Goal: Information Seeking & Learning: Check status

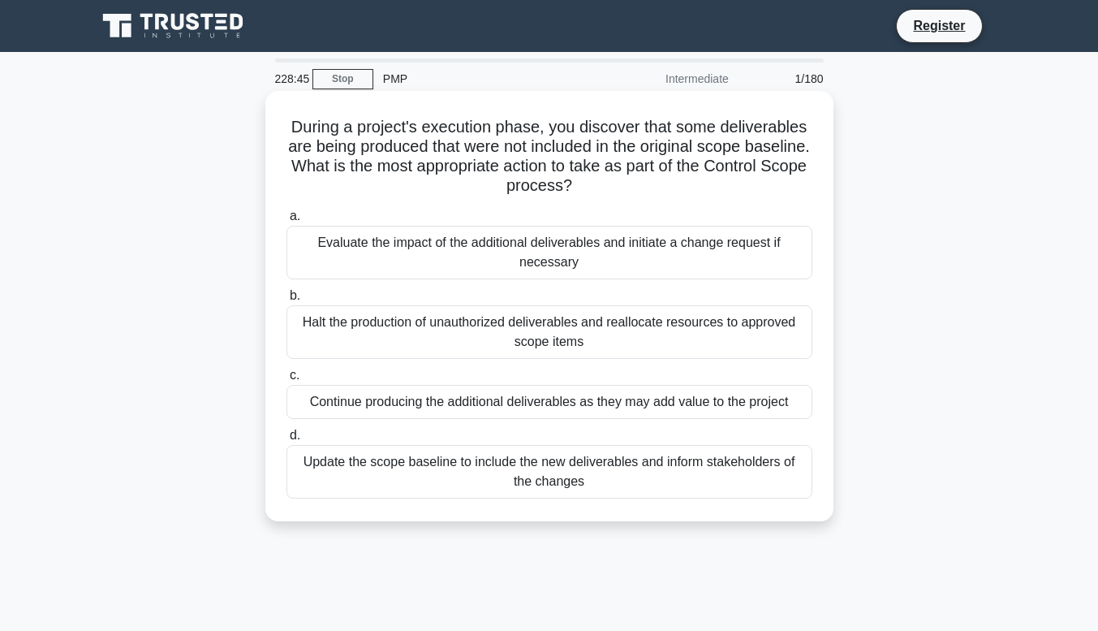
click at [500, 248] on div "Evaluate the impact of the additional deliverables and initiate a change reques…" at bounding box center [549, 253] width 526 height 54
click at [286, 222] on input "a. Evaluate the impact of the additional deliverables and initiate a change req…" at bounding box center [286, 216] width 0 height 11
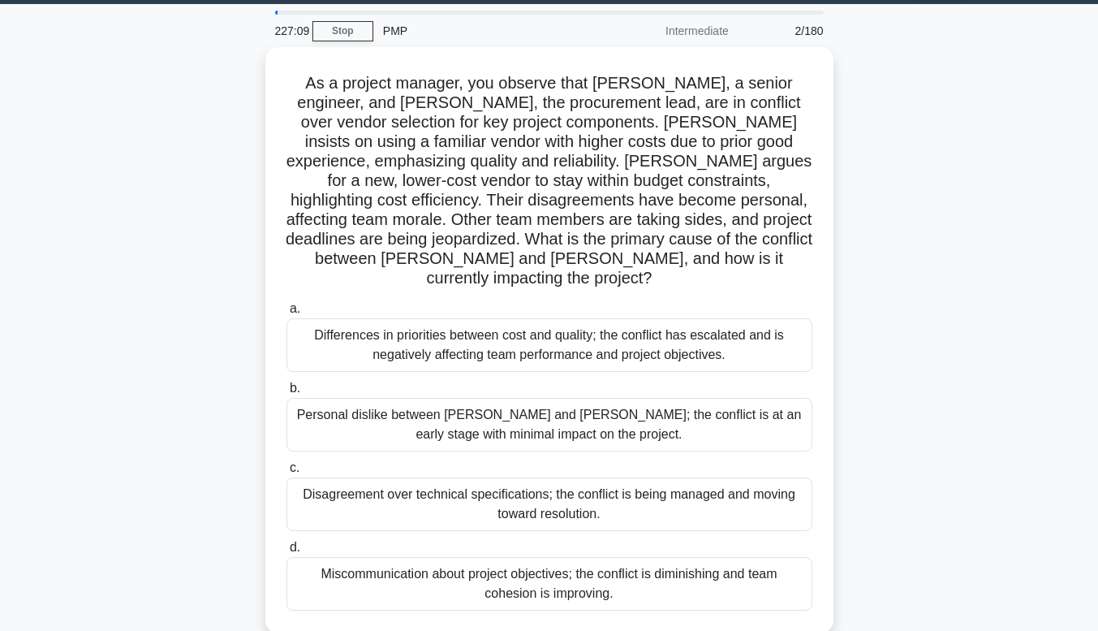
scroll to position [55, 0]
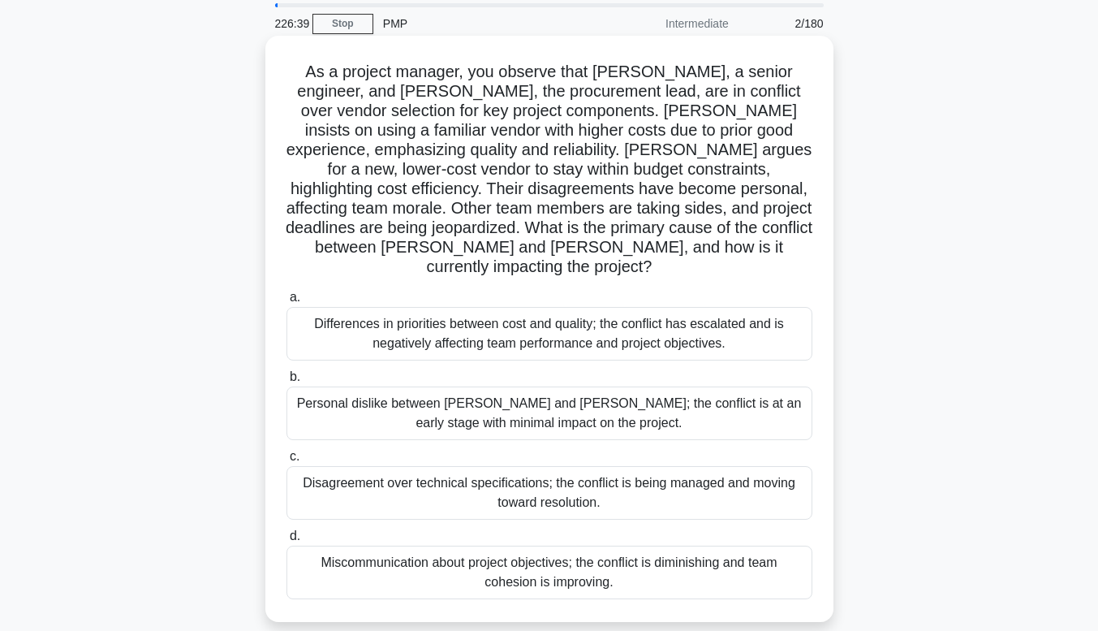
click at [528, 318] on div "Differences in priorities between cost and quality; the conflict has escalated …" at bounding box center [549, 334] width 526 height 54
click at [286, 303] on input "a. Differences in priorities between cost and quality; the conflict has escalat…" at bounding box center [286, 297] width 0 height 11
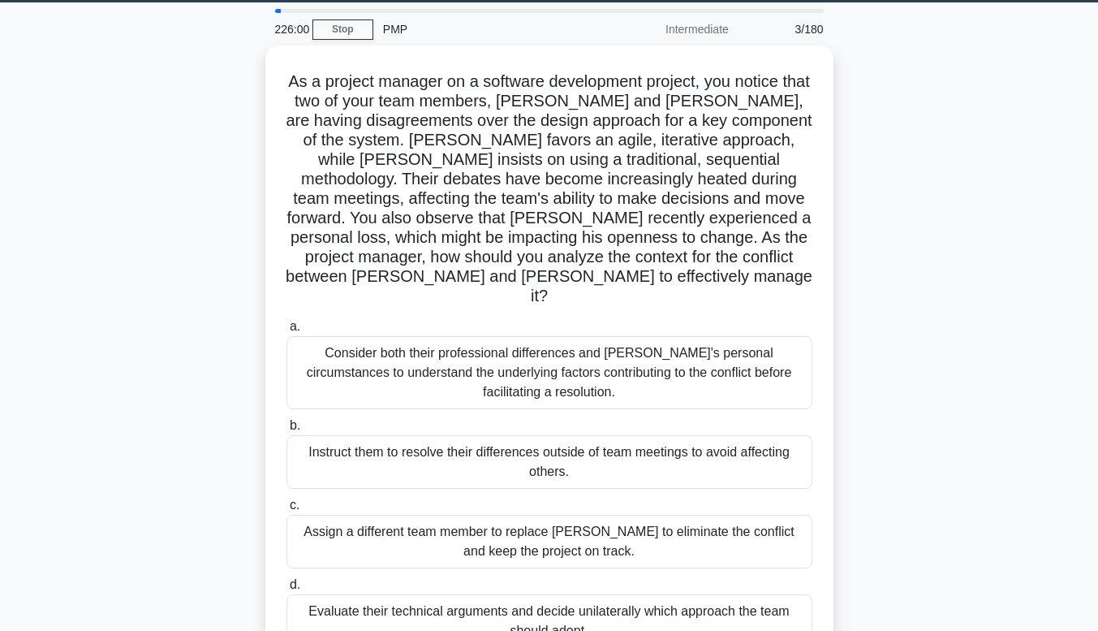
scroll to position [51, 0]
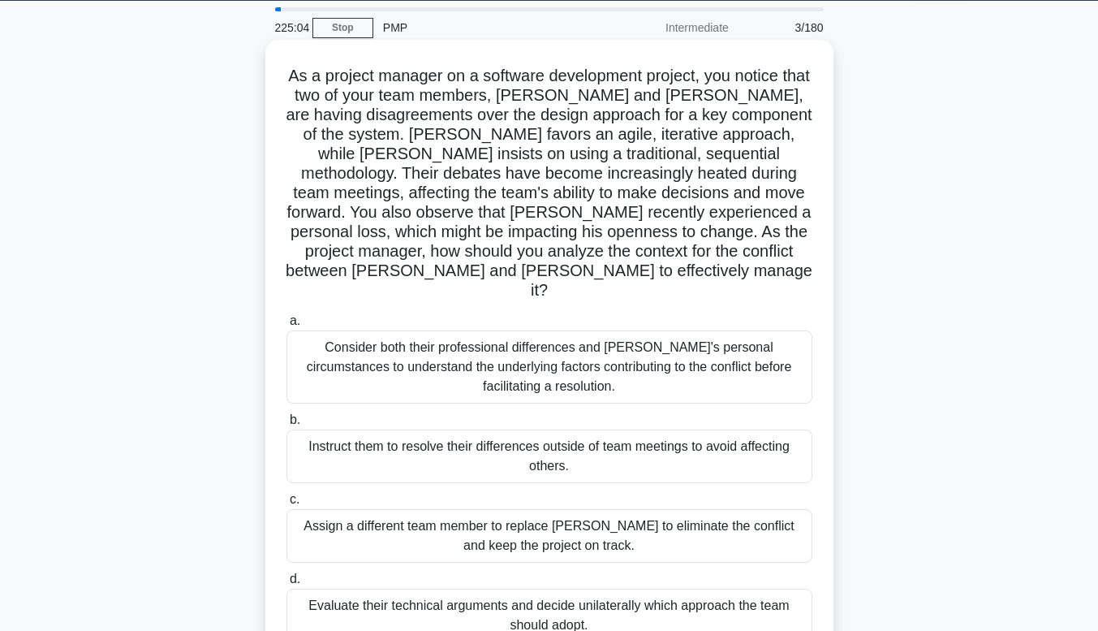
click at [698, 367] on div "Consider both their professional differences and Tom's personal circumstances t…" at bounding box center [549, 366] width 526 height 73
click at [286, 326] on input "a. Consider both their professional differences and Tom's personal circumstance…" at bounding box center [286, 321] width 0 height 11
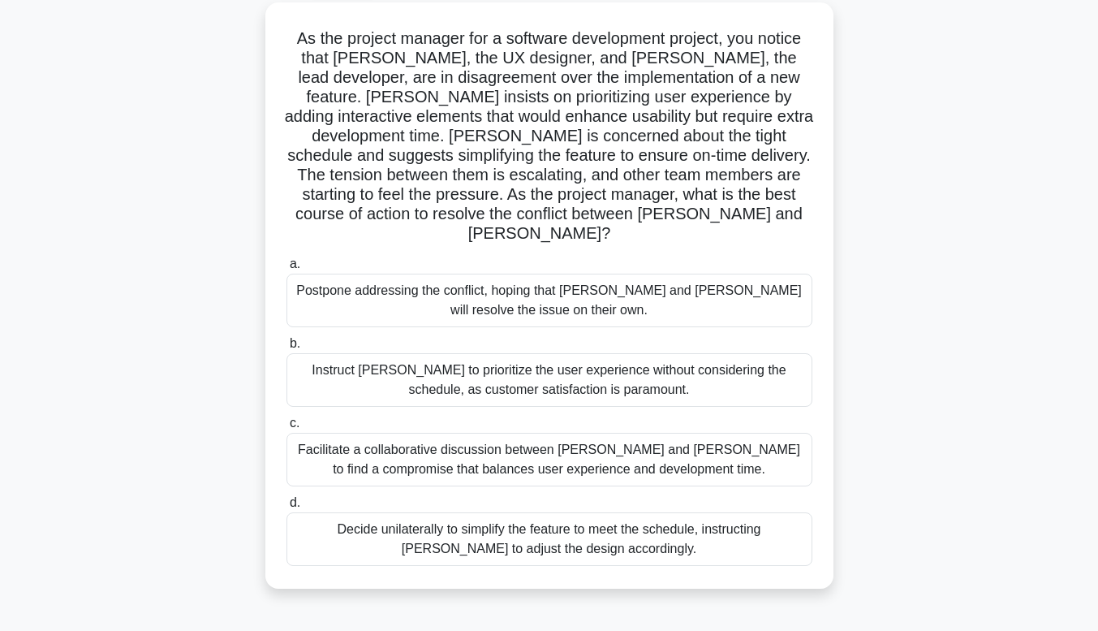
scroll to position [95, 0]
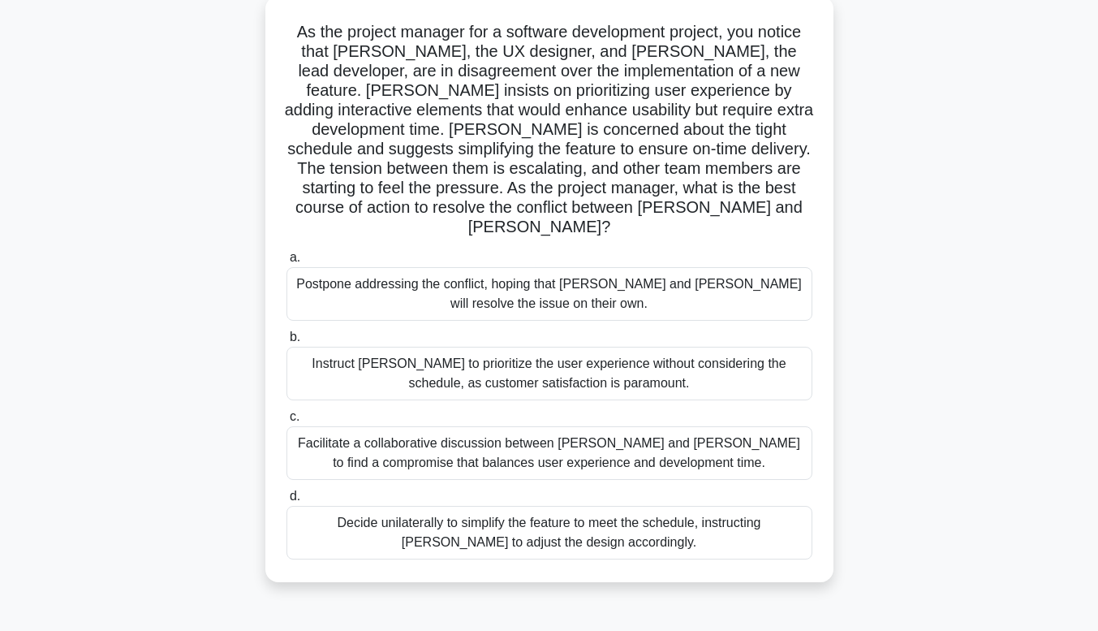
click at [490, 430] on div "Facilitate a collaborative discussion between Alex and Jamie to find a compromi…" at bounding box center [549, 453] width 526 height 54
click at [286, 422] on input "c. Facilitate a collaborative discussion between Alex and Jamie to find a compr…" at bounding box center [286, 416] width 0 height 11
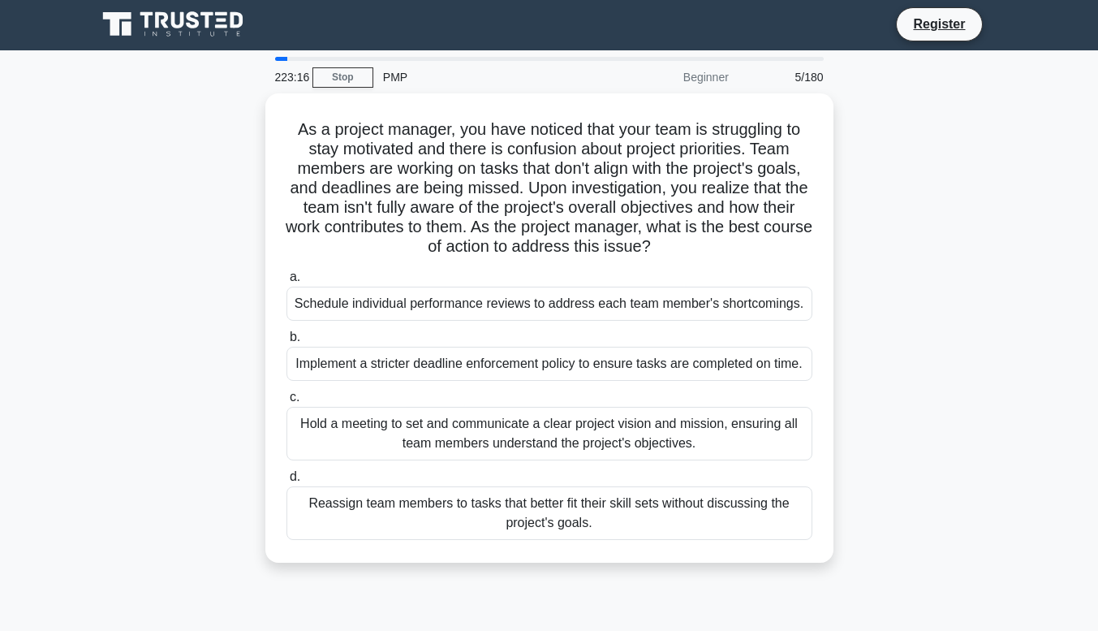
scroll to position [0, 0]
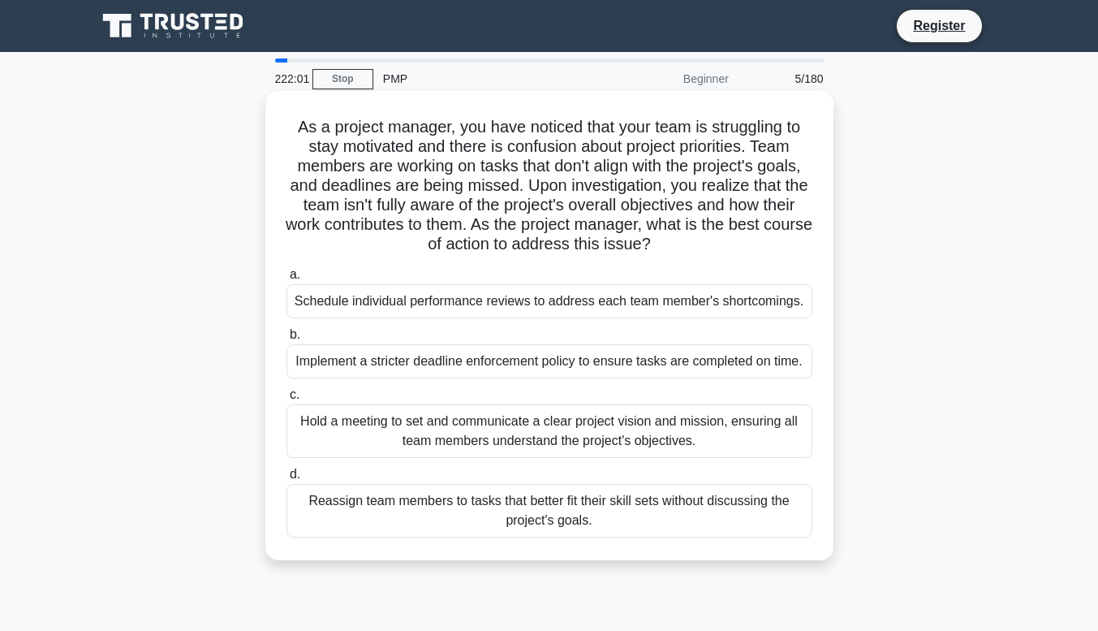
click at [501, 441] on div "Hold a meeting to set and communicate a clear project vision and mission, ensur…" at bounding box center [549, 431] width 526 height 54
click at [286, 400] on input "c. Hold a meeting to set and communicate a clear project vision and mission, en…" at bounding box center [286, 395] width 0 height 11
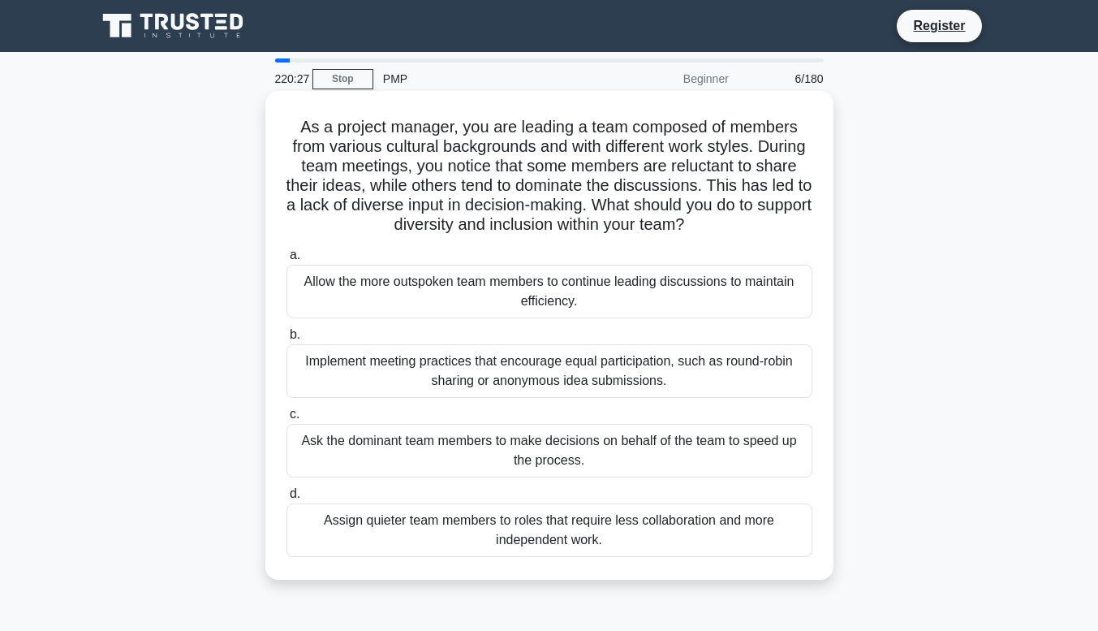
click at [395, 374] on div "Implement meeting practices that encourage equal participation, such as round-r…" at bounding box center [549, 371] width 526 height 54
click at [286, 340] on input "b. Implement meeting practices that encourage equal participation, such as roun…" at bounding box center [286, 335] width 0 height 11
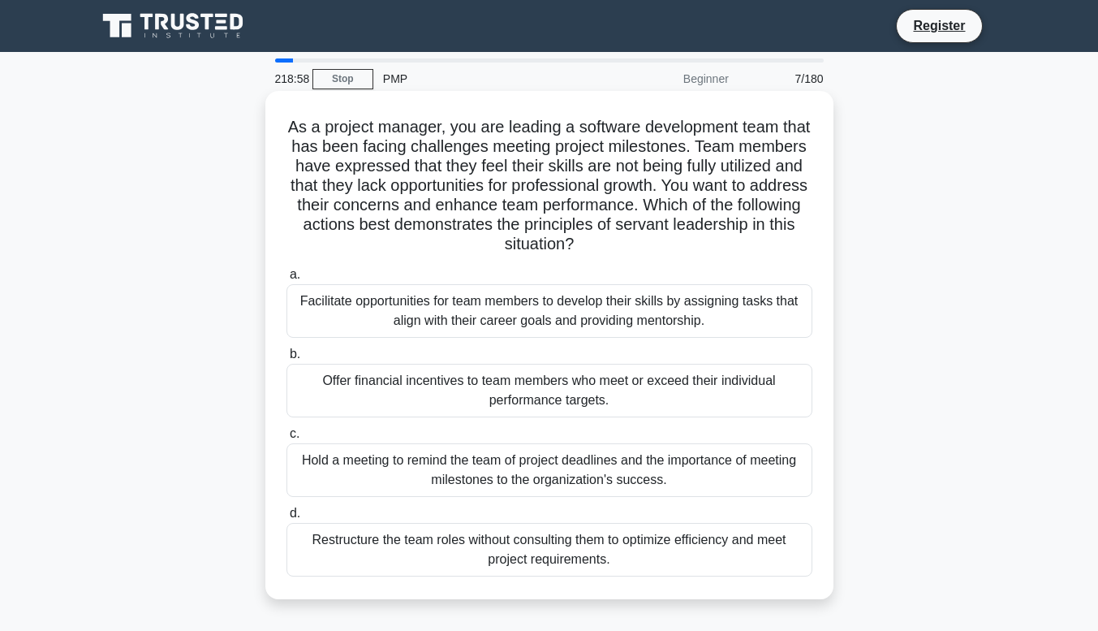
click at [493, 326] on div "Facilitate opportunities for team members to develop their skills by assigning …" at bounding box center [549, 311] width 526 height 54
click at [286, 280] on input "a. Facilitate opportunities for team members to develop their skills by assigni…" at bounding box center [286, 274] width 0 height 11
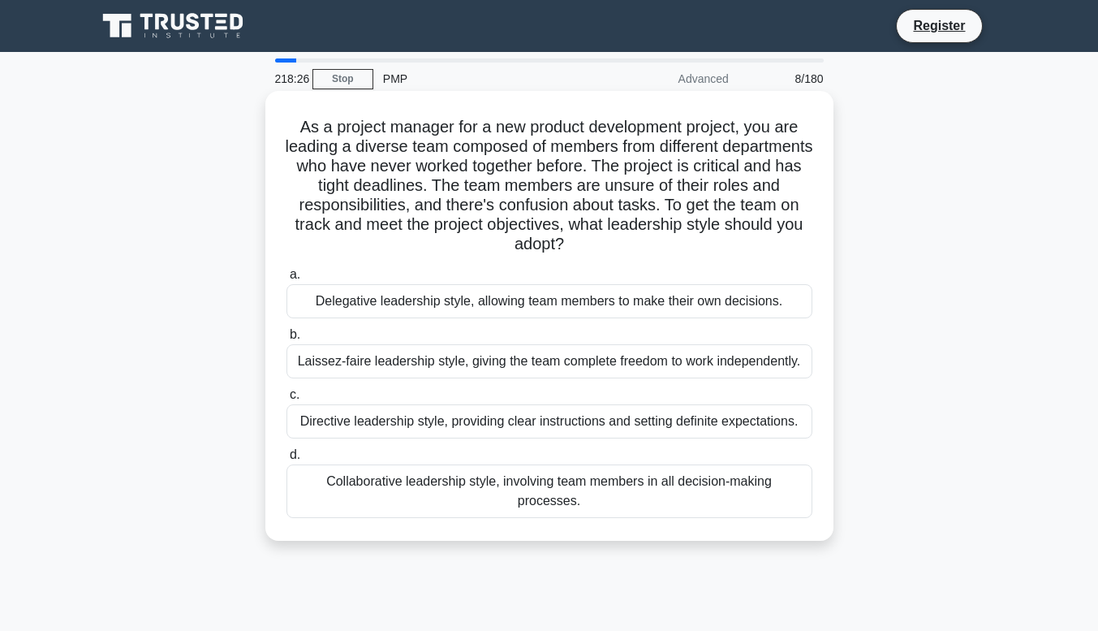
click at [475, 428] on div "Directive leadership style, providing clear instructions and setting definite e…" at bounding box center [549, 421] width 526 height 34
click at [286, 400] on input "c. Directive leadership style, providing clear instructions and setting definit…" at bounding box center [286, 395] width 0 height 11
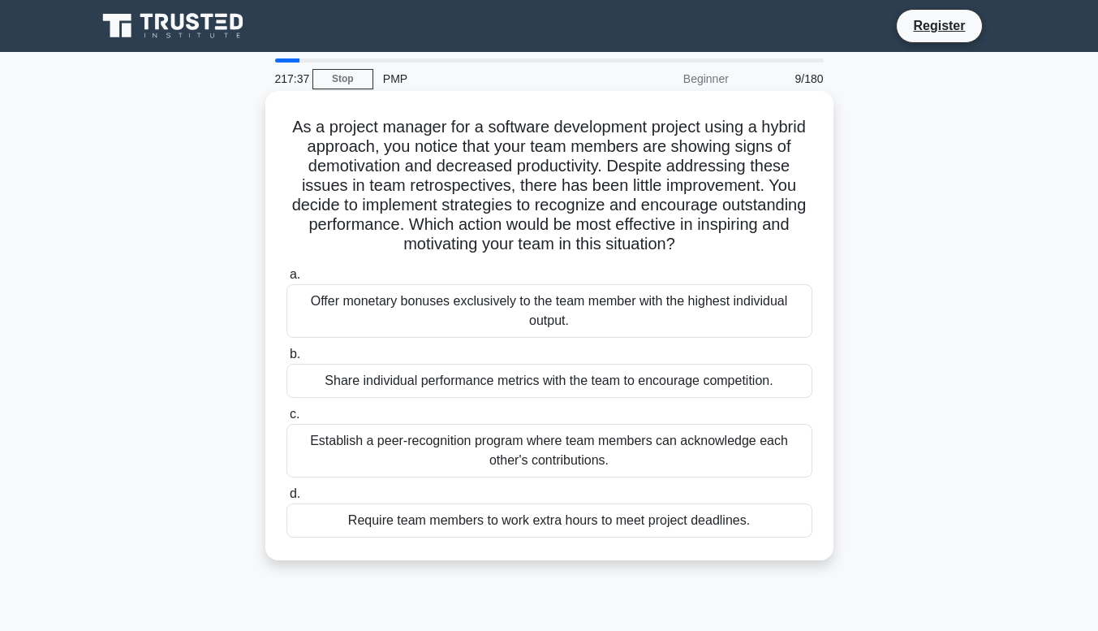
click at [652, 458] on div "Establish a peer-recognition program where team members can acknowledge each ot…" at bounding box center [549, 451] width 526 height 54
click at [286, 420] on input "c. Establish a peer-recognition program where team members can acknowledge each…" at bounding box center [286, 414] width 0 height 11
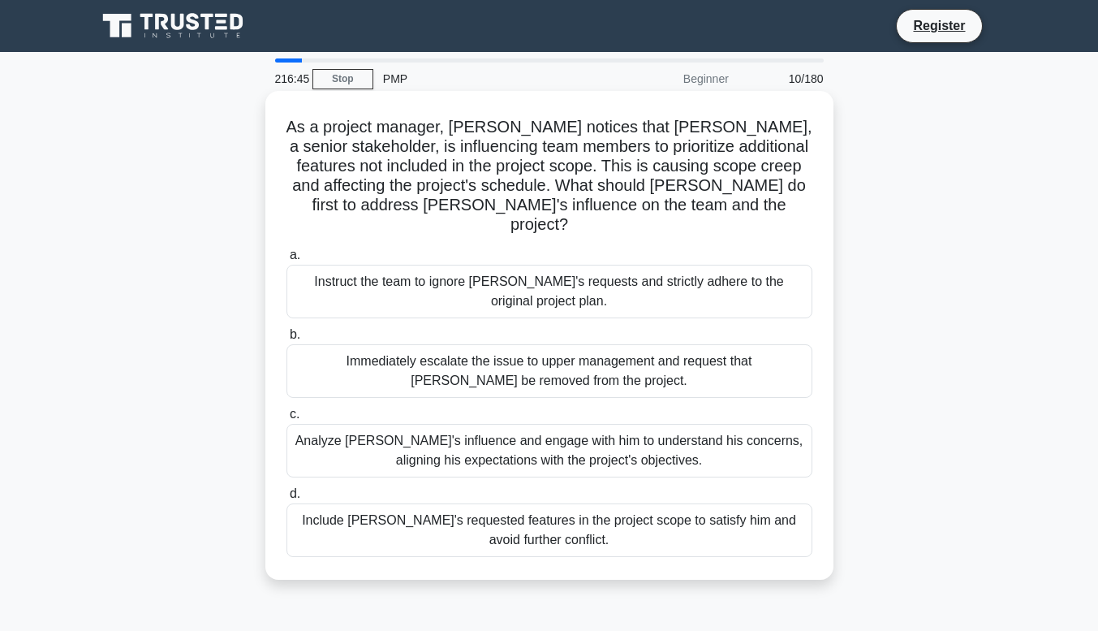
click at [678, 424] on div "Analyze John's influence and engage with him to understand his concerns, aligni…" at bounding box center [549, 451] width 526 height 54
click at [286, 420] on input "c. Analyze John's influence and engage with him to understand his concerns, ali…" at bounding box center [286, 414] width 0 height 11
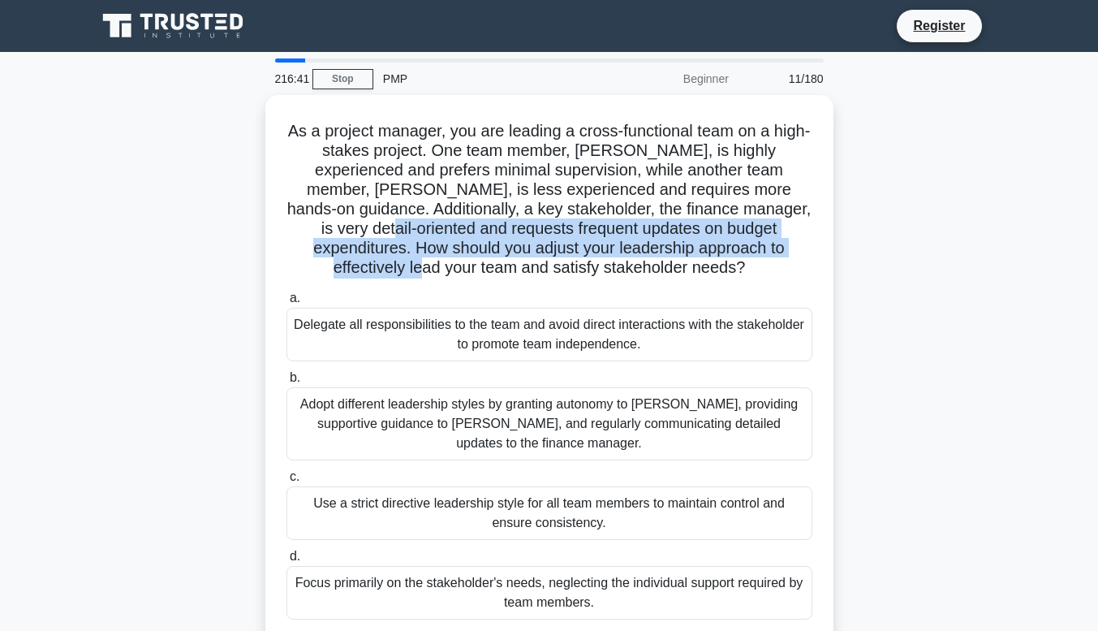
drag, startPoint x: 953, startPoint y: 249, endPoint x: 955, endPoint y: 206, distance: 43.1
click at [955, 206] on div "As a project manager, you are leading a cross-functional team on a high-stakes …" at bounding box center [549, 378] width 925 height 566
click at [924, 226] on div "As a project manager, you are leading a cross-functional team on a high-stakes …" at bounding box center [549, 378] width 925 height 566
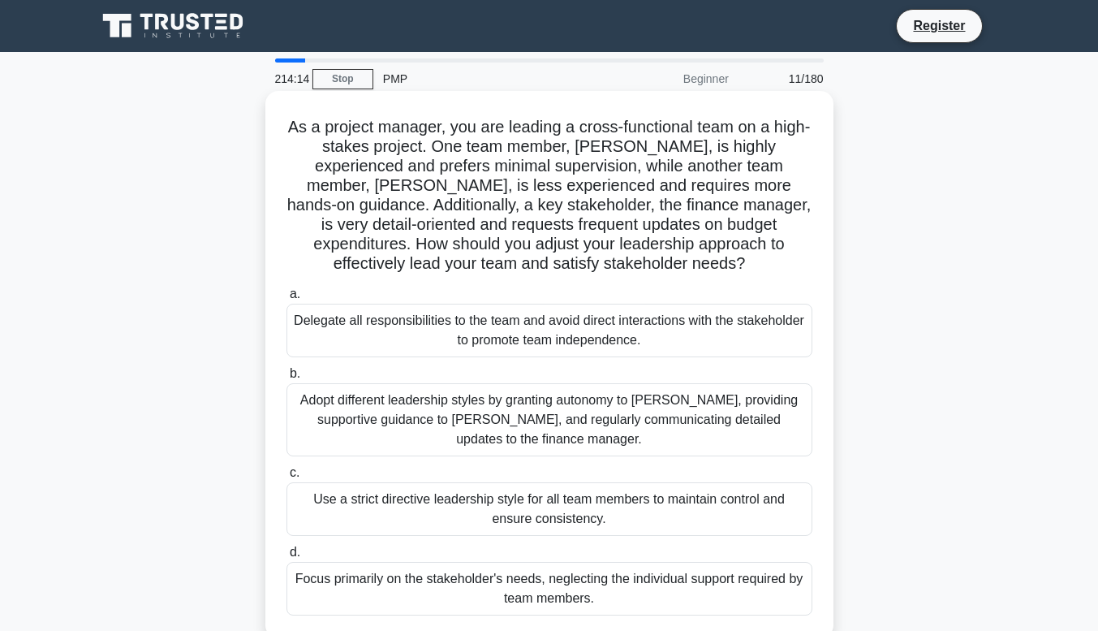
click at [624, 416] on div "Adopt different leadership styles by granting autonomy to Alex, providing suppo…" at bounding box center [549, 419] width 526 height 73
click at [286, 379] on input "b. Adopt different leadership styles by granting autonomy to Alex, providing su…" at bounding box center [286, 373] width 0 height 11
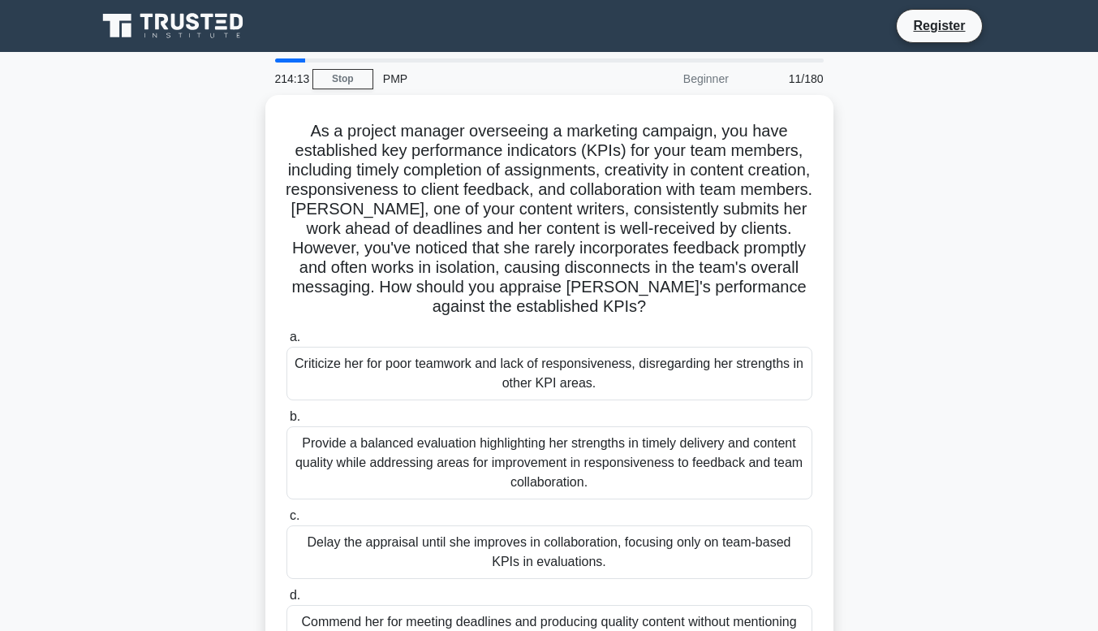
click at [624, 416] on label "b. Provide a balanced evaluation highlighting her strengths in timely delivery …" at bounding box center [549, 453] width 526 height 93
click at [286, 416] on input "b. Provide a balanced evaluation highlighting her strengths in timely delivery …" at bounding box center [286, 416] width 0 height 11
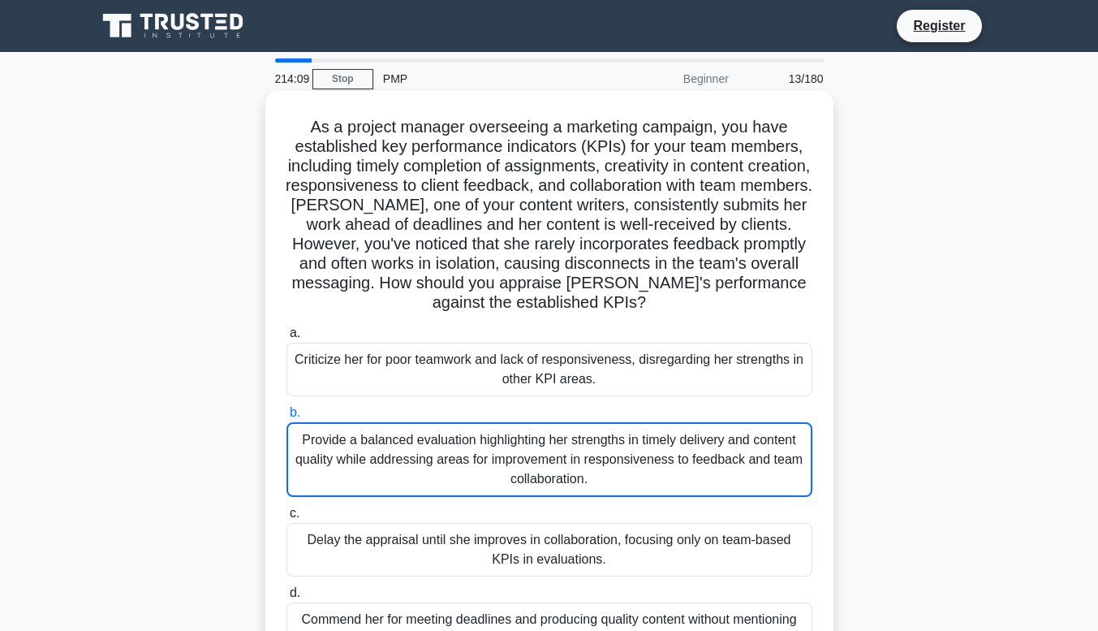
click at [763, 317] on div "As a project manager overseeing a marketing campaign, you have established key …" at bounding box center [549, 384] width 555 height 575
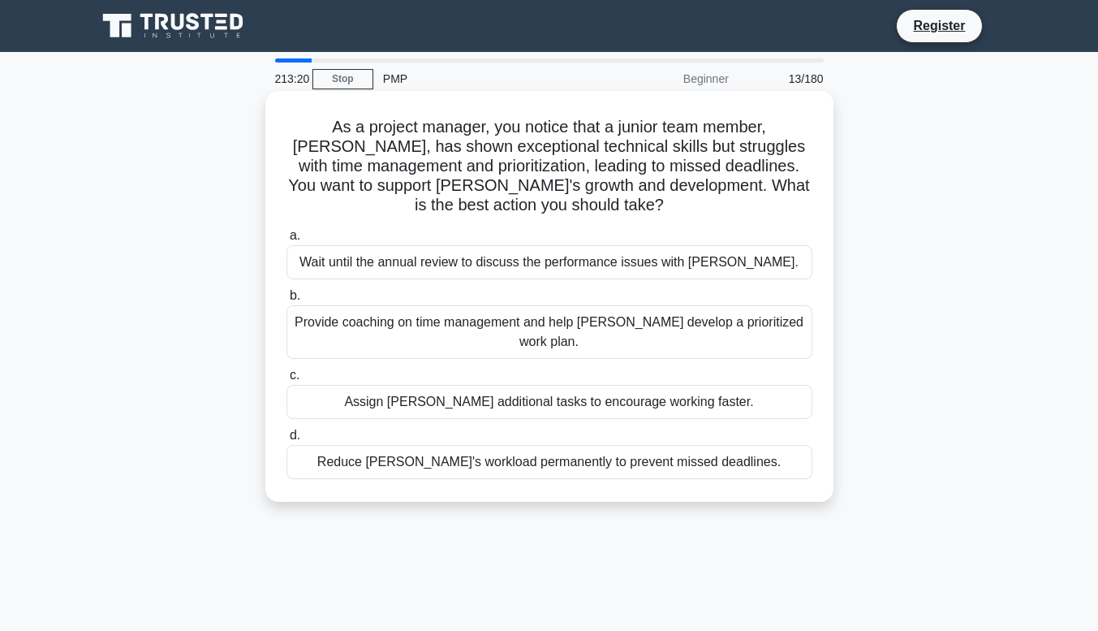
click at [482, 321] on div "Provide coaching on time management and help Alex develop a prioritized work pl…" at bounding box center [549, 332] width 526 height 54
click at [286, 301] on input "b. Provide coaching on time management and help Alex develop a prioritized work…" at bounding box center [286, 296] width 0 height 11
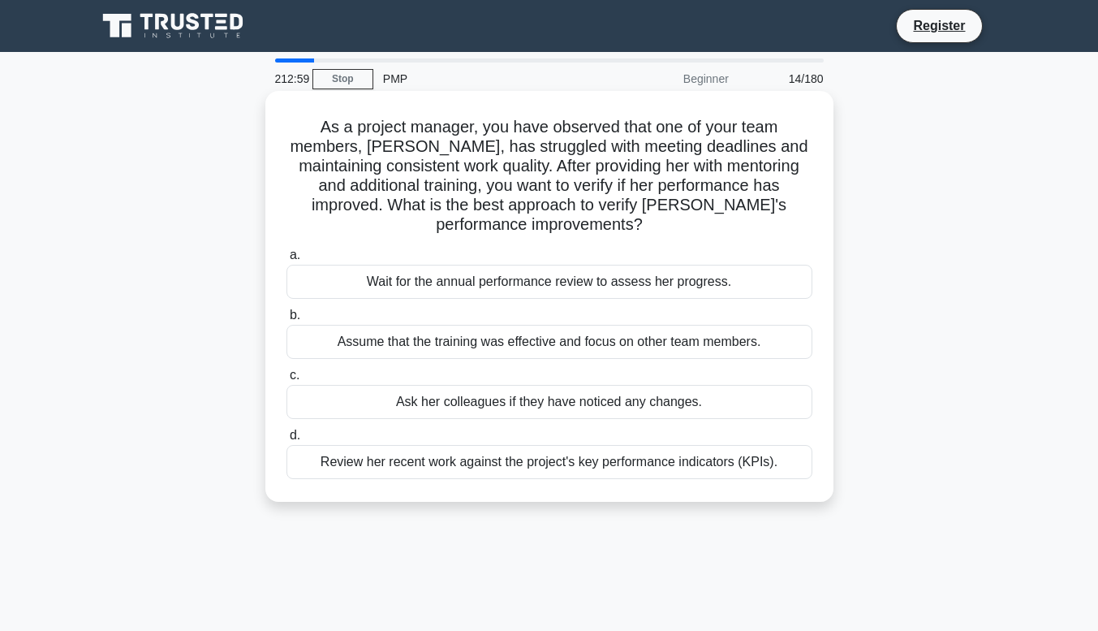
click at [661, 463] on div "Review her recent work against the project's key performance indicators (KPIs)." at bounding box center [549, 462] width 526 height 34
click at [286, 441] on input "d. Review her recent work against the project's key performance indicators (KPI…" at bounding box center [286, 435] width 0 height 11
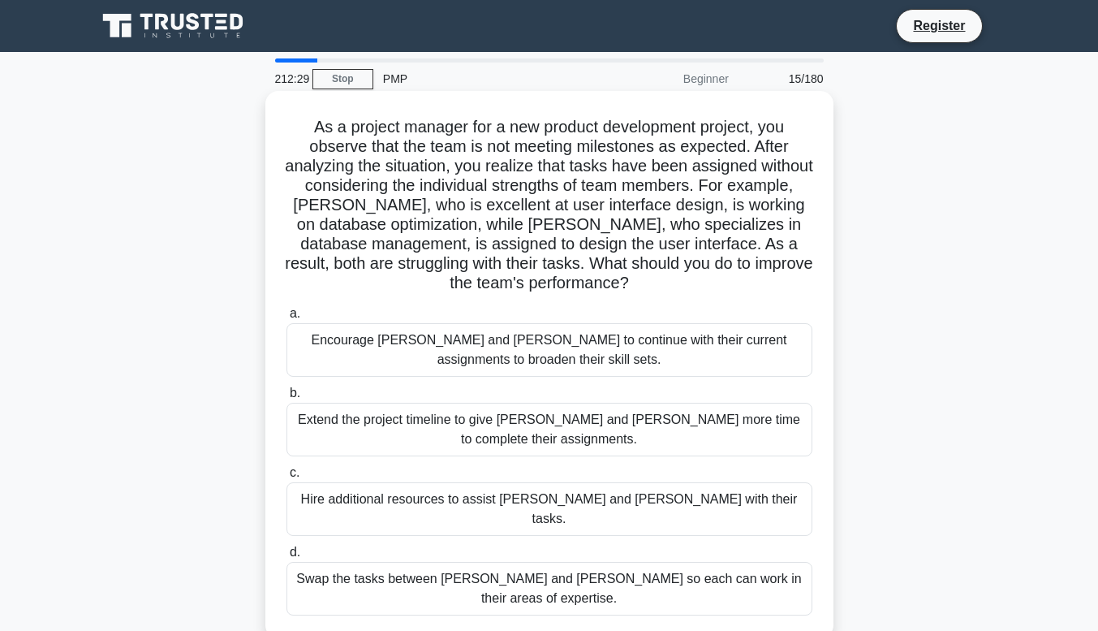
click at [488, 564] on div "Swap the tasks between Alex and Sam so each can work in their areas of expertis…" at bounding box center [549, 589] width 526 height 54
click at [286, 558] on input "d. Swap the tasks between Alex and Sam so each can work in their areas of exper…" at bounding box center [286, 552] width 0 height 11
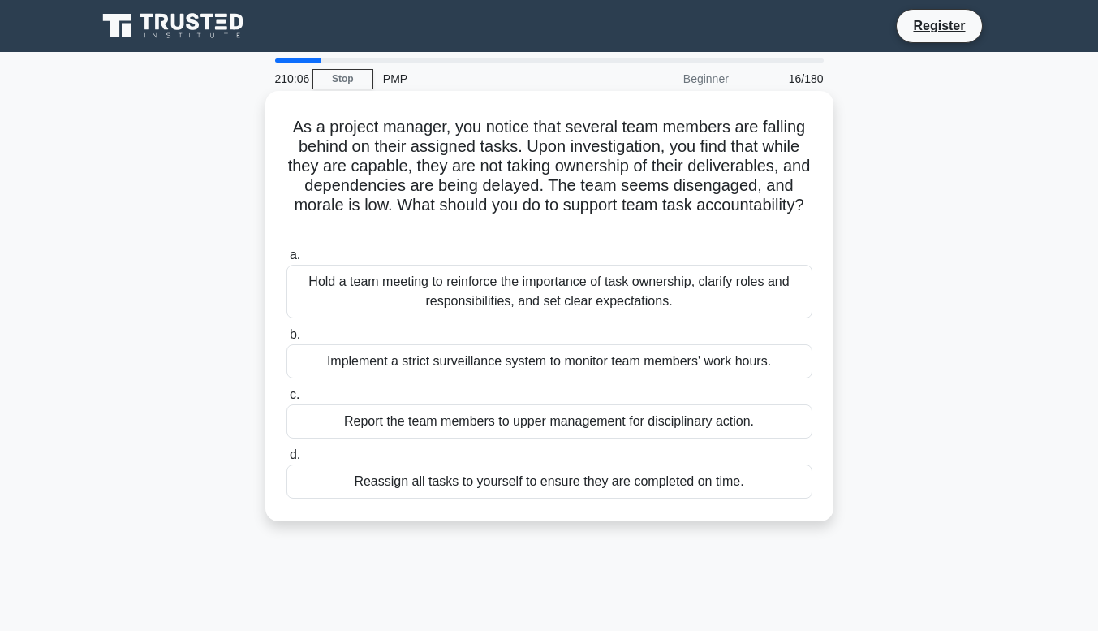
click at [610, 301] on div "Hold a team meeting to reinforce the importance of task ownership, clarify role…" at bounding box center [549, 292] width 526 height 54
click at [286, 261] on input "a. Hold a team meeting to reinforce the importance of task ownership, clarify r…" at bounding box center [286, 255] width 0 height 11
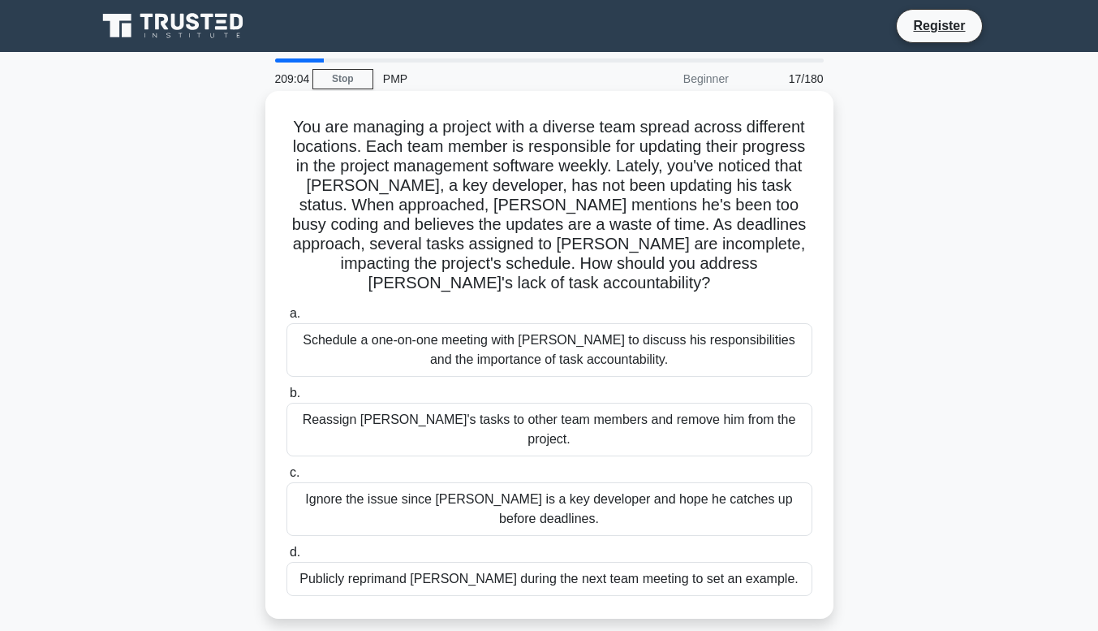
click at [500, 323] on div "Schedule a one-on-one meeting with Alex to discuss his responsibilities and the…" at bounding box center [549, 350] width 526 height 54
click at [286, 317] on input "a. Schedule a one-on-one meeting with Alex to discuss his responsibilities and …" at bounding box center [286, 313] width 0 height 11
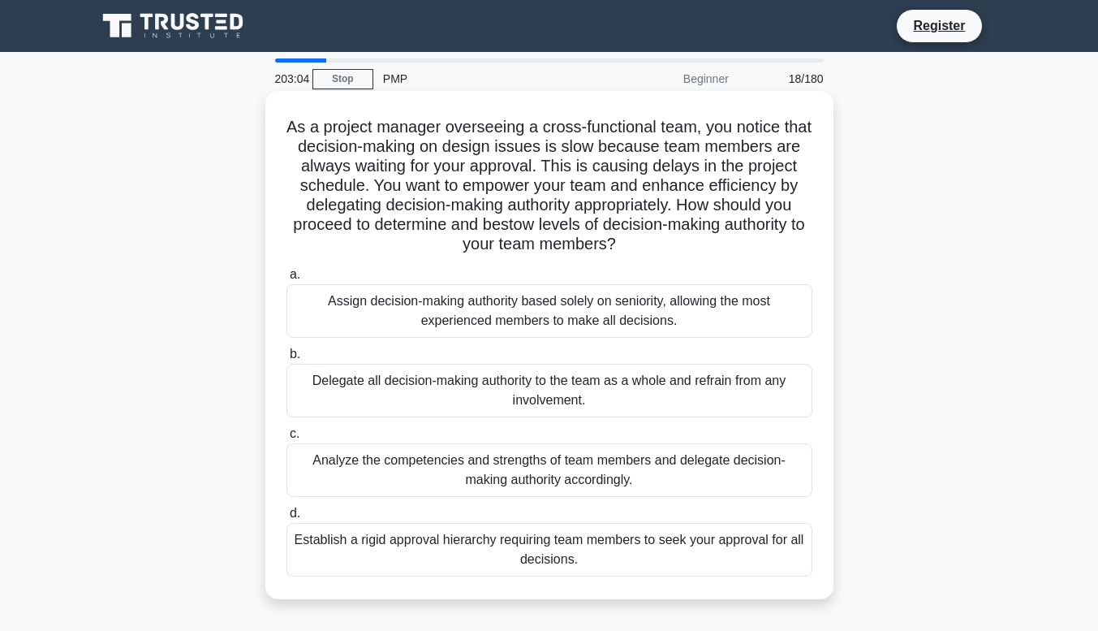
click at [481, 480] on div "Analyze the competencies and strengths of team members and delegate decision-ma…" at bounding box center [549, 470] width 526 height 54
click at [286, 439] on input "c. Analyze the competencies and strengths of team members and delegate decision…" at bounding box center [286, 434] width 0 height 11
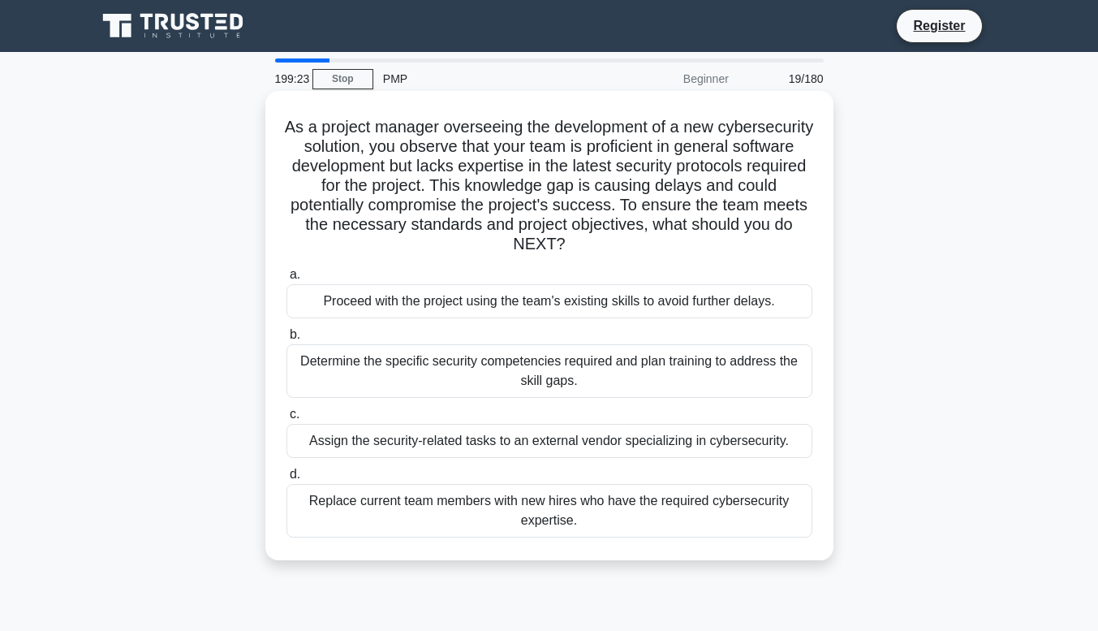
click at [642, 380] on div "Determine the specific security competencies required and plan training to addr…" at bounding box center [549, 371] width 526 height 54
click at [286, 340] on input "b. Determine the specific security competencies required and plan training to a…" at bounding box center [286, 335] width 0 height 11
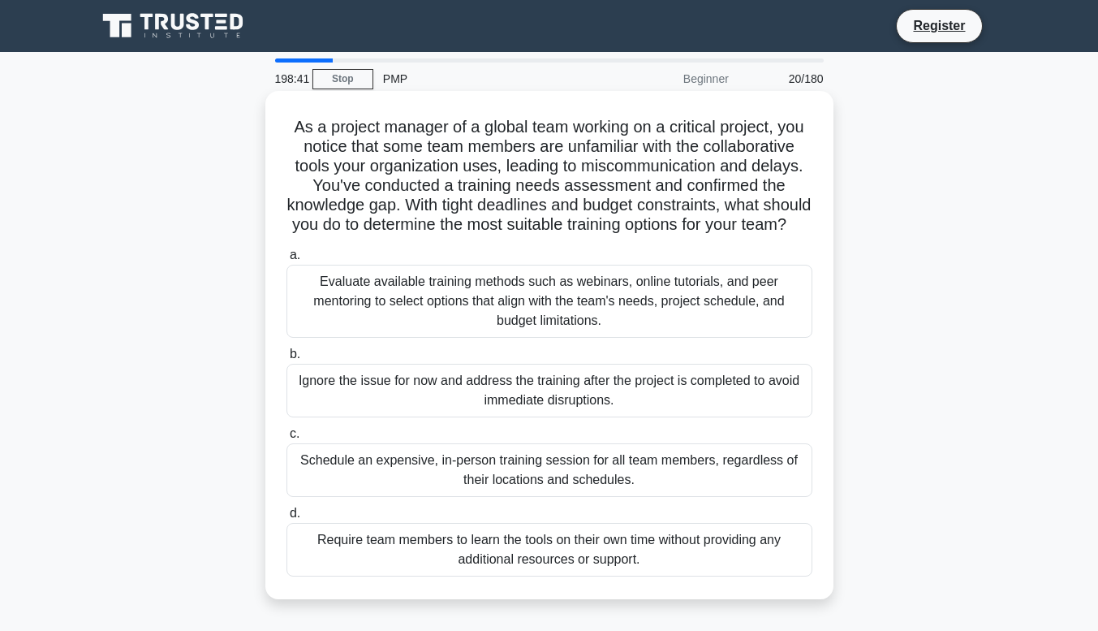
click at [557, 322] on div "Evaluate available training methods such as webinars, online tutorials, and pee…" at bounding box center [549, 301] width 526 height 73
click at [286, 261] on input "a. Evaluate available training methods such as webinars, online tutorials, and …" at bounding box center [286, 255] width 0 height 11
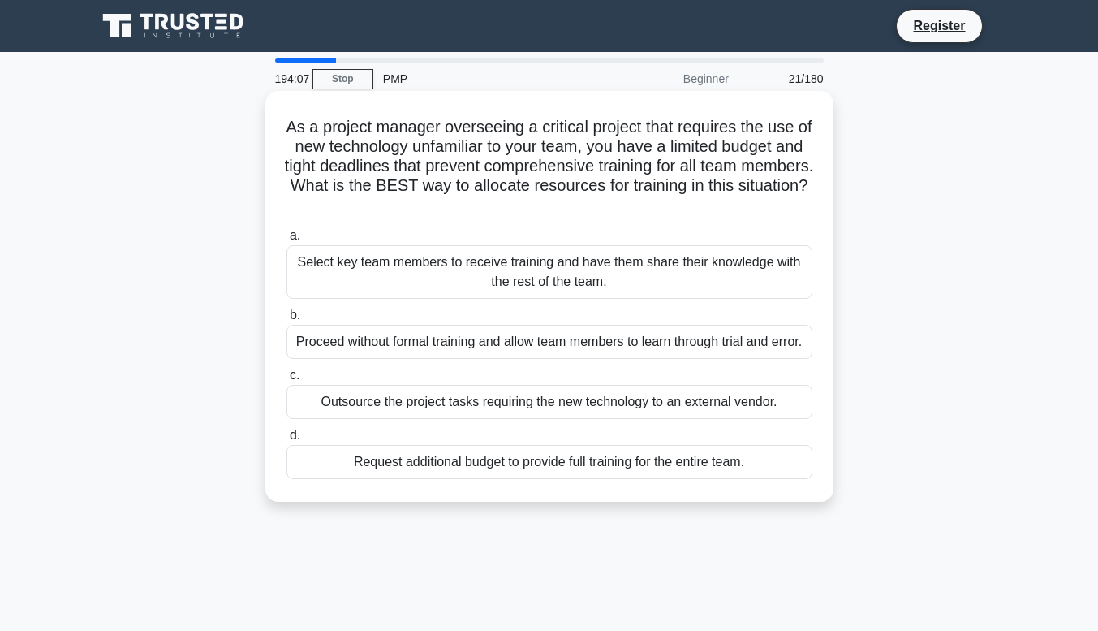
click at [575, 269] on div "Select key team members to receive training and have them share their knowledge…" at bounding box center [549, 272] width 526 height 54
click at [286, 241] on input "a. Select key team members to receive training and have them share their knowle…" at bounding box center [286, 235] width 0 height 11
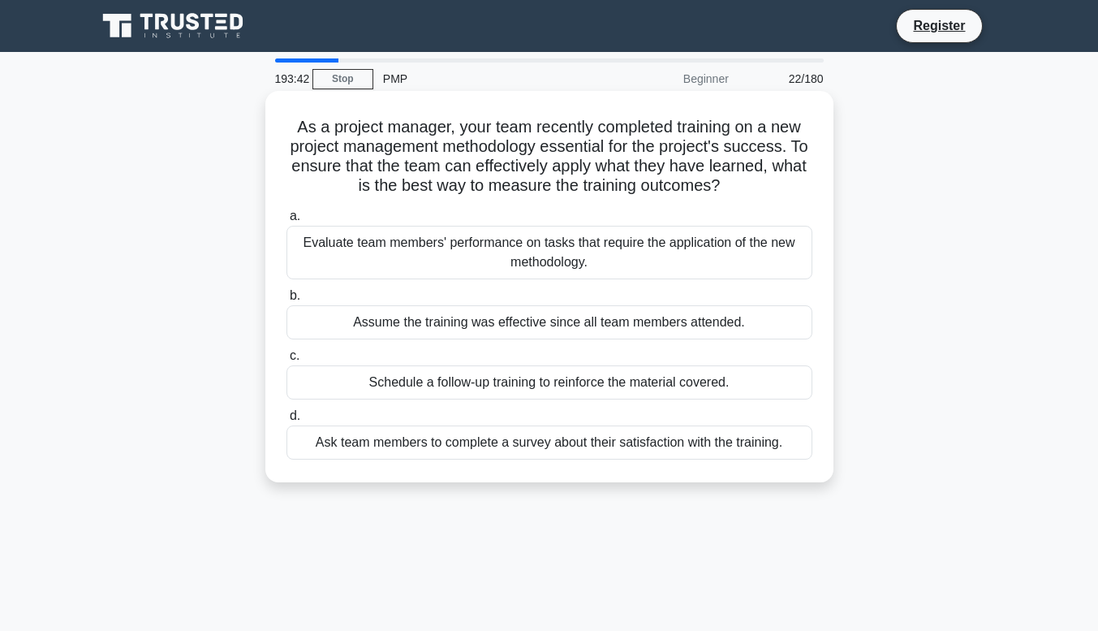
click at [531, 250] on div "Evaluate team members' performance on tasks that require the application of the…" at bounding box center [549, 253] width 526 height 54
click at [286, 222] on input "a. Evaluate team members' performance on tasks that require the application of …" at bounding box center [286, 216] width 0 height 11
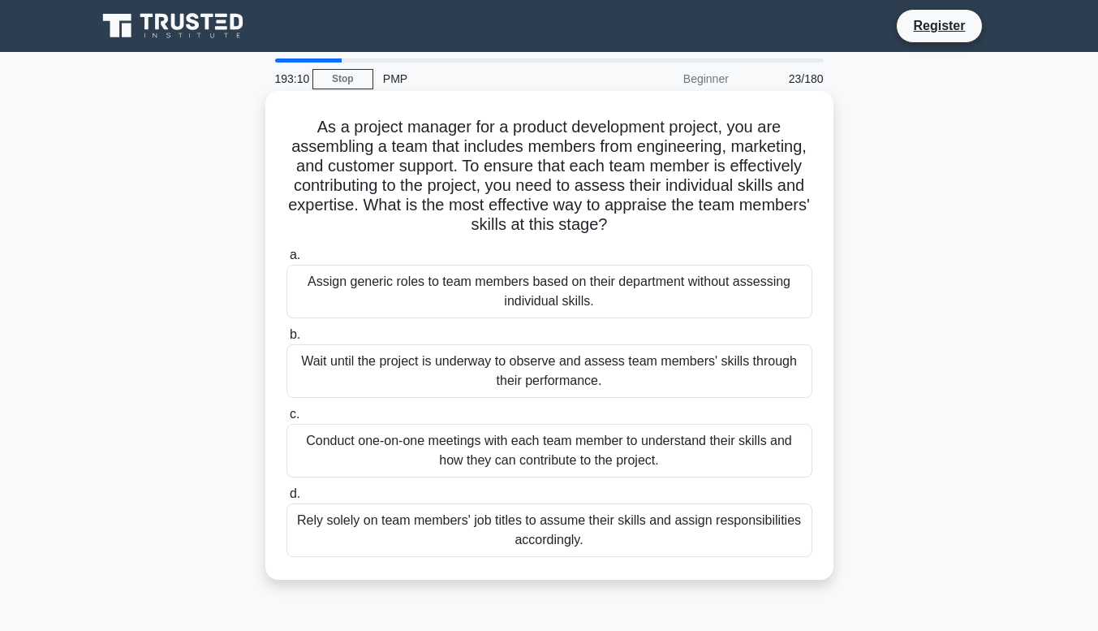
click at [563, 450] on div "Conduct one-on-one meetings with each team member to understand their skills an…" at bounding box center [549, 451] width 526 height 54
click at [286, 420] on input "c. Conduct one-on-one meetings with each team member to understand their skills…" at bounding box center [286, 414] width 0 height 11
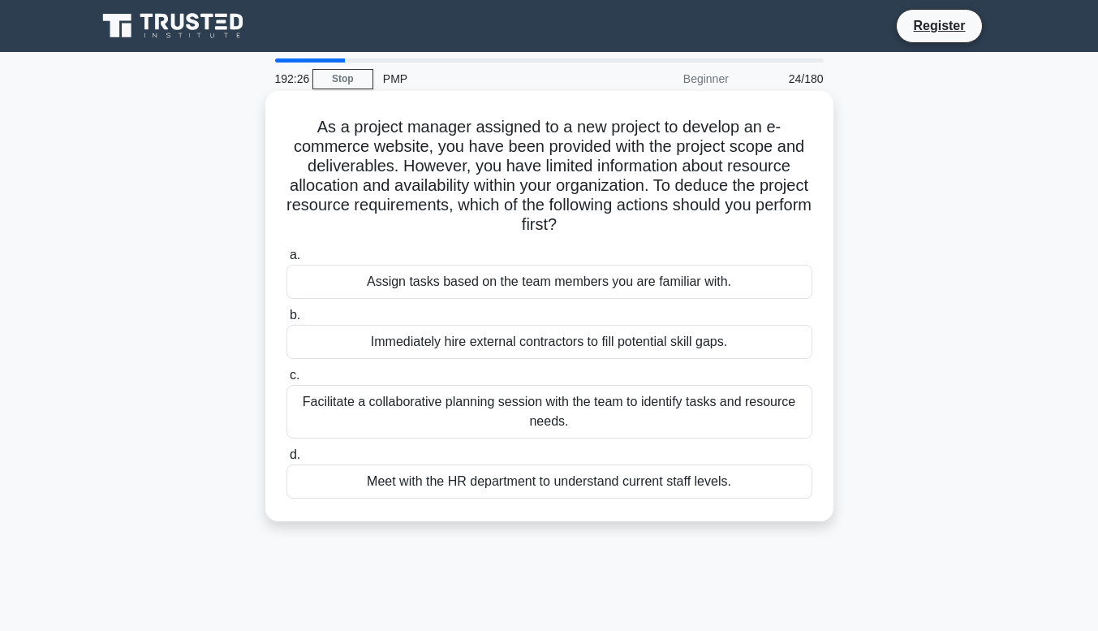
click at [524, 480] on div "Meet with the HR department to understand current staff levels." at bounding box center [549, 481] width 526 height 34
click at [286, 460] on input "d. Meet with the HR department to understand current staff levels." at bounding box center [286, 455] width 0 height 11
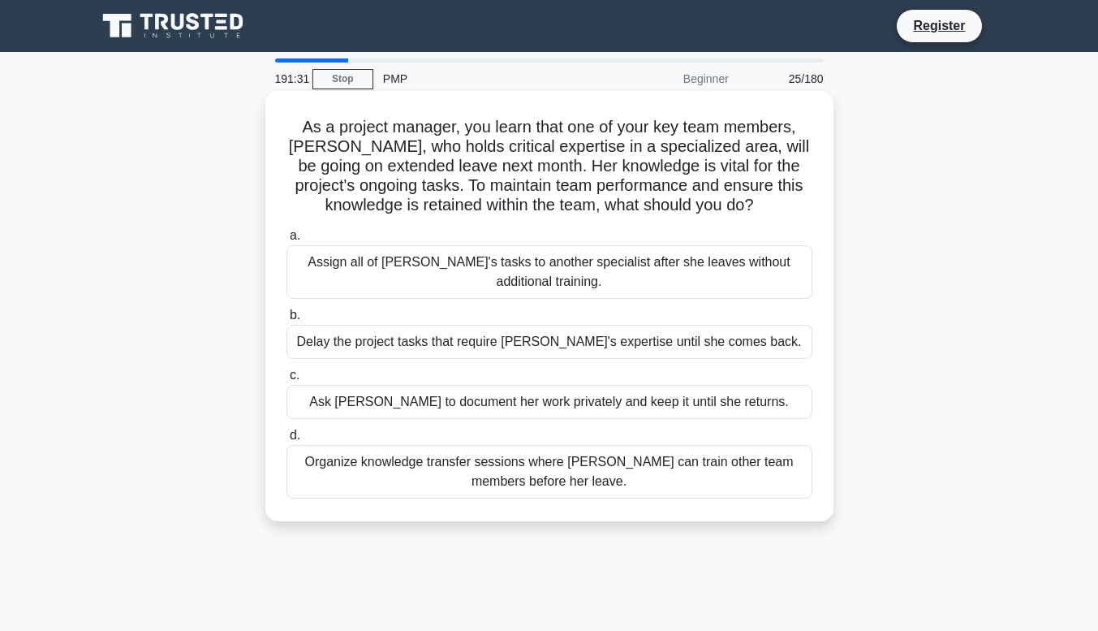
click at [640, 471] on div "Organize knowledge transfer sessions where Emma can train other team members be…" at bounding box center [549, 472] width 526 height 54
click at [286, 441] on input "d. Organize knowledge transfer sessions where Emma can train other team members…" at bounding box center [286, 435] width 0 height 11
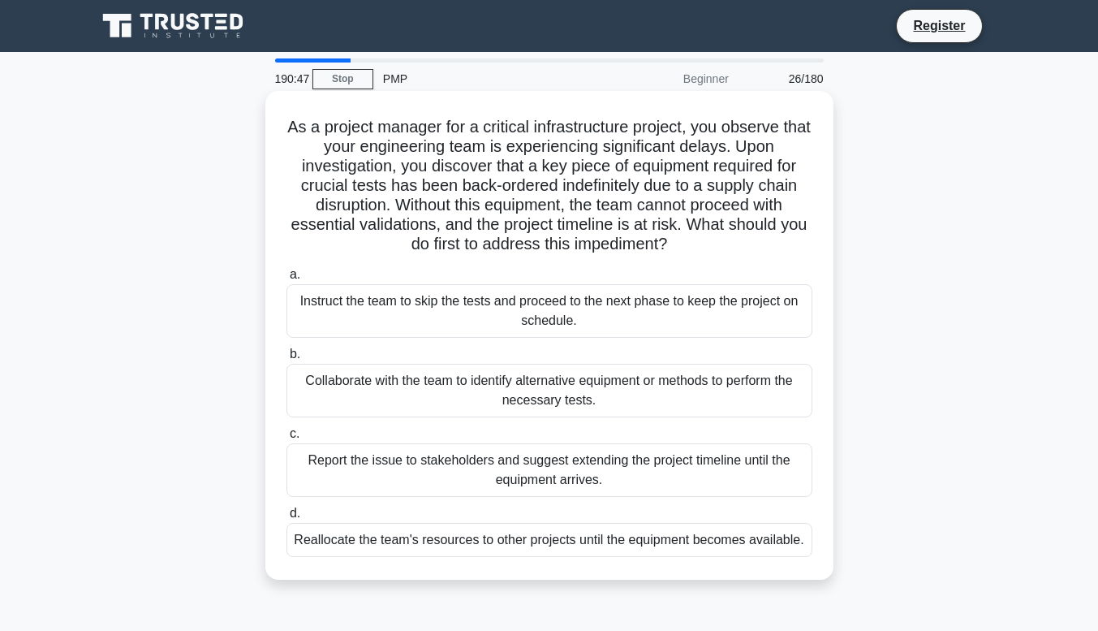
click at [575, 401] on div "Collaborate with the team to identify alternative equipment or methods to perfo…" at bounding box center [549, 391] width 526 height 54
click at [286, 360] on input "b. Collaborate with the team to identify alternative equipment or methods to pe…" at bounding box center [286, 354] width 0 height 11
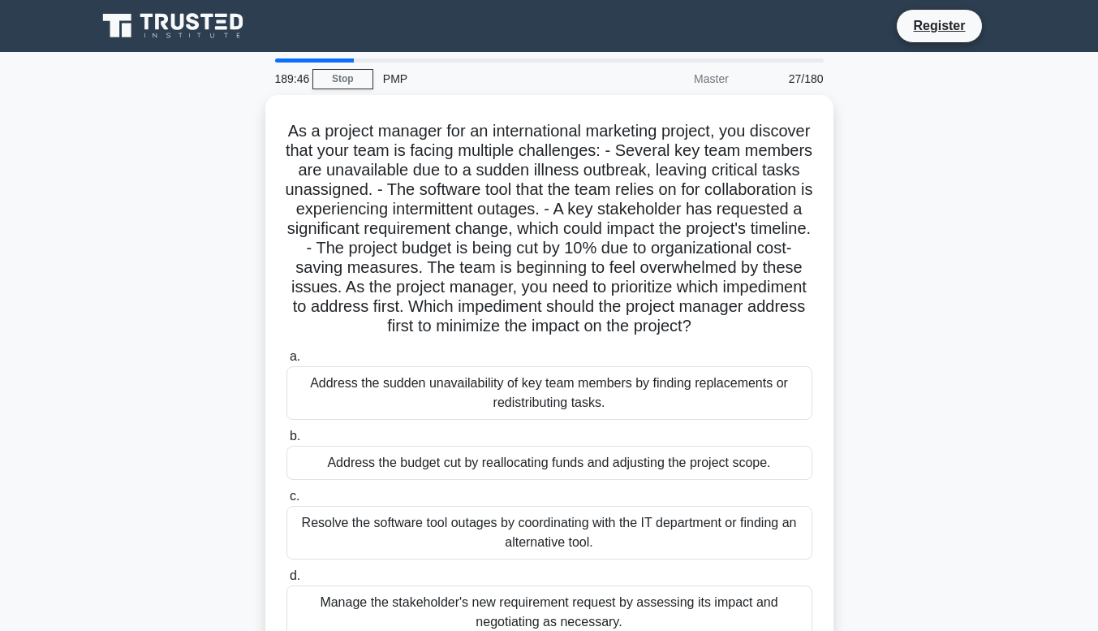
click at [1005, 479] on div "As a project manager for an international marketing project, you discover that …" at bounding box center [549, 388] width 925 height 586
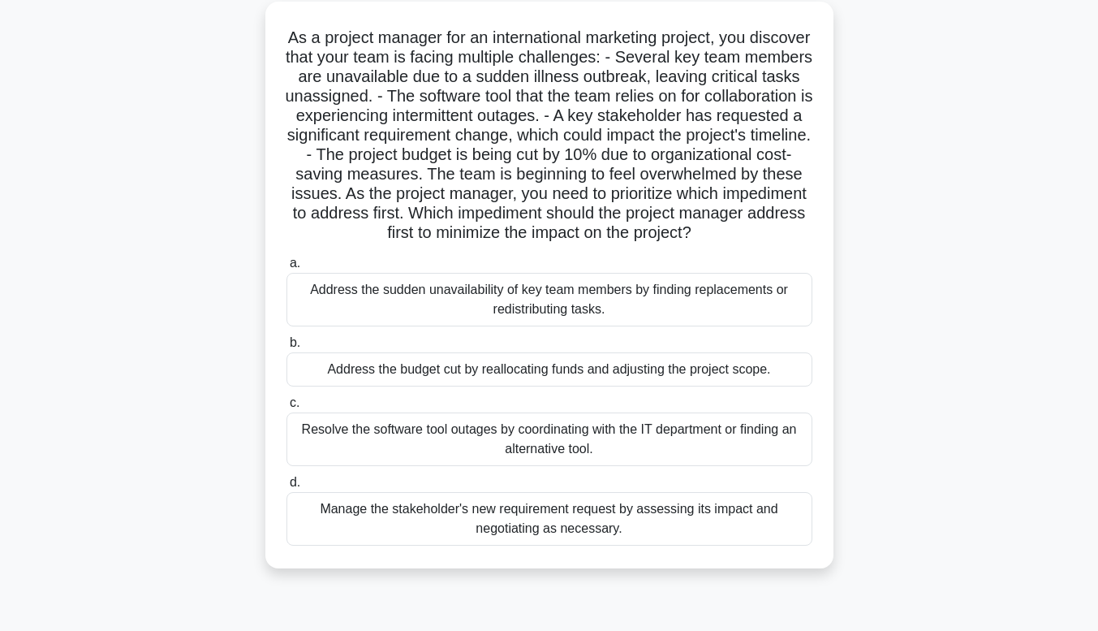
scroll to position [97, 0]
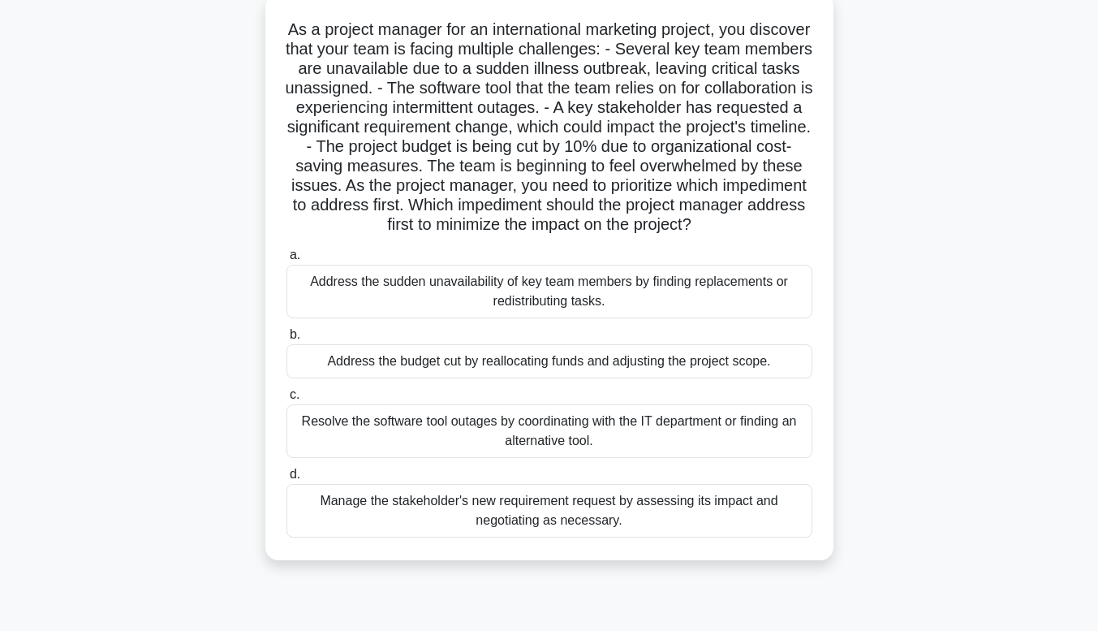
click at [412, 521] on div "Manage the stakeholder's new requirement request by assessing its impact and ne…" at bounding box center [549, 511] width 526 height 54
click at [286, 480] on input "d. Manage the stakeholder's new requirement request by assessing its impact and…" at bounding box center [286, 474] width 0 height 11
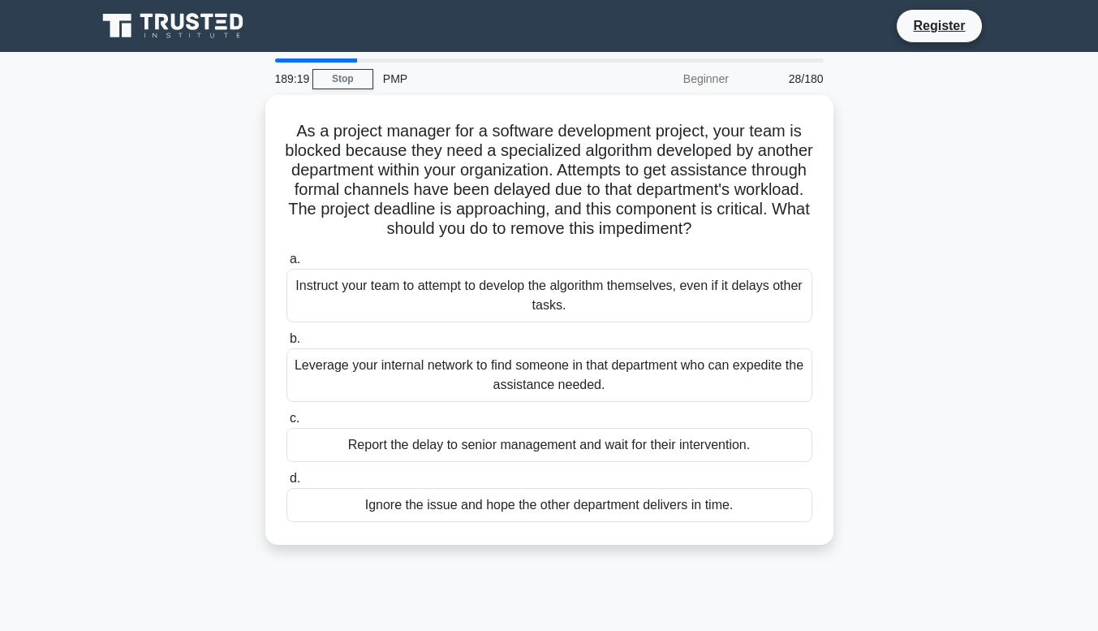
scroll to position [0, 0]
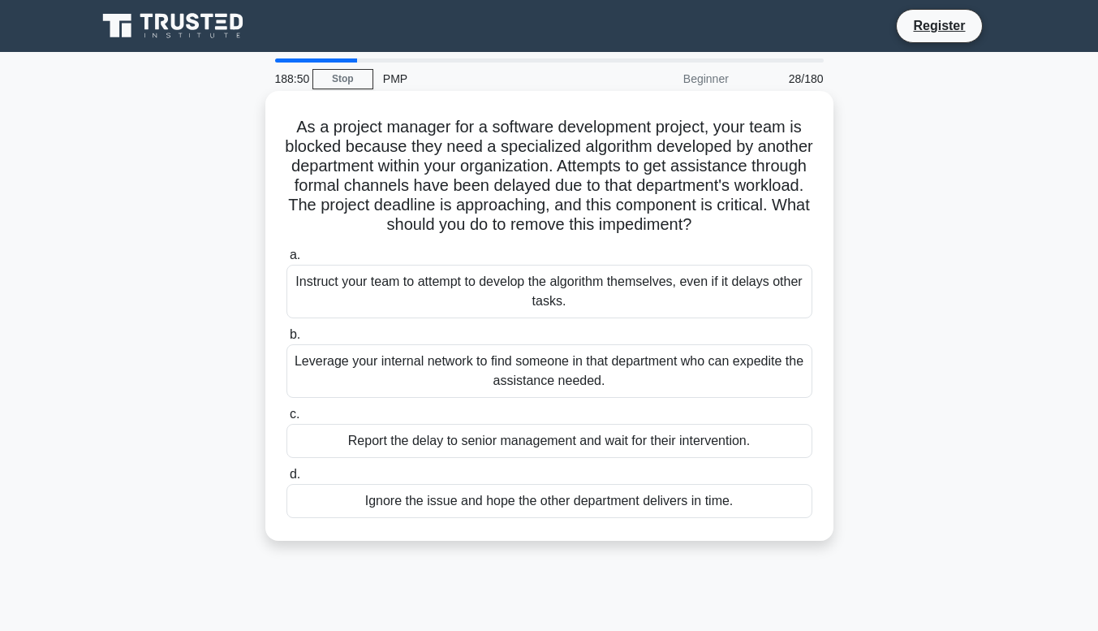
click at [409, 398] on div "Leverage your internal network to find someone in that department who can exped…" at bounding box center [549, 371] width 526 height 54
click at [286, 340] on input "b. Leverage your internal network to find someone in that department who can ex…" at bounding box center [286, 335] width 0 height 11
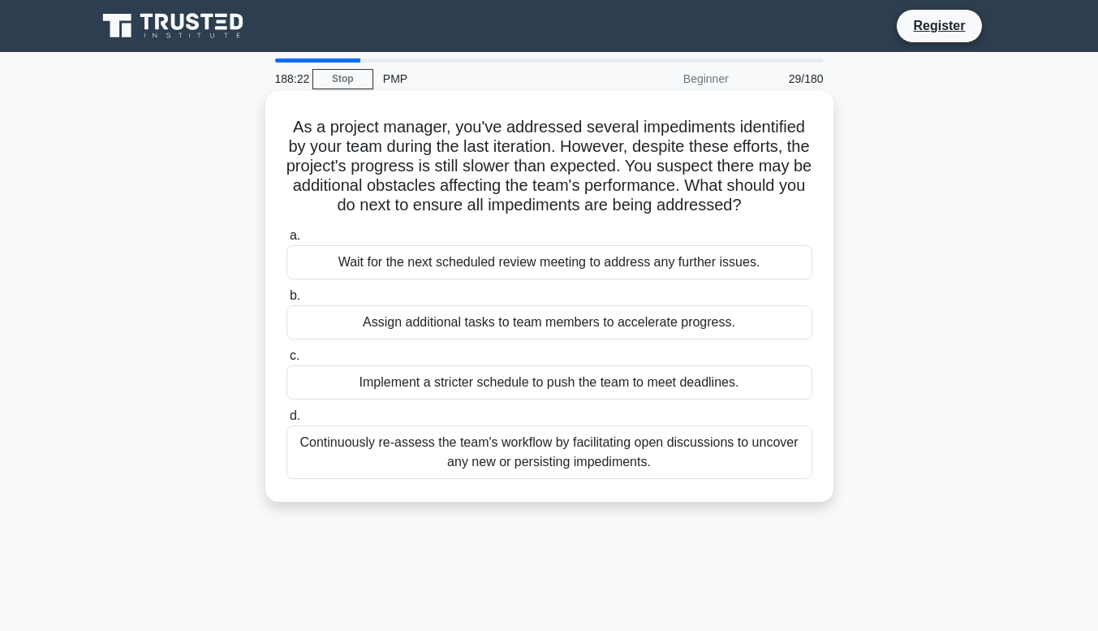
click at [548, 450] on div "Continuously re-assess the team's workflow by facilitating open discussions to …" at bounding box center [549, 452] width 526 height 54
click at [286, 421] on input "d. Continuously re-assess the team's workflow by facilitating open discussions …" at bounding box center [286, 416] width 0 height 11
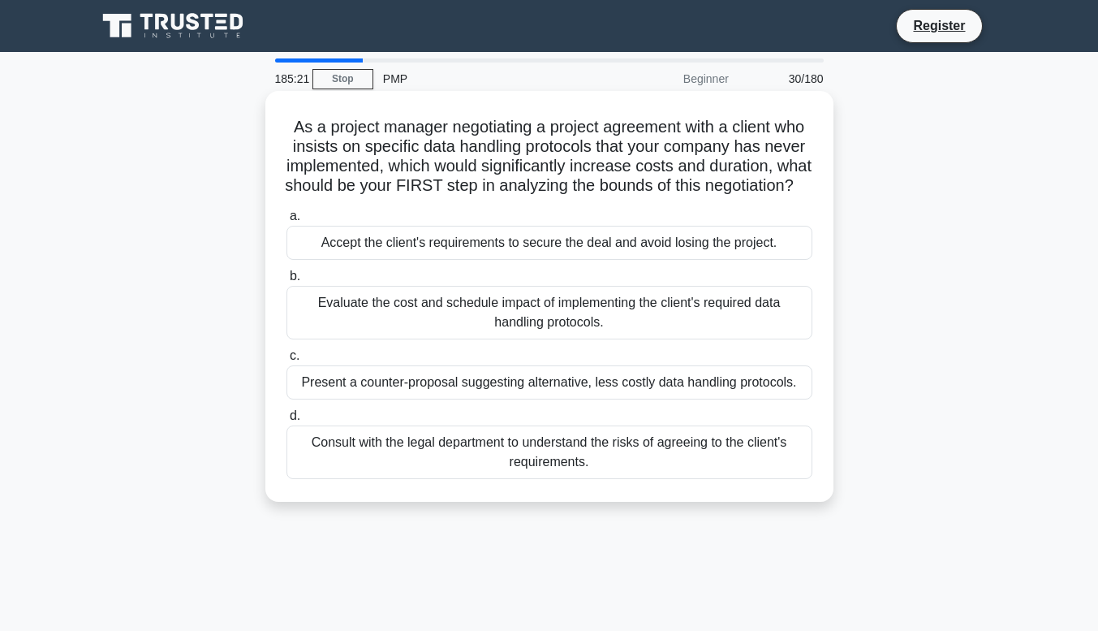
click at [543, 334] on div "Evaluate the cost and schedule impact of implementing the client's required dat…" at bounding box center [549, 313] width 526 height 54
click at [286, 282] on input "b. Evaluate the cost and schedule impact of implementing the client's required …" at bounding box center [286, 276] width 0 height 11
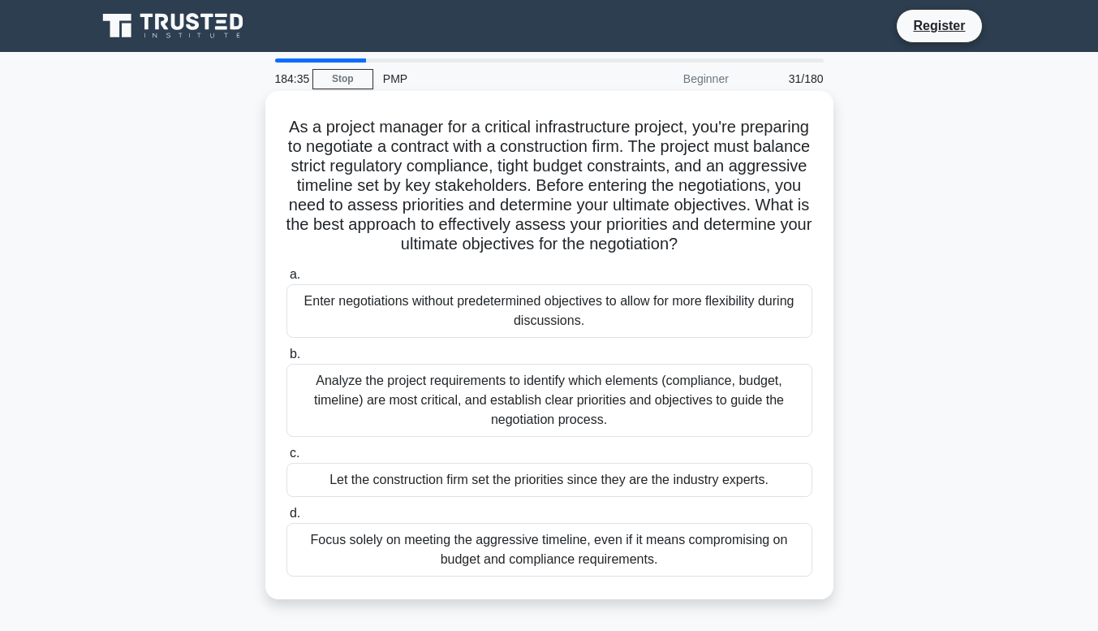
click at [480, 409] on div "Analyze the project requirements to identify which elements (compliance, budget…" at bounding box center [549, 400] width 526 height 73
click at [286, 360] on input "b. Analyze the project requirements to identify which elements (compliance, bud…" at bounding box center [286, 354] width 0 height 11
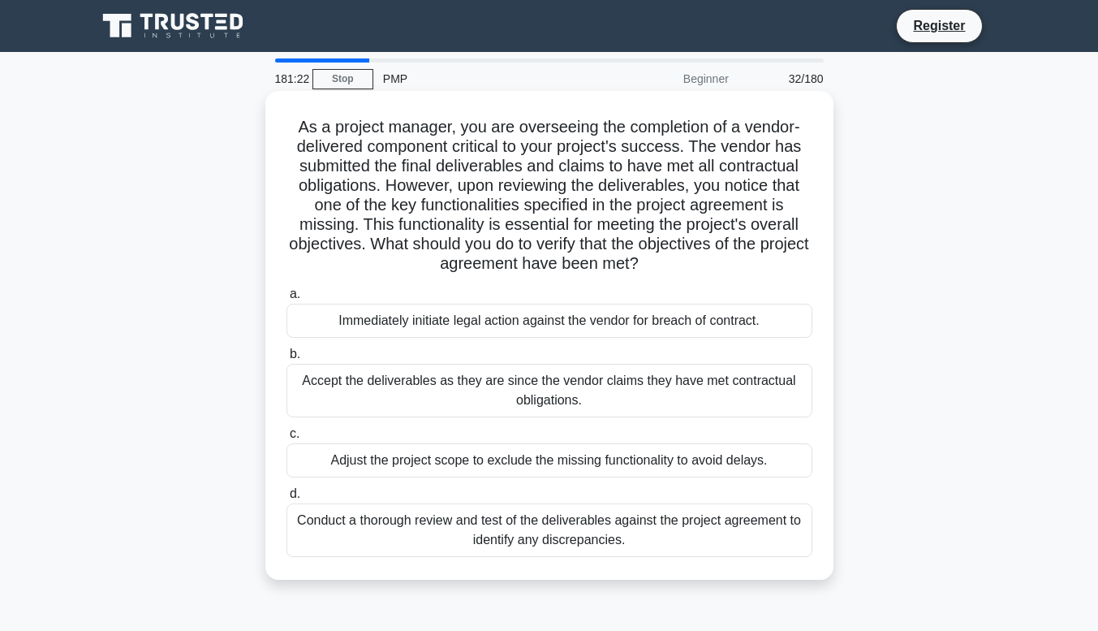
click at [693, 528] on div "Conduct a thorough review and test of the deliverables against the project agre…" at bounding box center [549, 530] width 526 height 54
click at [286, 499] on input "d. Conduct a thorough review and test of the deliverables against the project a…" at bounding box center [286, 494] width 0 height 11
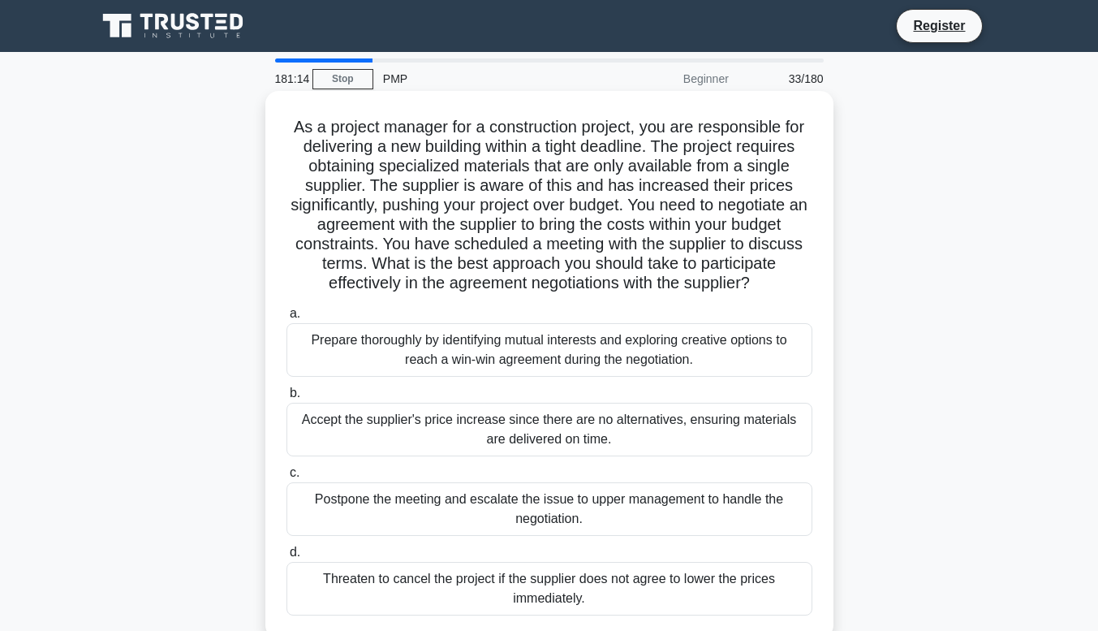
click at [375, 363] on div "Prepare thoroughly by identifying mutual interests and exploring creative optio…" at bounding box center [549, 350] width 526 height 54
click at [286, 319] on input "a. Prepare thoroughly by identifying mutual interests and exploring creative op…" at bounding box center [286, 313] width 0 height 11
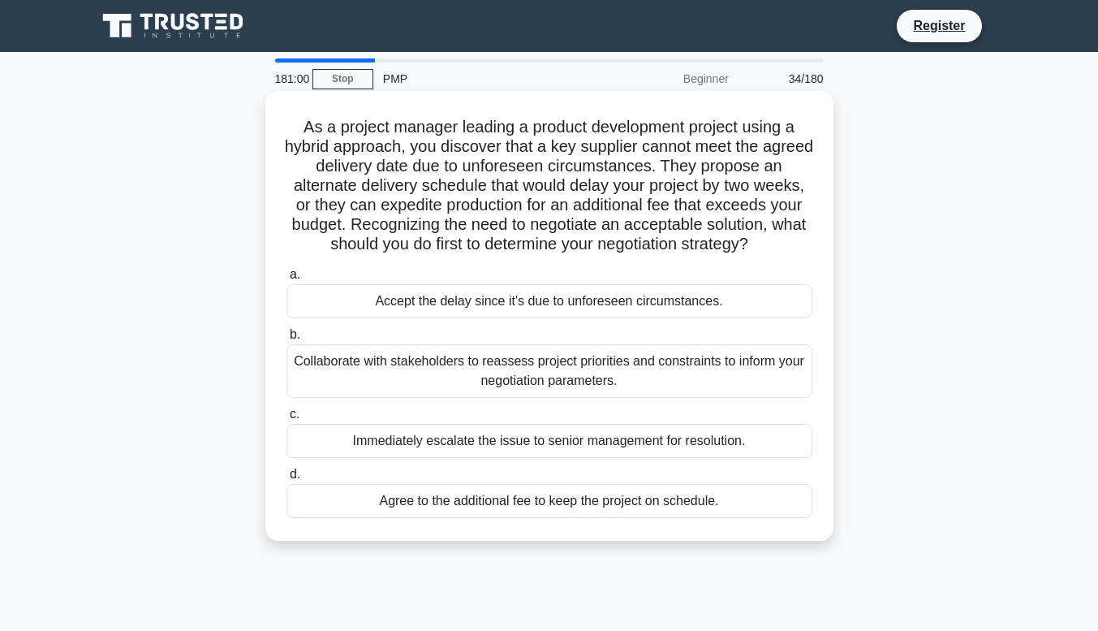
click at [321, 371] on div "Collaborate with stakeholders to reassess project priorities and constraints to…" at bounding box center [549, 371] width 526 height 54
click at [286, 340] on input "b. Collaborate with stakeholders to reassess project priorities and constraints…" at bounding box center [286, 335] width 0 height 11
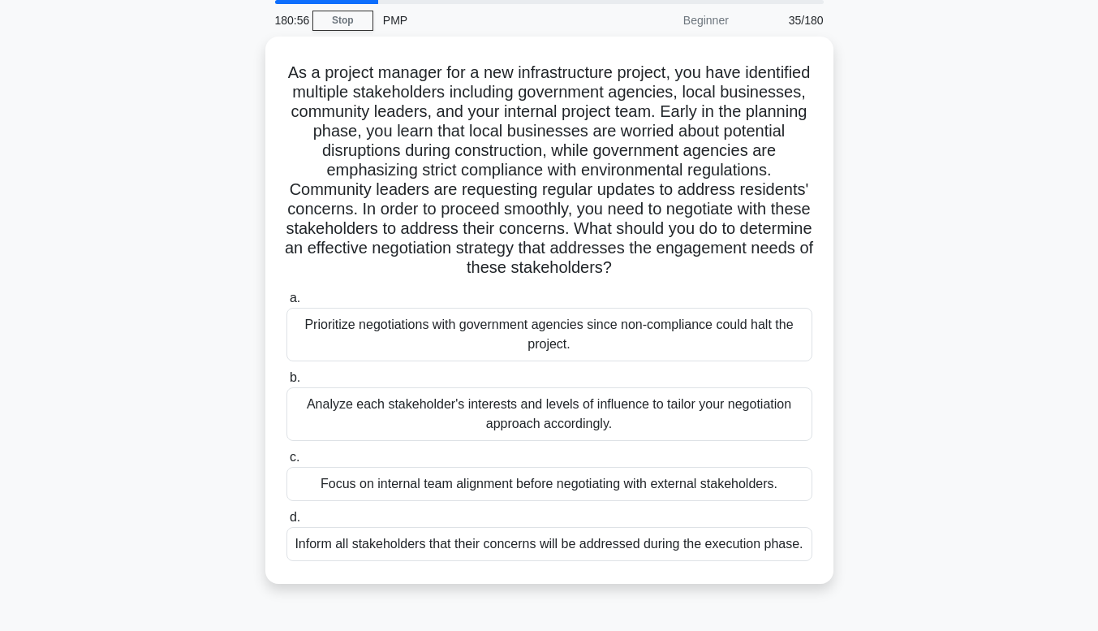
scroll to position [65, 0]
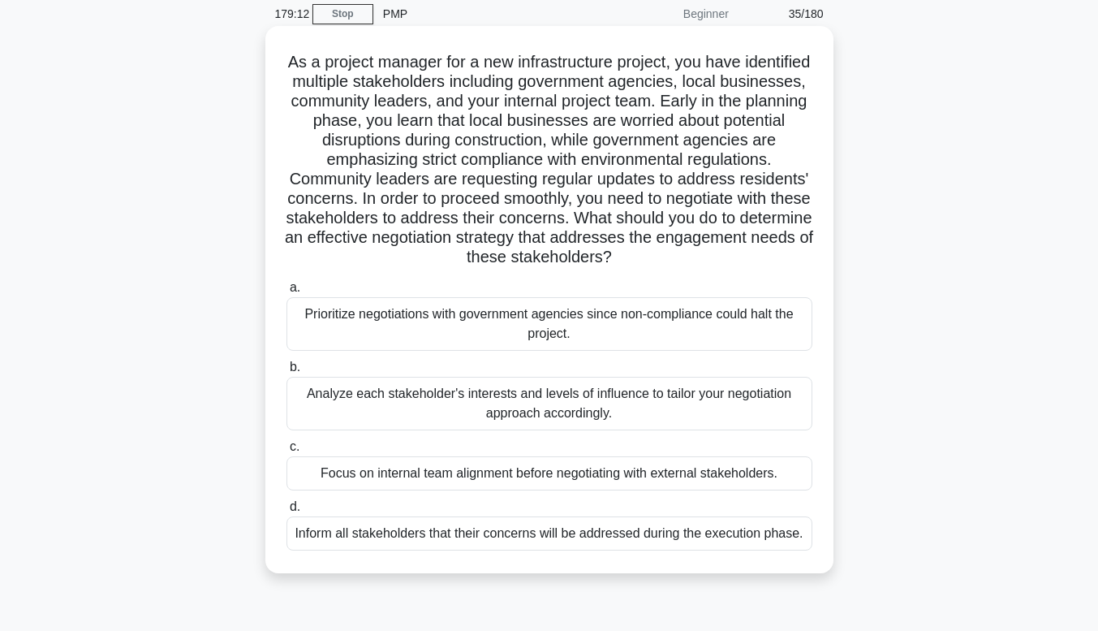
click at [693, 402] on div "Analyze each stakeholder's interests and levels of influence to tailor your neg…" at bounding box center [549, 404] width 526 height 54
click at [286, 373] on input "b. Analyze each stakeholder's interests and levels of influence to tailor your …" at bounding box center [286, 367] width 0 height 11
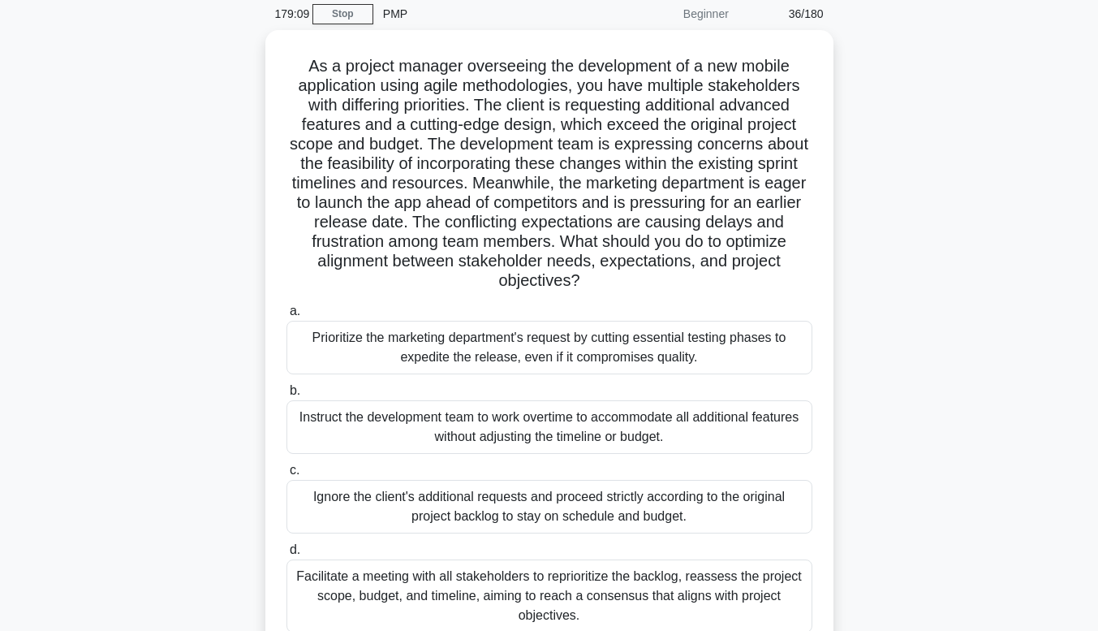
scroll to position [0, 0]
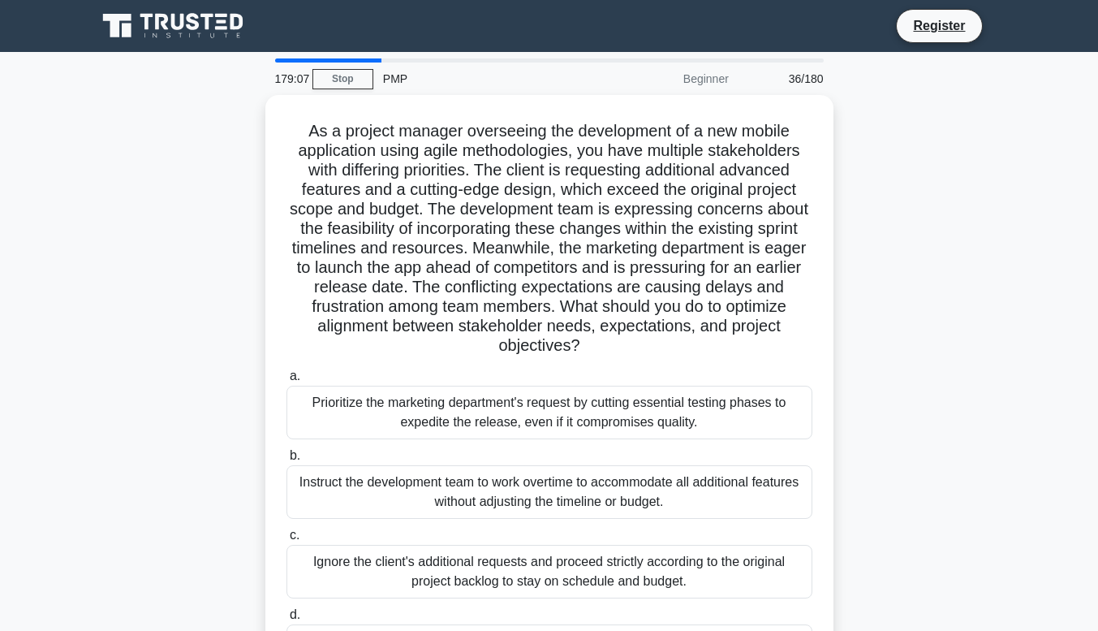
drag, startPoint x: 903, startPoint y: 340, endPoint x: 902, endPoint y: 354, distance: 13.8
click at [902, 354] on div "As a project manager overseeing the development of a new mobile application usi…" at bounding box center [549, 417] width 925 height 644
drag, startPoint x: 902, startPoint y: 354, endPoint x: 906, endPoint y: 315, distance: 39.1
click at [906, 315] on div "As a project manager overseeing the development of a new mobile application usi…" at bounding box center [549, 417] width 925 height 644
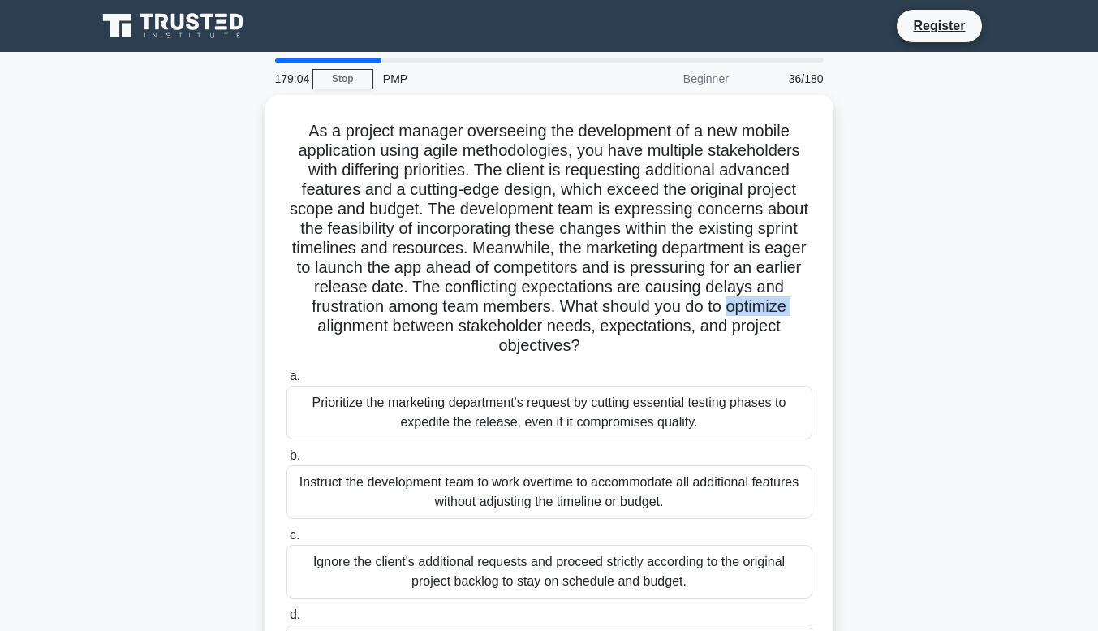
click at [906, 315] on div "As a project manager overseeing the development of a new mobile application usi…" at bounding box center [549, 417] width 925 height 644
click at [919, 321] on div "As a project manager overseeing the development of a new mobile application usi…" at bounding box center [549, 417] width 925 height 644
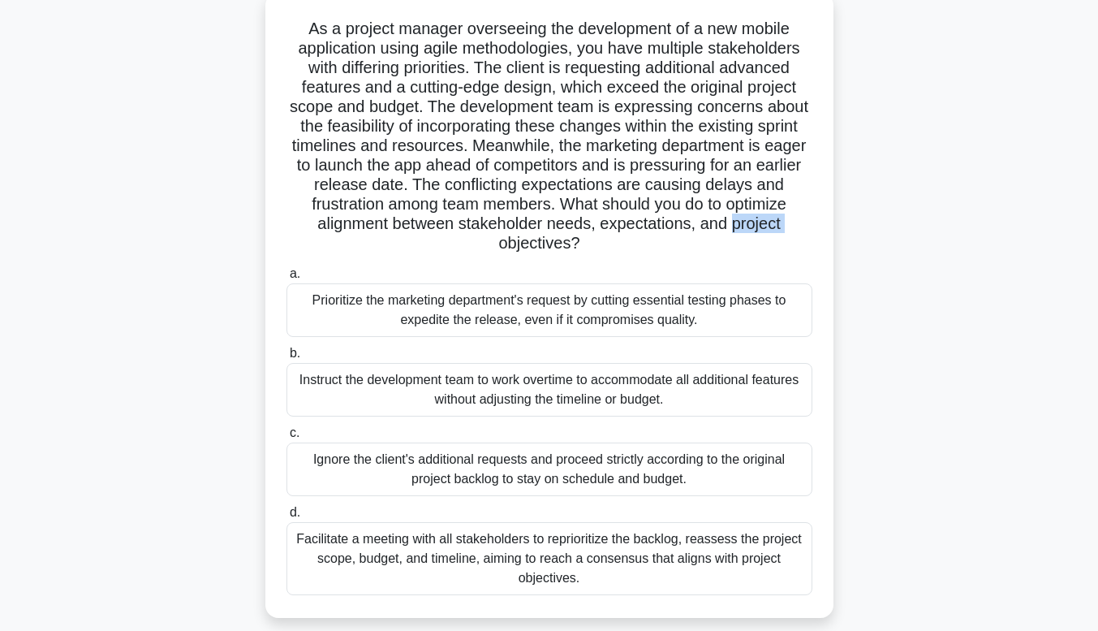
scroll to position [108, 0]
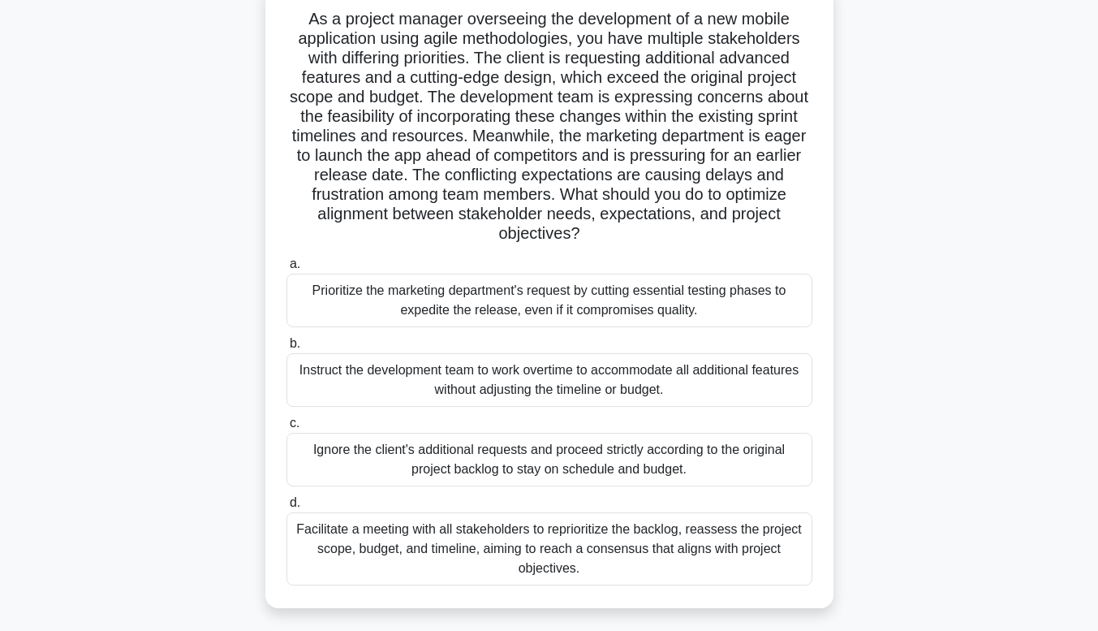
click at [592, 529] on div "Facilitate a meeting with all stakeholders to reprioritize the backlog, reasses…" at bounding box center [549, 548] width 526 height 73
click at [286, 508] on input "d. Facilitate a meeting with all stakeholders to reprioritize the backlog, reas…" at bounding box center [286, 503] width 0 height 11
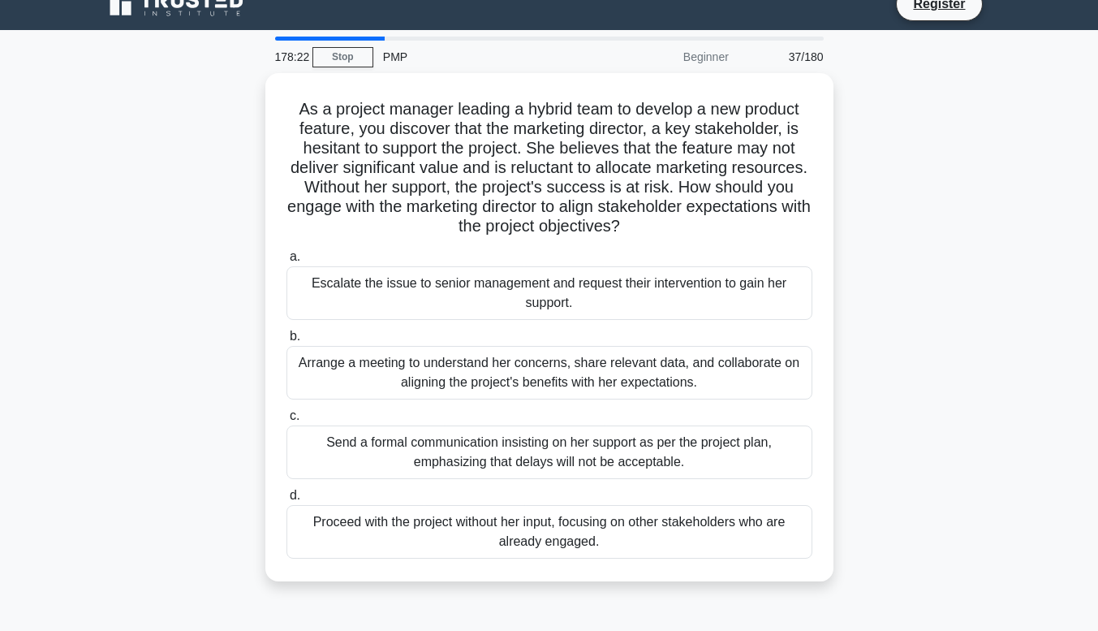
scroll to position [0, 0]
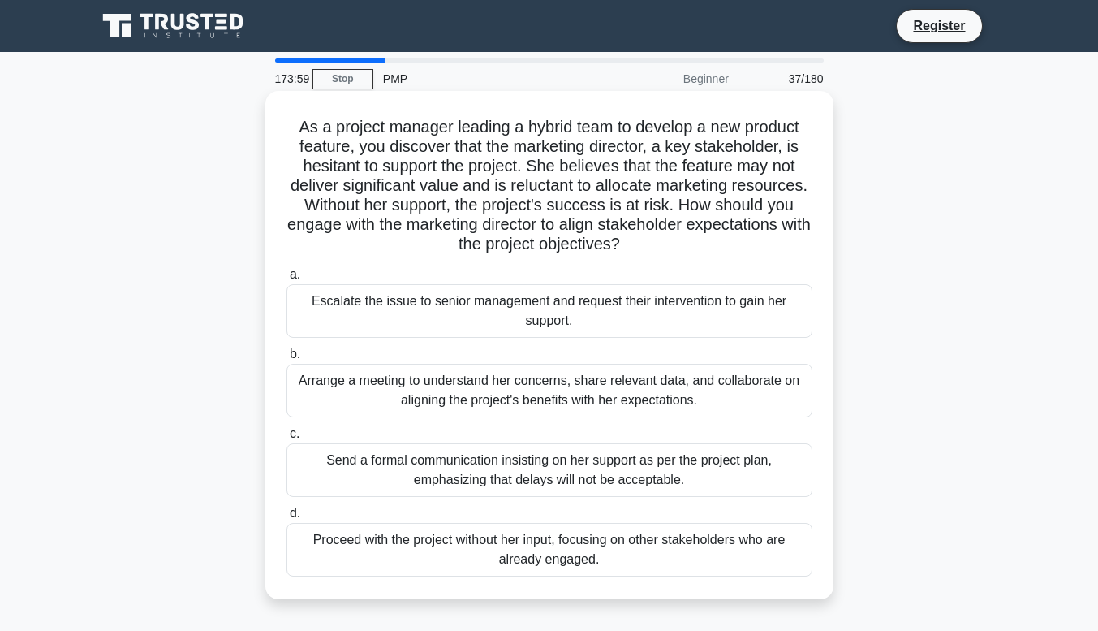
click at [369, 390] on div "Arrange a meeting to understand her concerns, share relevant data, and collabor…" at bounding box center [549, 391] width 526 height 54
click at [286, 360] on input "b. Arrange a meeting to understand her concerns, share relevant data, and colla…" at bounding box center [286, 354] width 0 height 11
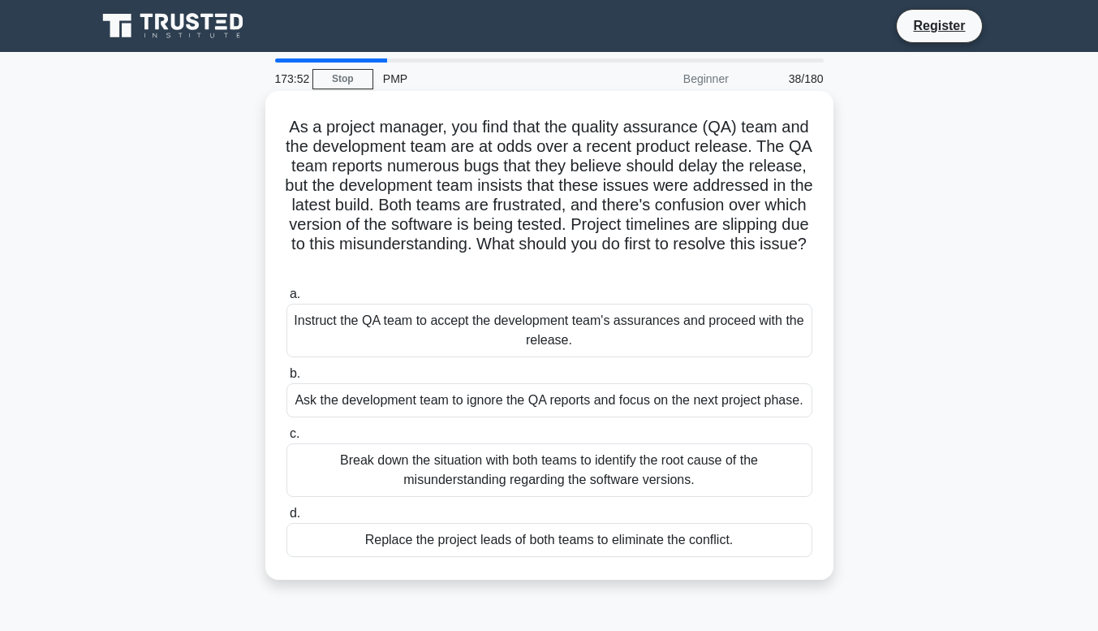
click at [360, 483] on div "Break down the situation with both teams to identify the root cause of the misu…" at bounding box center [549, 470] width 526 height 54
click at [286, 439] on input "c. Break down the situation with both teams to identify the root cause of the m…" at bounding box center [286, 434] width 0 height 11
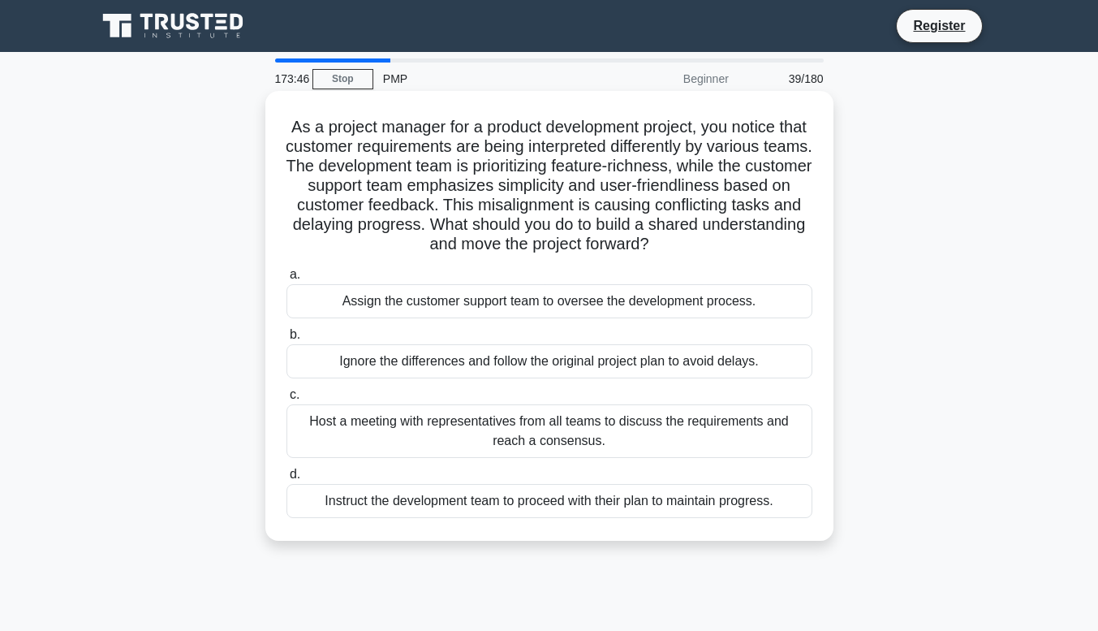
click at [338, 437] on div "Host a meeting with representatives from all teams to discuss the requirements …" at bounding box center [549, 431] width 526 height 54
click at [286, 400] on input "c. Host a meeting with representatives from all teams to discuss the requiremen…" at bounding box center [286, 395] width 0 height 11
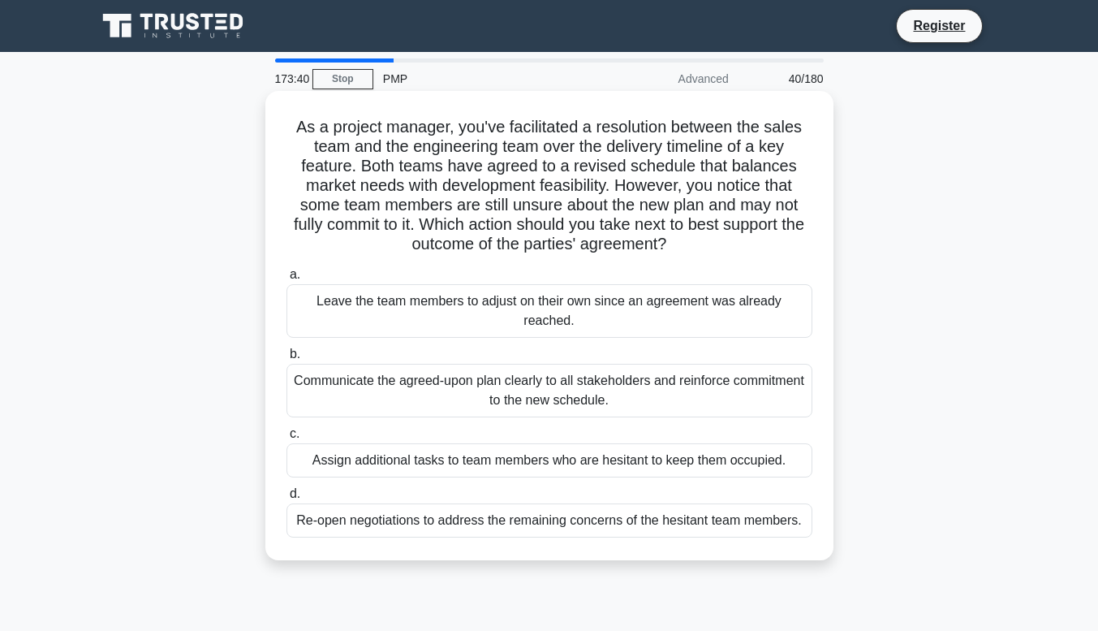
click at [362, 391] on div "Communicate the agreed-upon plan clearly to all stakeholders and reinforce comm…" at bounding box center [549, 391] width 526 height 54
click at [286, 360] on input "b. Communicate the agreed-upon plan clearly to all stakeholders and reinforce c…" at bounding box center [286, 354] width 0 height 11
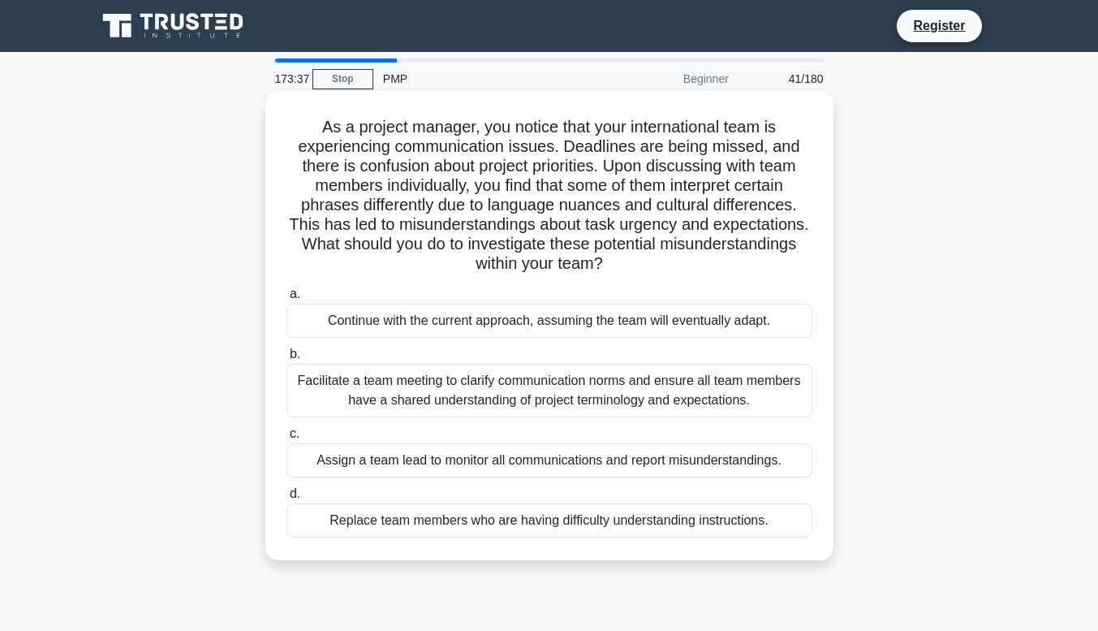
click at [321, 407] on div "Facilitate a team meeting to clarify communication norms and ensure all team me…" at bounding box center [549, 391] width 526 height 54
click at [286, 360] on input "b. Facilitate a team meeting to clarify communication norms and ensure all team…" at bounding box center [286, 354] width 0 height 11
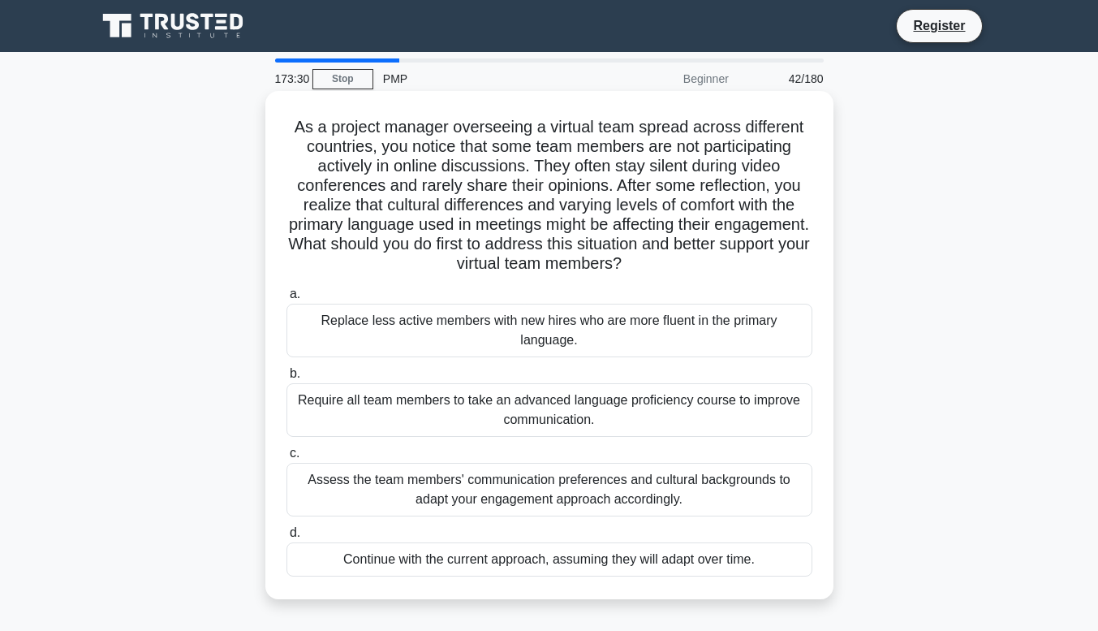
click at [345, 485] on div "Assess the team members' communication preferences and cultural backgrounds to …" at bounding box center [549, 490] width 526 height 54
click at [286, 459] on input "c. Assess the team members' communication preferences and cultural backgrounds …" at bounding box center [286, 453] width 0 height 11
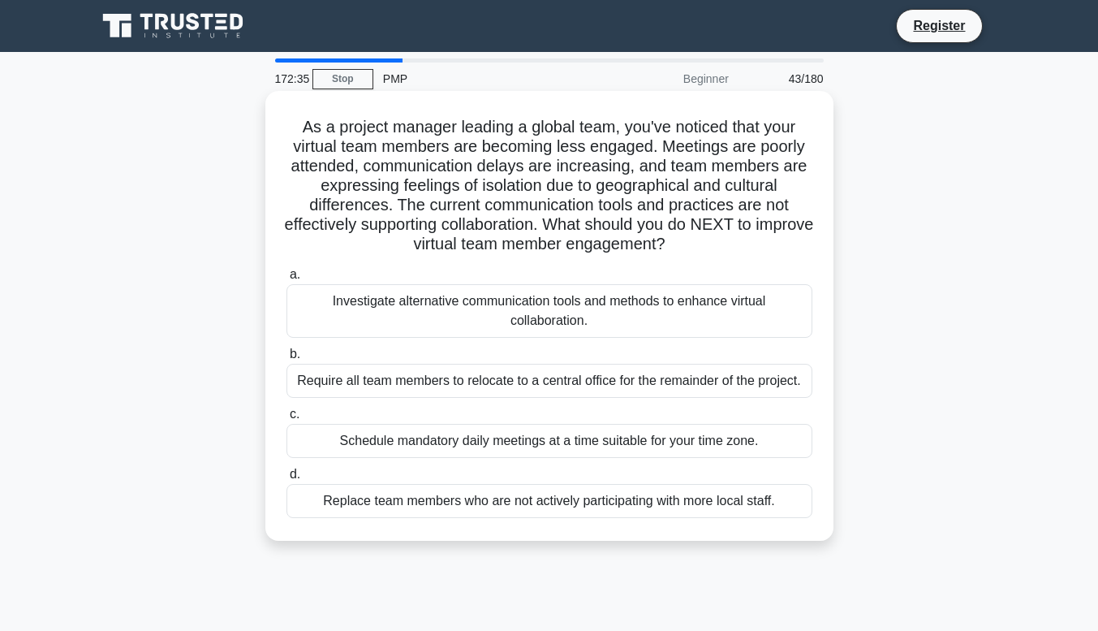
click at [612, 325] on div "Investigate alternative communication tools and methods to enhance virtual coll…" at bounding box center [549, 311] width 526 height 54
click at [286, 280] on input "a. Investigate alternative communication tools and methods to enhance virtual c…" at bounding box center [286, 274] width 0 height 11
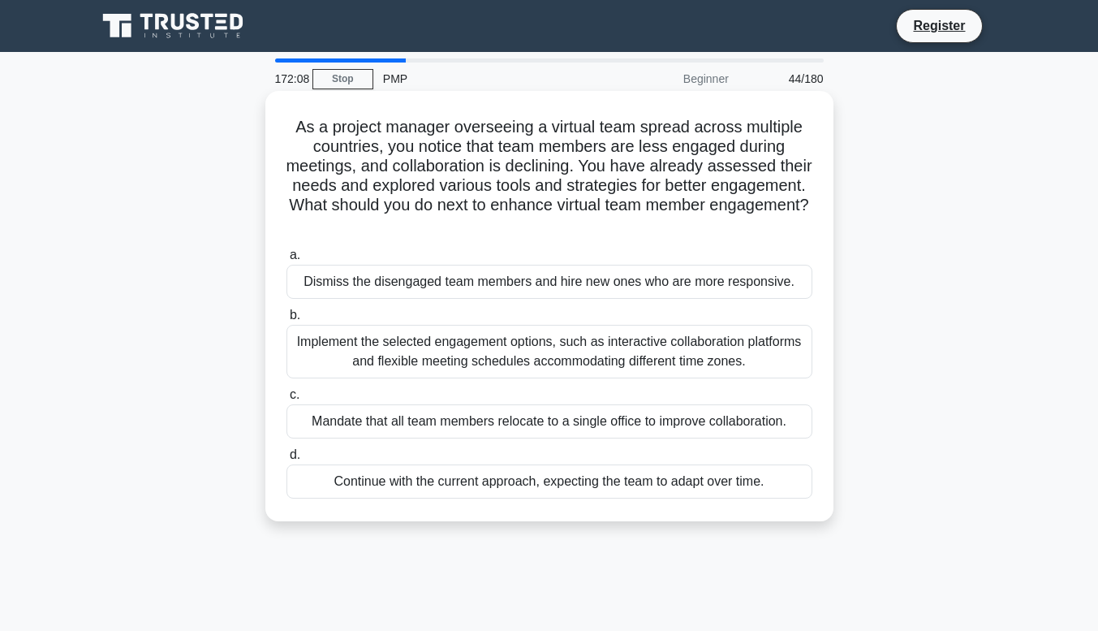
click at [572, 378] on div "Implement the selected engagement options, such as interactive collaboration pl…" at bounding box center [549, 352] width 526 height 54
click at [286, 321] on input "b. Implement the selected engagement options, such as interactive collaboration…" at bounding box center [286, 315] width 0 height 11
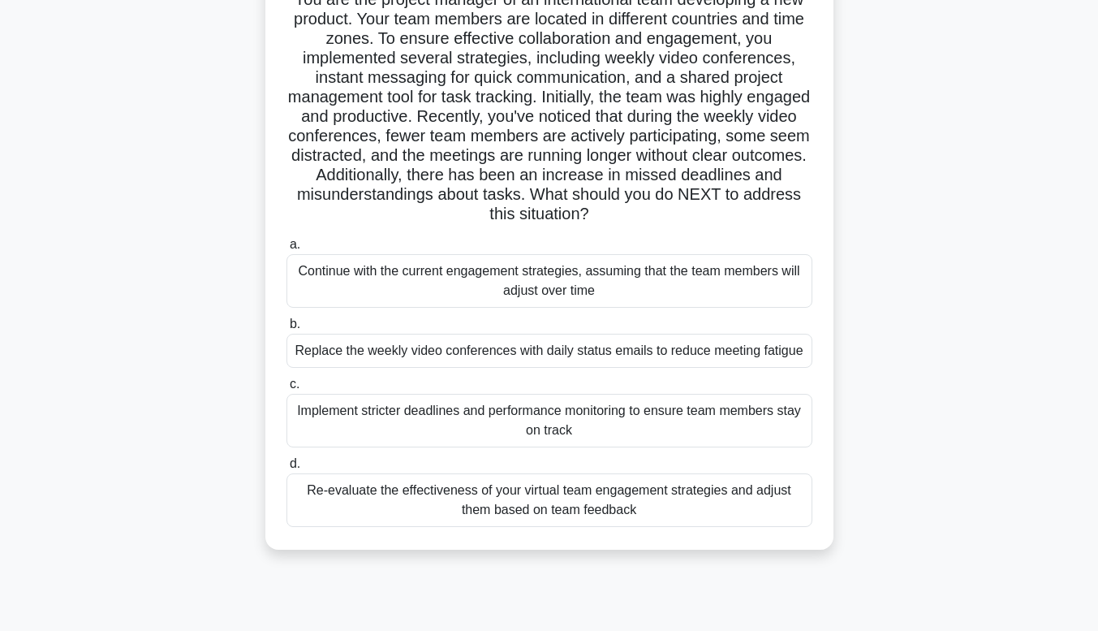
scroll to position [140, 0]
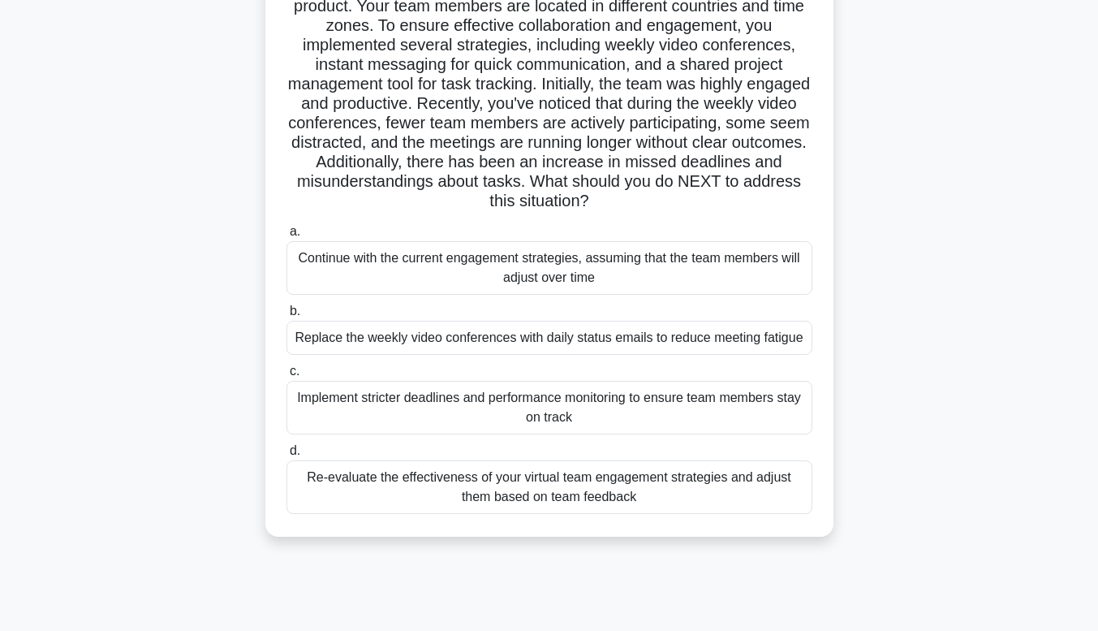
click at [714, 499] on div "Re-evaluate the effectiveness of your virtual team engagement strategies and ad…" at bounding box center [549, 487] width 526 height 54
click at [286, 456] on input "d. Re-evaluate the effectiveness of your virtual team engagement strategies and…" at bounding box center [286, 451] width 0 height 11
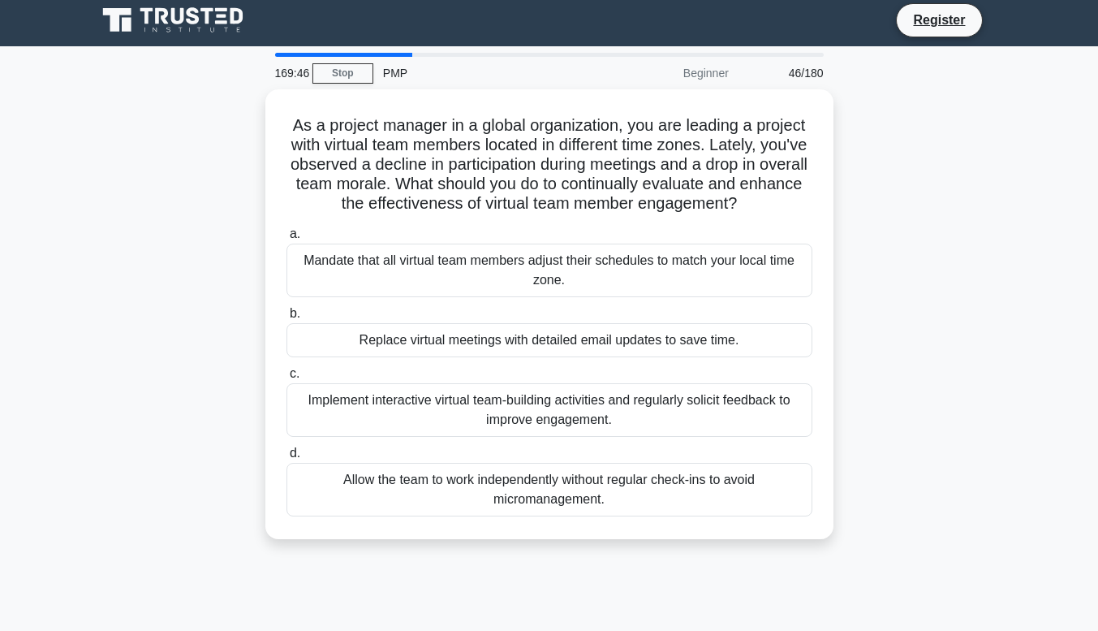
scroll to position [0, 0]
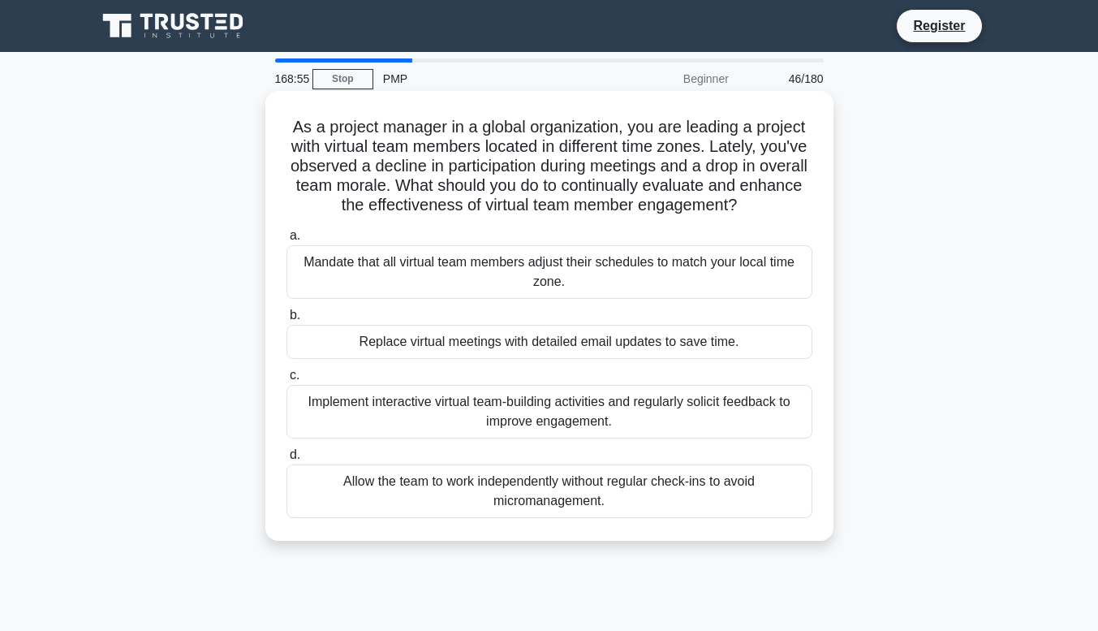
click at [743, 422] on div "Implement interactive virtual team-building activities and regularly solicit fe…" at bounding box center [549, 412] width 526 height 54
click at [286, 381] on input "c. Implement interactive virtual team-building activities and regularly solicit…" at bounding box center [286, 375] width 0 height 11
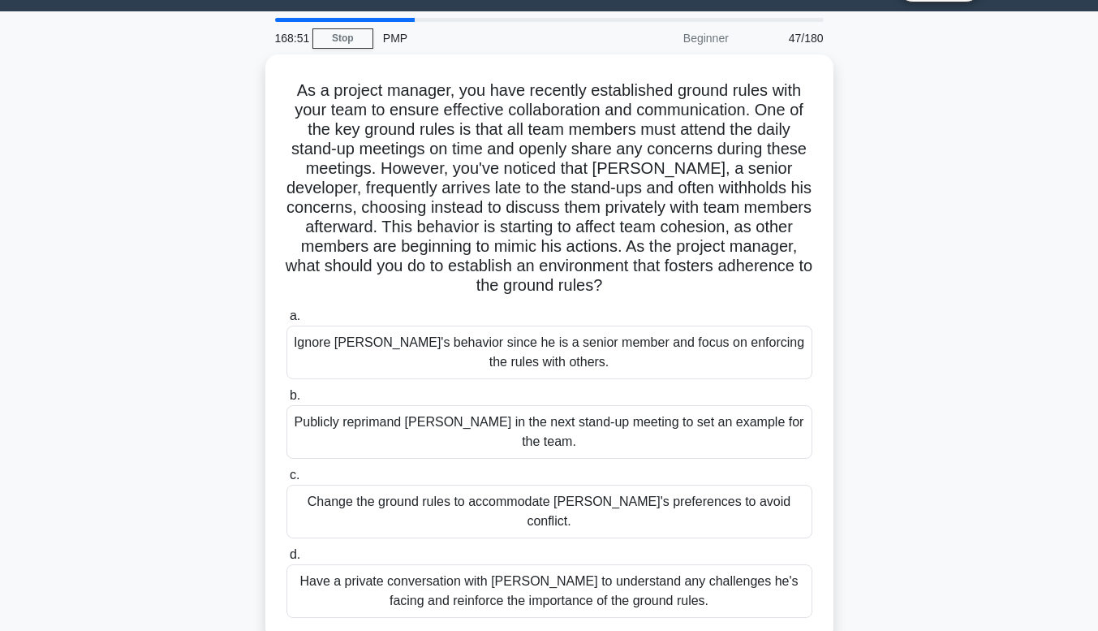
scroll to position [43, 0]
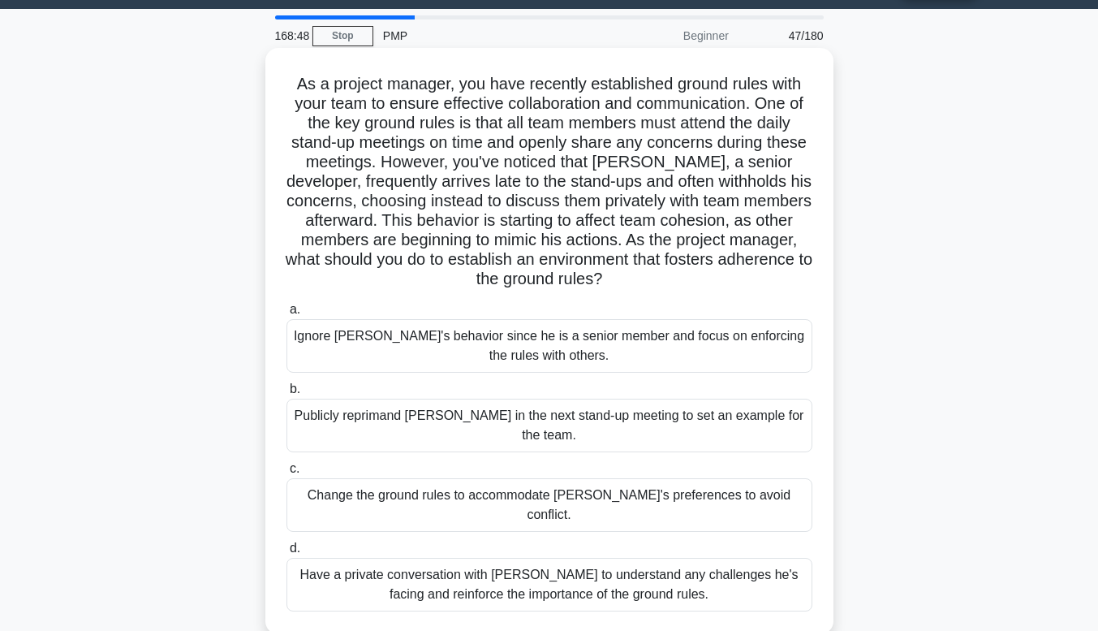
click at [740, 566] on div "Have a private conversation with Jack to understand any challenges he's facing …" at bounding box center [549, 585] width 526 height 54
click at [286, 554] on input "d. Have a private conversation with Jack to understand any challenges he's faci…" at bounding box center [286, 548] width 0 height 11
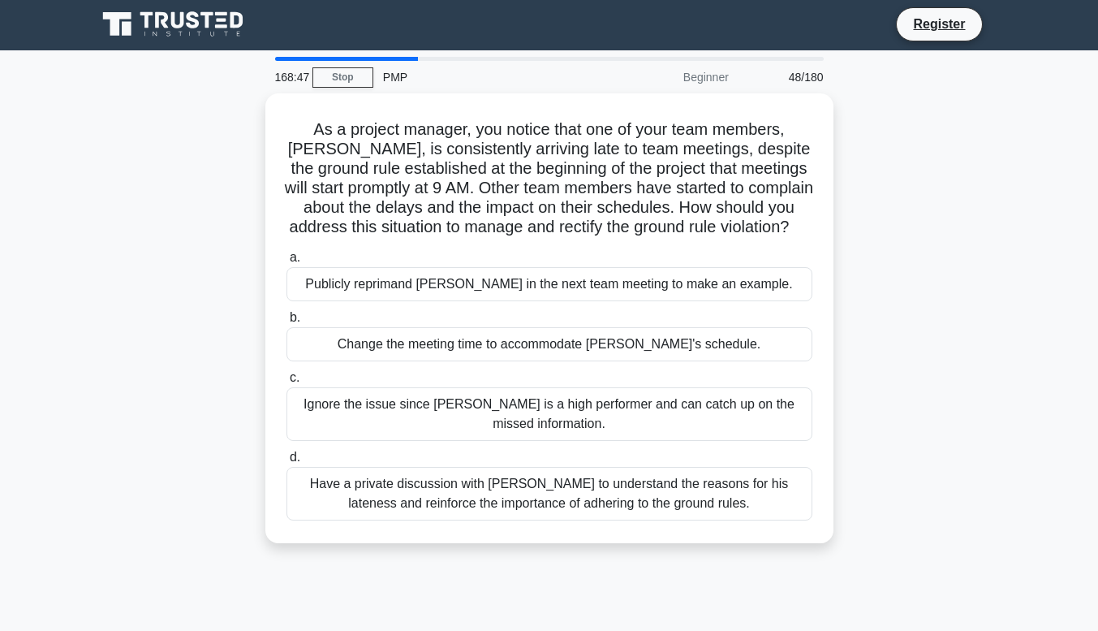
scroll to position [0, 0]
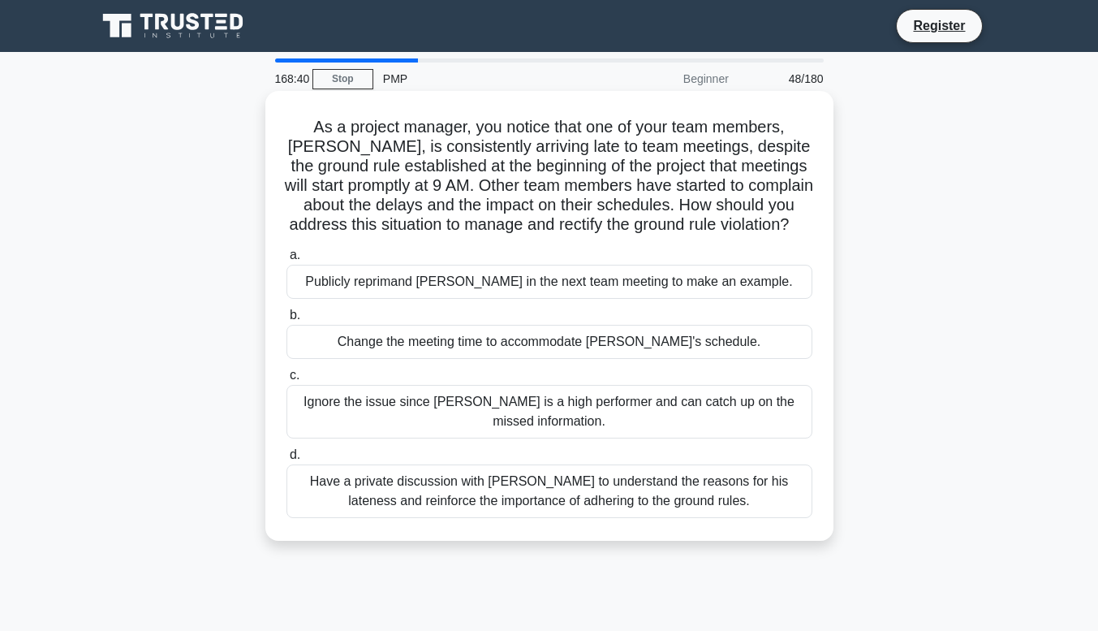
click at [736, 518] on div "Have a private discussion with Tom to understand the reasons for his lateness a…" at bounding box center [549, 491] width 526 height 54
click at [286, 460] on input "d. Have a private discussion with Tom to understand the reasons for his latenes…" at bounding box center [286, 455] width 0 height 11
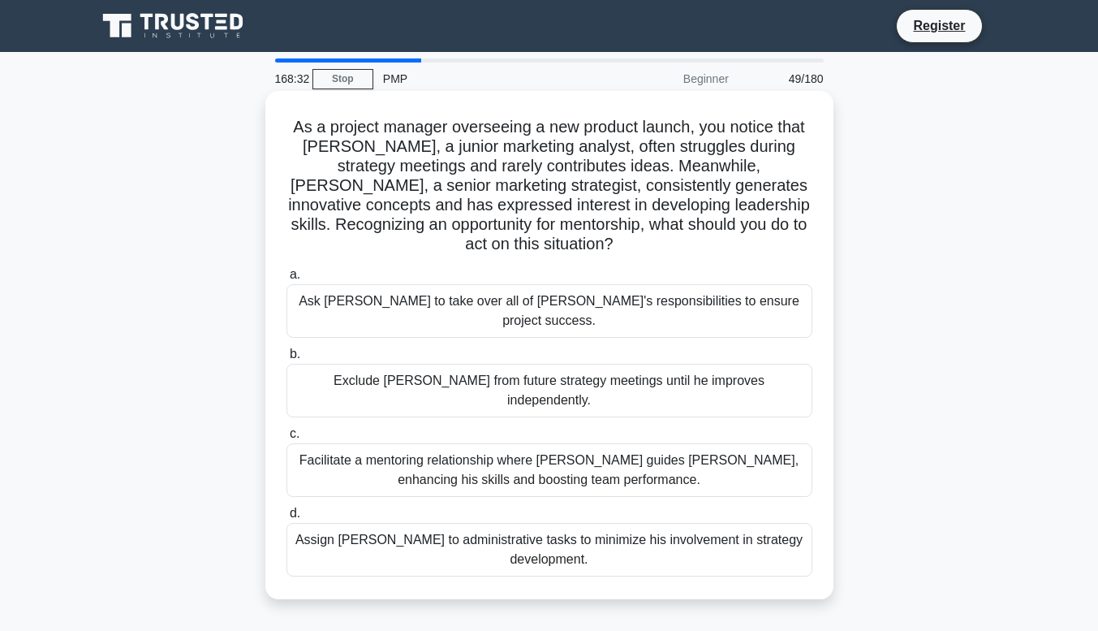
click at [733, 443] on div "Facilitate a mentoring relationship where Linda guides James, enhancing his ski…" at bounding box center [549, 470] width 526 height 54
click at [286, 439] on input "c. Facilitate a mentoring relationship where Linda guides James, enhancing his …" at bounding box center [286, 434] width 0 height 11
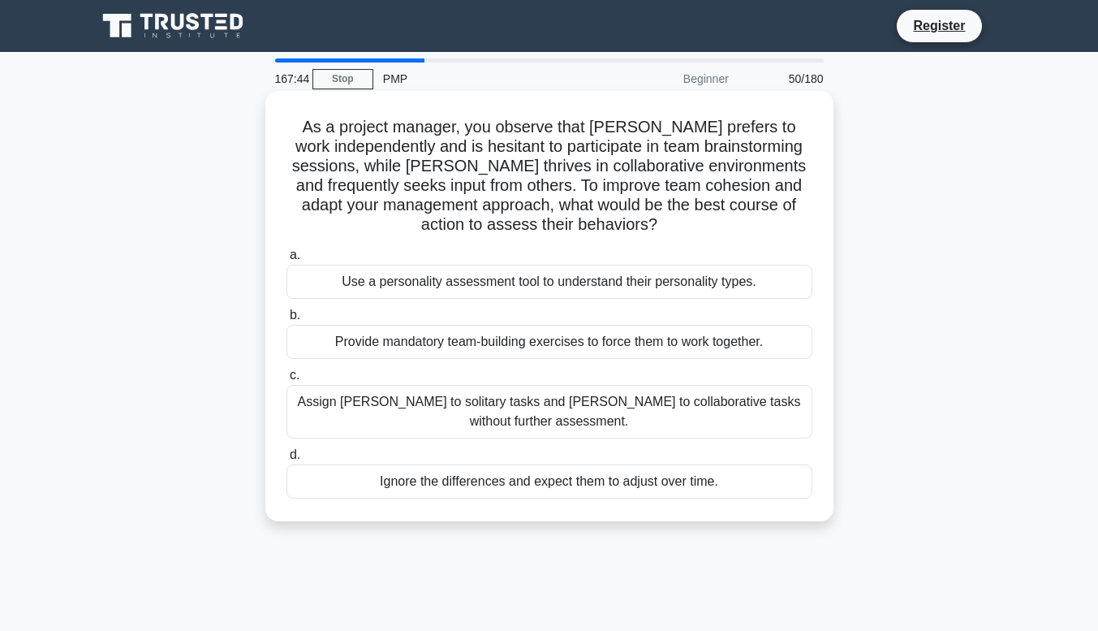
click at [744, 421] on div "Assign Daniel to solitary tasks and Maria to collaborative tasks without furthe…" at bounding box center [549, 412] width 526 height 54
click at [286, 381] on input "c. Assign Daniel to solitary tasks and Maria to collaborative tasks without fur…" at bounding box center [286, 375] width 0 height 11
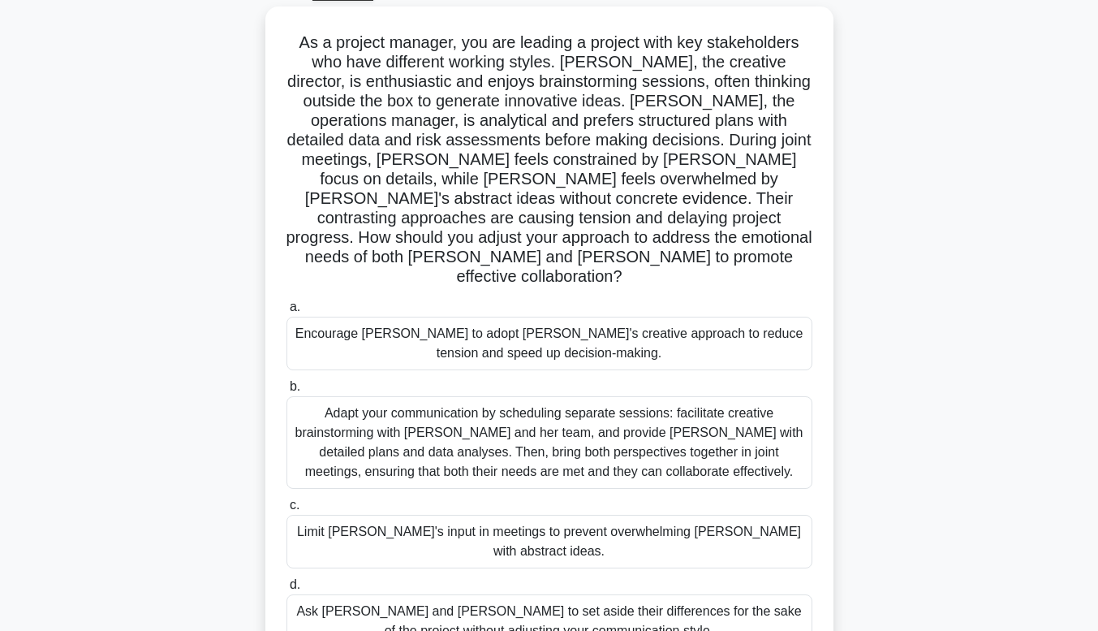
scroll to position [89, 0]
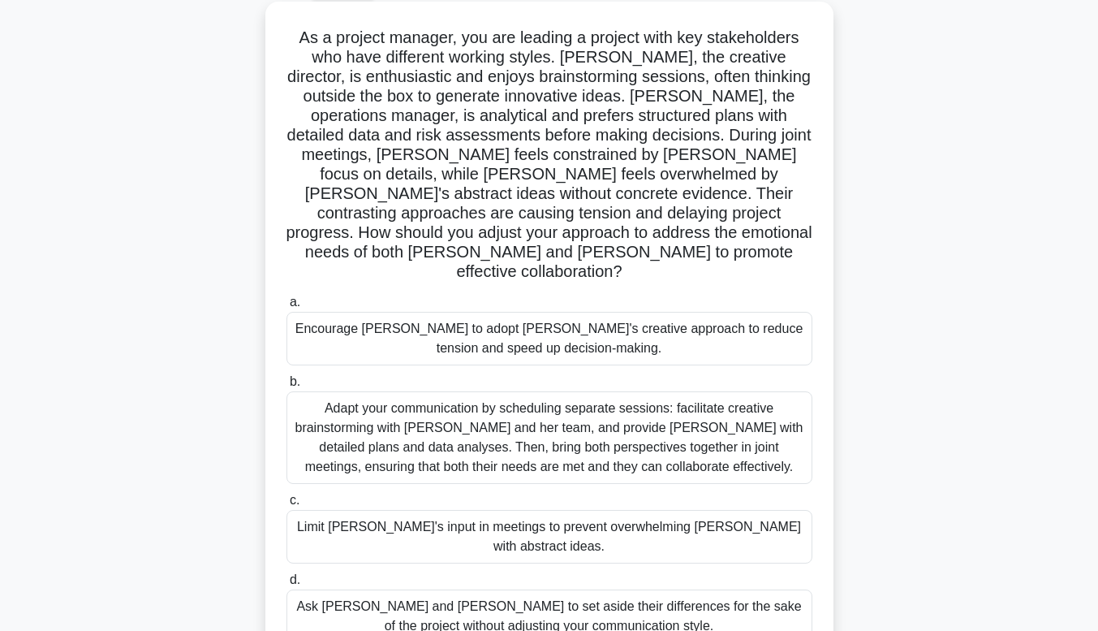
click at [725, 439] on div "Adapt your communication by scheduling separate sessions: facilitate creative b…" at bounding box center [549, 437] width 526 height 93
click at [286, 387] on input "b. Adapt your communication by scheduling separate sessions: facilitate creativ…" at bounding box center [286, 382] width 0 height 11
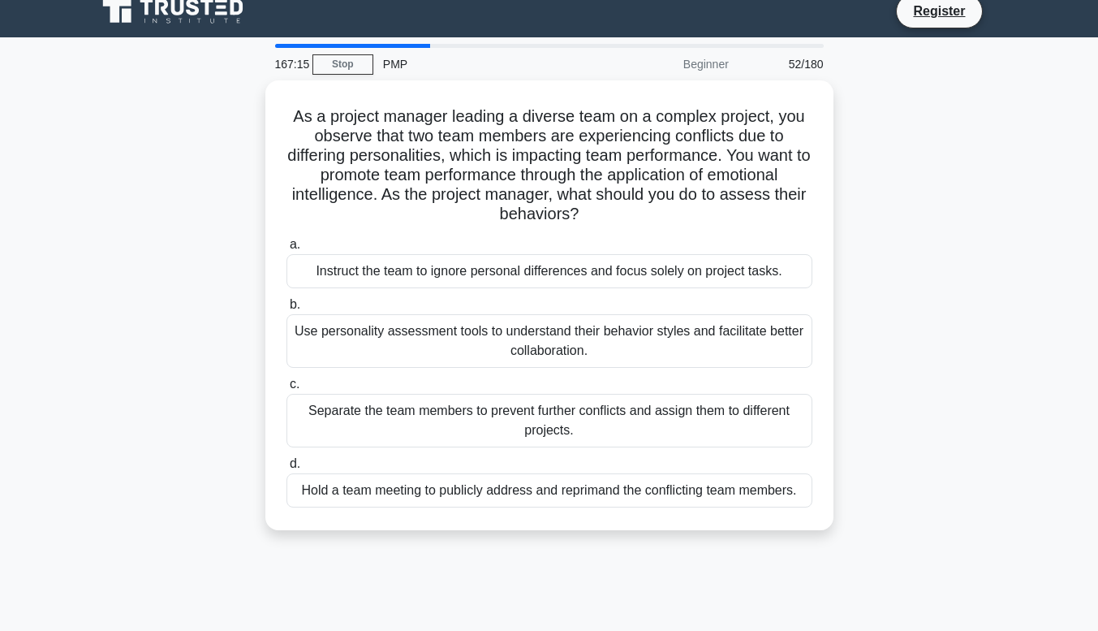
scroll to position [0, 0]
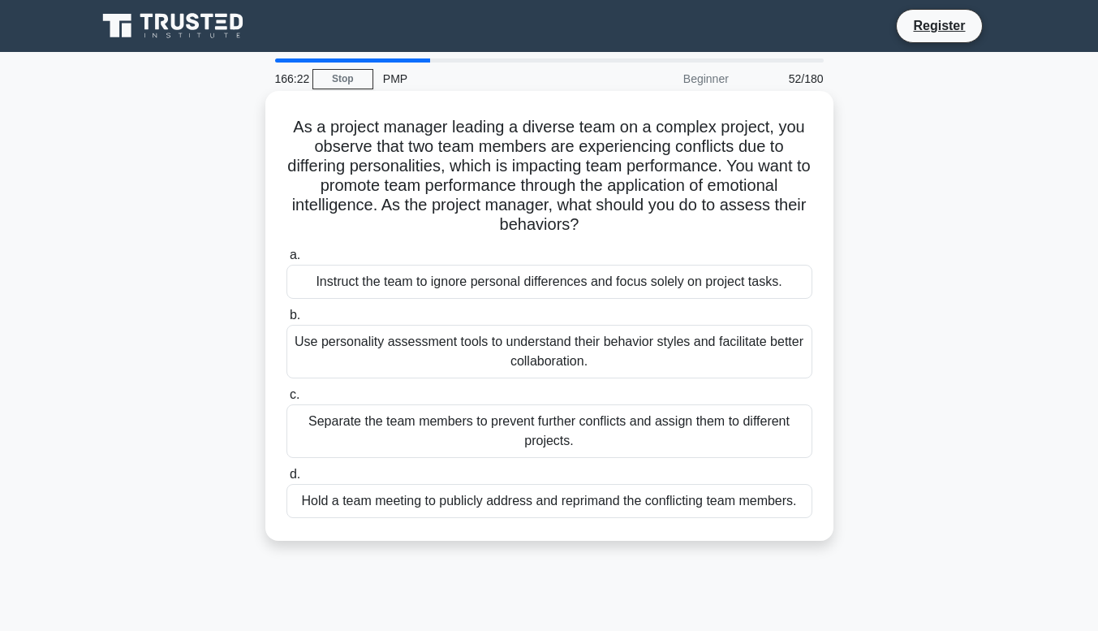
click at [766, 371] on div "Use personality assessment tools to understand their behavior styles and facili…" at bounding box center [549, 352] width 526 height 54
click at [286, 321] on input "b. Use personality assessment tools to understand their behavior styles and fac…" at bounding box center [286, 315] width 0 height 11
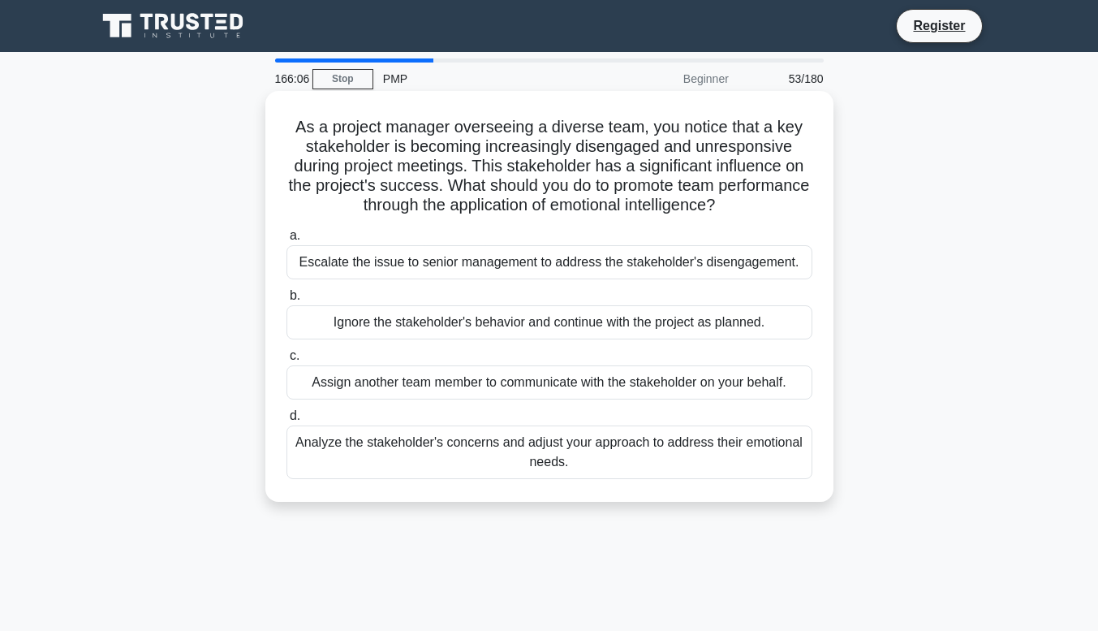
click at [753, 465] on div "Analyze the stakeholder's concerns and adjust your approach to address their em…" at bounding box center [549, 452] width 526 height 54
click at [286, 421] on input "d. Analyze the stakeholder's concerns and adjust your approach to address their…" at bounding box center [286, 416] width 0 height 11
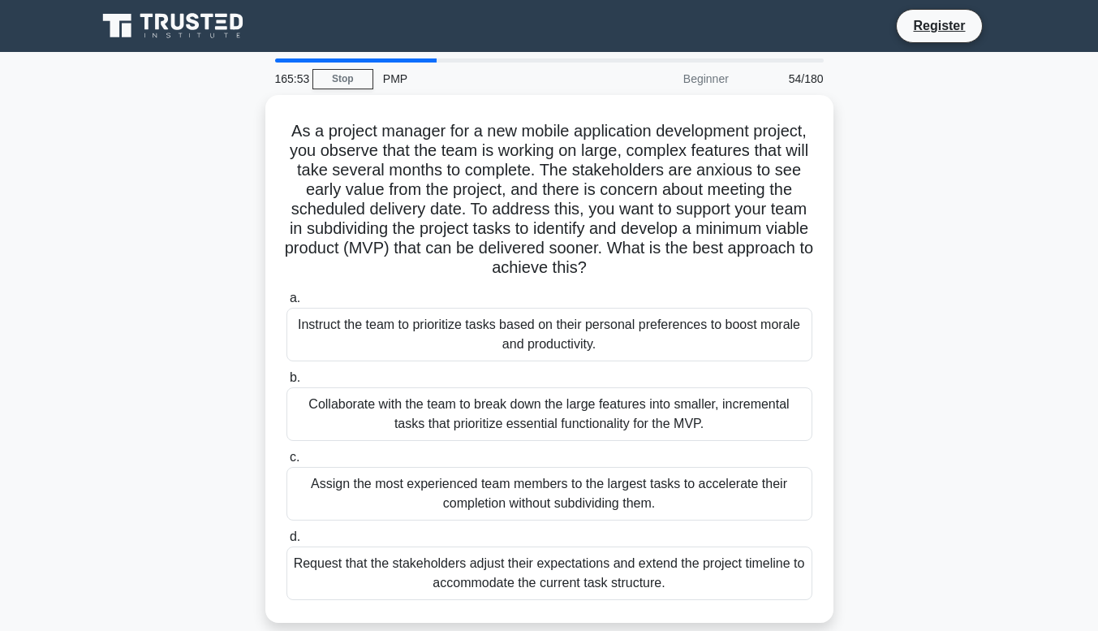
click at [906, 101] on div "As a project manager for a new mobile application development project, you obse…" at bounding box center [549, 368] width 925 height 547
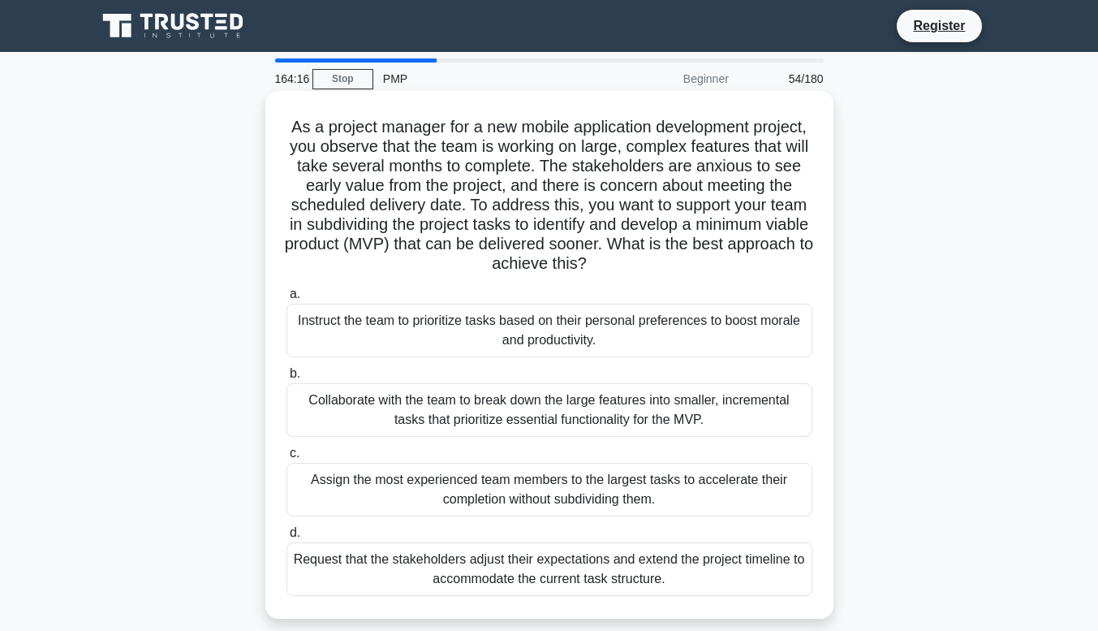
click at [549, 407] on div "Collaborate with the team to break down the large features into smaller, increm…" at bounding box center [549, 410] width 526 height 54
click at [286, 379] on input "b. Collaborate with the team to break down the large features into smaller, inc…" at bounding box center [286, 373] width 0 height 11
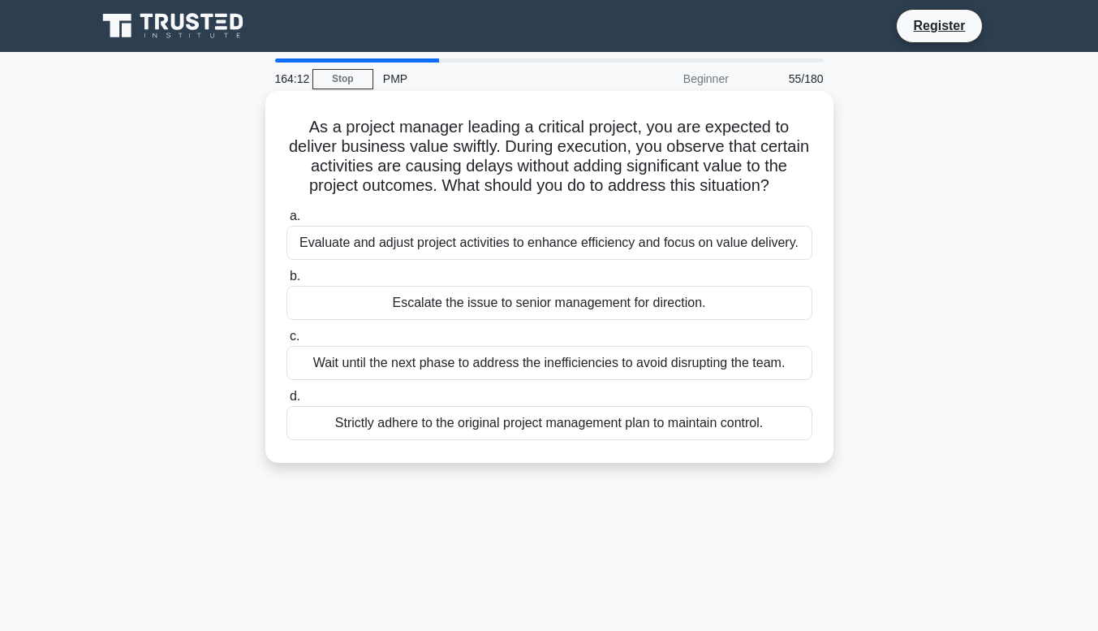
click at [721, 247] on div "Evaluate and adjust project activities to enhance efficiency and focus on value…" at bounding box center [549, 243] width 526 height 34
click at [286, 222] on input "a. Evaluate and adjust project activities to enhance efficiency and focus on va…" at bounding box center [286, 216] width 0 height 11
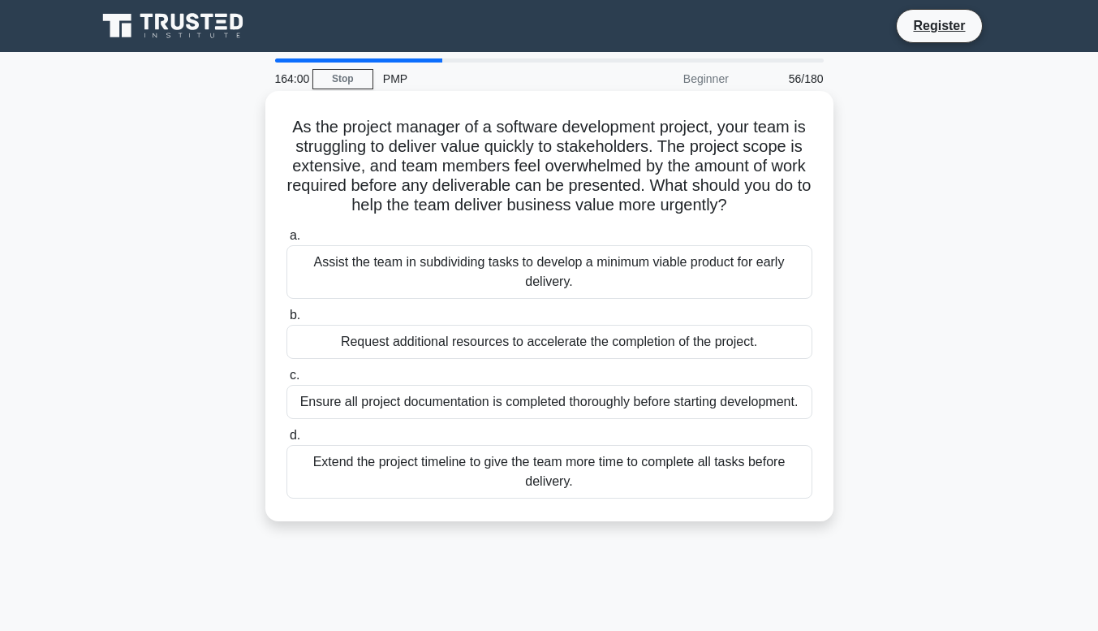
click at [508, 274] on div "Assist the team in subdividing tasks to develop a minimum viable product for ea…" at bounding box center [549, 272] width 526 height 54
click at [286, 241] on input "a. Assist the team in subdividing tasks to develop a minimum viable product for…" at bounding box center [286, 235] width 0 height 11
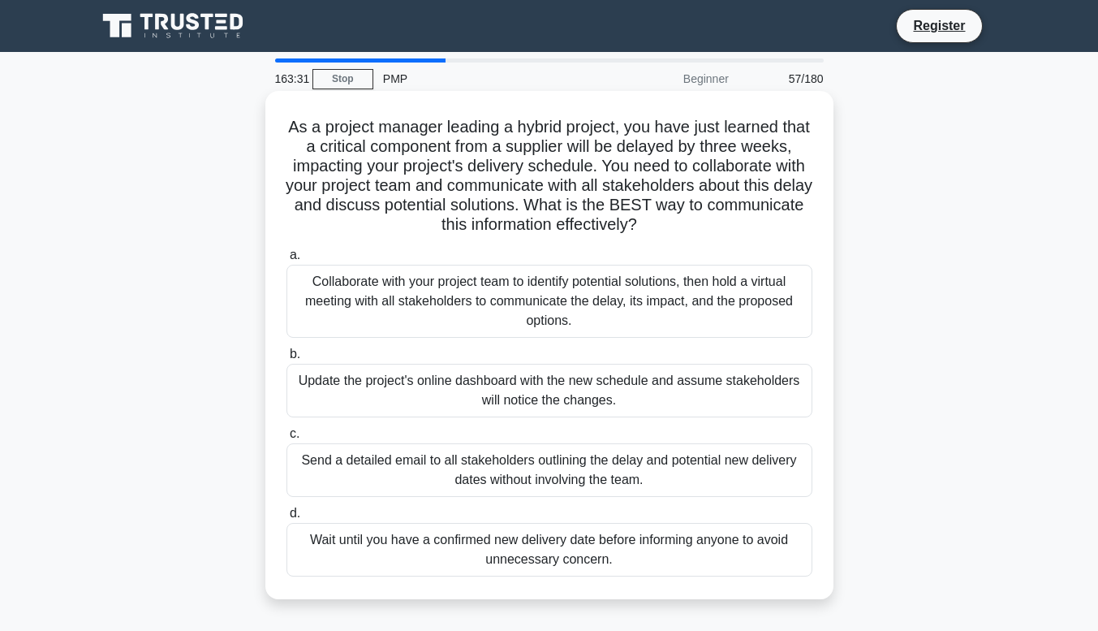
click at [710, 331] on div "Collaborate with your project team to identify potential solutions, then hold a…" at bounding box center [549, 301] width 526 height 73
click at [286, 261] on input "a. Collaborate with your project team to identify potential solutions, then hol…" at bounding box center [286, 255] width 0 height 11
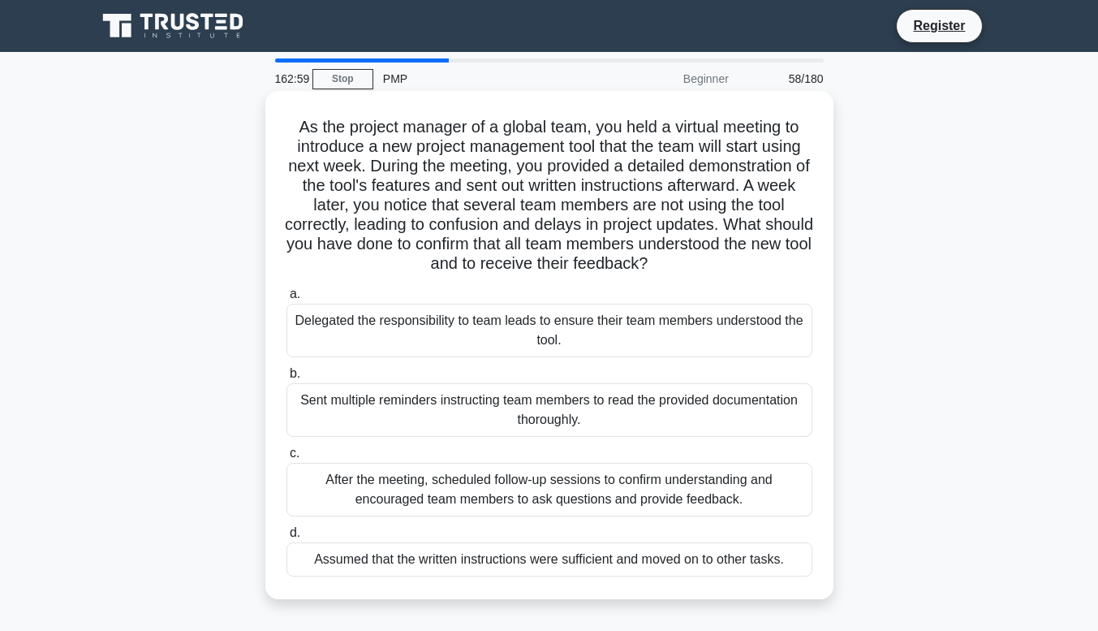
click at [487, 512] on div "After the meeting, scheduled follow-up sessions to confirm understanding and en…" at bounding box center [549, 490] width 526 height 54
click at [286, 459] on input "c. After the meeting, scheduled follow-up sessions to confirm understanding and…" at bounding box center [286, 453] width 0 height 11
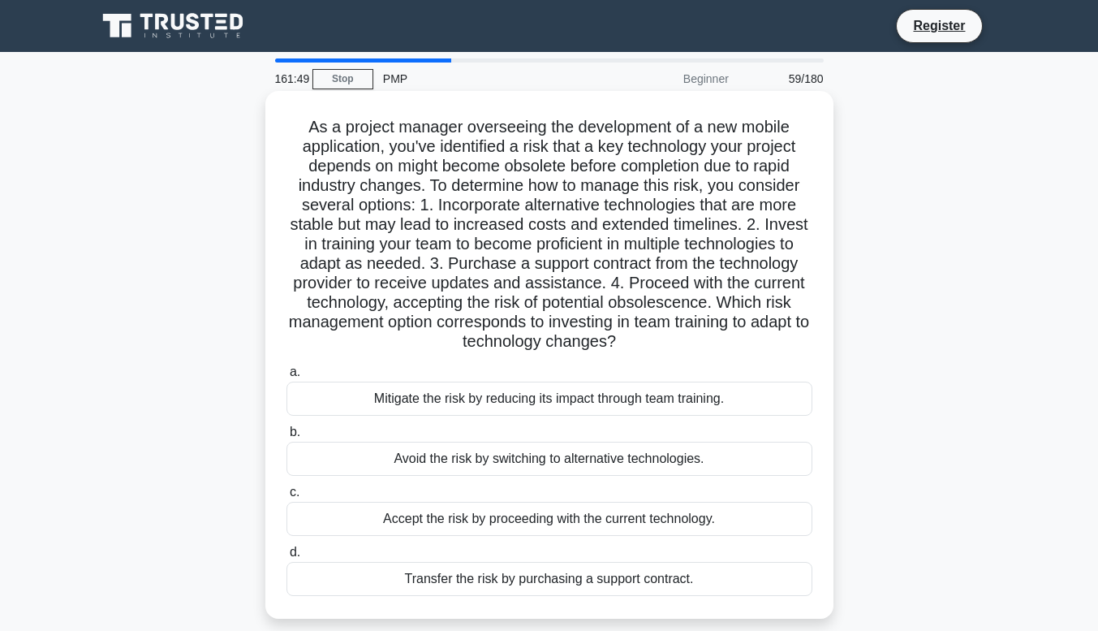
click at [778, 411] on div "Mitigate the risk by reducing its impact through team training." at bounding box center [549, 398] width 526 height 34
click at [286, 377] on input "a. Mitigate the risk by reducing its impact through team training." at bounding box center [286, 372] width 0 height 11
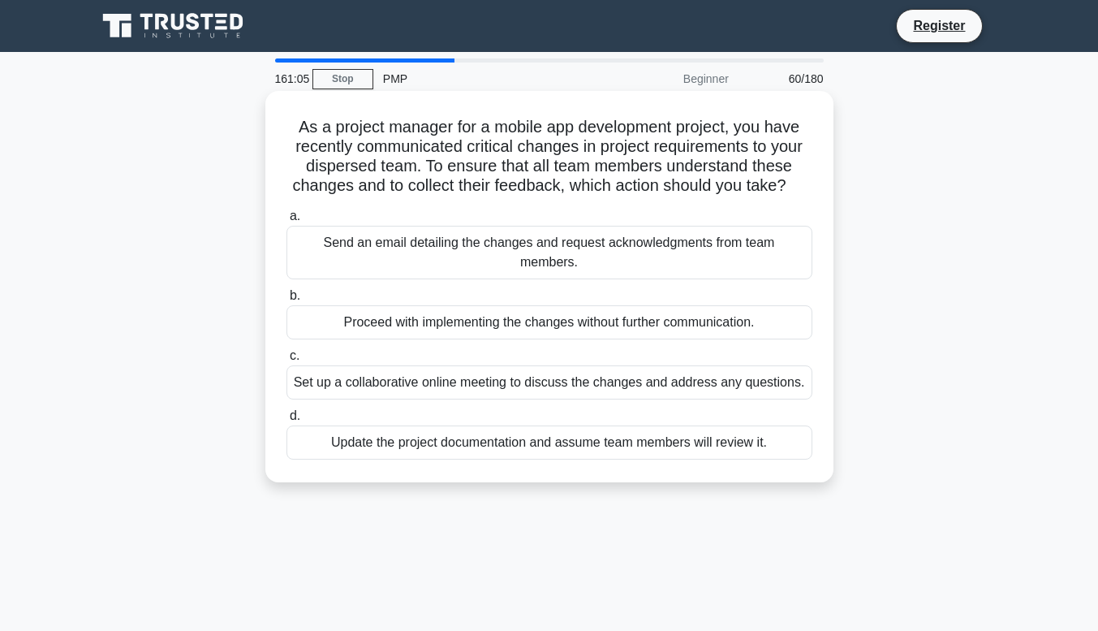
click at [722, 398] on div "Set up a collaborative online meeting to discuss the changes and address any qu…" at bounding box center [549, 382] width 526 height 34
click at [286, 361] on input "c. Set up a collaborative online meeting to discuss the changes and address any…" at bounding box center [286, 356] width 0 height 11
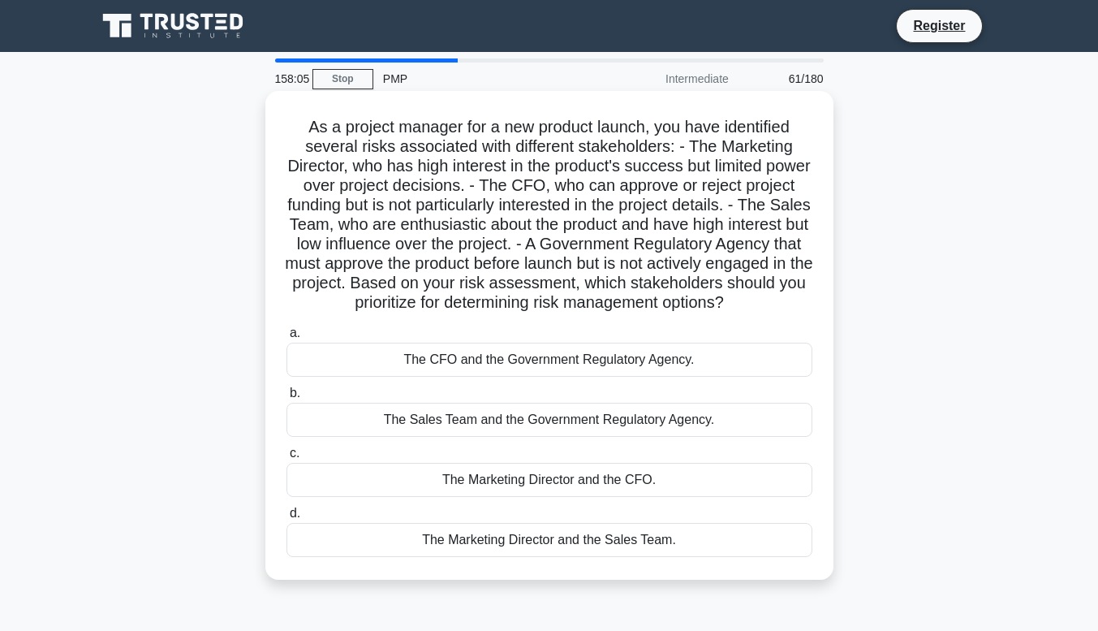
click at [386, 368] on div "The CFO and the Government Regulatory Agency." at bounding box center [549, 359] width 526 height 34
click at [286, 338] on input "a. The CFO and the Government Regulatory Agency." at bounding box center [286, 333] width 0 height 11
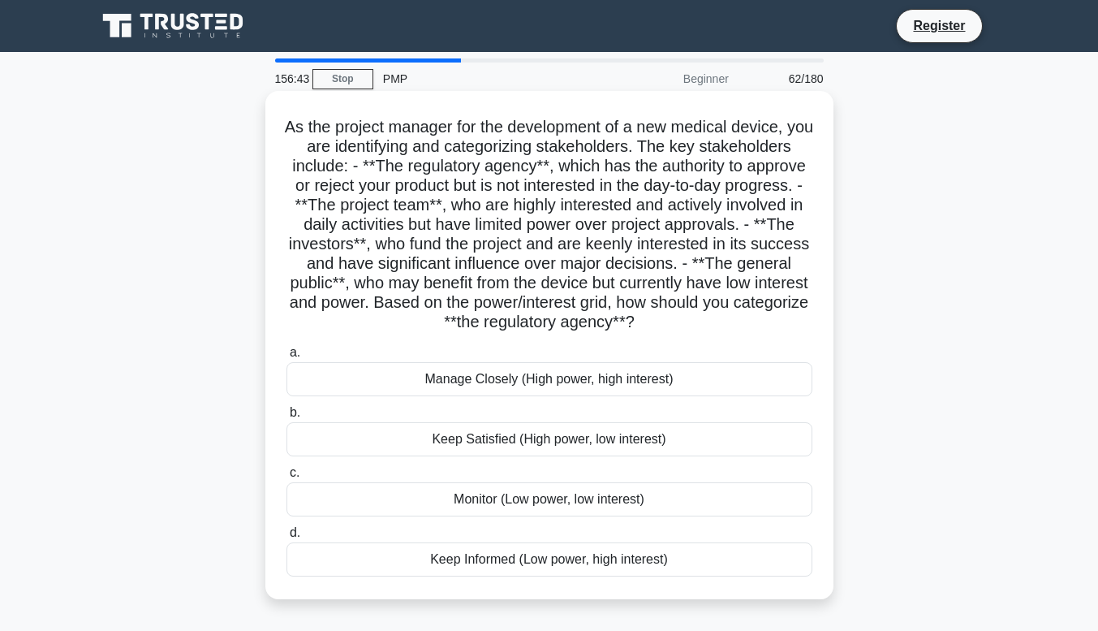
click at [761, 456] on div "Keep Satisfied (High power, low interest)" at bounding box center [549, 439] width 526 height 34
click at [286, 418] on input "b. Keep Satisfied (High power, low interest)" at bounding box center [286, 412] width 0 height 11
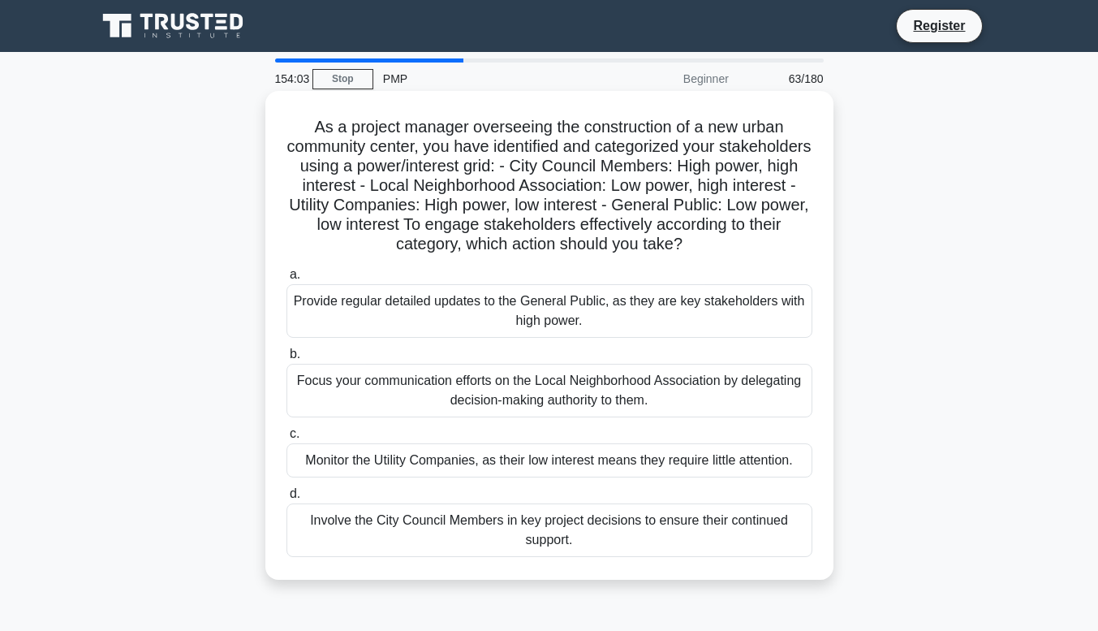
click at [780, 547] on div "Involve the City Council Members in key project decisions to ensure their conti…" at bounding box center [549, 530] width 526 height 54
click at [286, 499] on input "d. Involve the City Council Members in key project decisions to ensure their co…" at bounding box center [286, 494] width 0 height 11
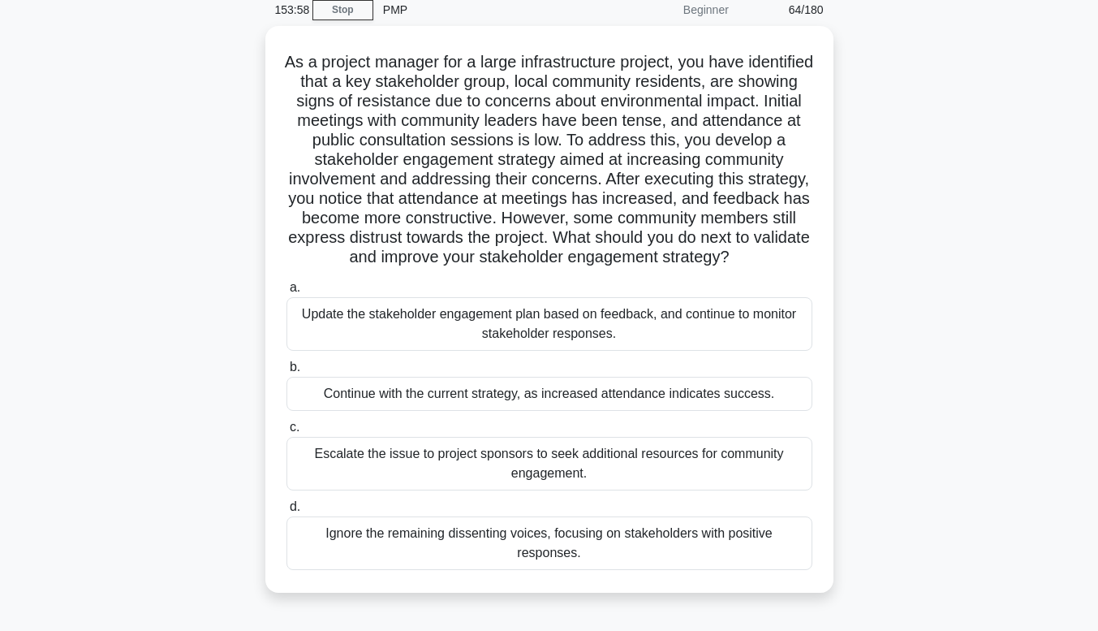
scroll to position [71, 0]
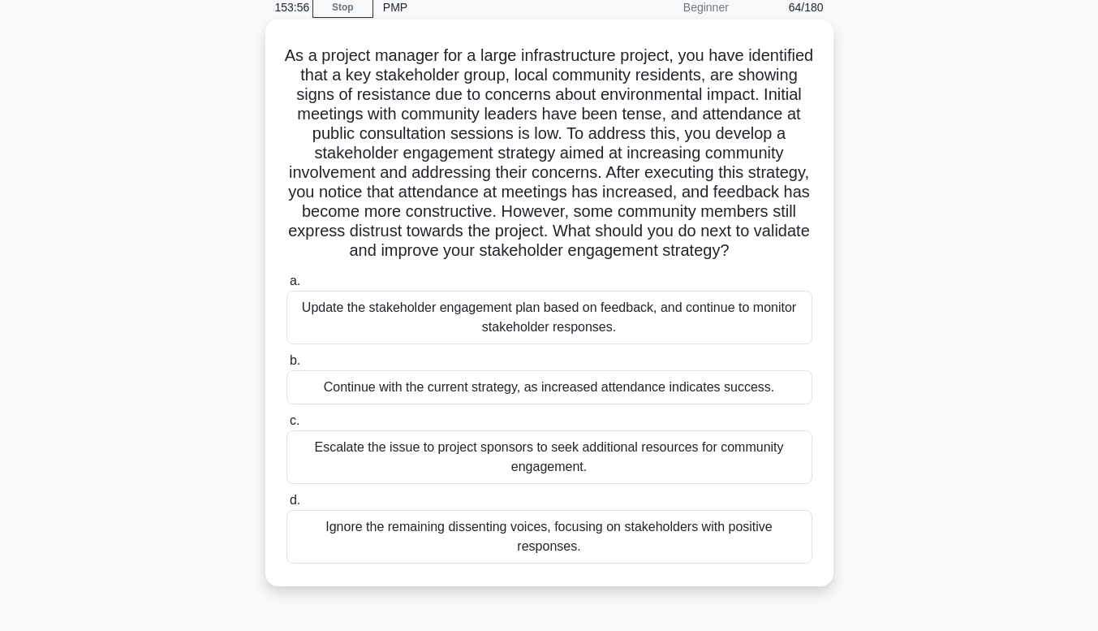
click at [702, 344] on div "Update the stakeholder engagement plan based on feedback, and continue to monit…" at bounding box center [549, 318] width 526 height 54
click at [286, 286] on input "a. Update the stakeholder engagement plan based on feedback, and continue to mo…" at bounding box center [286, 281] width 0 height 11
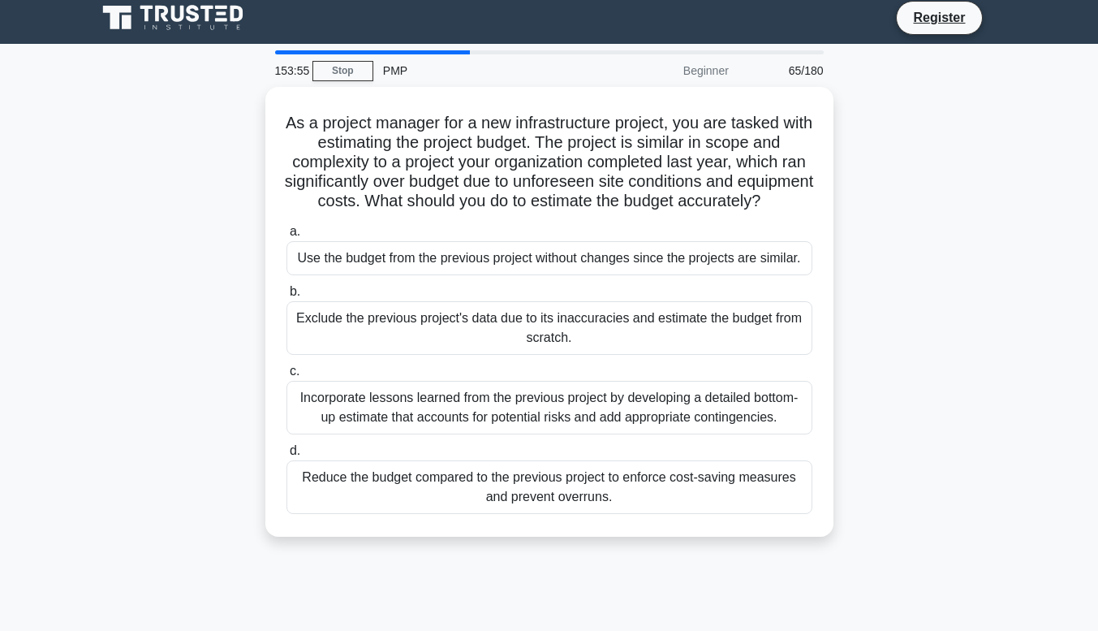
scroll to position [0, 0]
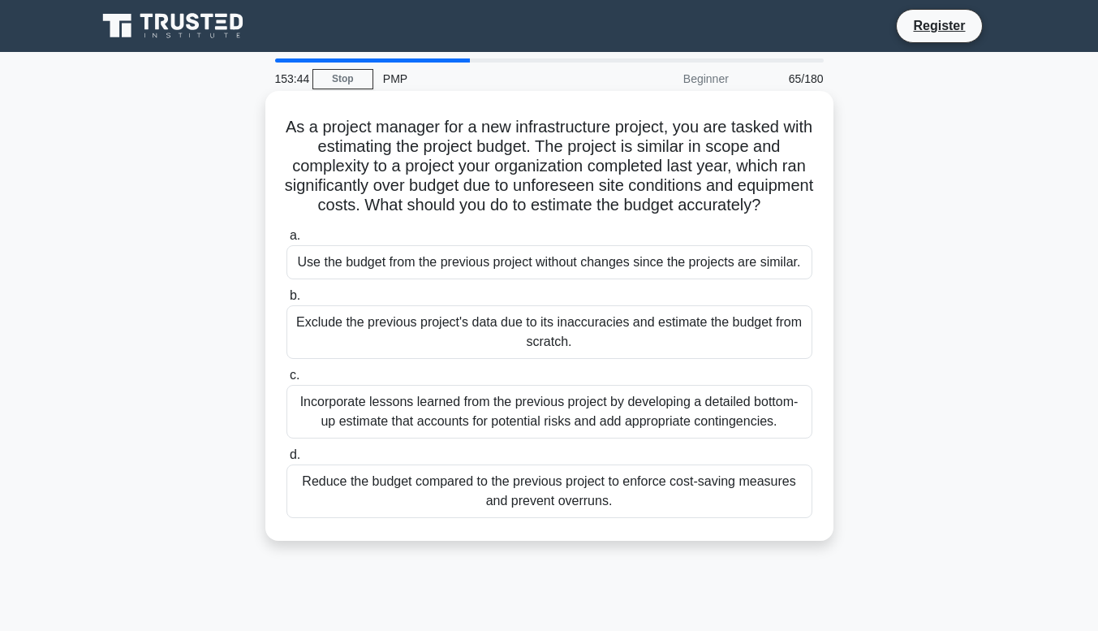
click at [650, 471] on label "d. Reduce the budget compared to the previous project to enforce cost-saving me…" at bounding box center [549, 481] width 526 height 73
click at [286, 460] on input "d. Reduce the budget compared to the previous project to enforce cost-saving me…" at bounding box center [286, 455] width 0 height 11
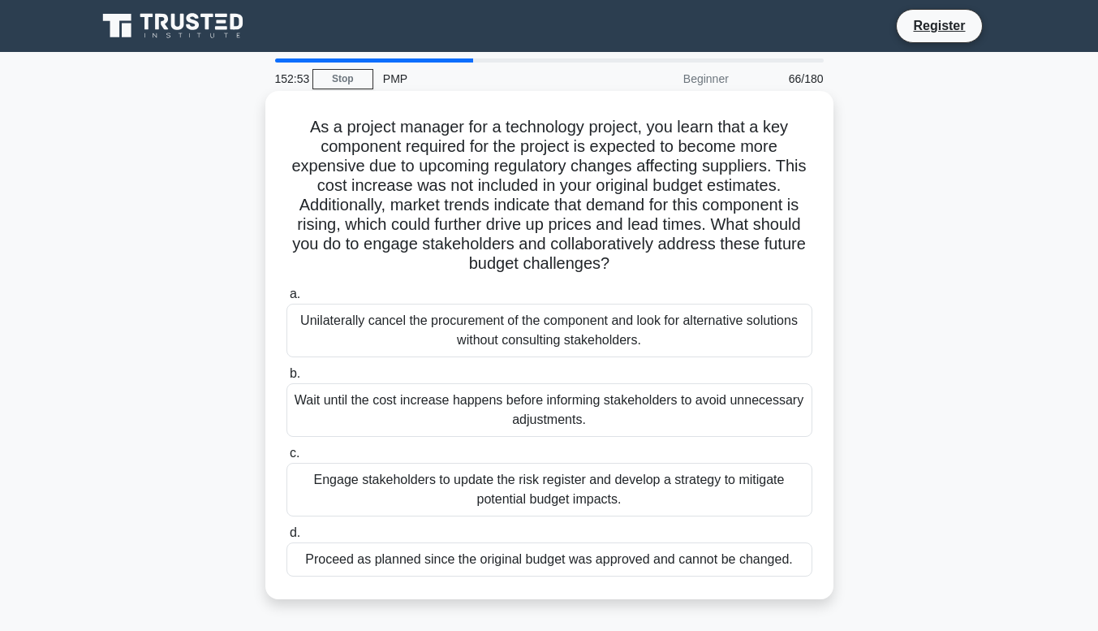
click at [726, 498] on div "Engage stakeholders to update the risk register and develop a strategy to mitig…" at bounding box center [549, 490] width 526 height 54
click at [286, 459] on input "c. Engage stakeholders to update the risk register and develop a strategy to mi…" at bounding box center [286, 453] width 0 height 11
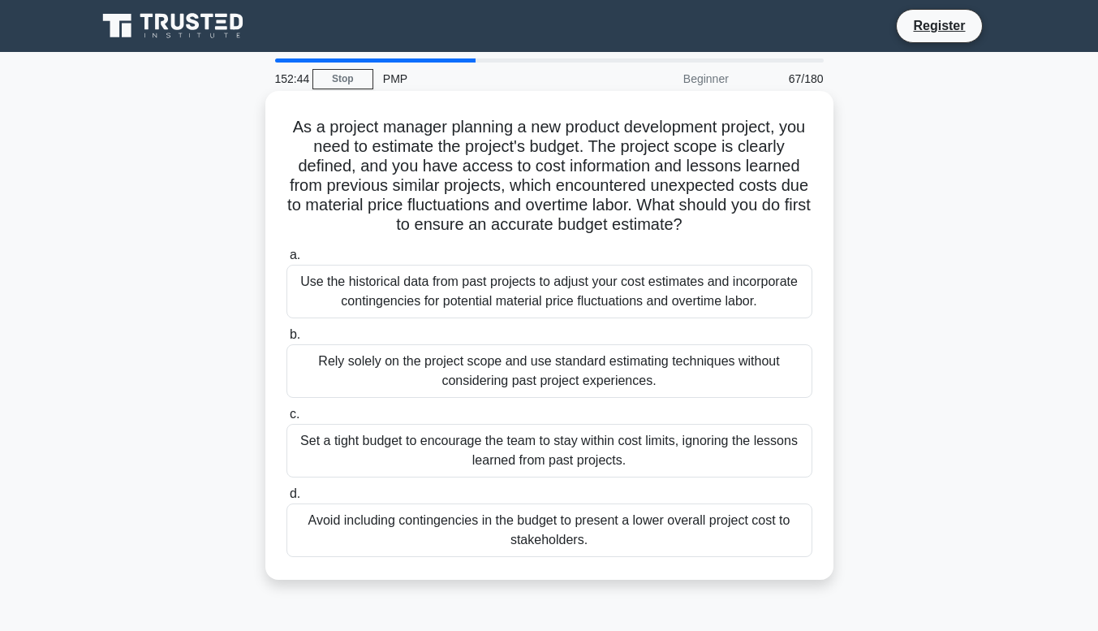
click at [749, 300] on div "Use the historical data from past projects to adjust your cost estimates and in…" at bounding box center [549, 292] width 526 height 54
click at [286, 261] on input "a. Use the historical data from past projects to adjust your cost estimates and…" at bounding box center [286, 255] width 0 height 11
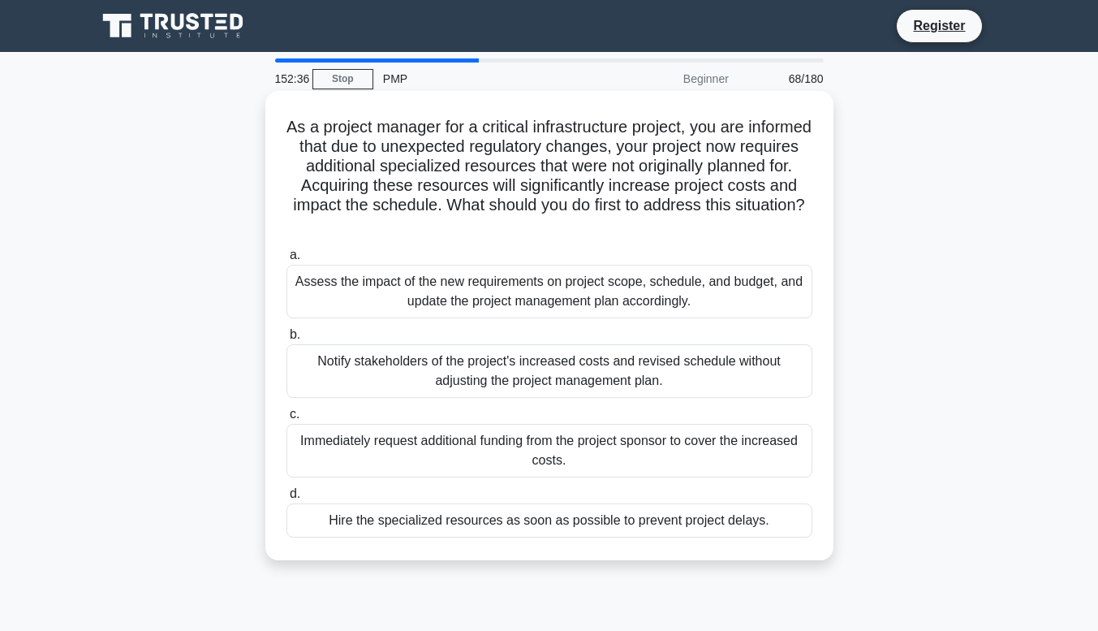
click at [775, 301] on div "Assess the impact of the new requirements on project scope, schedule, and budge…" at bounding box center [549, 292] width 526 height 54
click at [286, 261] on input "a. Assess the impact of the new requirements on project scope, schedule, and bu…" at bounding box center [286, 255] width 0 height 11
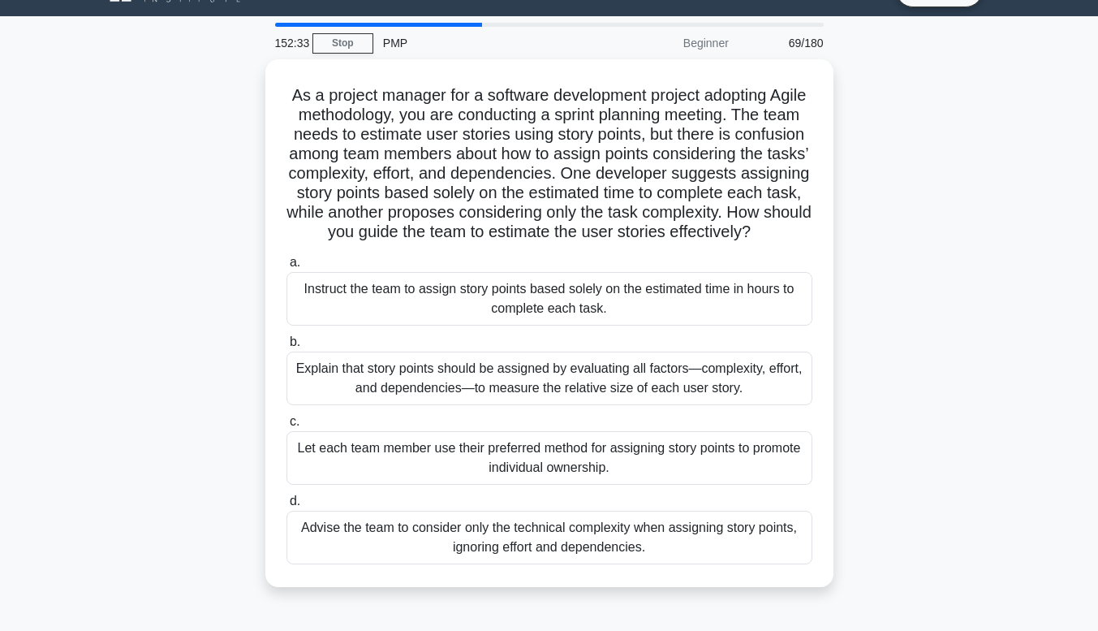
scroll to position [38, 0]
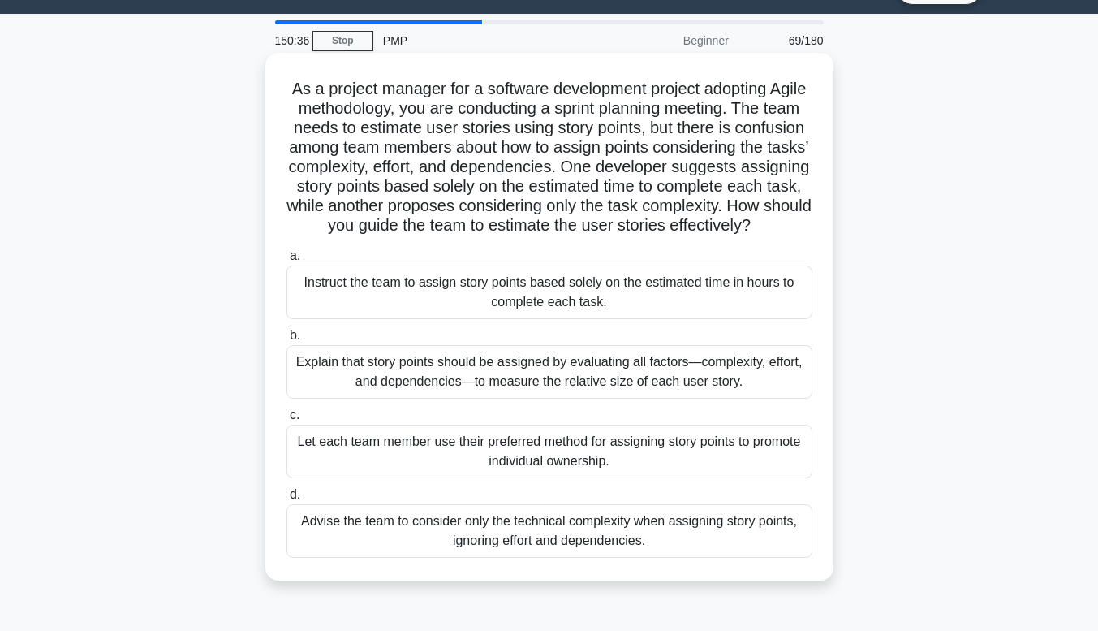
click at [612, 398] on div "Explain that story points should be assigned by evaluating all factors—complexi…" at bounding box center [549, 372] width 526 height 54
click at [286, 341] on input "b. Explain that story points should be assigned by evaluating all factors—compl…" at bounding box center [286, 335] width 0 height 11
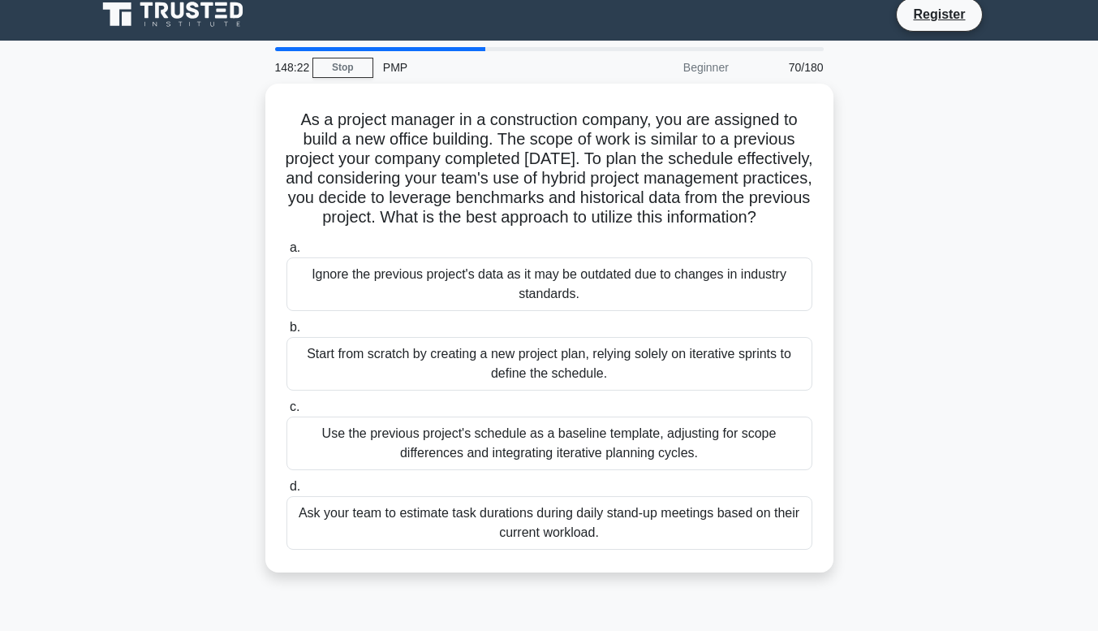
scroll to position [12, 0]
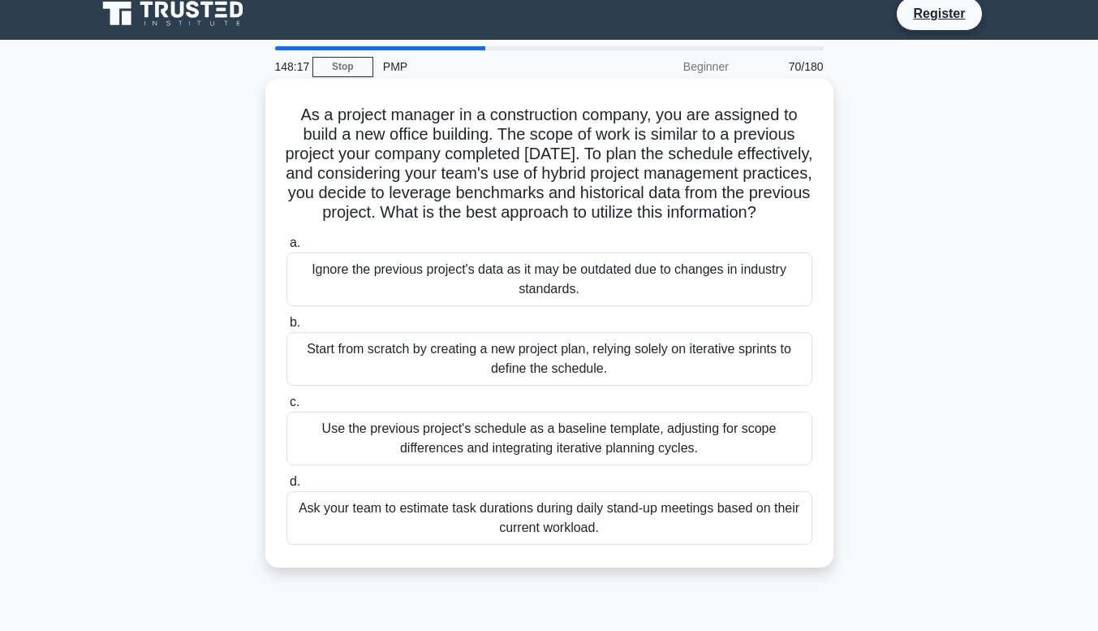
click at [691, 461] on div "Use the previous project's schedule as a baseline template, adjusting for scope…" at bounding box center [549, 438] width 526 height 54
click at [286, 407] on input "c. Use the previous project's schedule as a baseline template, adjusting for sc…" at bounding box center [286, 402] width 0 height 11
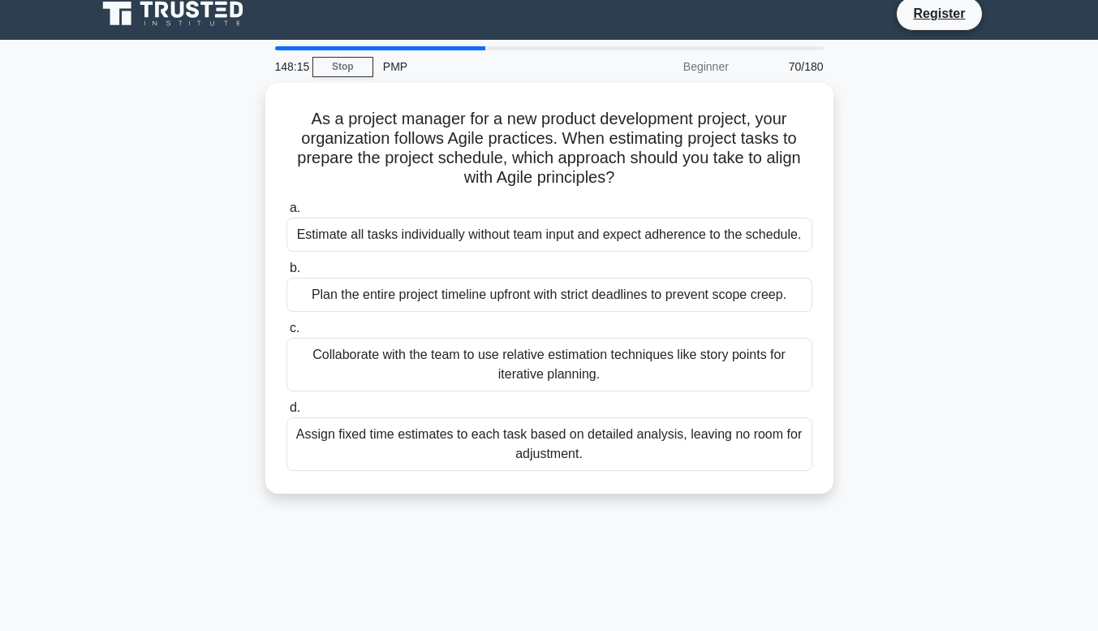
scroll to position [0, 0]
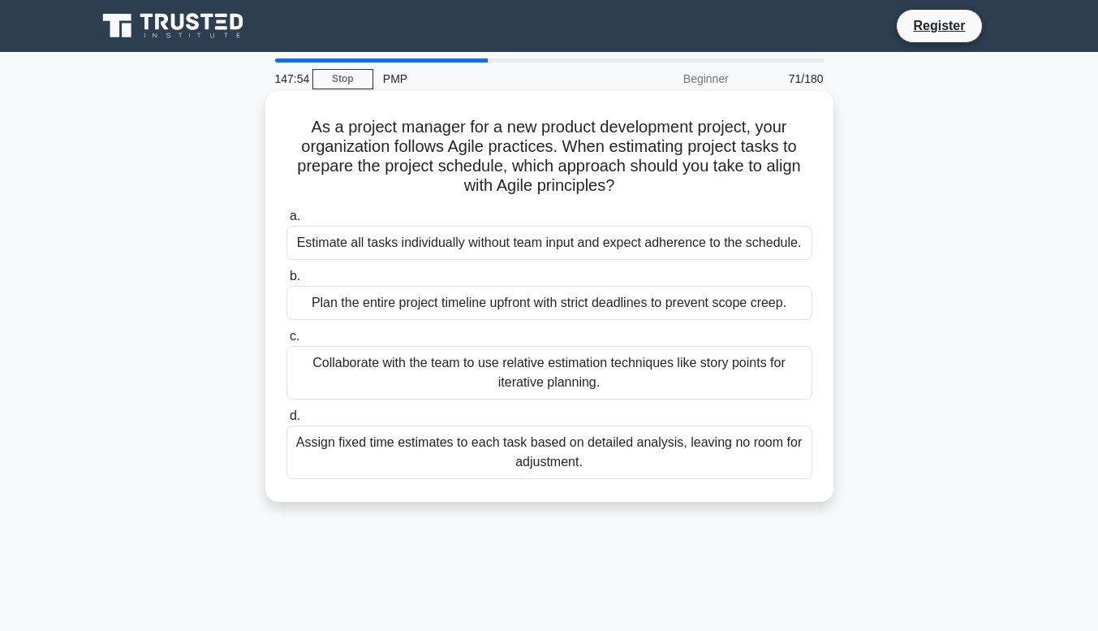
click at [321, 366] on div "Collaborate with the team to use relative estimation techniques like story poin…" at bounding box center [549, 373] width 526 height 54
click at [286, 342] on input "c. Collaborate with the team to use relative estimation techniques like story p…" at bounding box center [286, 336] width 0 height 11
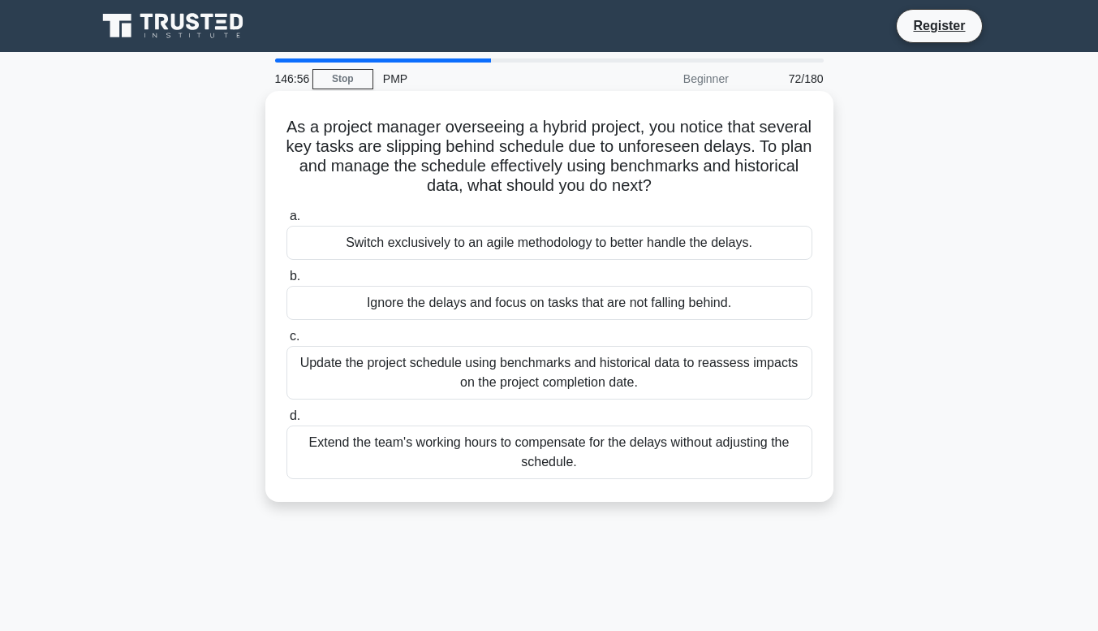
click at [641, 379] on div "Update the project schedule using benchmarks and historical data to reassess im…" at bounding box center [549, 373] width 526 height 54
click at [286, 342] on input "c. Update the project schedule using benchmarks and historical data to reassess…" at bounding box center [286, 336] width 0 height 11
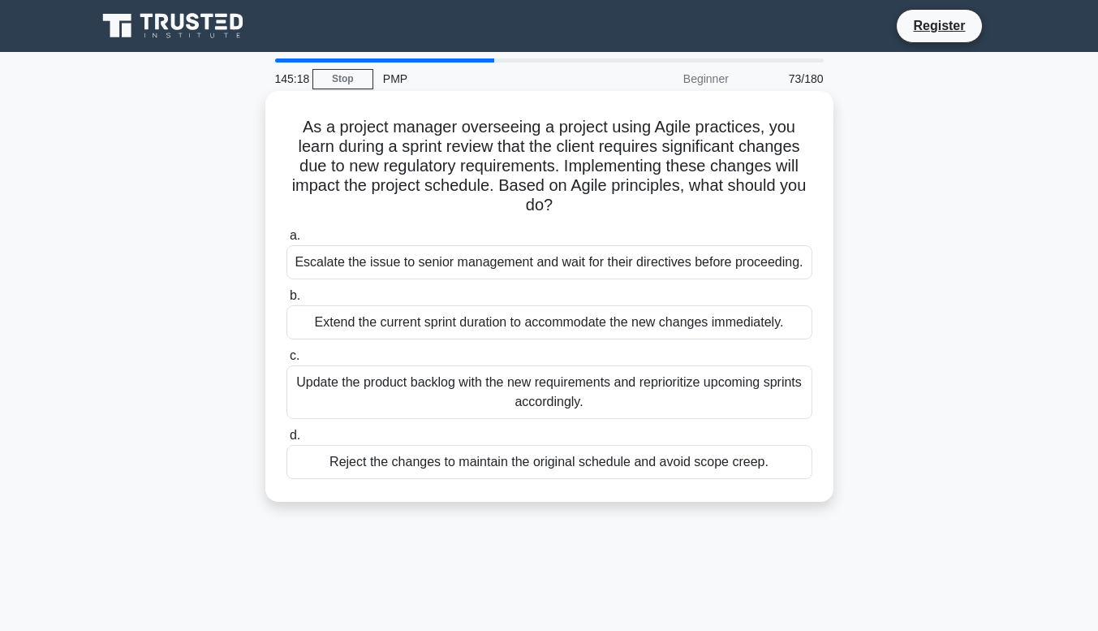
click at [313, 407] on div "Update the product backlog with the new requirements and reprioritize upcoming …" at bounding box center [549, 392] width 526 height 54
click at [286, 361] on input "c. Update the product backlog with the new requirements and reprioritize upcomi…" at bounding box center [286, 356] width 0 height 11
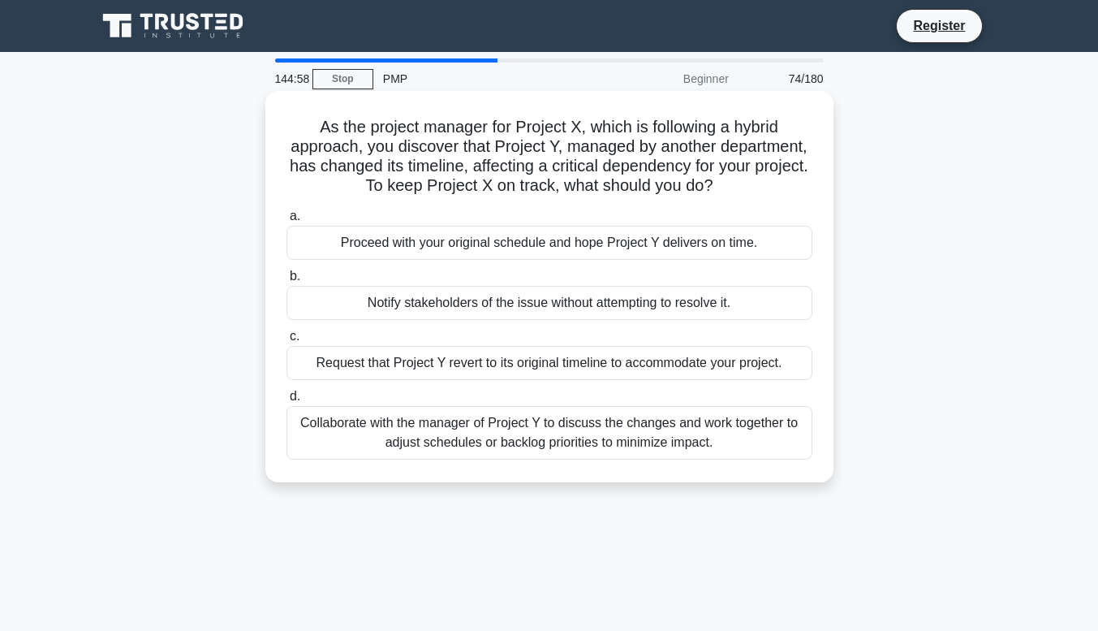
click at [351, 453] on div "Collaborate with the manager of Project Y to discuss the changes and work toget…" at bounding box center [549, 433] width 526 height 54
click at [286, 402] on input "d. Collaborate with the manager of Project Y to discuss the changes and work to…" at bounding box center [286, 396] width 0 height 11
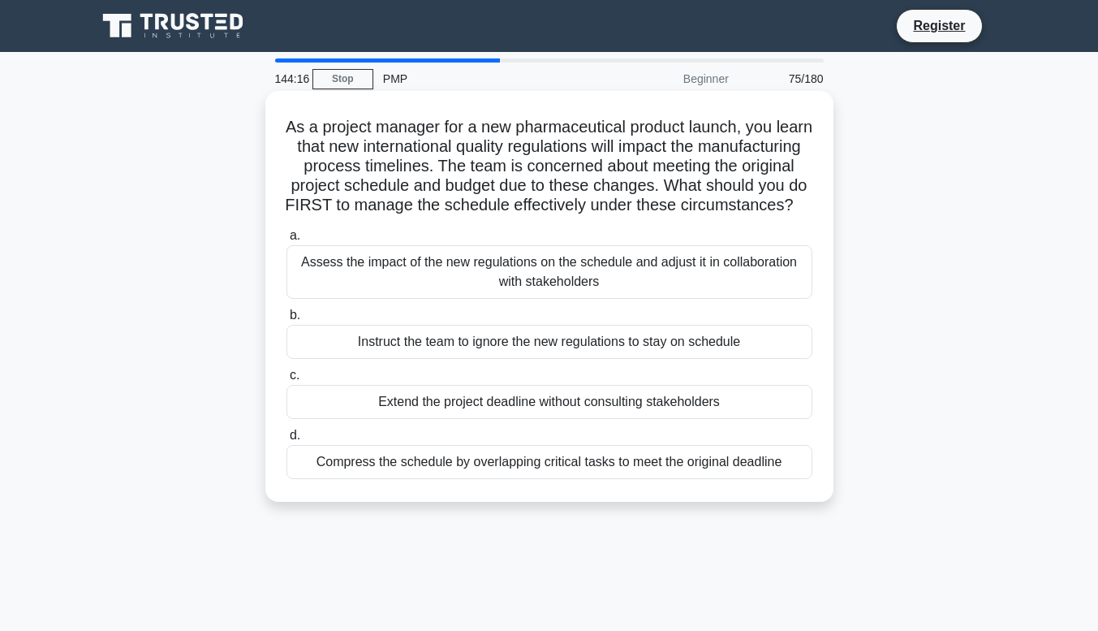
click at [344, 291] on div "Assess the impact of the new regulations on the schedule and adjust it in colla…" at bounding box center [549, 272] width 526 height 54
click at [286, 241] on input "a. Assess the impact of the new regulations on the schedule and adjust it in co…" at bounding box center [286, 235] width 0 height 11
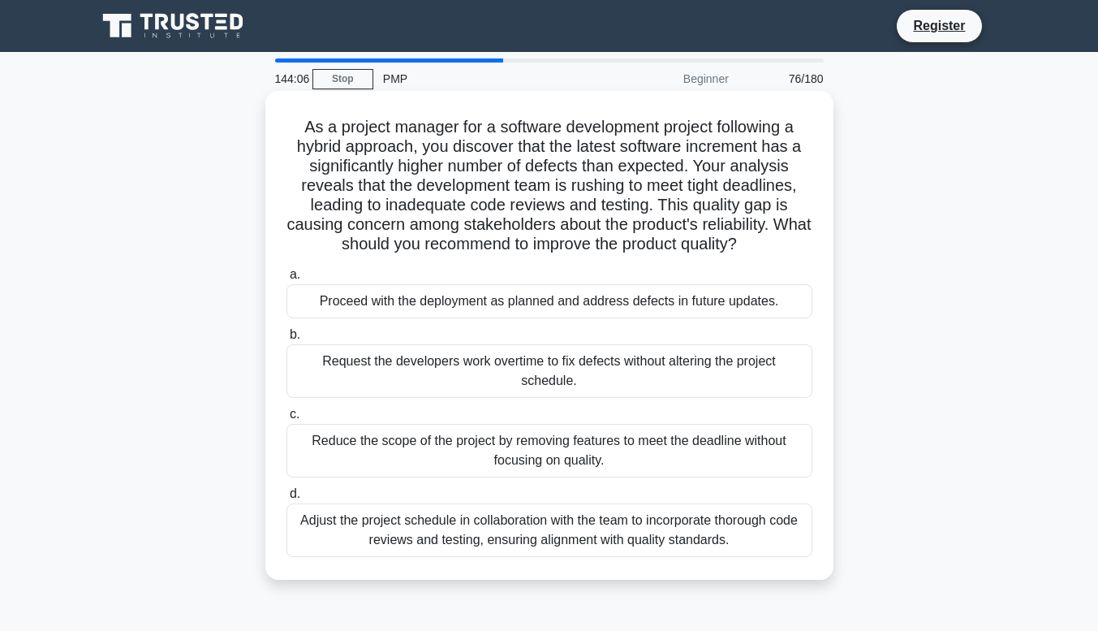
click at [467, 549] on div "Adjust the project schedule in collaboration with the team to incorporate thoro…" at bounding box center [549, 530] width 526 height 54
click at [286, 499] on input "d. Adjust the project schedule in collaboration with the team to incorporate th…" at bounding box center [286, 494] width 0 height 11
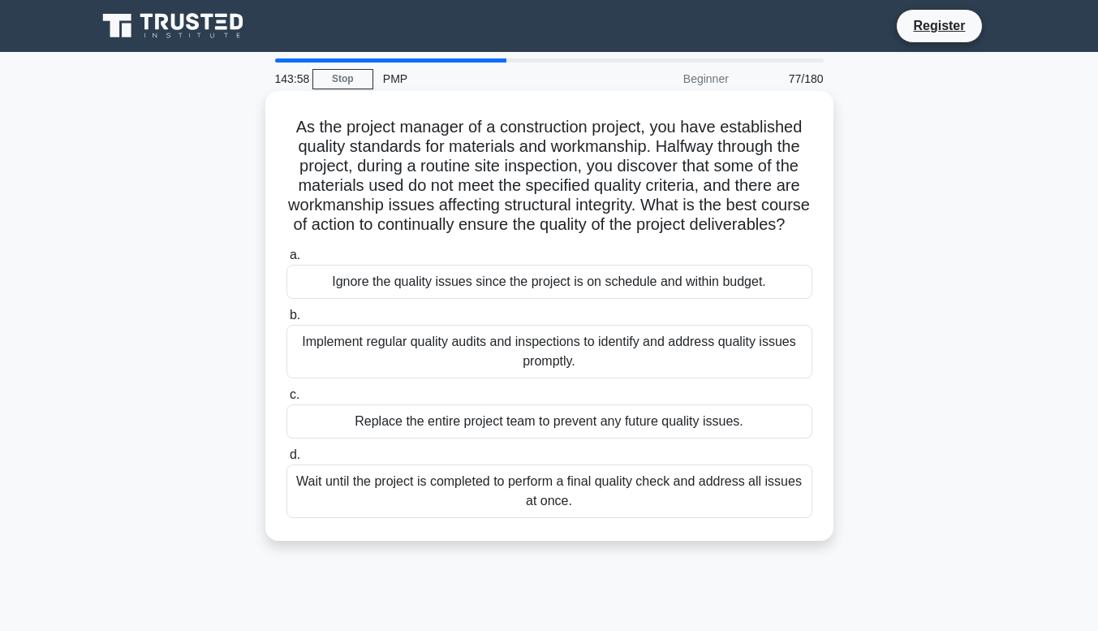
click at [363, 378] on div "Implement regular quality audits and inspections to identify and address qualit…" at bounding box center [549, 352] width 526 height 54
click at [286, 321] on input "b. Implement regular quality audits and inspections to identify and address qua…" at bounding box center [286, 315] width 0 height 11
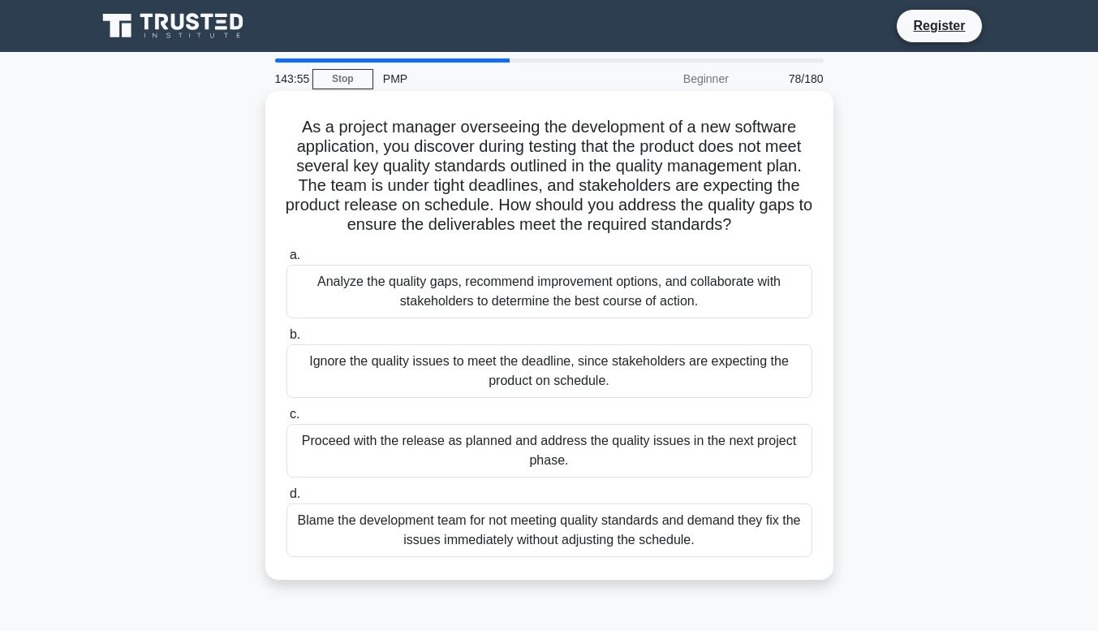
click at [324, 295] on div "Analyze the quality gaps, recommend improvement options, and collaborate with s…" at bounding box center [549, 292] width 526 height 54
click at [286, 261] on input "a. Analyze the quality gaps, recommend improvement options, and collaborate wit…" at bounding box center [286, 255] width 0 height 11
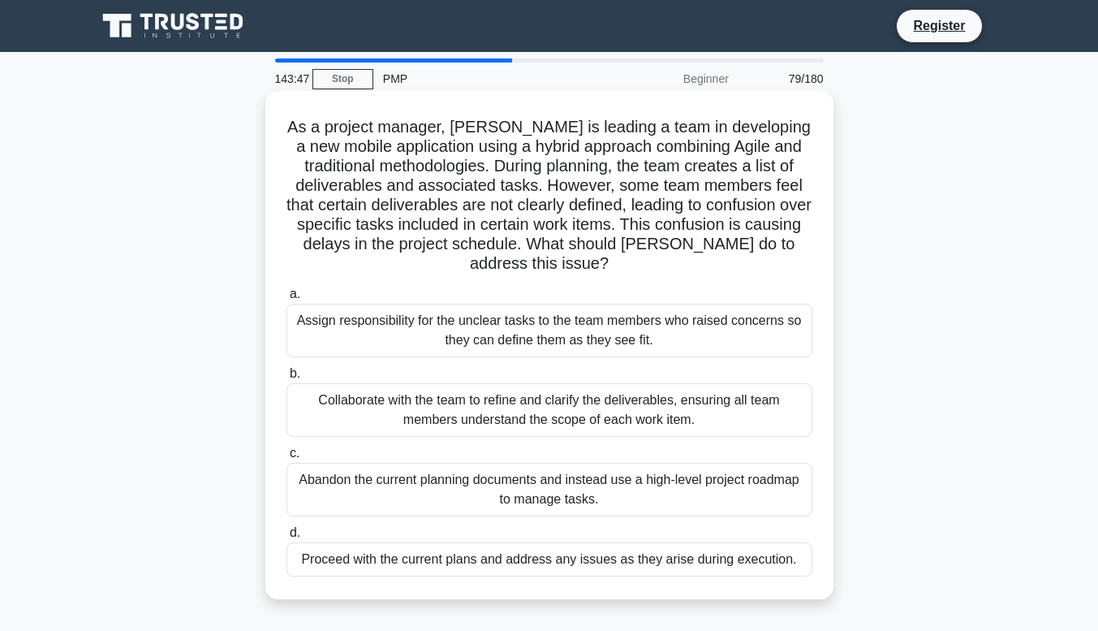
click at [324, 418] on div "Collaborate with the team to refine and clarify the deliverables, ensuring all …" at bounding box center [549, 410] width 526 height 54
click at [286, 379] on input "b. Collaborate with the team to refine and clarify the deliverables, ensuring a…" at bounding box center [286, 373] width 0 height 11
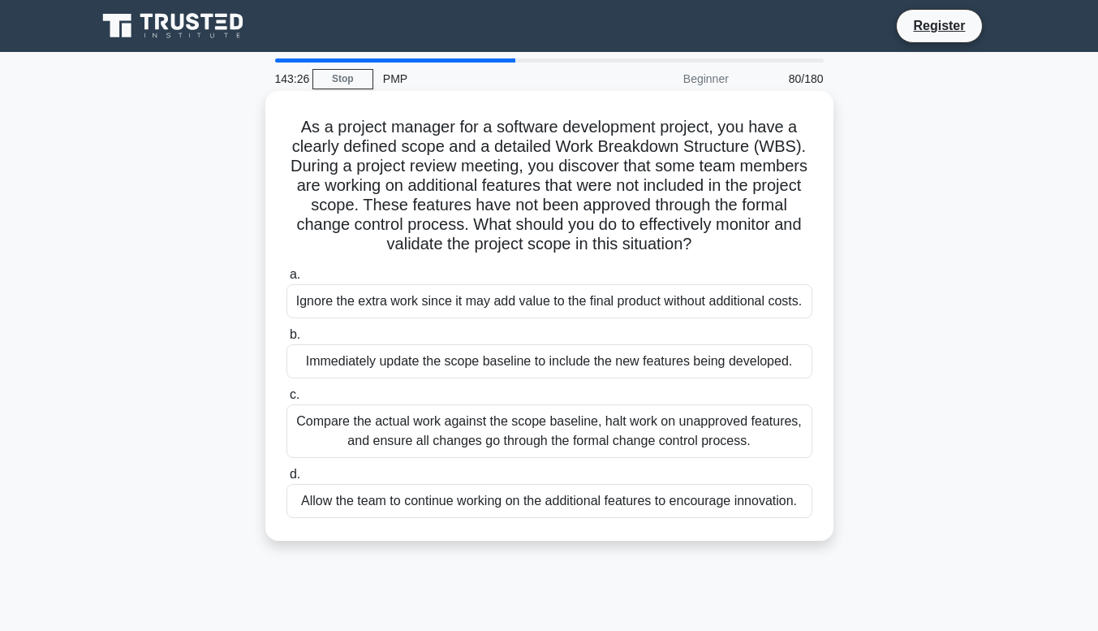
click at [731, 456] on div "Compare the actual work against the scope baseline, halt work on unapproved fea…" at bounding box center [549, 431] width 526 height 54
click at [286, 400] on input "c. Compare the actual work against the scope baseline, halt work on unapproved …" at bounding box center [286, 395] width 0 height 11
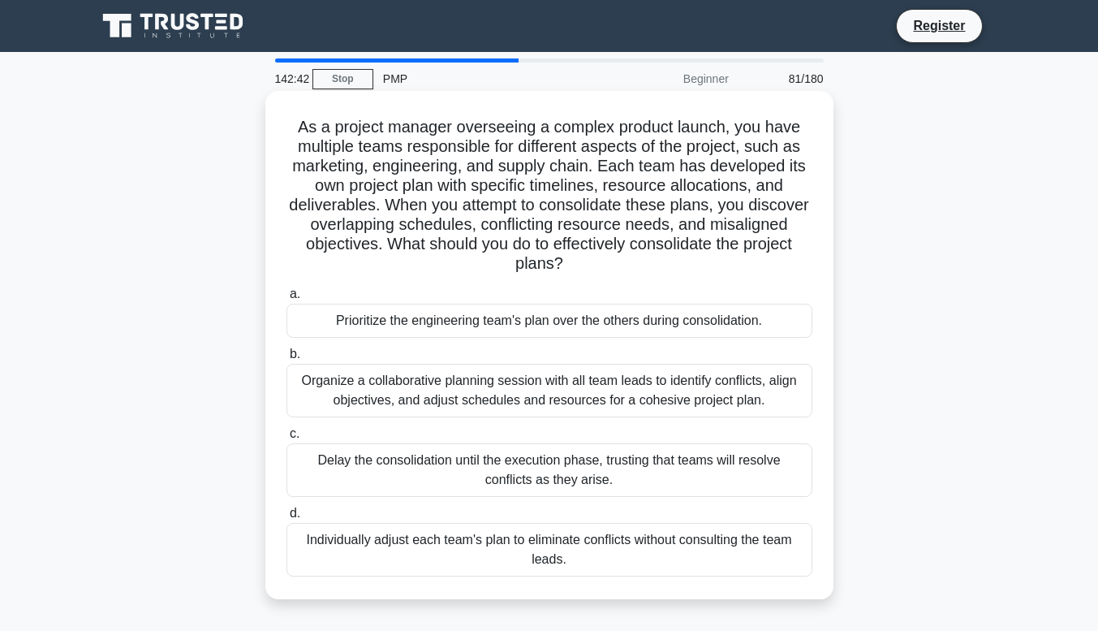
click at [477, 407] on div "Organize a collaborative planning session with all team leads to identify confl…" at bounding box center [549, 391] width 526 height 54
click at [286, 360] on input "b. Organize a collaborative planning session with all team leads to identify co…" at bounding box center [286, 354] width 0 height 11
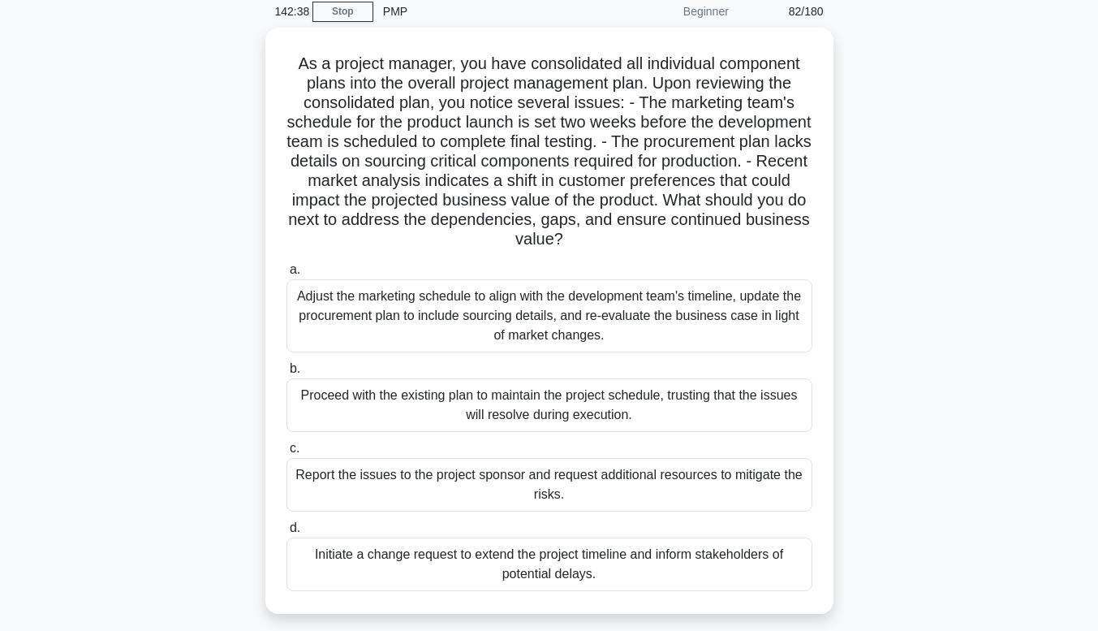
scroll to position [68, 0]
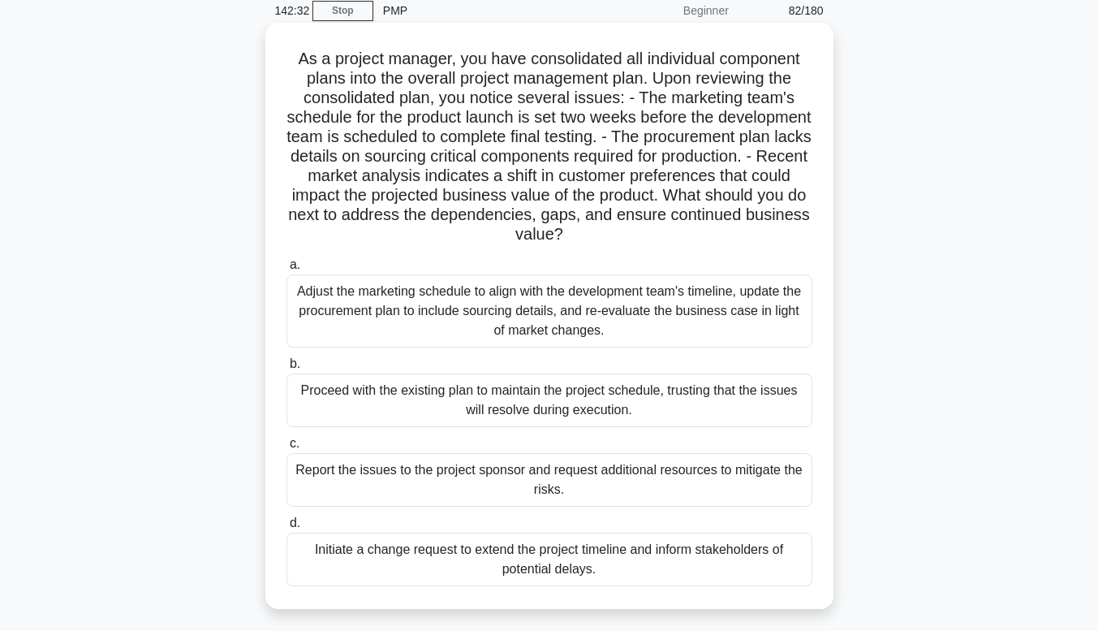
click at [764, 315] on div "Adjust the marketing schedule to align with the development team's timeline, up…" at bounding box center [549, 310] width 526 height 73
click at [286, 270] on input "a. Adjust the marketing schedule to align with the development team's timeline,…" at bounding box center [286, 265] width 0 height 11
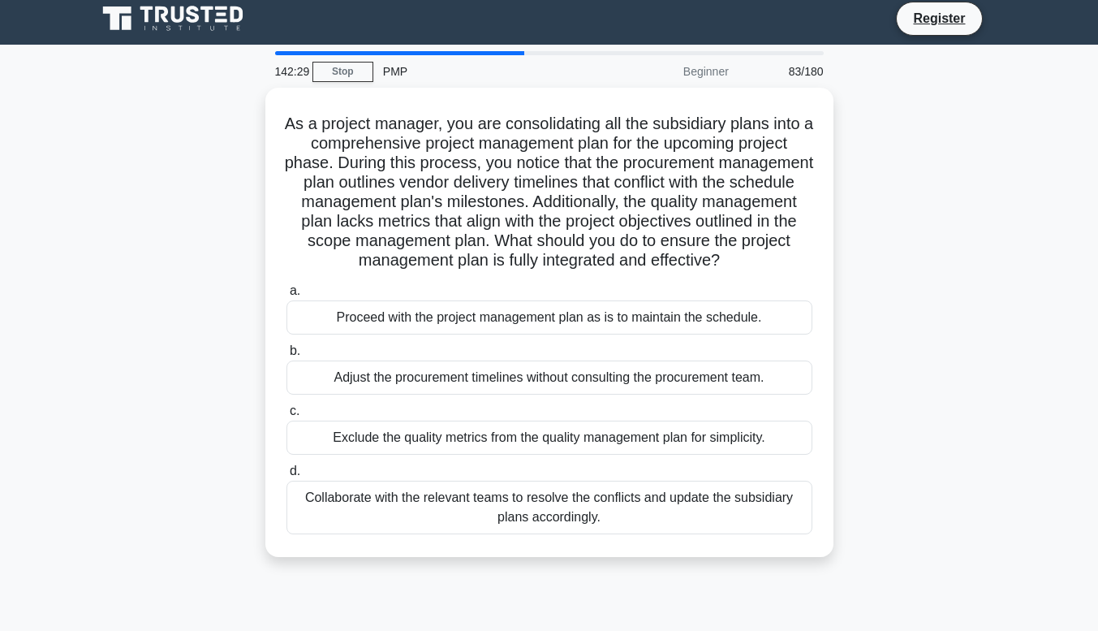
scroll to position [0, 0]
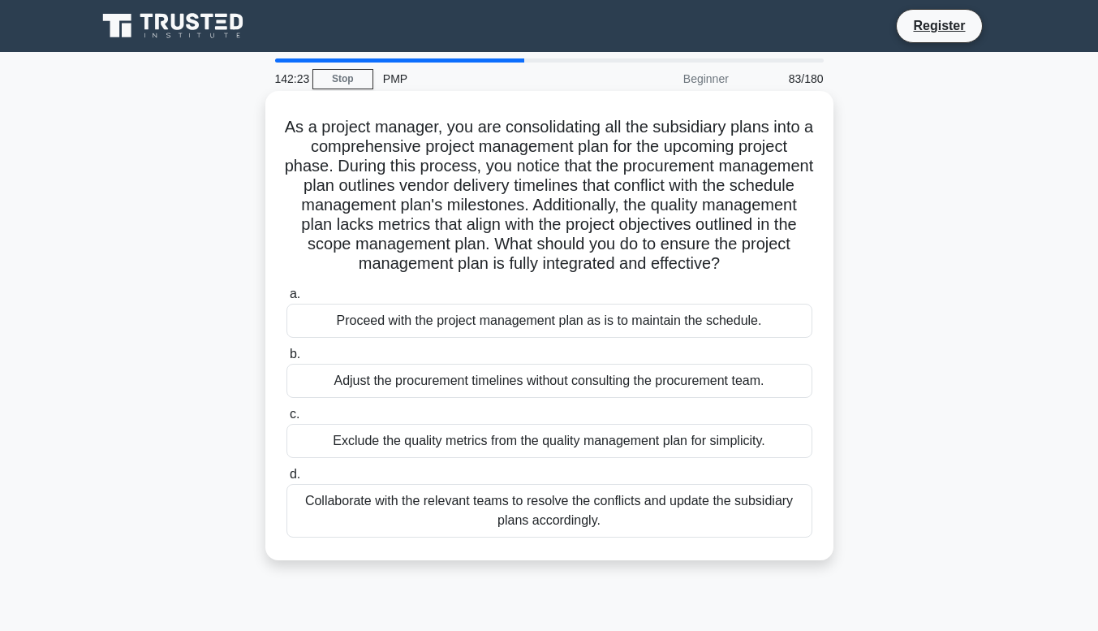
click at [638, 536] on div "Collaborate with the relevant teams to resolve the conflicts and update the sub…" at bounding box center [549, 511] width 526 height 54
click at [286, 480] on input "d. Collaborate with the relevant teams to resolve the conflicts and update the …" at bounding box center [286, 474] width 0 height 11
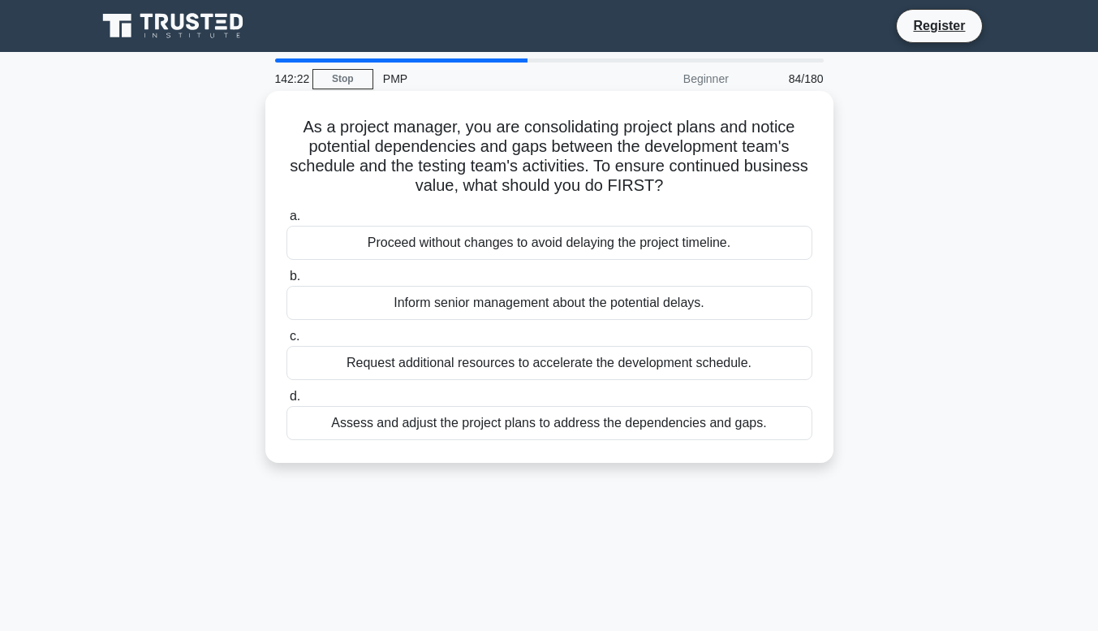
click at [666, 430] on div "Assess and adjust the project plans to address the dependencies and gaps." at bounding box center [549, 423] width 526 height 34
click at [286, 402] on input "d. Assess and adjust the project plans to address the dependencies and gaps." at bounding box center [286, 396] width 0 height 11
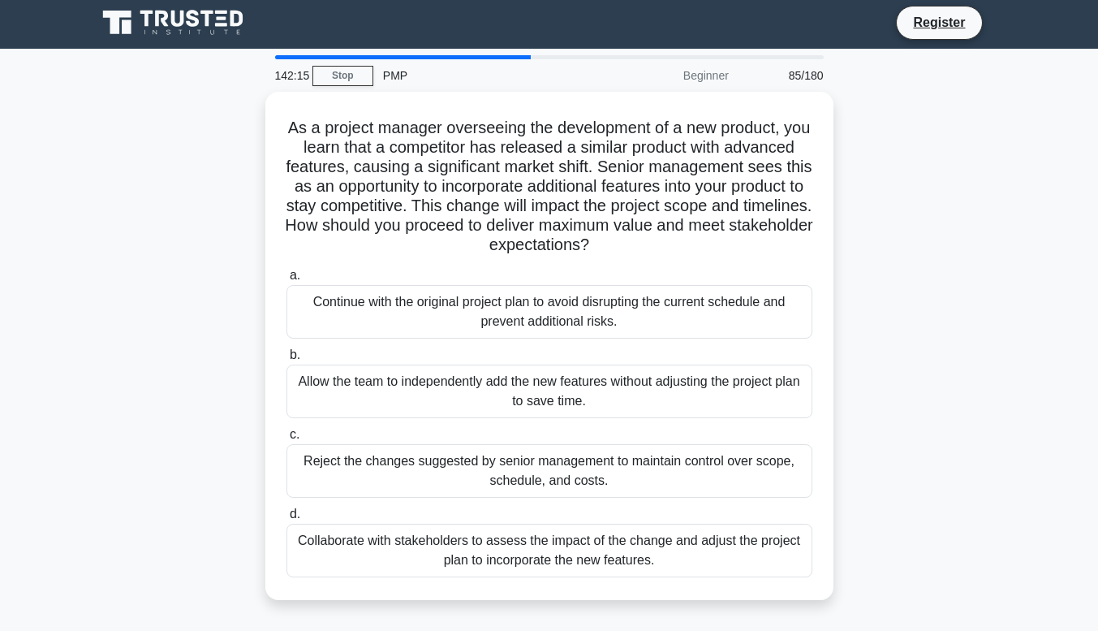
scroll to position [2, 0]
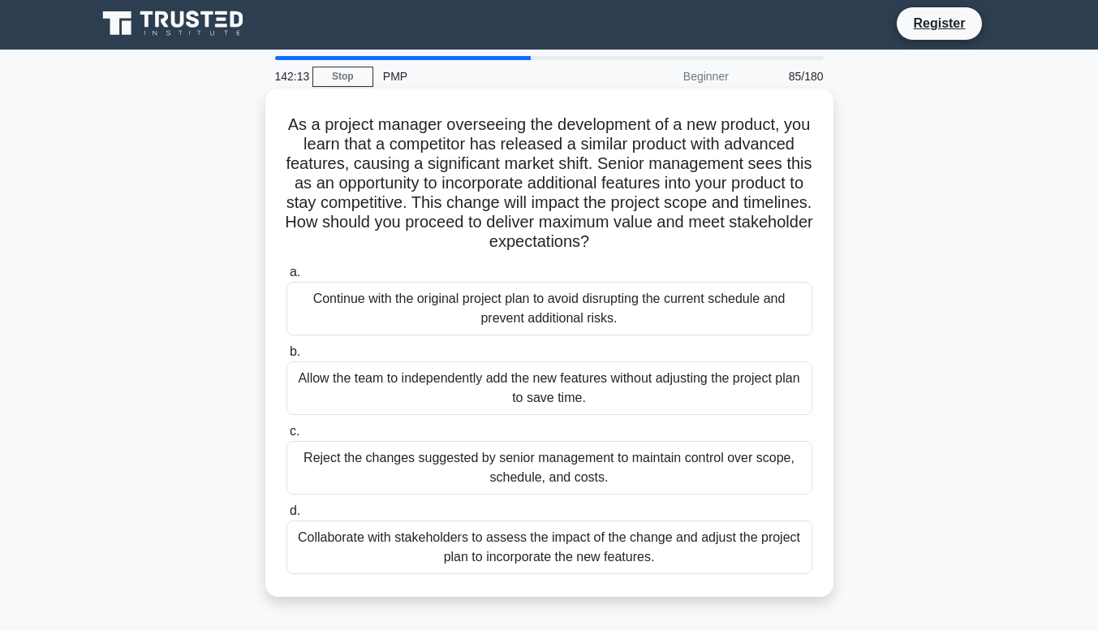
click at [777, 557] on div "Collaborate with stakeholders to assess the impact of the change and adjust the…" at bounding box center [549, 547] width 526 height 54
click at [286, 516] on input "d. Collaborate with stakeholders to assess the impact of the change and adjust …" at bounding box center [286, 511] width 0 height 11
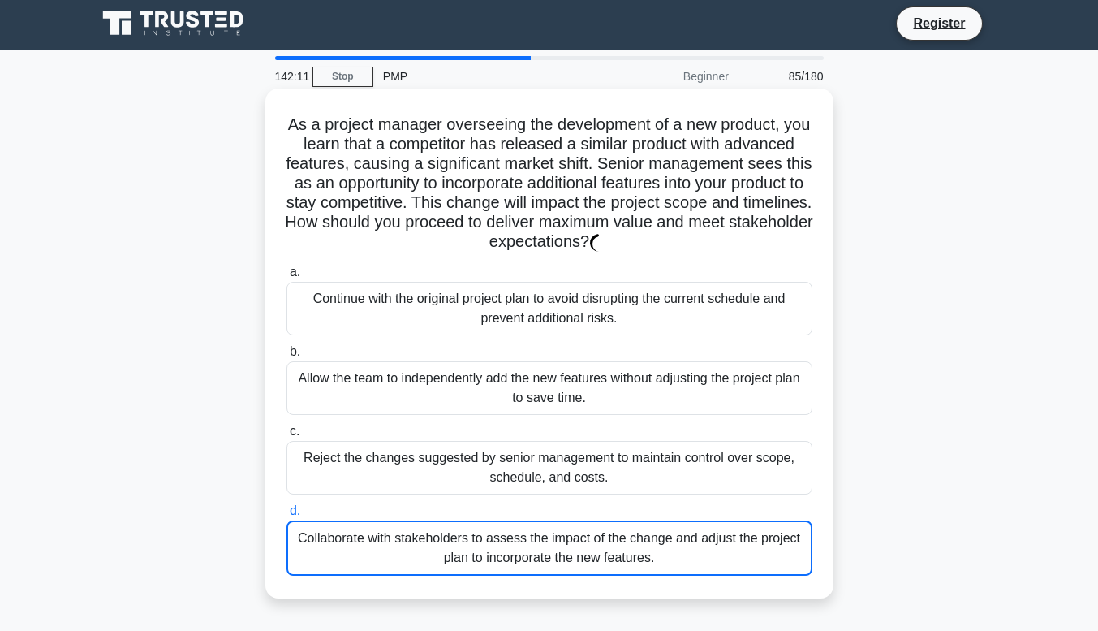
scroll to position [0, 0]
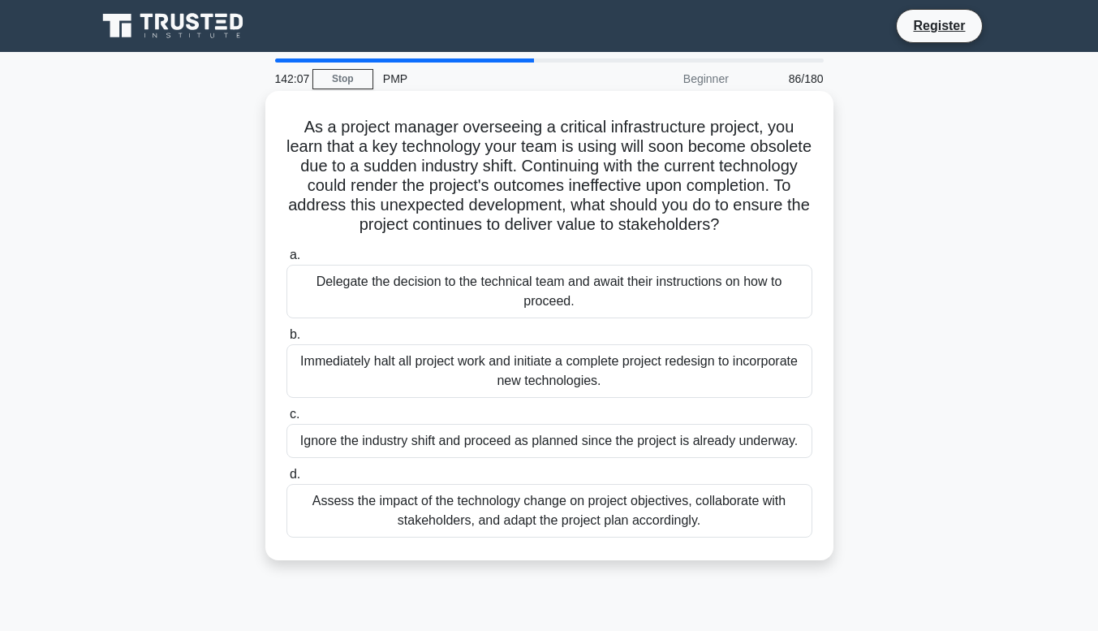
click at [751, 533] on div "Assess the impact of the technology change on project objectives, collaborate w…" at bounding box center [549, 511] width 526 height 54
click at [286, 480] on input "d. Assess the impact of the technology change on project objectives, collaborat…" at bounding box center [286, 474] width 0 height 11
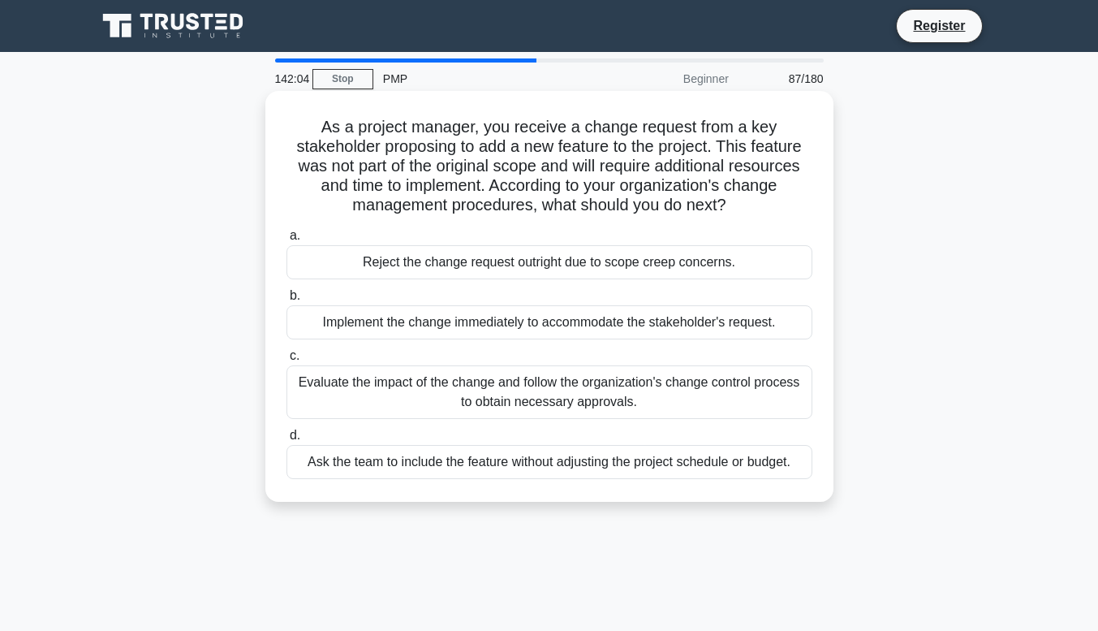
click at [764, 400] on div "Evaluate the impact of the change and follow the organization's change control …" at bounding box center [549, 392] width 526 height 54
click at [286, 361] on input "c. Evaluate the impact of the change and follow the organization's change contr…" at bounding box center [286, 356] width 0 height 11
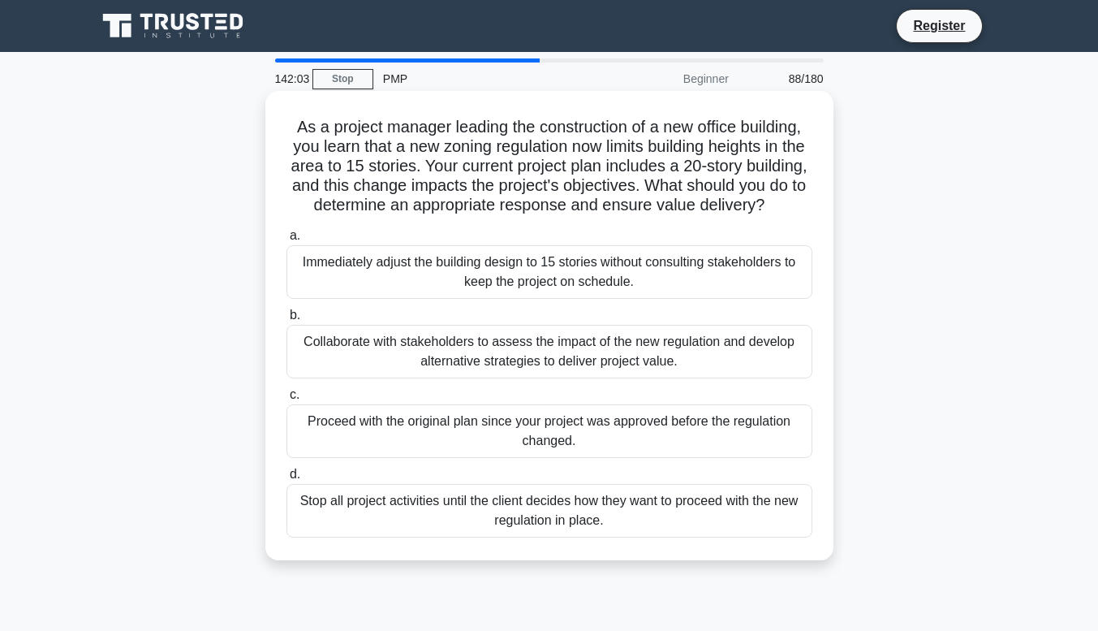
click at [773, 378] on div "Collaborate with stakeholders to assess the impact of the new regulation and de…" at bounding box center [549, 352] width 526 height 54
click at [286, 321] on input "b. Collaborate with stakeholders to assess the impact of the new regulation and…" at bounding box center [286, 315] width 0 height 11
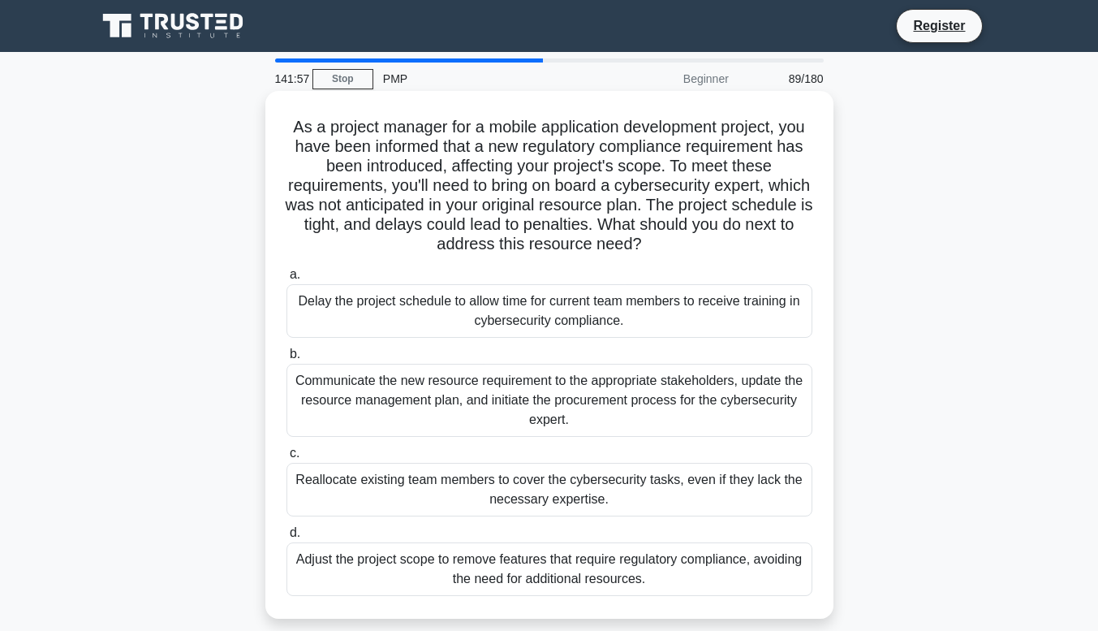
click at [762, 420] on div "Communicate the new resource requirement to the appropriate stakeholders, updat…" at bounding box center [549, 400] width 526 height 73
click at [286, 360] on input "b. Communicate the new resource requirement to the appropriate stakeholders, up…" at bounding box center [286, 354] width 0 height 11
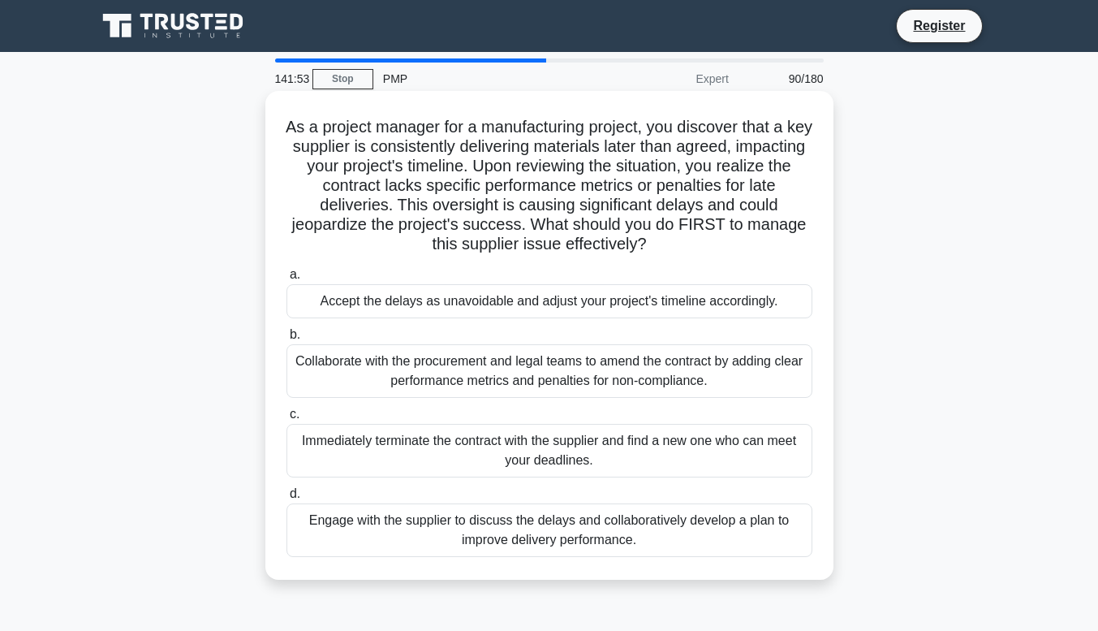
click at [755, 392] on div "Collaborate with the procurement and legal teams to amend the contract by addin…" at bounding box center [549, 371] width 526 height 54
click at [286, 340] on input "b. Collaborate with the procurement and legal teams to amend the contract by ad…" at bounding box center [286, 335] width 0 height 11
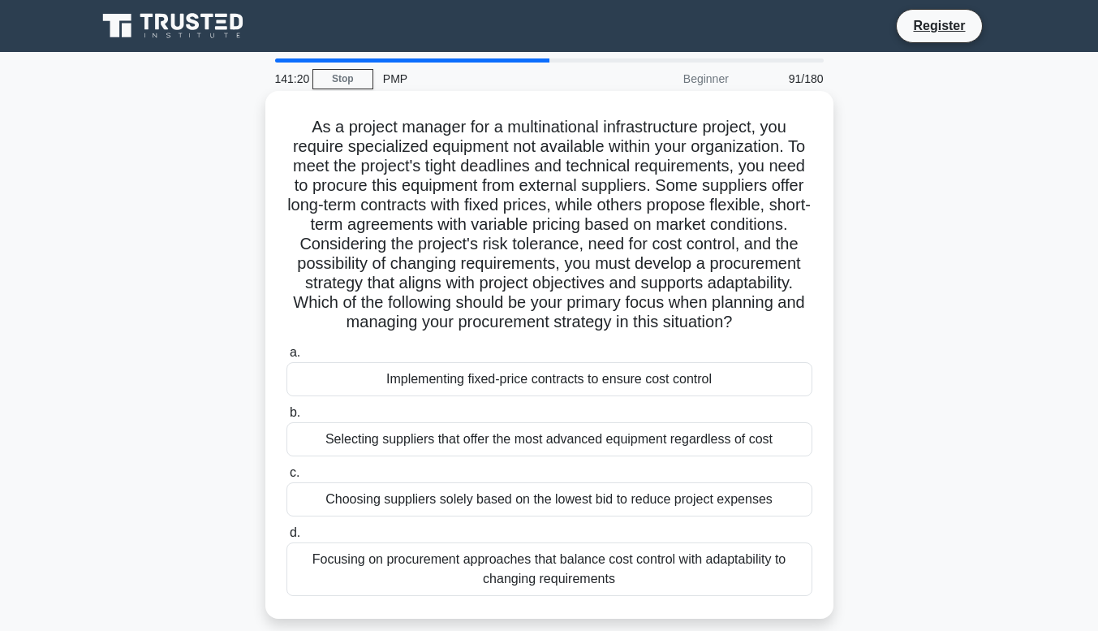
click at [747, 596] on div "Focusing on procurement approaches that balance cost control with adaptability …" at bounding box center [549, 569] width 526 height 54
click at [286, 538] on input "d. Focusing on procurement approaches that balance cost control with adaptabili…" at bounding box center [286, 533] width 0 height 11
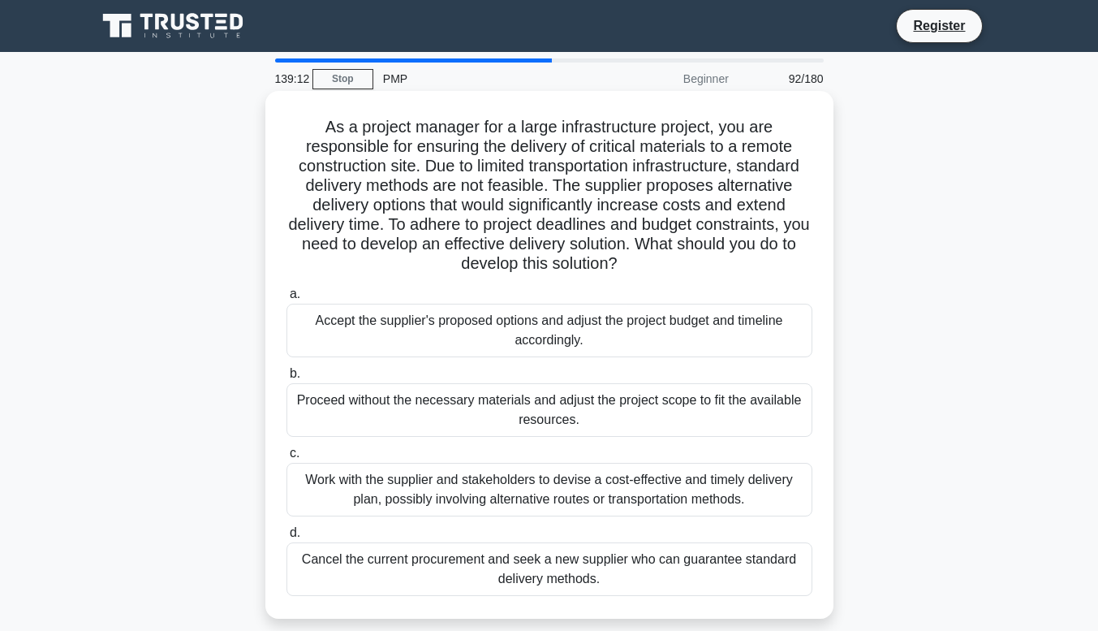
click at [748, 506] on div "Work with the supplier and stakeholders to devise a cost-effective and timely d…" at bounding box center [549, 490] width 526 height 54
click at [286, 459] on input "c. Work with the supplier and stakeholders to devise a cost-effective and timel…" at bounding box center [286, 453] width 0 height 11
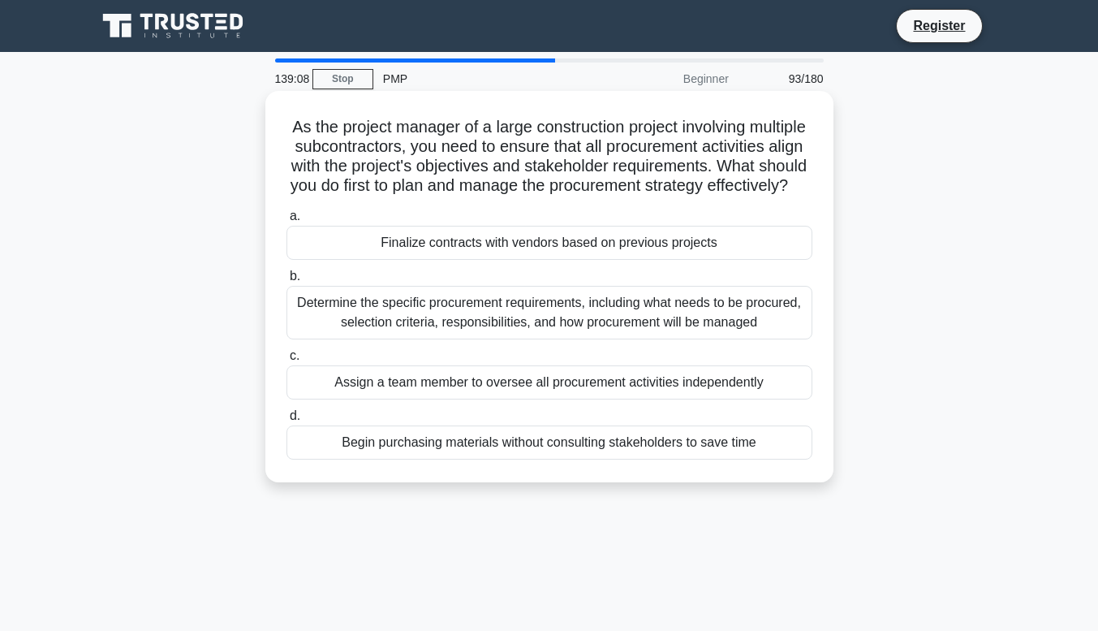
click at [739, 339] on div "Determine the specific procurement requirements, including what needs to be pro…" at bounding box center [549, 313] width 526 height 54
click at [286, 282] on input "b. Determine the specific procurement requirements, including what needs to be …" at bounding box center [286, 276] width 0 height 11
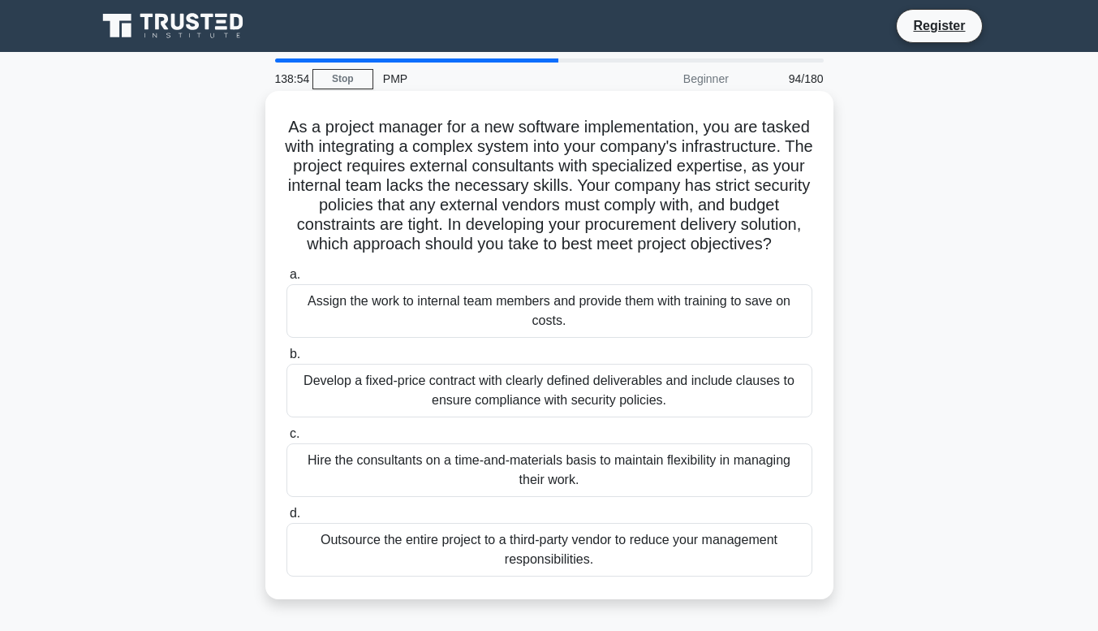
click at [456, 417] on div "Develop a fixed-price contract with clearly defined deliverables and include cl…" at bounding box center [549, 391] width 526 height 54
click at [286, 360] on input "b. Develop a fixed-price contract with clearly defined deliverables and include…" at bounding box center [286, 354] width 0 height 11
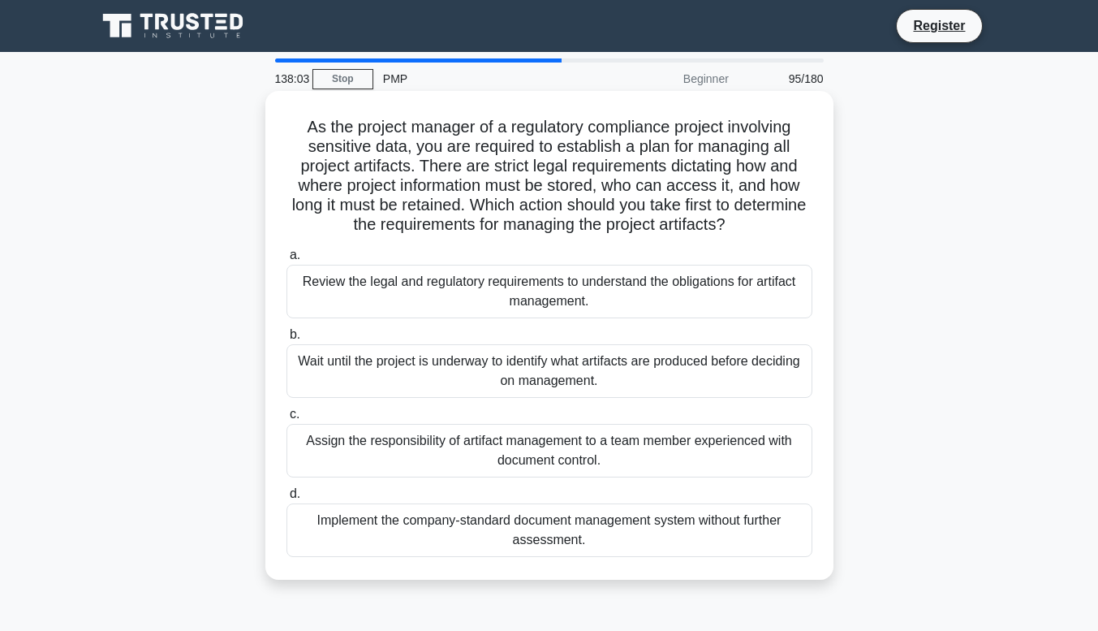
click at [351, 299] on div "Review the legal and regulatory requirements to understand the obligations for …" at bounding box center [549, 292] width 526 height 54
click at [286, 261] on input "a. Review the legal and regulatory requirements to understand the obligations f…" at bounding box center [286, 255] width 0 height 11
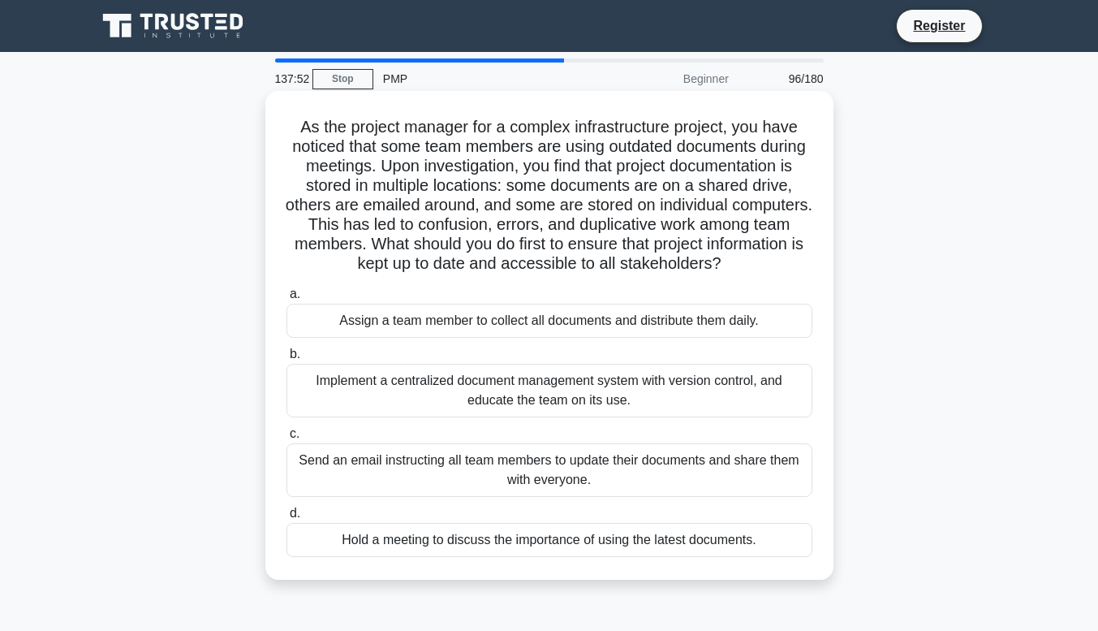
click at [321, 414] on div "Implement a centralized document management system with version control, and ed…" at bounding box center [549, 391] width 526 height 54
click at [286, 360] on input "b. Implement a centralized document management system with version control, and…" at bounding box center [286, 354] width 0 height 11
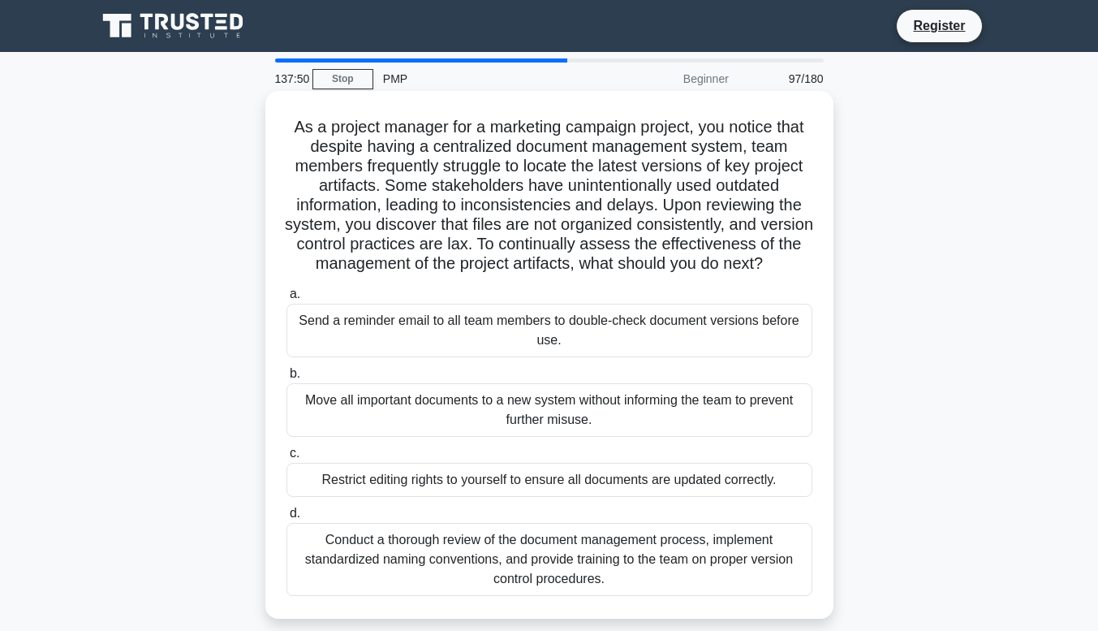
click at [332, 592] on div "Conduct a thorough review of the document management process, implement standar…" at bounding box center [549, 559] width 526 height 73
click at [286, 519] on input "d. Conduct a thorough review of the document management process, implement stan…" at bounding box center [286, 513] width 0 height 11
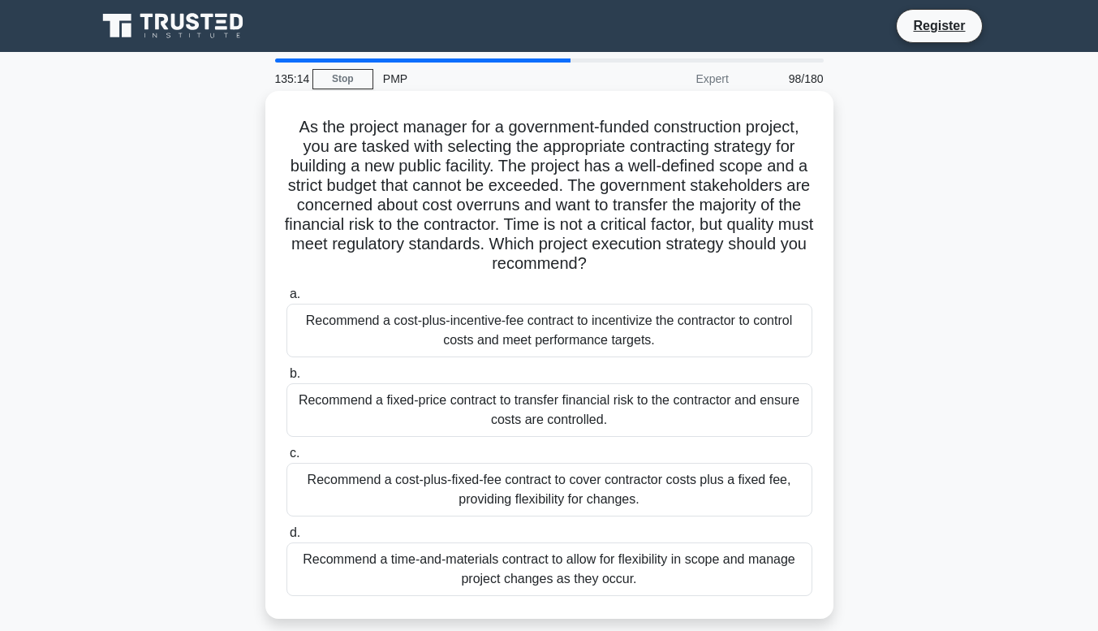
click at [574, 398] on div "Recommend a fixed-price contract to transfer financial risk to the contractor a…" at bounding box center [549, 410] width 526 height 54
click at [286, 379] on input "b. Recommend a fixed-price contract to transfer financial risk to the contracto…" at bounding box center [286, 373] width 0 height 11
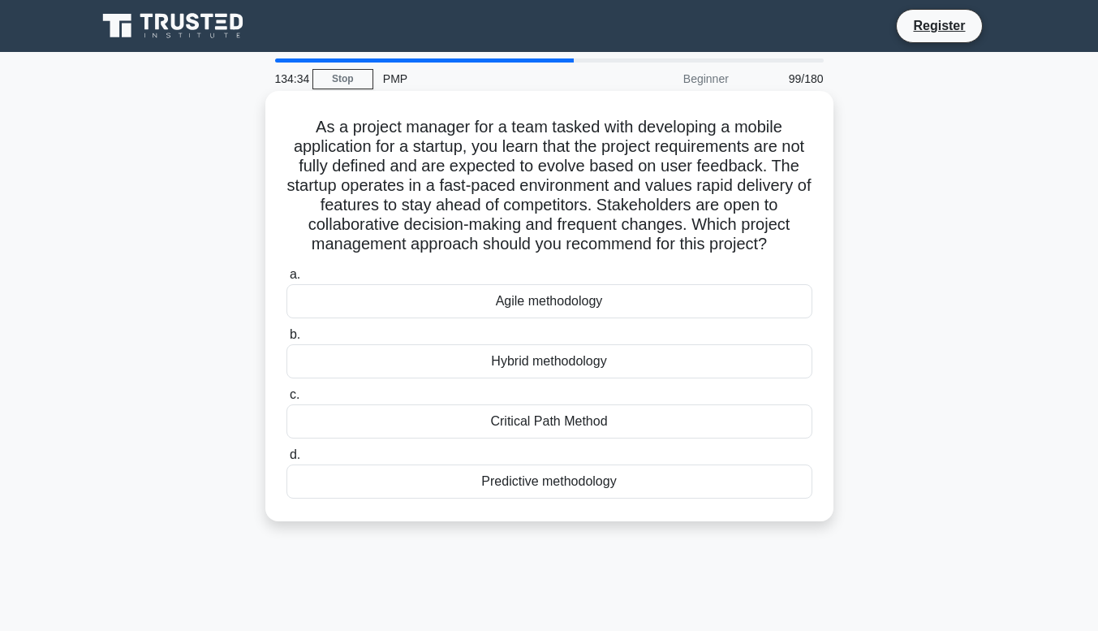
click at [502, 318] on div "Agile methodology" at bounding box center [549, 301] width 526 height 34
click at [286, 280] on input "a. Agile methodology" at bounding box center [286, 274] width 0 height 11
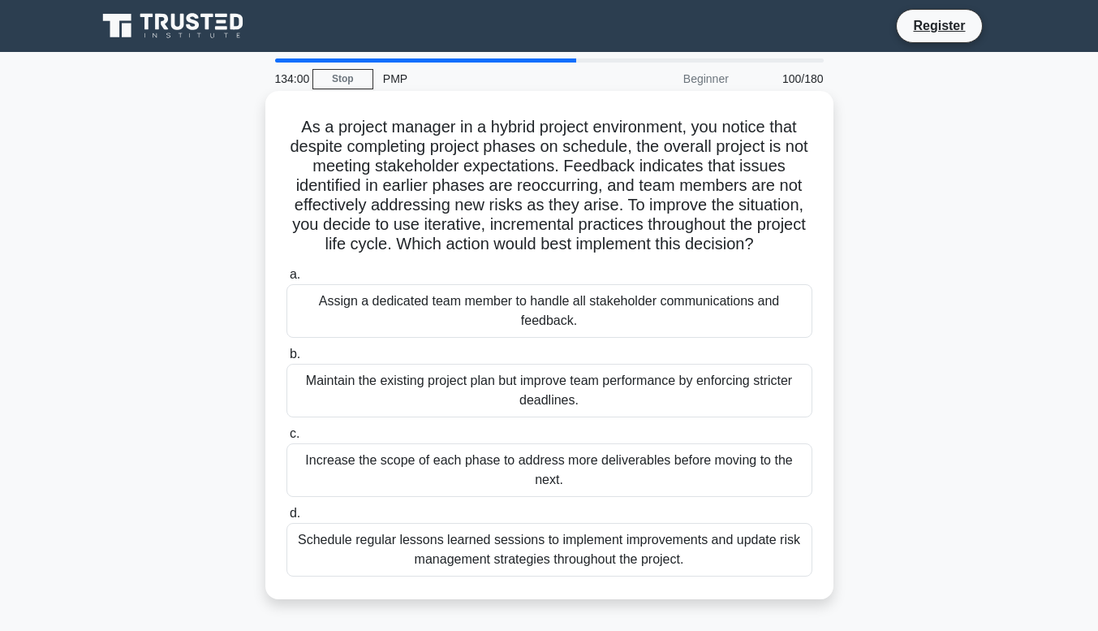
click at [730, 567] on div "Schedule regular lessons learned sessions to implement improvements and update …" at bounding box center [549, 550] width 526 height 54
click at [286, 519] on input "d. Schedule regular lessons learned sessions to implement improvements and upda…" at bounding box center [286, 513] width 0 height 11
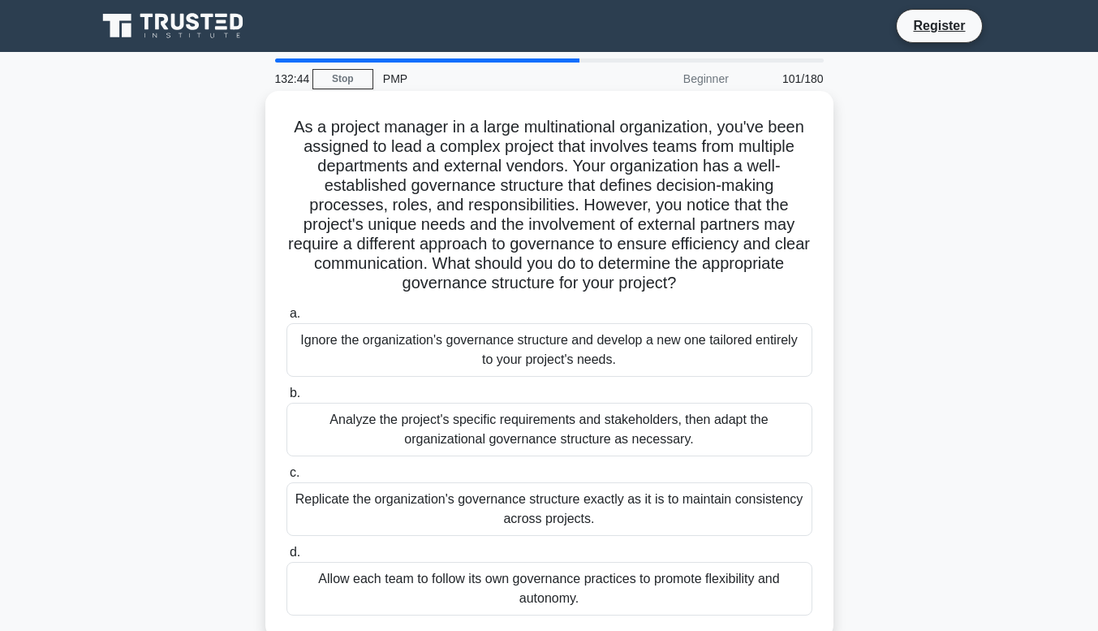
click at [461, 436] on div "Analyze the project's specific requirements and stakeholders, then adapt the or…" at bounding box center [549, 430] width 526 height 54
click at [286, 398] on input "b. Analyze the project's specific requirements and stakeholders, then adapt the…" at bounding box center [286, 393] width 0 height 11
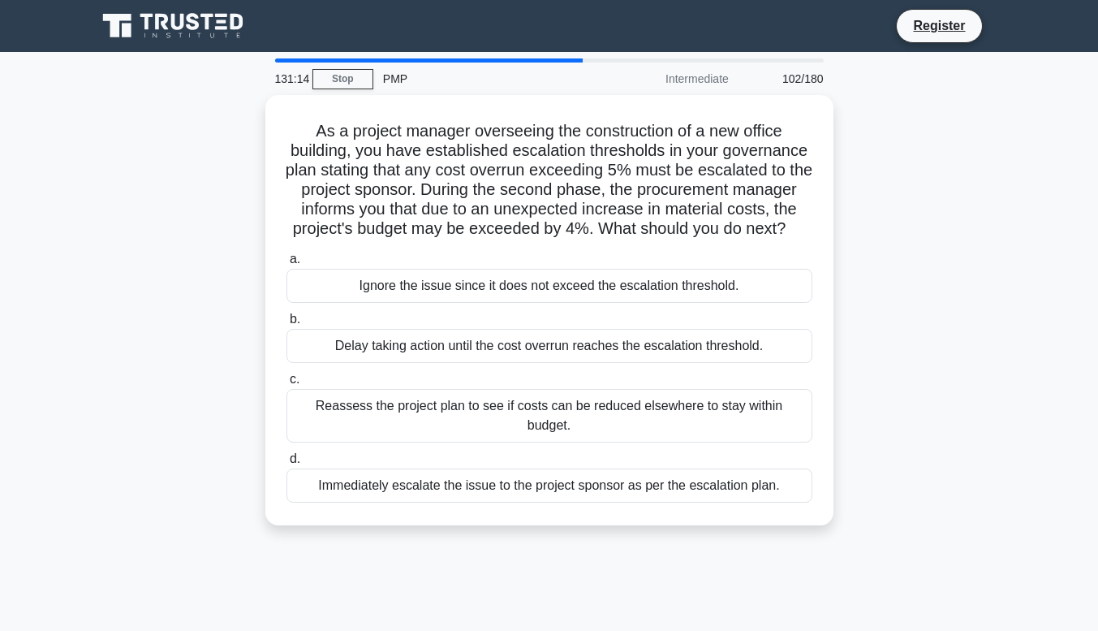
click at [1029, 125] on main "131:14 Stop PMP Intermediate 102/180 As a project manager overseeing the constr…" at bounding box center [549, 464] width 1098 height 825
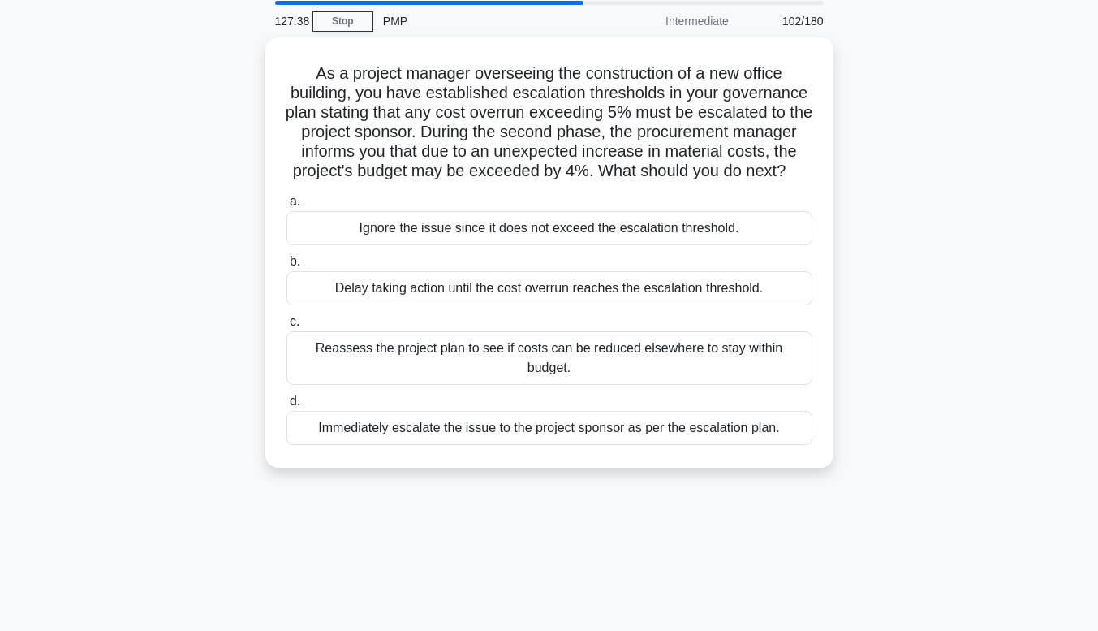
scroll to position [58, 0]
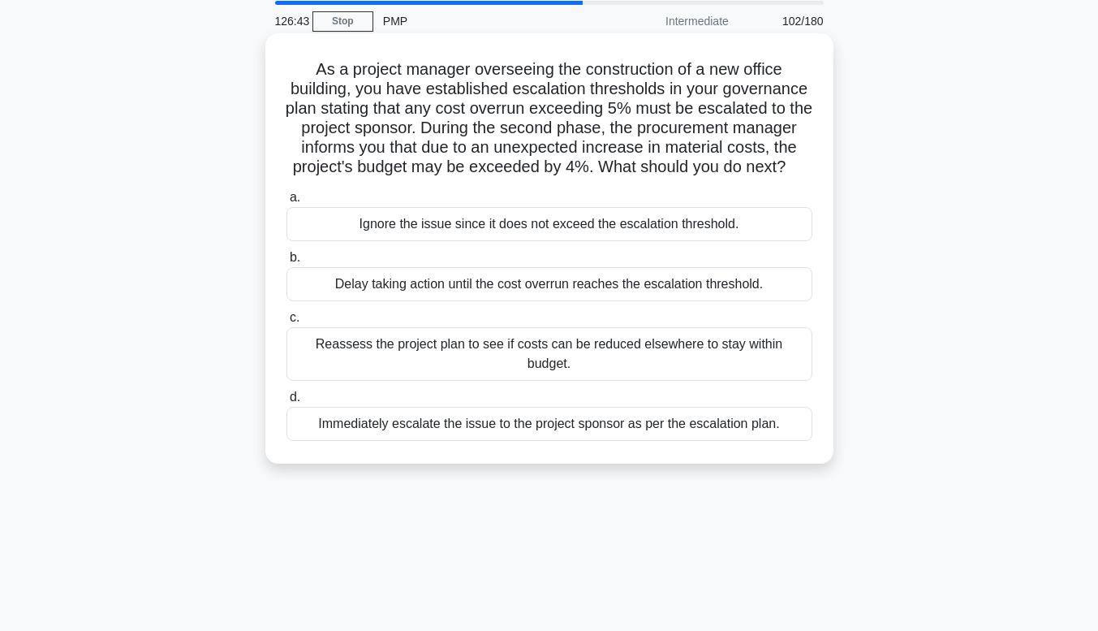
click at [702, 368] on div "Reassess the project plan to see if costs can be reduced elsewhere to stay with…" at bounding box center [549, 354] width 526 height 54
click at [286, 323] on input "c. Reassess the project plan to see if costs can be reduced elsewhere to stay w…" at bounding box center [286, 317] width 0 height 11
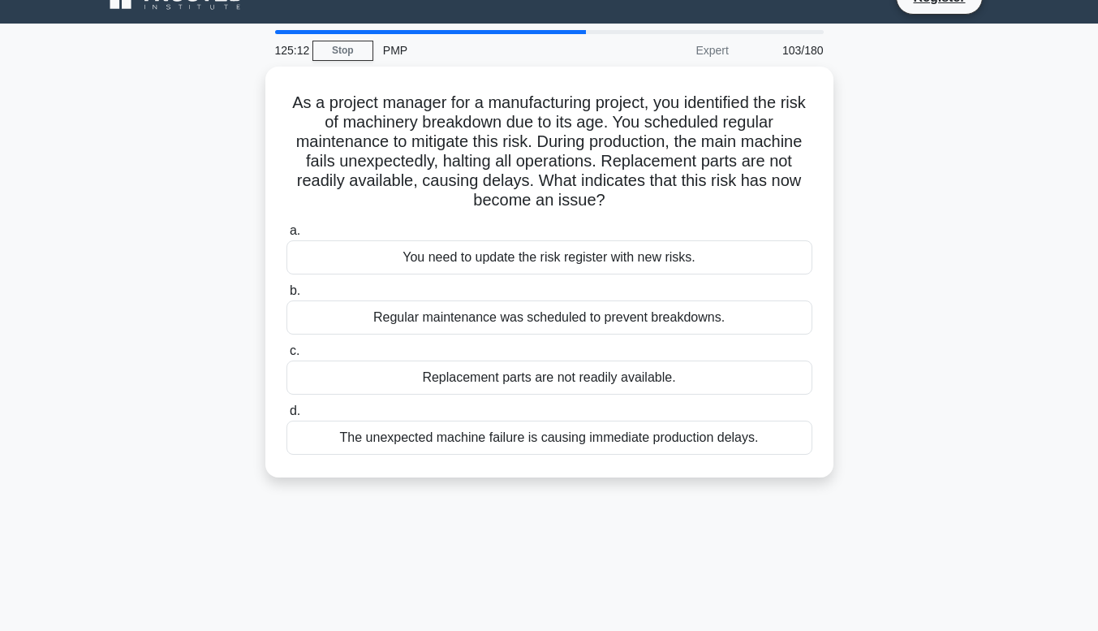
scroll to position [49, 0]
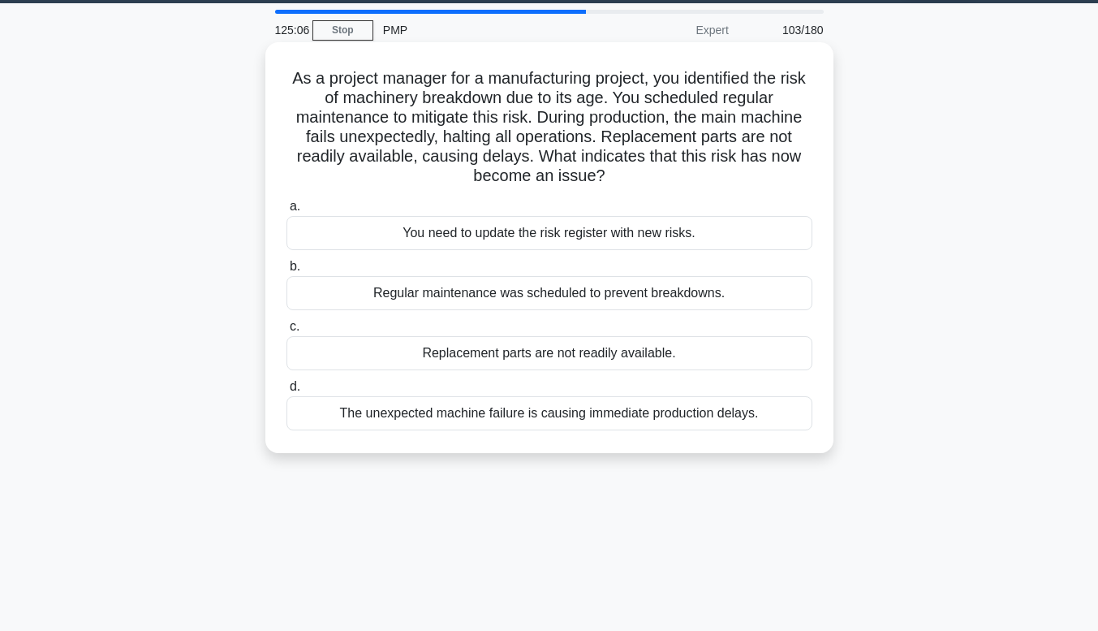
click at [709, 429] on div "The unexpected machine failure is causing immediate production delays." at bounding box center [549, 413] width 526 height 34
click at [286, 392] on input "d. The unexpected machine failure is causing immediate production delays." at bounding box center [286, 386] width 0 height 11
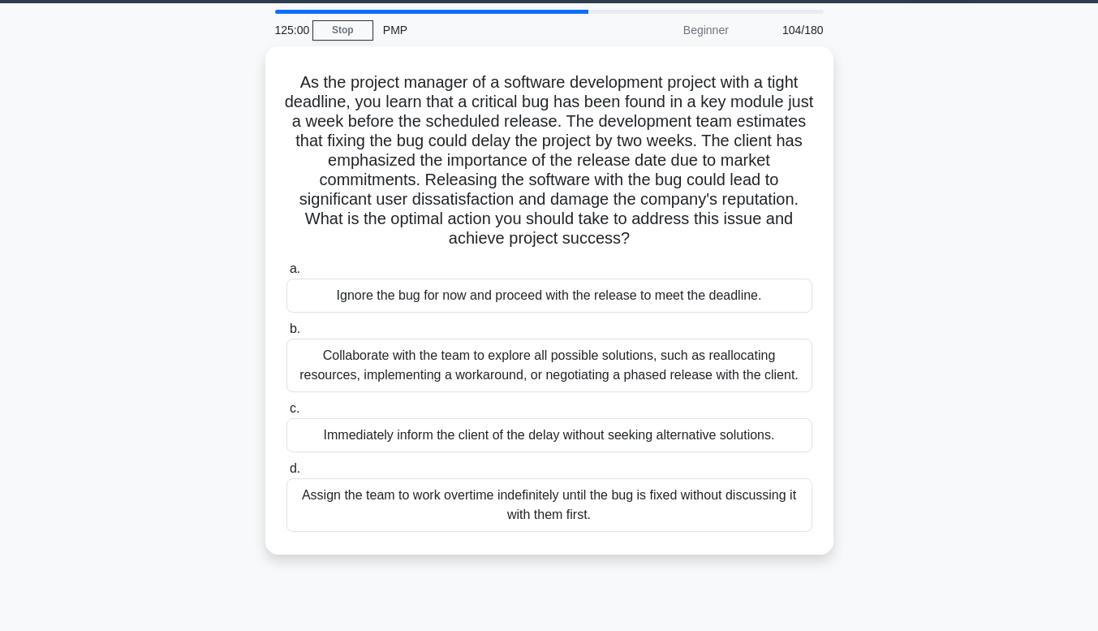
scroll to position [0, 0]
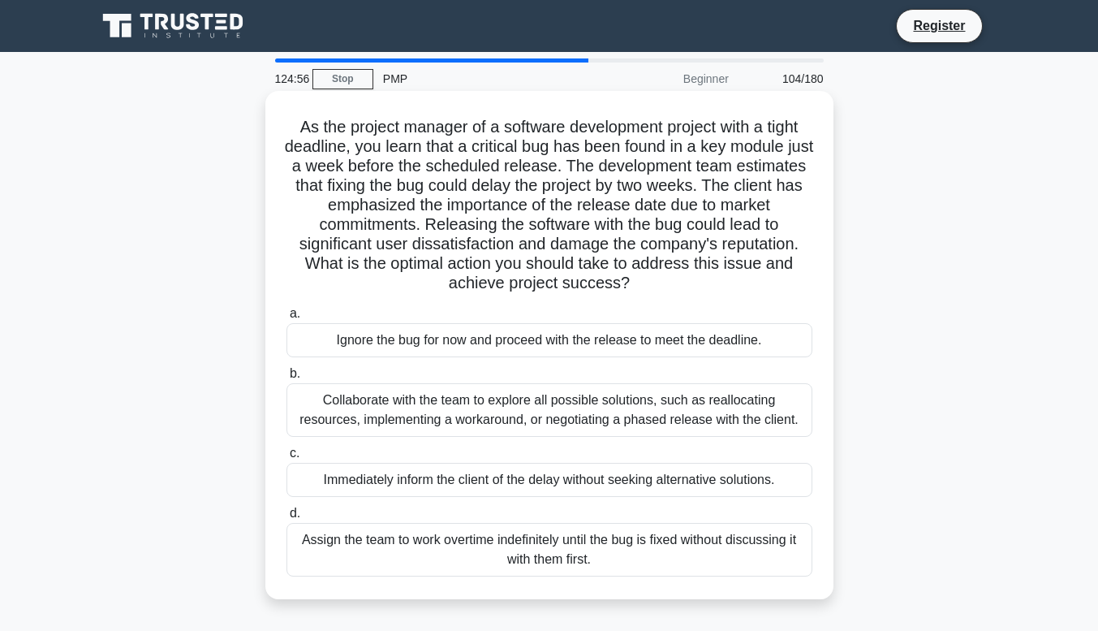
click at [496, 411] on div "Collaborate with the team to explore all possible solutions, such as reallocati…" at bounding box center [549, 410] width 526 height 54
click at [286, 379] on input "b. Collaborate with the team to explore all possible solutions, such as realloc…" at bounding box center [286, 373] width 0 height 11
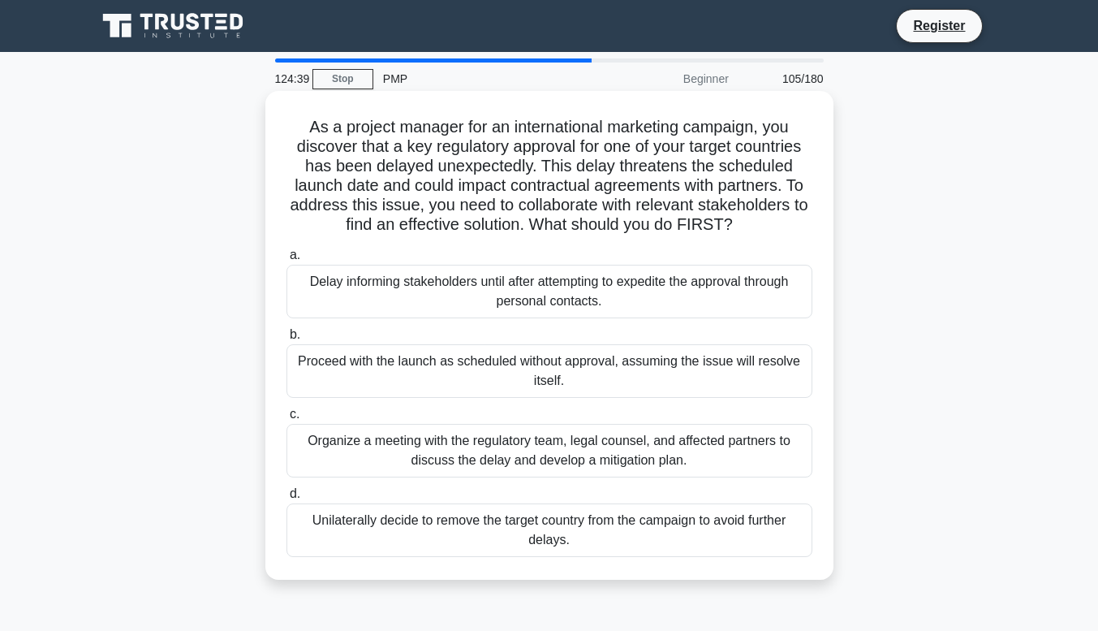
click at [691, 472] on div "Organize a meeting with the regulatory team, legal counsel, and affected partne…" at bounding box center [549, 451] width 526 height 54
click at [286, 420] on input "c. Organize a meeting with the regulatory team, legal counsel, and affected par…" at bounding box center [286, 414] width 0 height 11
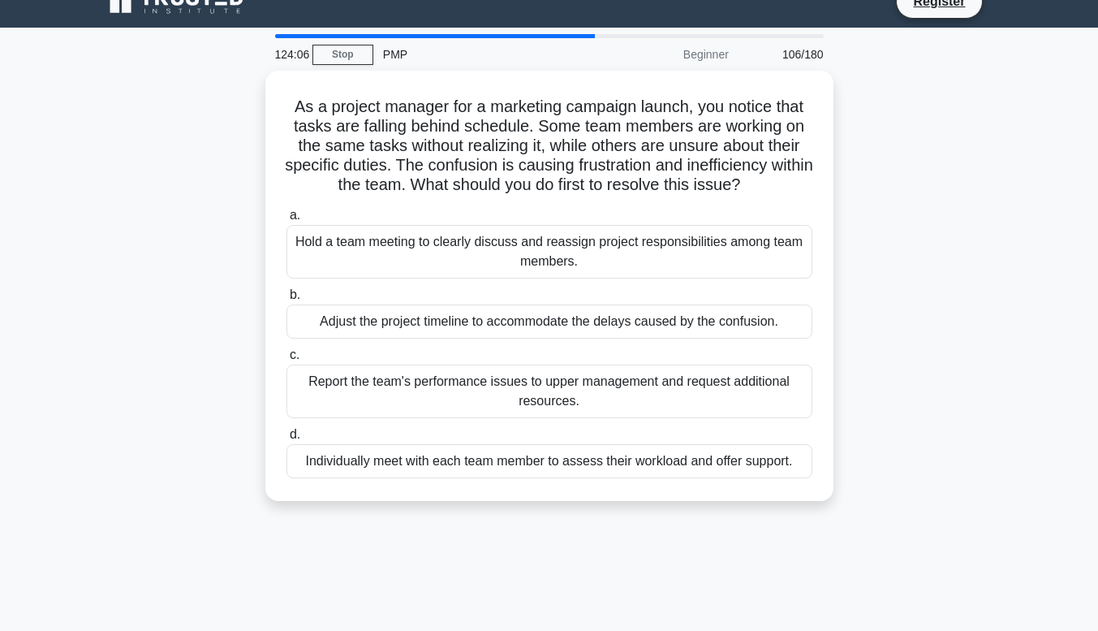
scroll to position [22, 0]
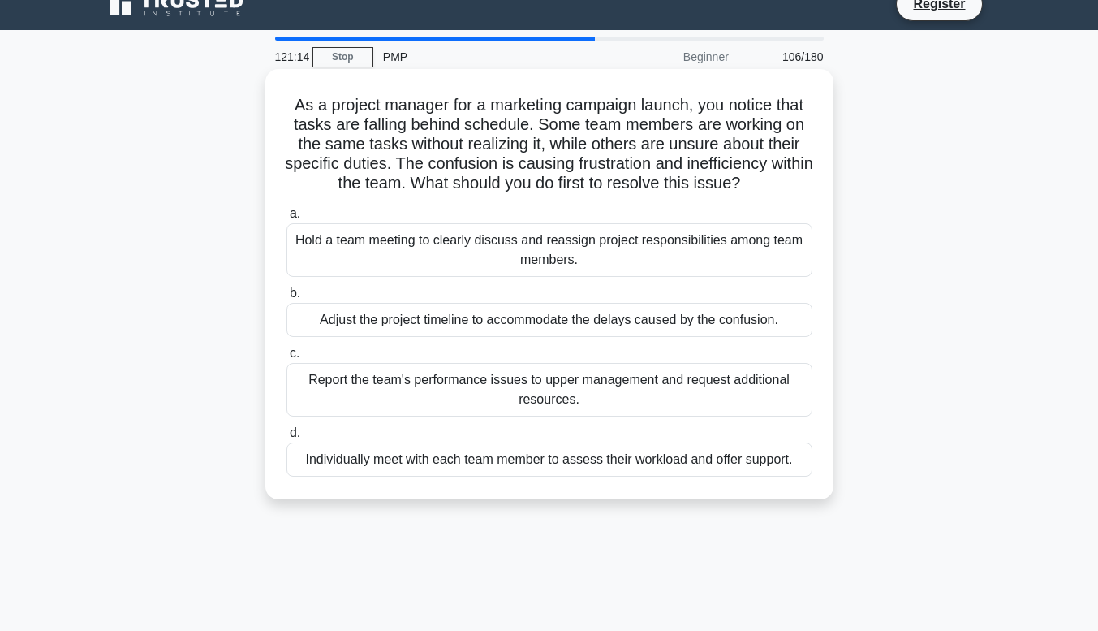
click at [650, 257] on div "Hold a team meeting to clearly discuss and reassign project responsibilities am…" at bounding box center [549, 250] width 526 height 54
click at [286, 219] on input "a. Hold a team meeting to clearly discuss and reassign project responsibilities…" at bounding box center [286, 214] width 0 height 11
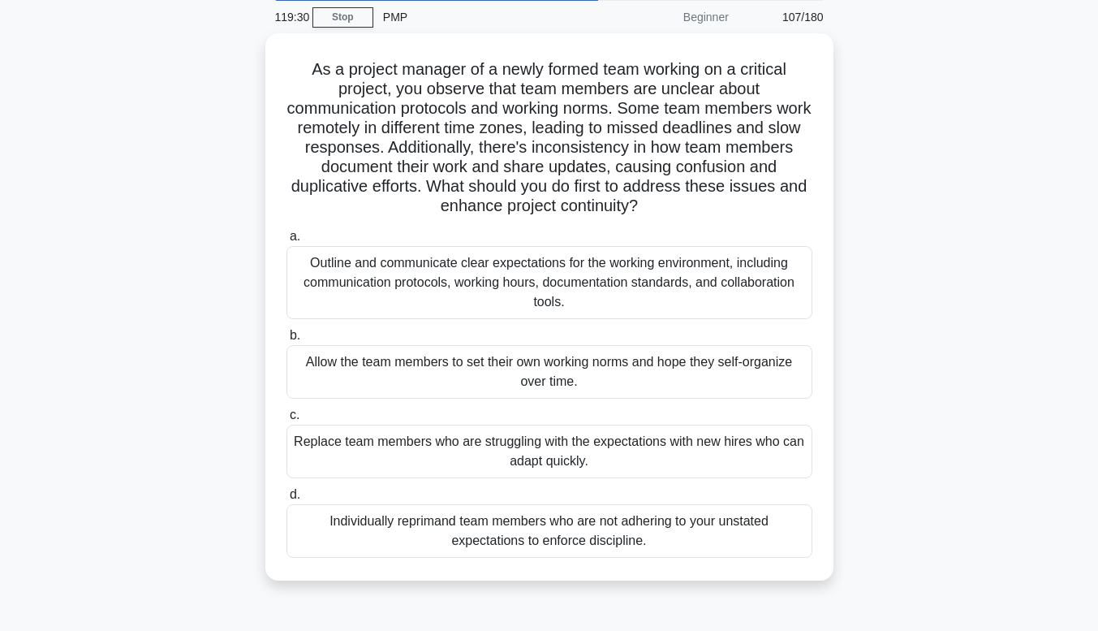
scroll to position [63, 0]
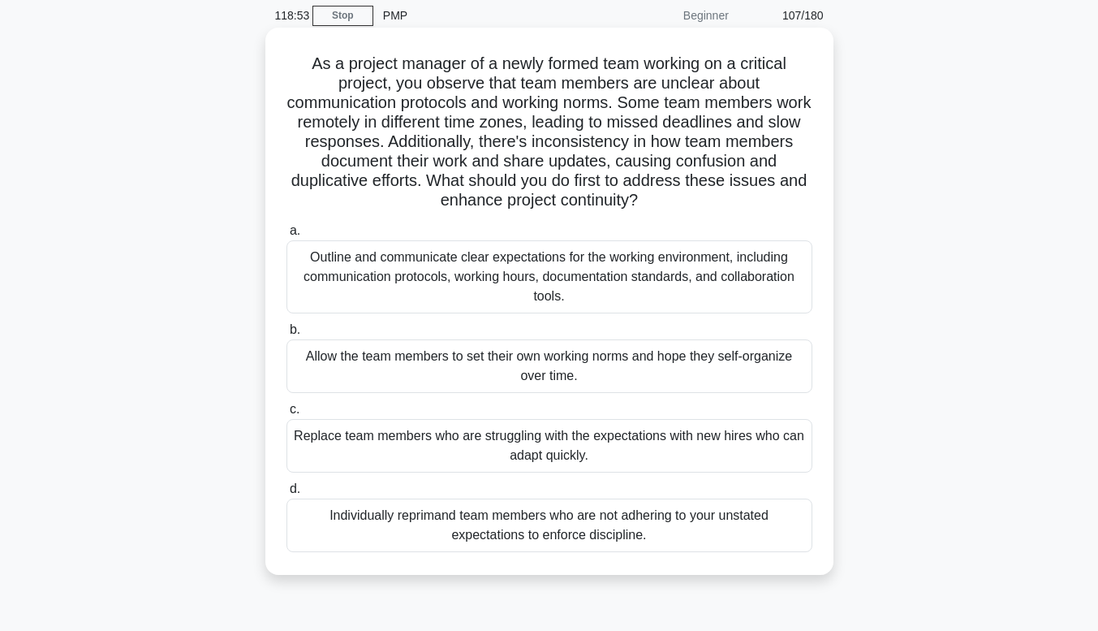
click at [444, 282] on div "Outline and communicate clear expectations for the working environment, includi…" at bounding box center [549, 276] width 526 height 73
click at [286, 236] on input "a. Outline and communicate clear expectations for the working environment, incl…" at bounding box center [286, 231] width 0 height 11
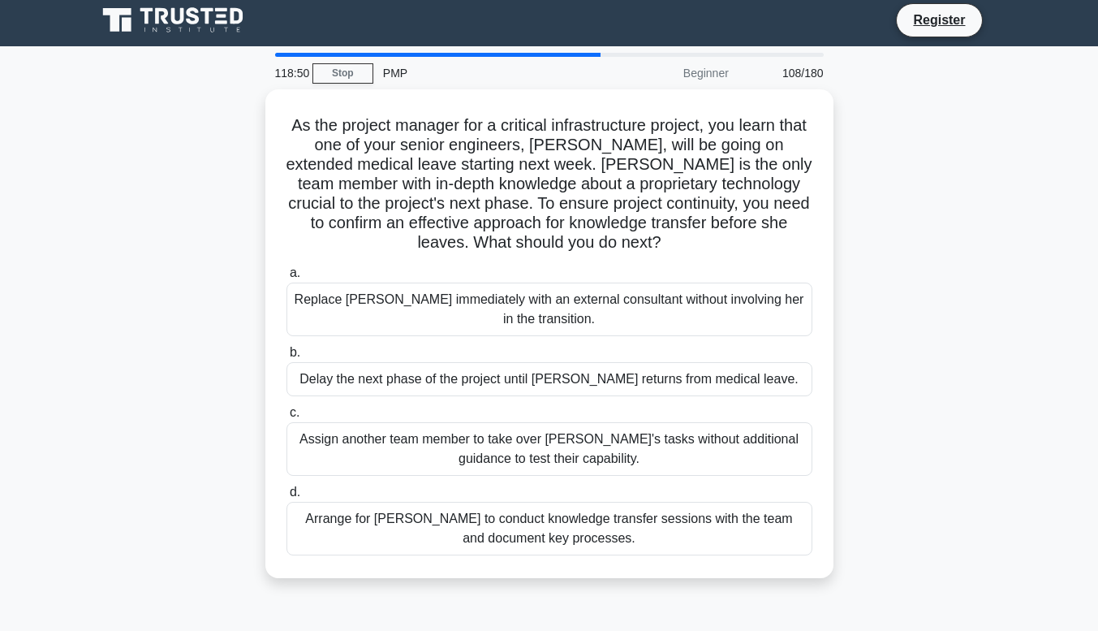
scroll to position [0, 0]
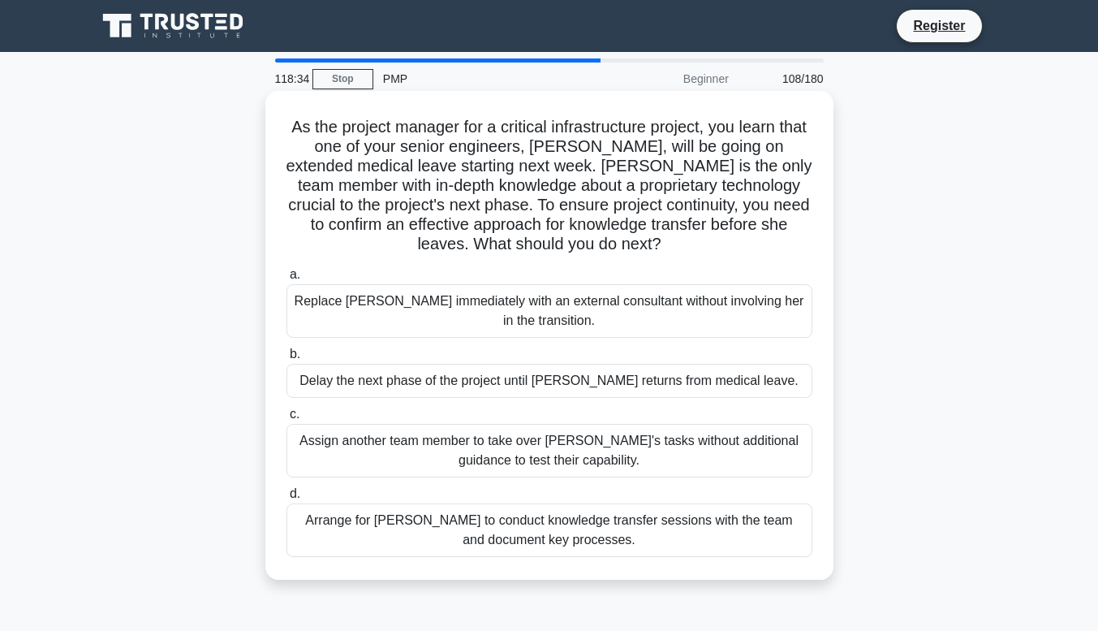
click at [749, 542] on div "Arrange for Maria to conduct knowledge transfer sessions with the team and docu…" at bounding box center [549, 530] width 526 height 54
click at [286, 499] on input "d. Arrange for Maria to conduct knowledge transfer sessions with the team and d…" at bounding box center [286, 494] width 0 height 11
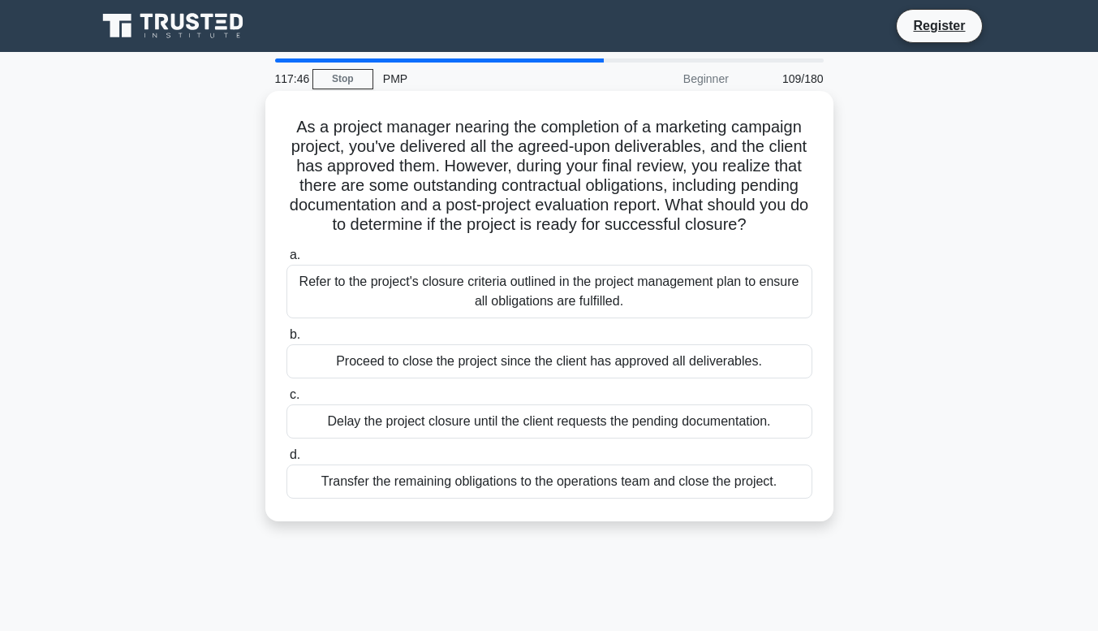
click at [324, 295] on div "Refer to the project's closure criteria outlined in the project management plan…" at bounding box center [549, 292] width 526 height 54
click at [286, 261] on input "a. Refer to the project's closure criteria outlined in the project management p…" at bounding box center [286, 255] width 0 height 11
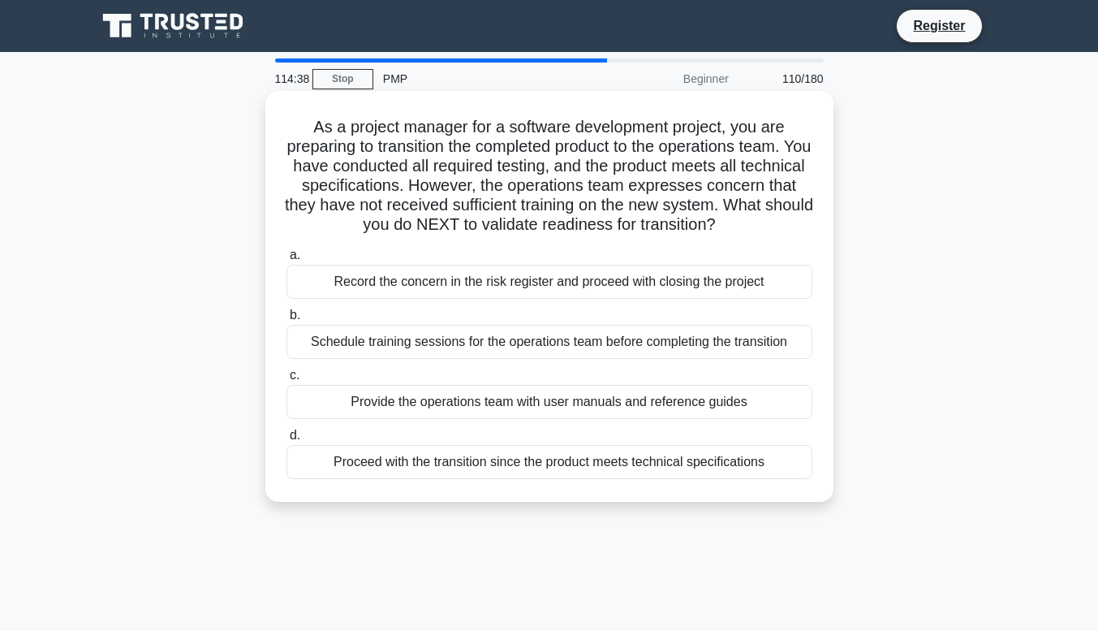
click at [315, 359] on div "Schedule training sessions for the operations team before completing the transi…" at bounding box center [549, 342] width 526 height 34
click at [286, 321] on input "b. Schedule training sessions for the operations team before completing the tra…" at bounding box center [286, 315] width 0 height 11
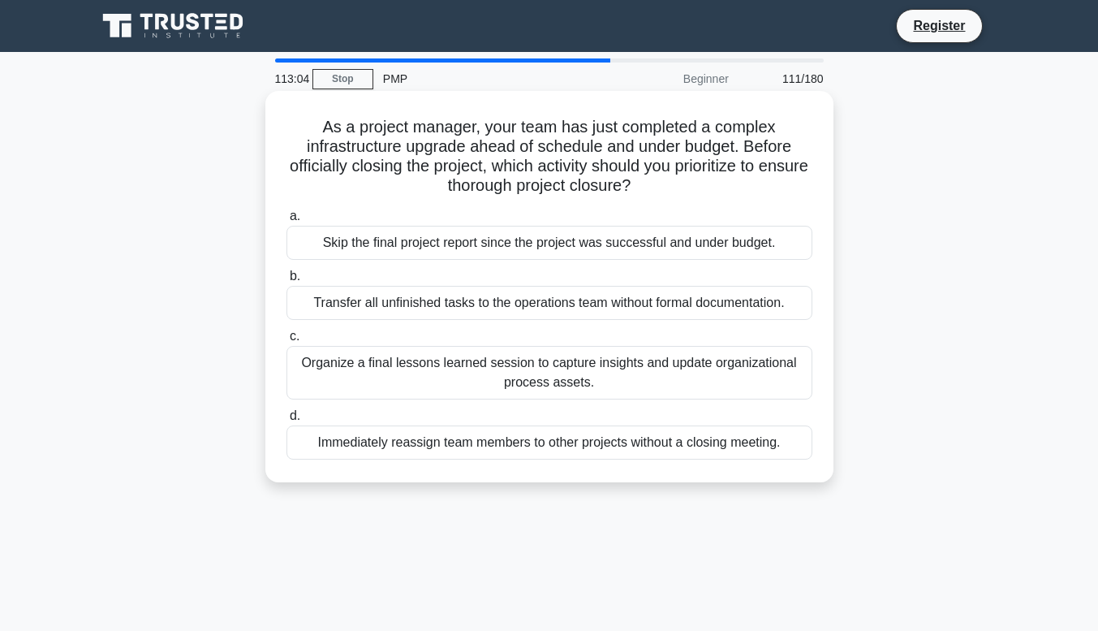
click at [334, 377] on div "Organize a final lessons learned session to capture insights and update organiz…" at bounding box center [549, 373] width 526 height 54
click at [286, 342] on input "c. Organize a final lessons learned session to capture insights and update orga…" at bounding box center [286, 336] width 0 height 11
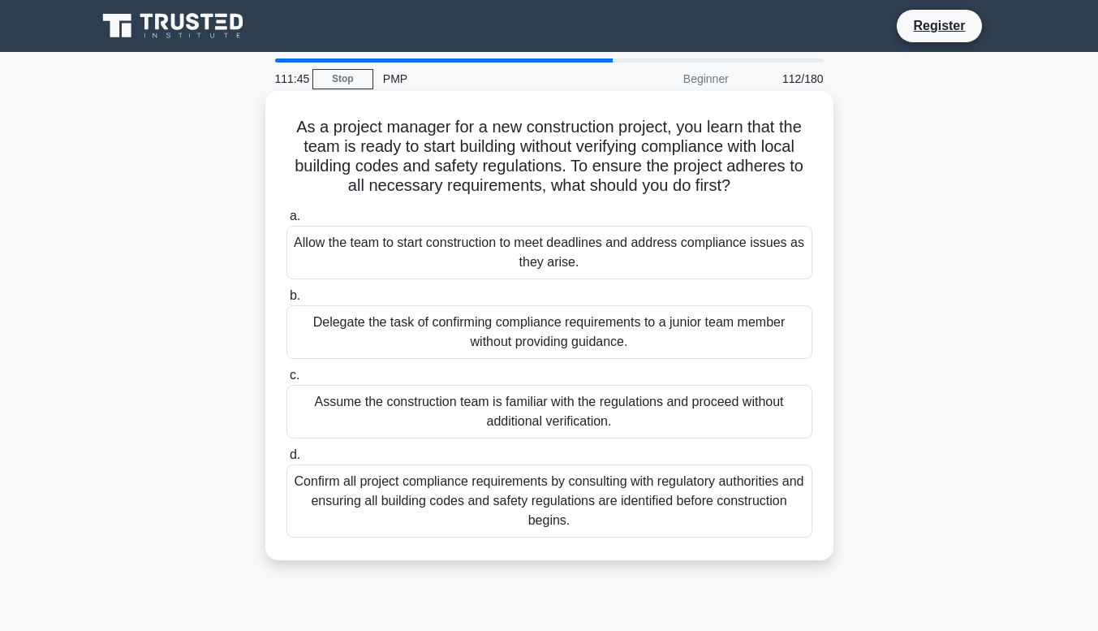
click at [370, 505] on div "Confirm all project compliance requirements by consulting with regulatory autho…" at bounding box center [549, 500] width 526 height 73
click at [286, 460] on input "d. Confirm all project compliance requirements by consulting with regulatory au…" at bounding box center [286, 455] width 0 height 11
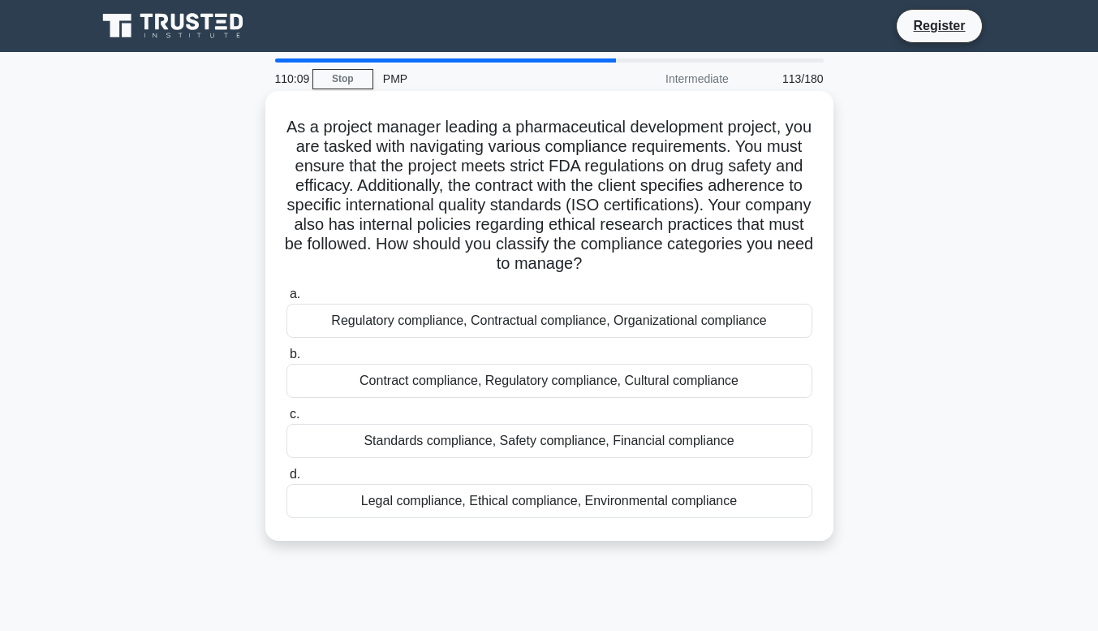
click at [338, 511] on div "Legal compliance, Ethical compliance, Environmental compliance" at bounding box center [549, 501] width 526 height 34
click at [286, 480] on input "d. Legal compliance, Ethical compliance, Environmental compliance" at bounding box center [286, 474] width 0 height 11
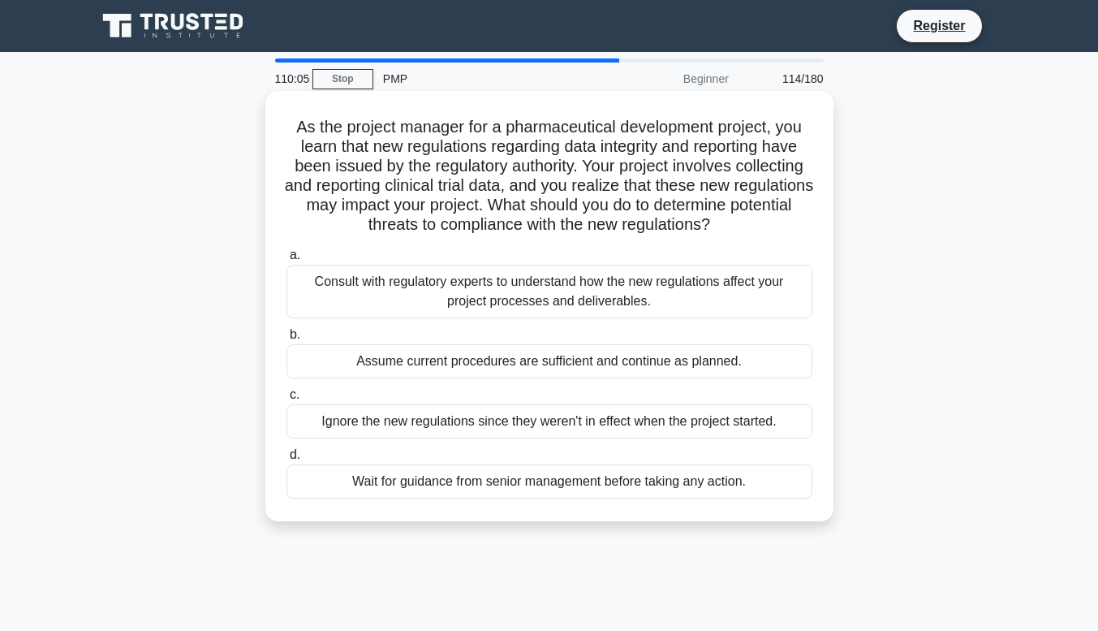
click at [304, 302] on div "Consult with regulatory experts to understand how the new regulations affect yo…" at bounding box center [549, 292] width 526 height 54
click at [286, 261] on input "a. Consult with regulatory experts to understand how the new regulations affect…" at bounding box center [286, 255] width 0 height 11
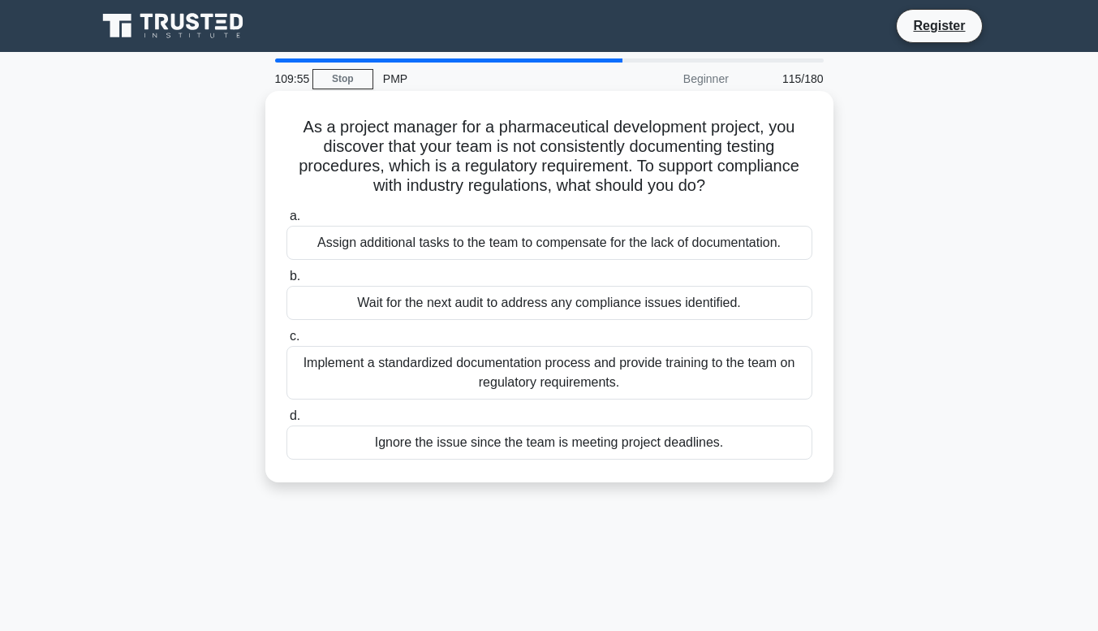
click at [313, 377] on div "Implement a standardized documentation process and provide training to the team…" at bounding box center [549, 373] width 526 height 54
click at [286, 342] on input "c. Implement a standardized documentation process and provide training to the t…" at bounding box center [286, 336] width 0 height 11
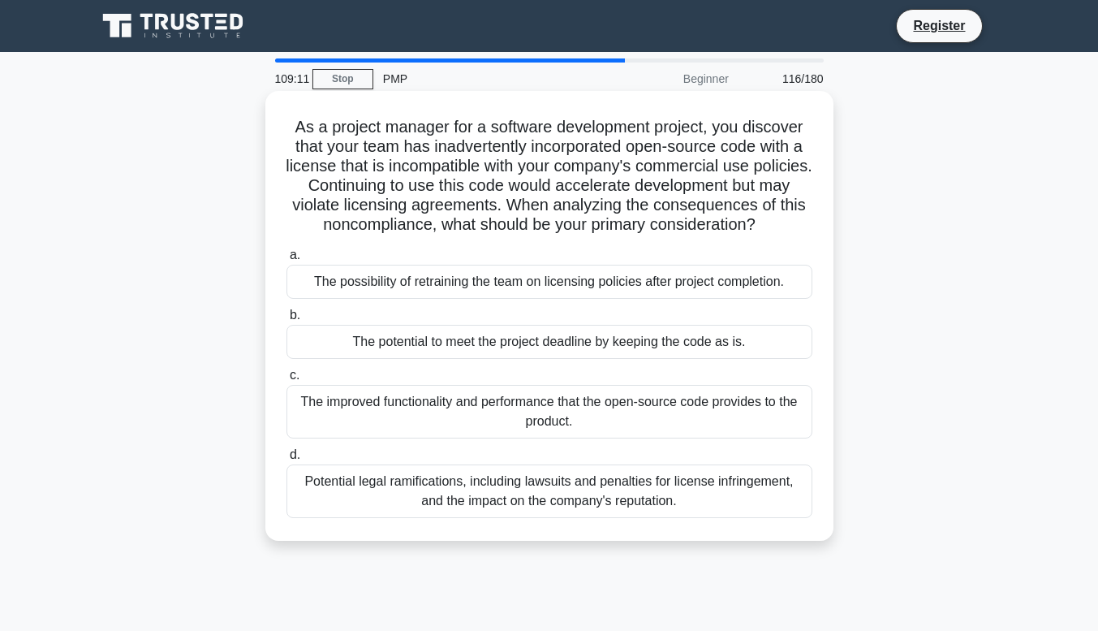
click at [357, 493] on div "Potential legal ramifications, including lawsuits and penalties for license inf…" at bounding box center [549, 491] width 526 height 54
click at [286, 460] on input "d. Potential legal ramifications, including lawsuits and penalties for license …" at bounding box center [286, 455] width 0 height 11
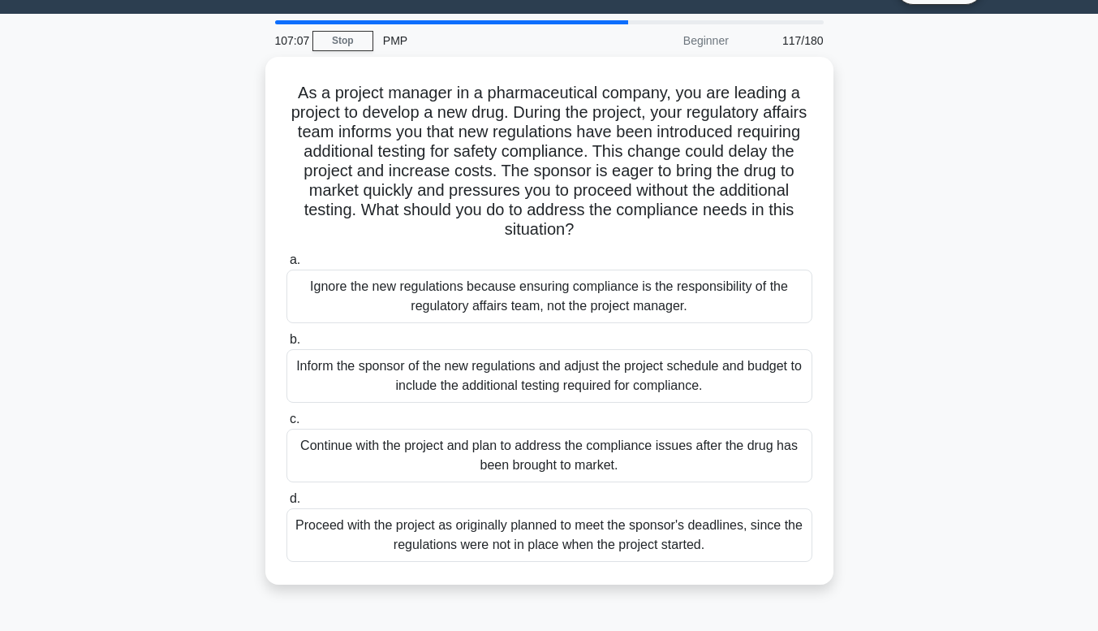
scroll to position [37, 0]
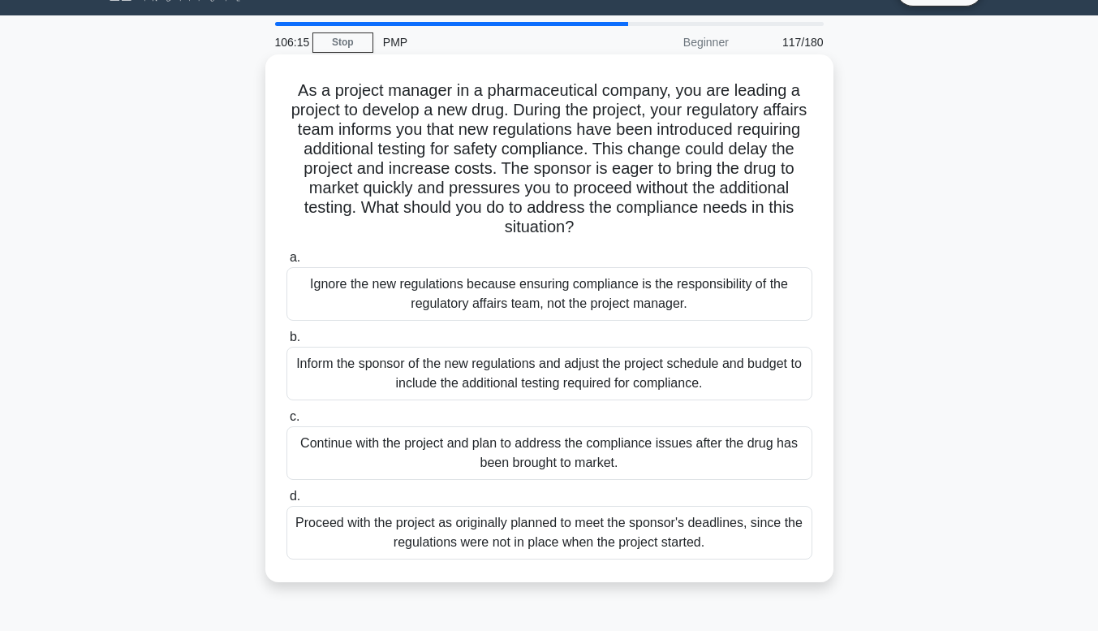
click at [562, 387] on div "Inform the sponsor of the new regulations and adjust the project schedule and b…" at bounding box center [549, 374] width 526 height 54
click at [286, 342] on input "b. Inform the sponsor of the new regulations and adjust the project schedule an…" at bounding box center [286, 337] width 0 height 11
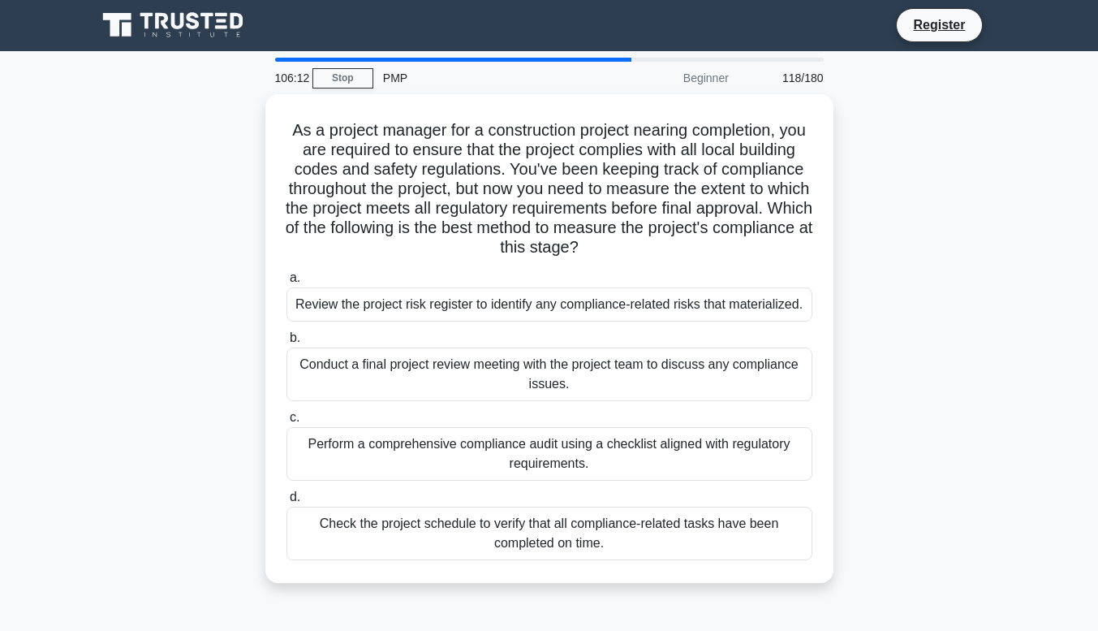
scroll to position [0, 0]
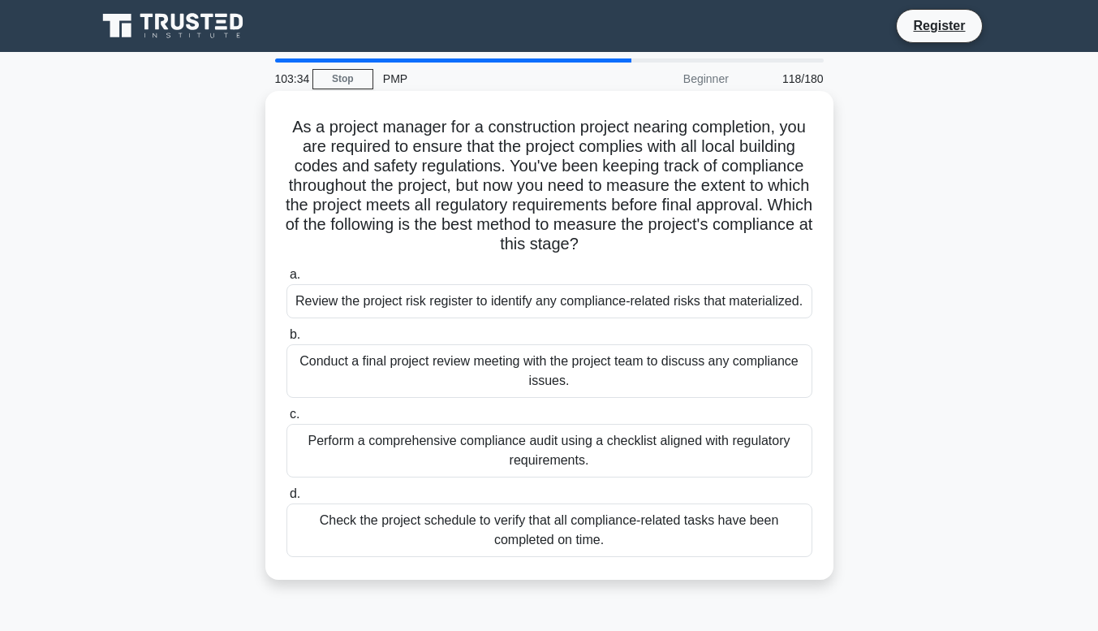
click at [441, 458] on div "Perform a comprehensive compliance audit using a checklist aligned with regulat…" at bounding box center [549, 451] width 526 height 54
click at [286, 420] on input "c. Perform a comprehensive compliance audit using a checklist aligned with regu…" at bounding box center [286, 414] width 0 height 11
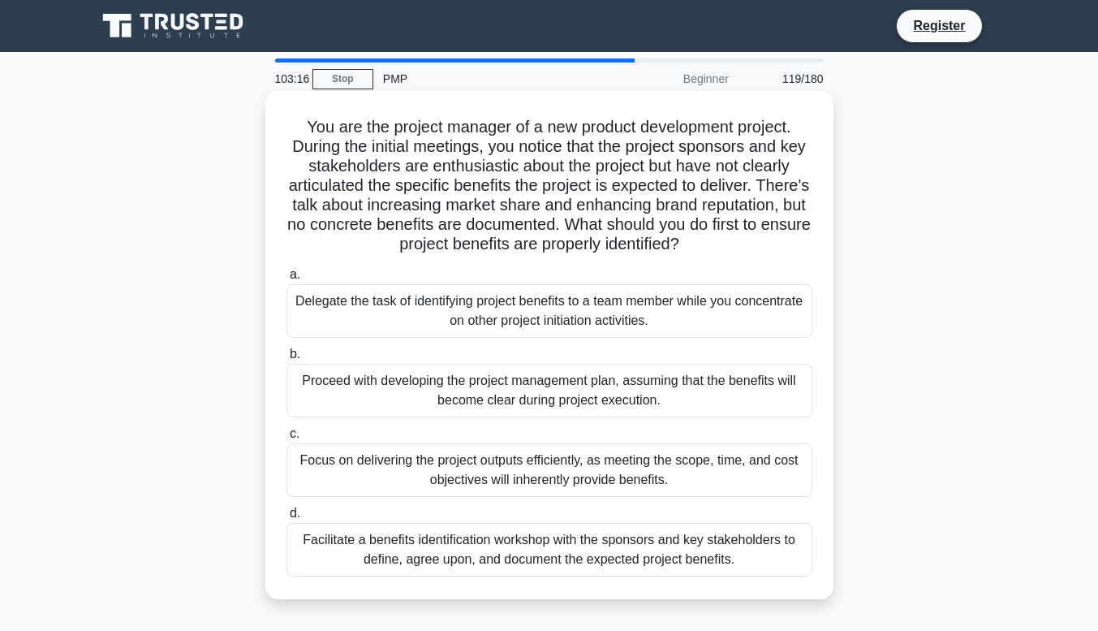
click at [381, 566] on div "Facilitate a benefits identification workshop with the sponsors and key stakeho…" at bounding box center [549, 550] width 526 height 54
click at [286, 519] on input "d. Facilitate a benefits identification workshop with the sponsors and key stak…" at bounding box center [286, 513] width 0 height 11
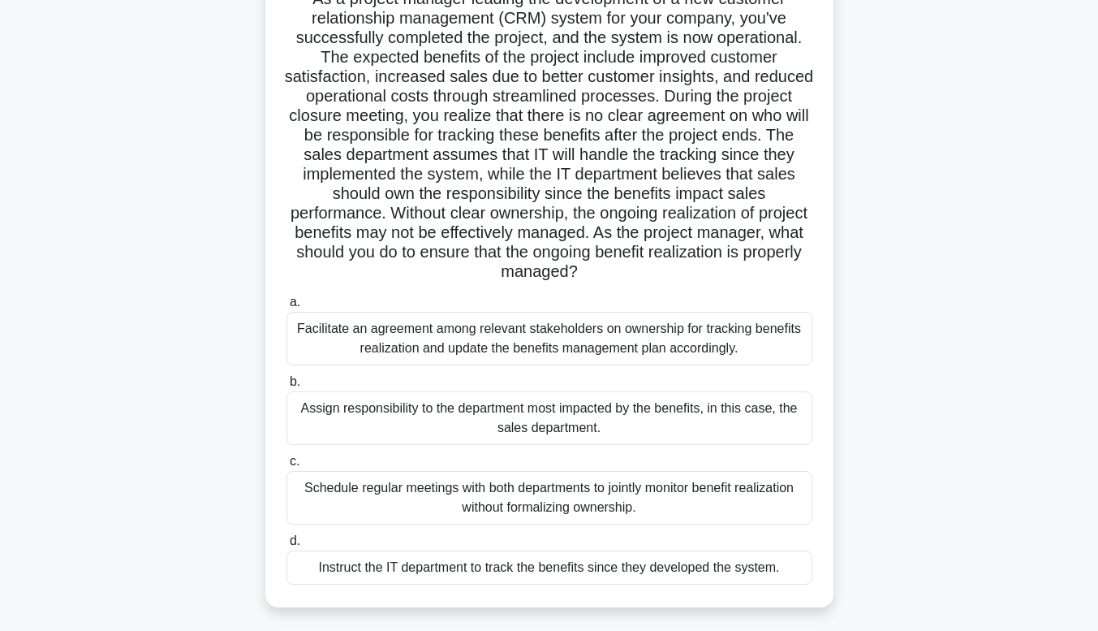
scroll to position [136, 0]
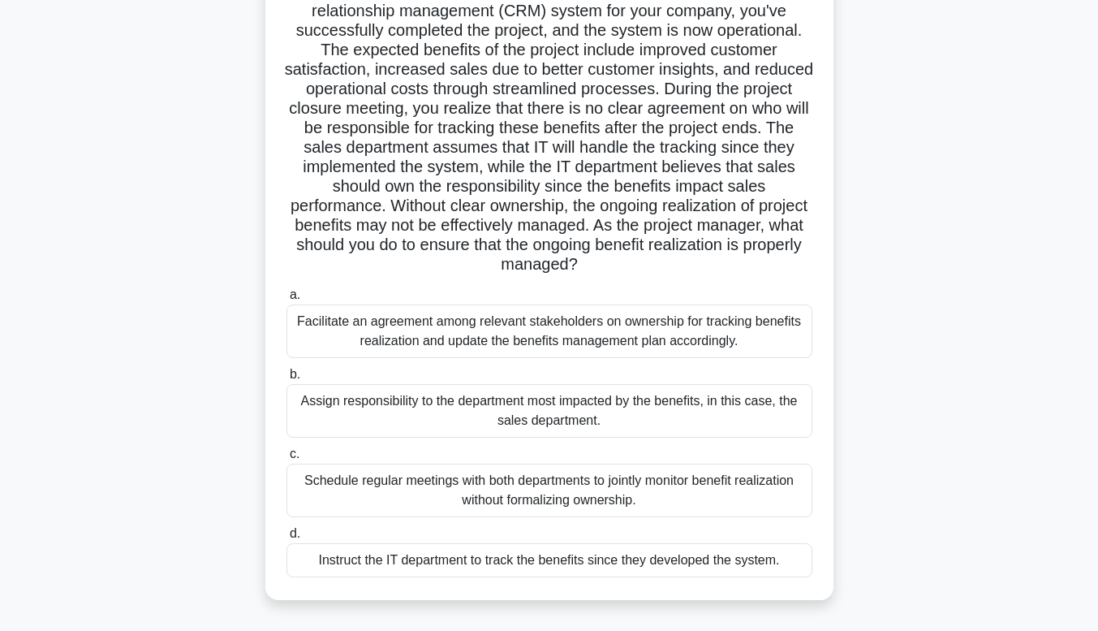
click at [500, 341] on div "Facilitate an agreement among relevant stakeholders on ownership for tracking b…" at bounding box center [549, 331] width 526 height 54
click at [286, 300] on input "a. Facilitate an agreement among relevant stakeholders on ownership for trackin…" at bounding box center [286, 295] width 0 height 11
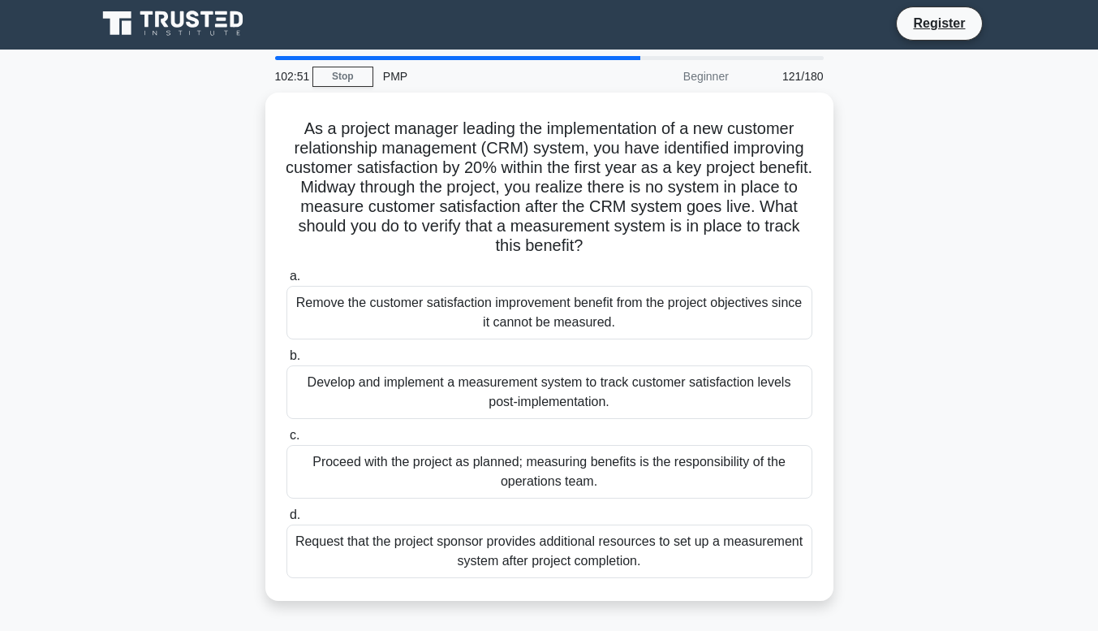
scroll to position [0, 0]
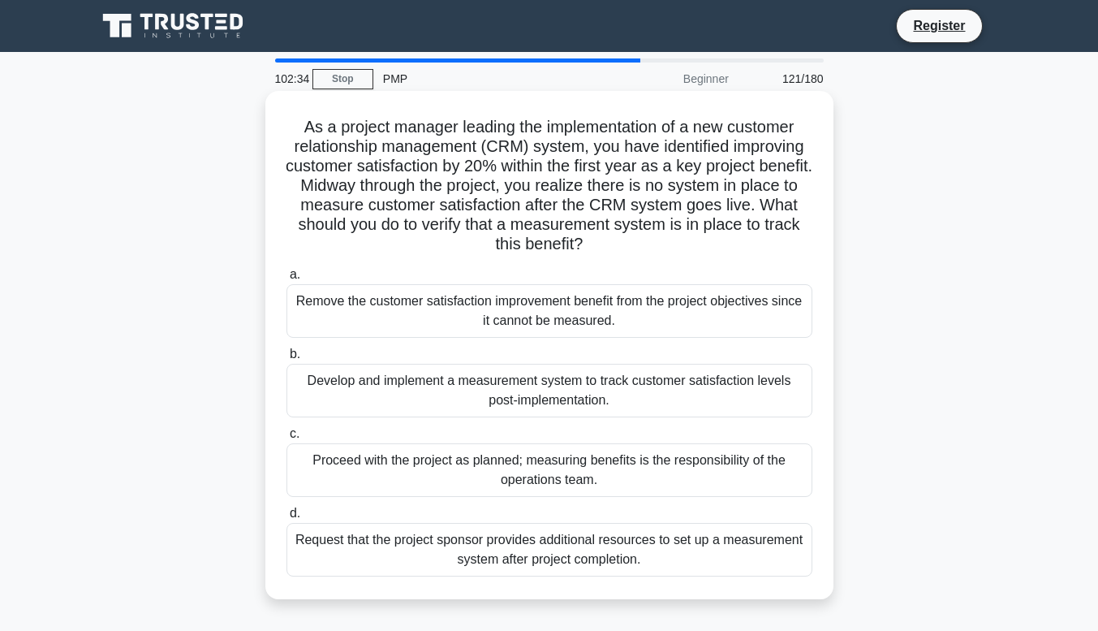
click at [503, 402] on div "Develop and implement a measurement system to track customer satisfaction level…" at bounding box center [549, 391] width 526 height 54
click at [286, 360] on input "b. Develop and implement a measurement system to track customer satisfaction le…" at bounding box center [286, 354] width 0 height 11
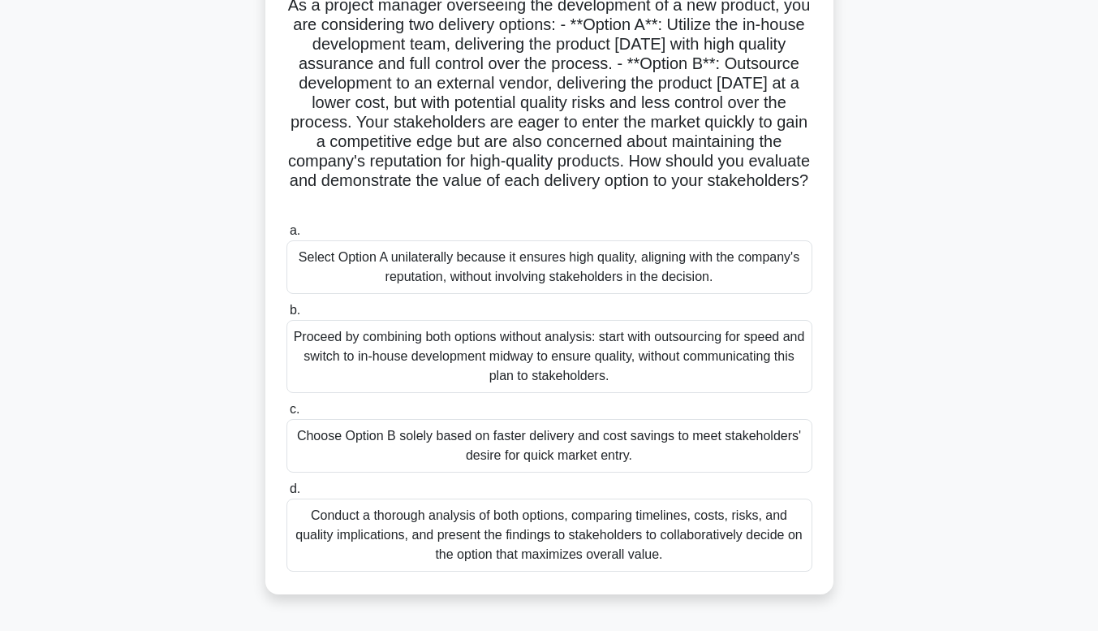
scroll to position [127, 0]
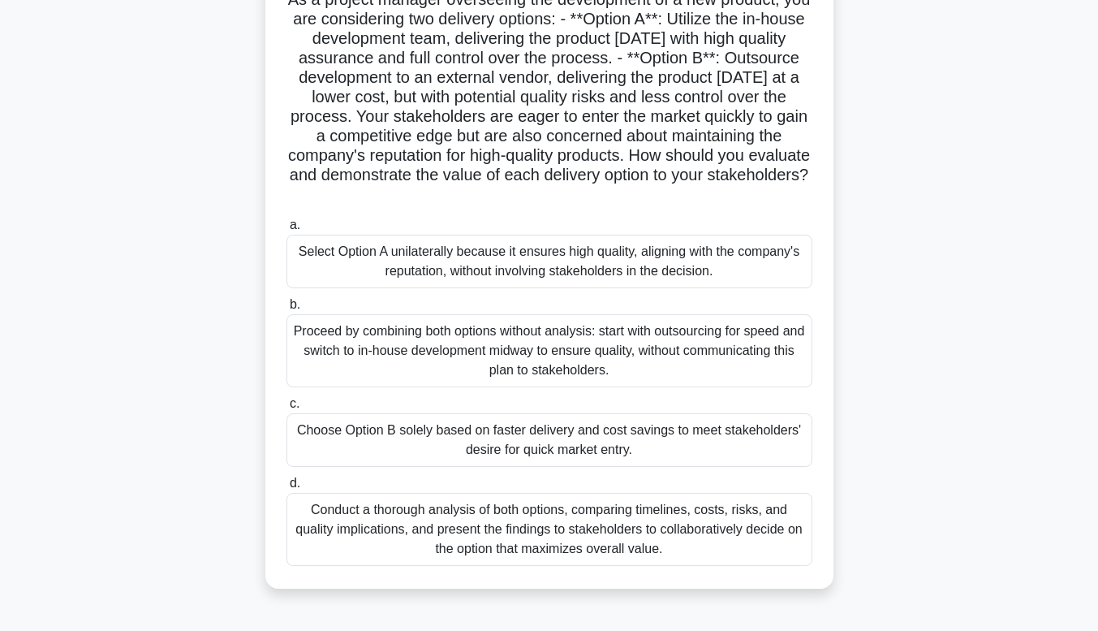
click at [766, 542] on div "Conduct a thorough analysis of both options, comparing timelines, costs, risks,…" at bounding box center [549, 529] width 526 height 73
click at [286, 489] on input "d. Conduct a thorough analysis of both options, comparing timelines, costs, ris…" at bounding box center [286, 483] width 0 height 11
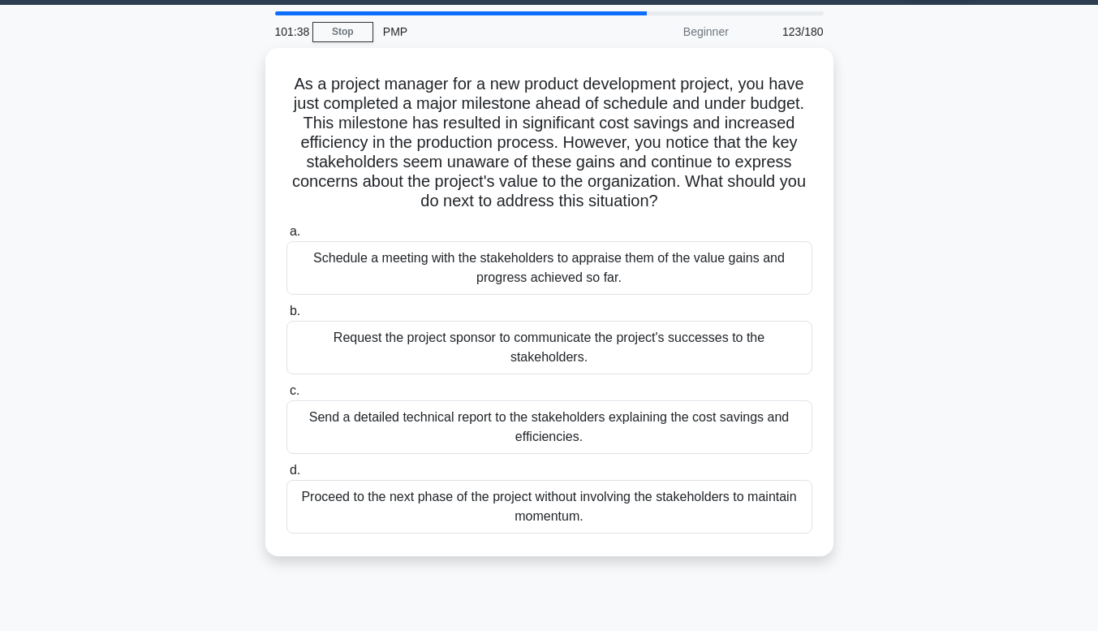
scroll to position [0, 0]
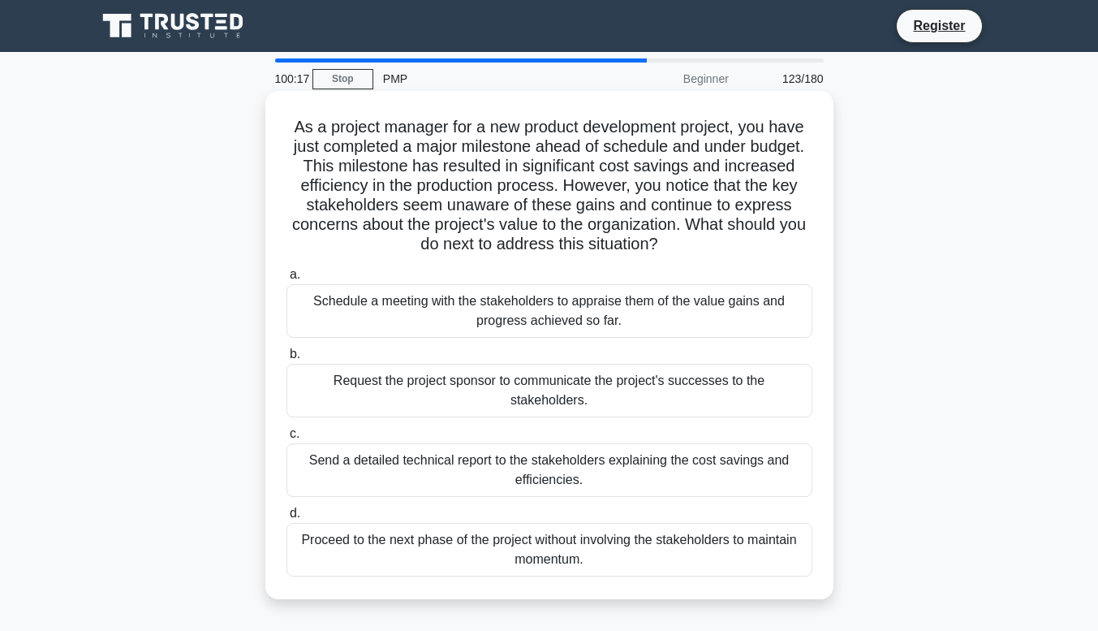
click at [333, 448] on div "Send a detailed technical report to the stakeholders explaining the cost saving…" at bounding box center [549, 470] width 526 height 54
click at [286, 439] on input "c. Send a detailed technical report to the stakeholders explaining the cost sav…" at bounding box center [286, 434] width 0 height 11
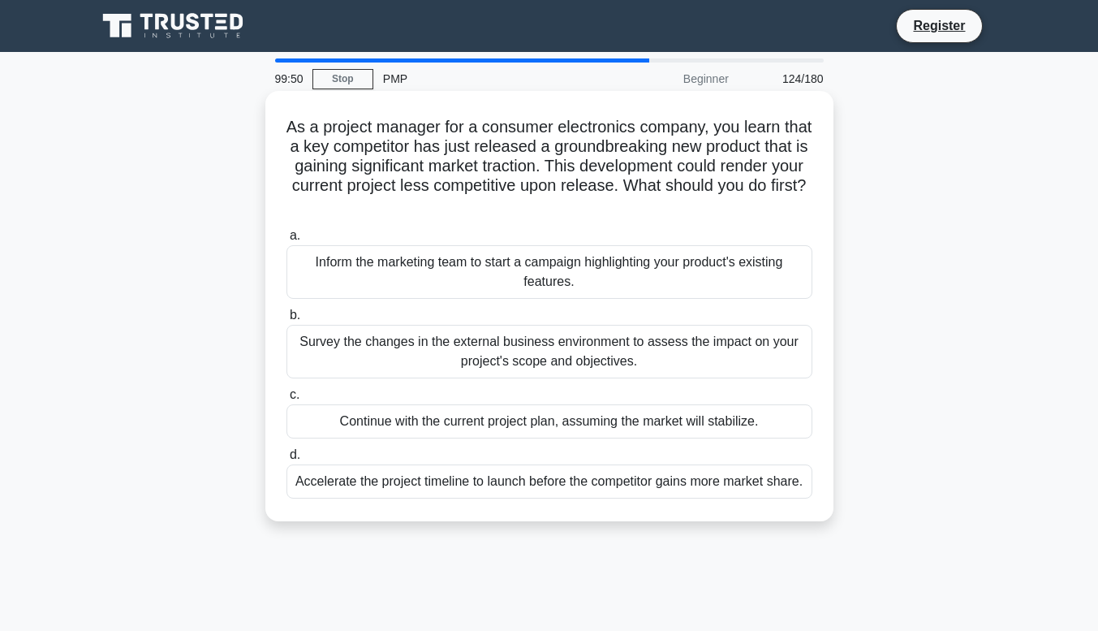
click at [575, 343] on div "Survey the changes in the external business environment to assess the impact on…" at bounding box center [549, 352] width 526 height 54
click at [286, 321] on input "b. Survey the changes in the external business environment to assess the impact…" at bounding box center [286, 315] width 0 height 11
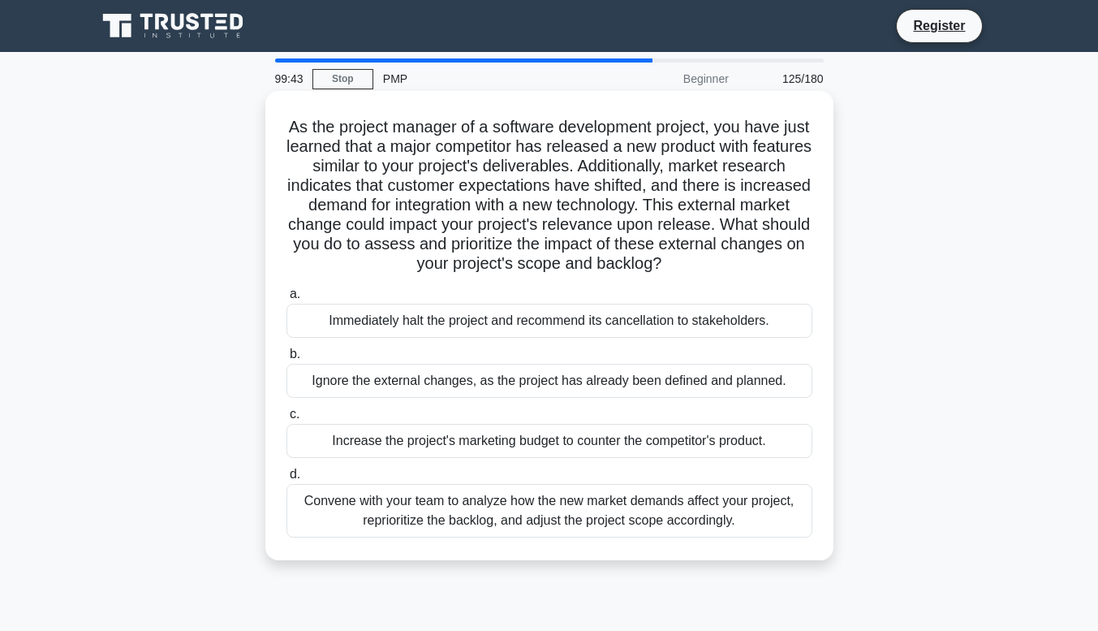
click at [583, 519] on div "Convene with your team to analyze how the new market demands affect your projec…" at bounding box center [549, 511] width 526 height 54
click at [286, 480] on input "d. Convene with your team to analyze how the new market demands affect your pro…" at bounding box center [286, 474] width 0 height 11
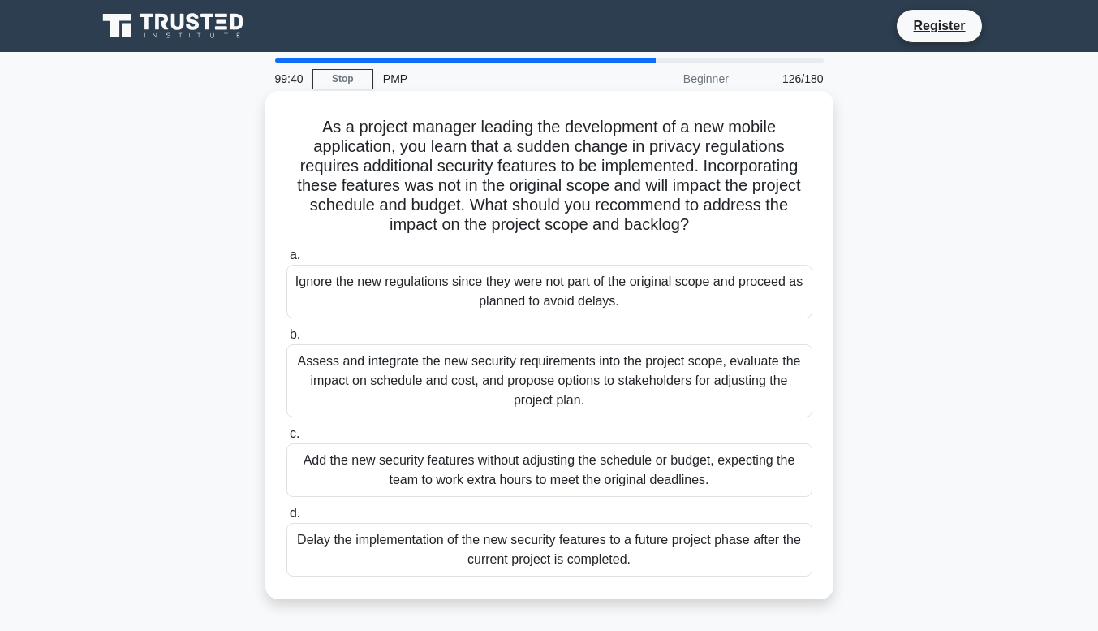
click at [560, 378] on div "Assess and integrate the new security requirements into the project scope, eval…" at bounding box center [549, 380] width 526 height 73
click at [286, 340] on input "b. Assess and integrate the new security requirements into the project scope, e…" at bounding box center [286, 335] width 0 height 11
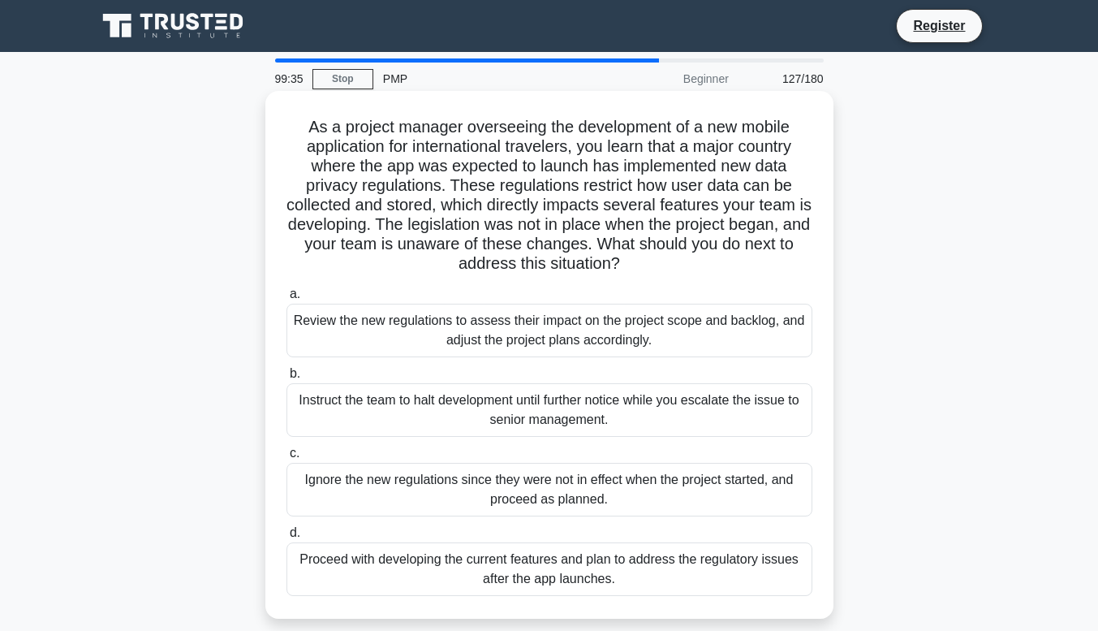
click at [586, 327] on div "Review the new regulations to assess their impact on the project scope and back…" at bounding box center [549, 331] width 526 height 54
click at [286, 299] on input "a. Review the new regulations to assess their impact on the project scope and b…" at bounding box center [286, 294] width 0 height 11
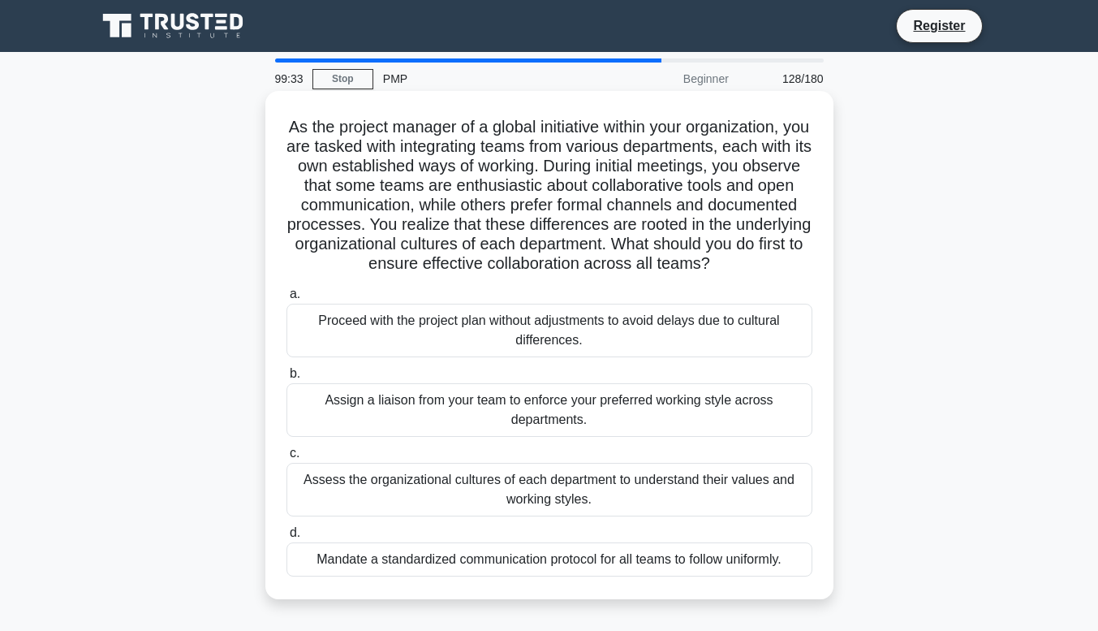
click at [476, 513] on div "Assess the organizational cultures of each department to understand their value…" at bounding box center [549, 490] width 526 height 54
click at [286, 459] on input "c. Assess the organizational cultures of each department to understand their va…" at bounding box center [286, 453] width 0 height 11
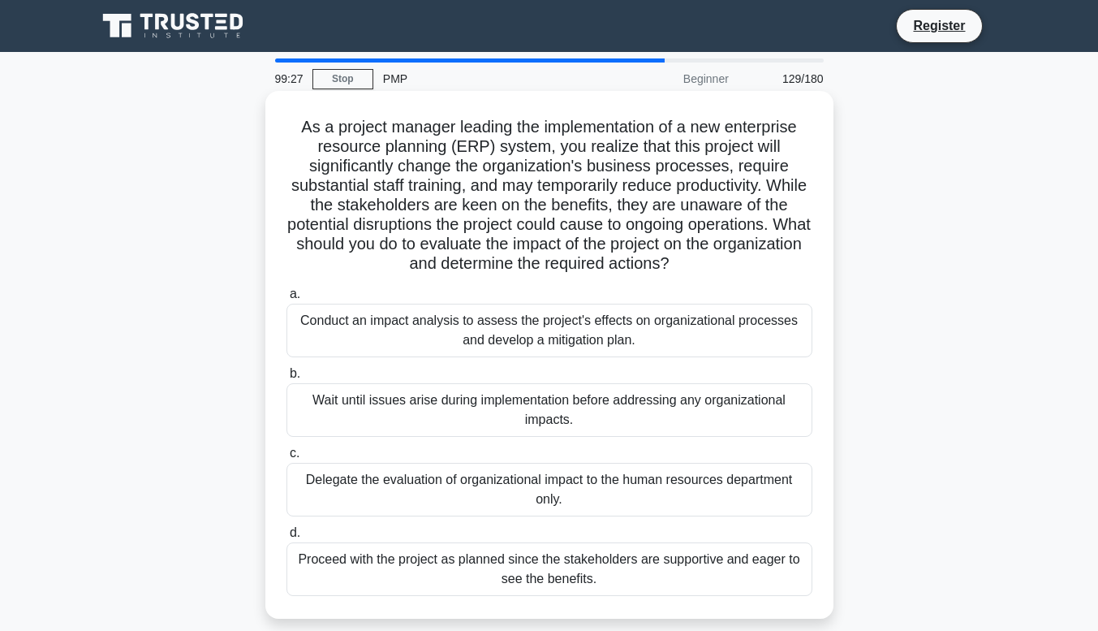
click at [566, 328] on div "Conduct an impact analysis to assess the project's effects on organizational pr…" at bounding box center [549, 331] width 526 height 54
click at [286, 299] on input "a. Conduct an impact analysis to assess the project's effects on organizational…" at bounding box center [286, 294] width 0 height 11
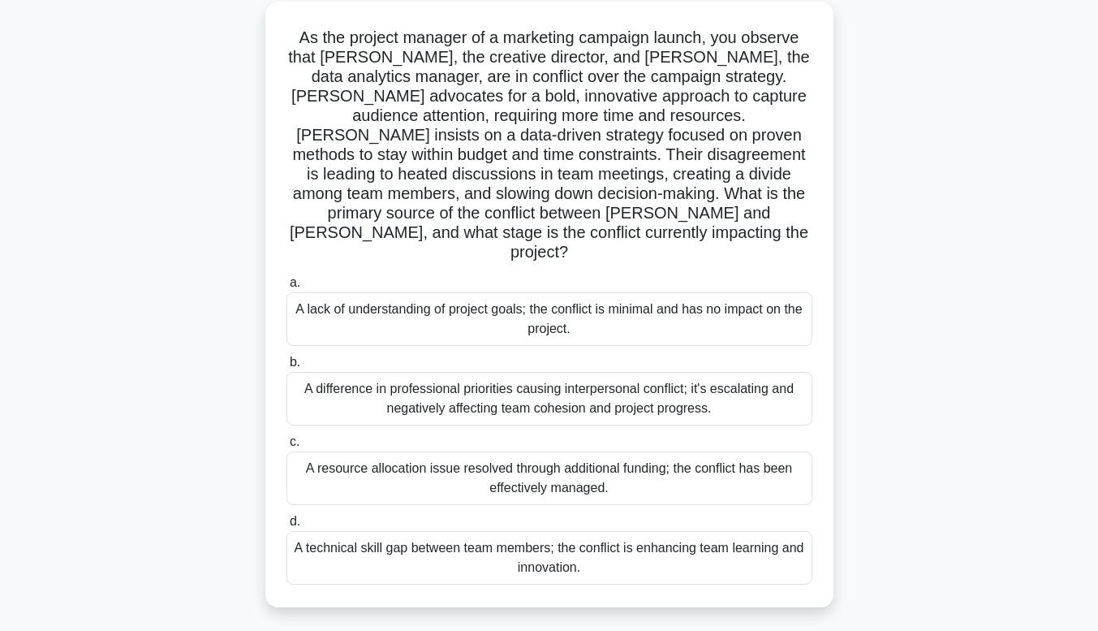
scroll to position [93, 0]
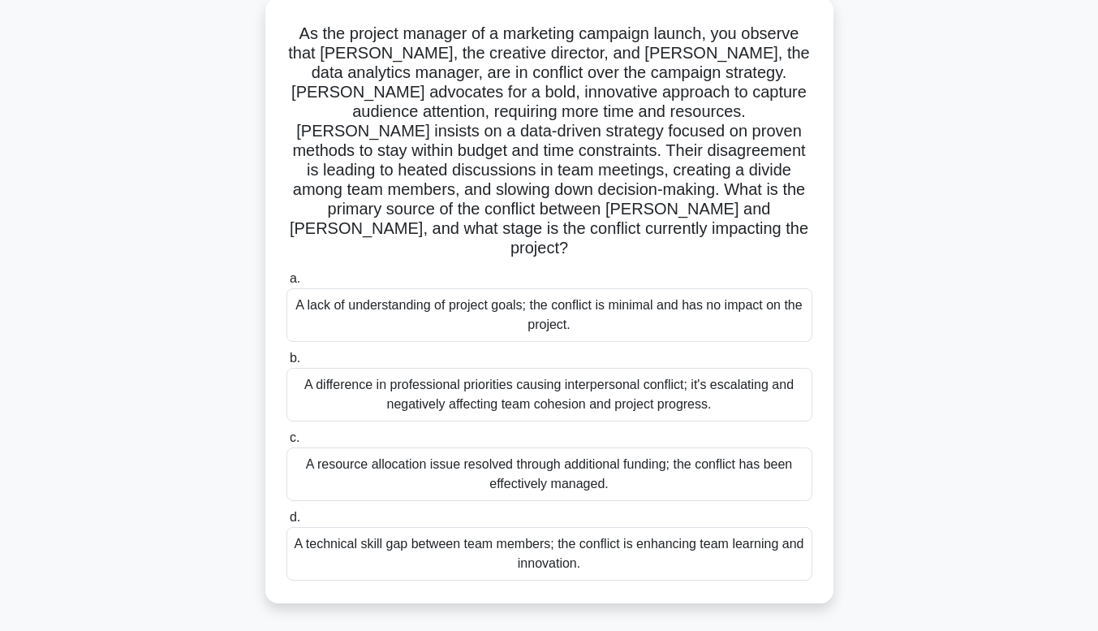
click at [457, 368] on div "A difference in professional priorities causing interpersonal conflict; it's es…" at bounding box center [549, 395] width 526 height 54
click at [286, 360] on input "b. A difference in professional priorities causing interpersonal conflict; it's…" at bounding box center [286, 358] width 0 height 11
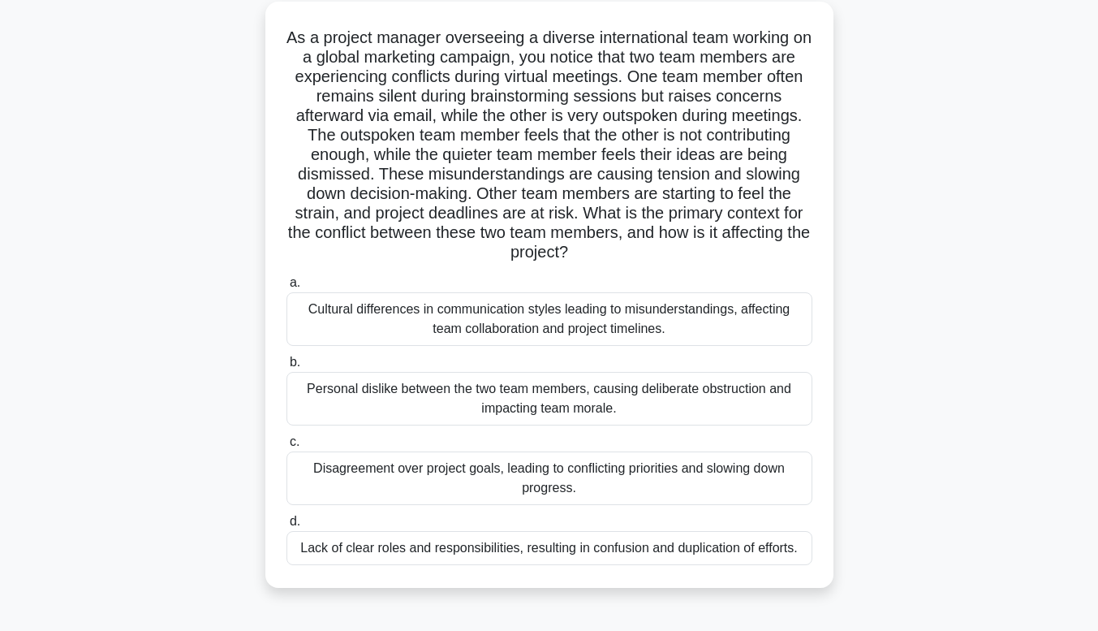
scroll to position [92, 0]
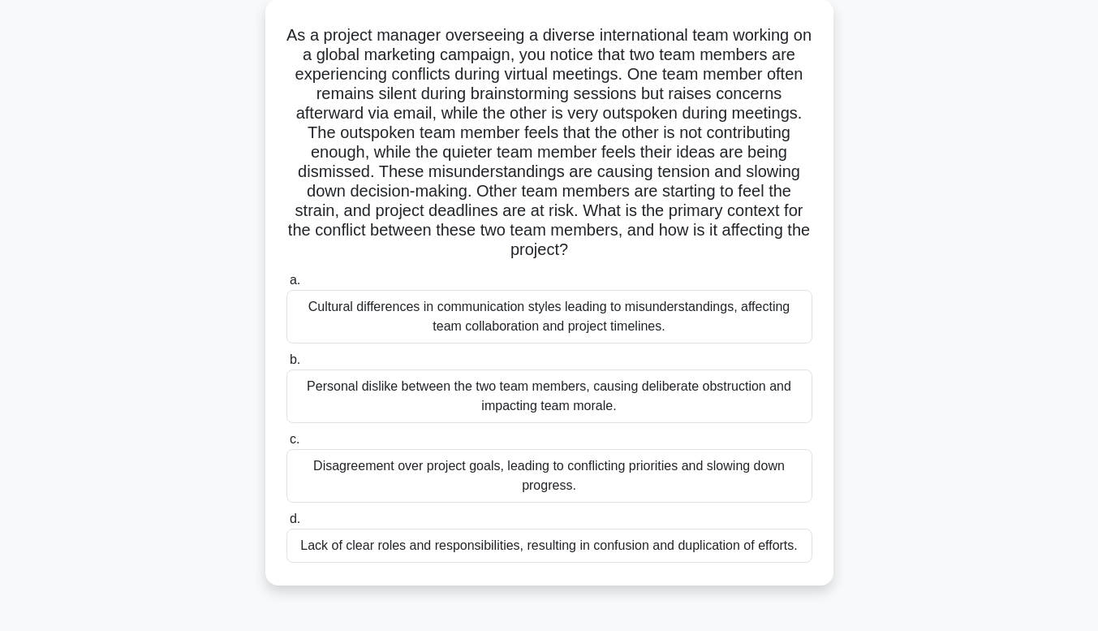
click at [700, 324] on div "Cultural differences in communication styles leading to misunderstandings, affe…" at bounding box center [549, 317] width 526 height 54
click at [286, 286] on input "a. Cultural differences in communication styles leading to misunderstandings, a…" at bounding box center [286, 280] width 0 height 11
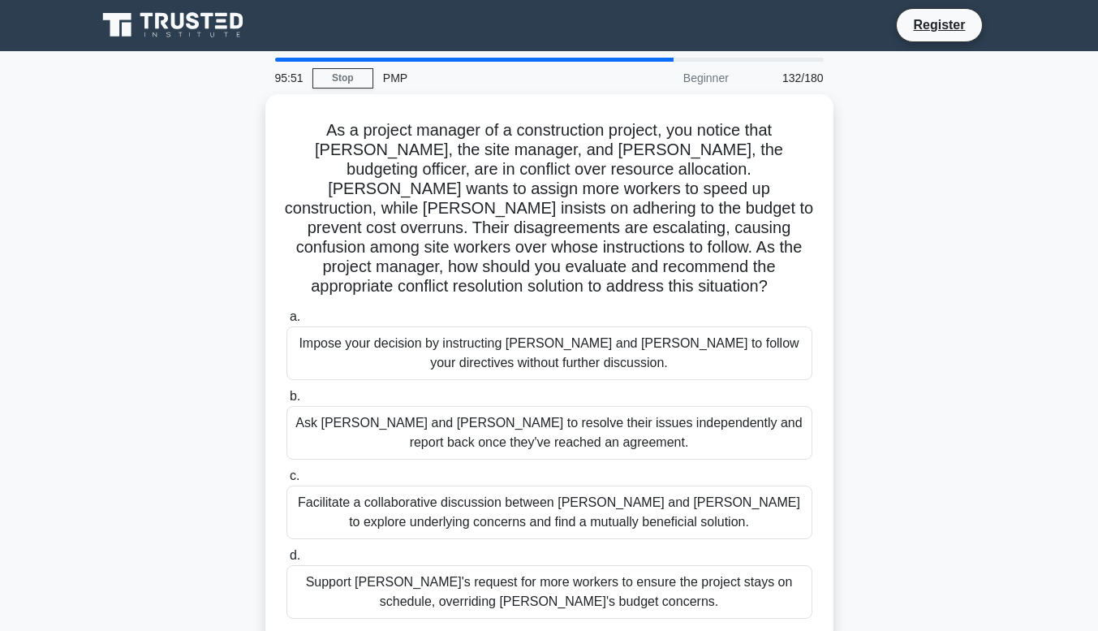
scroll to position [0, 0]
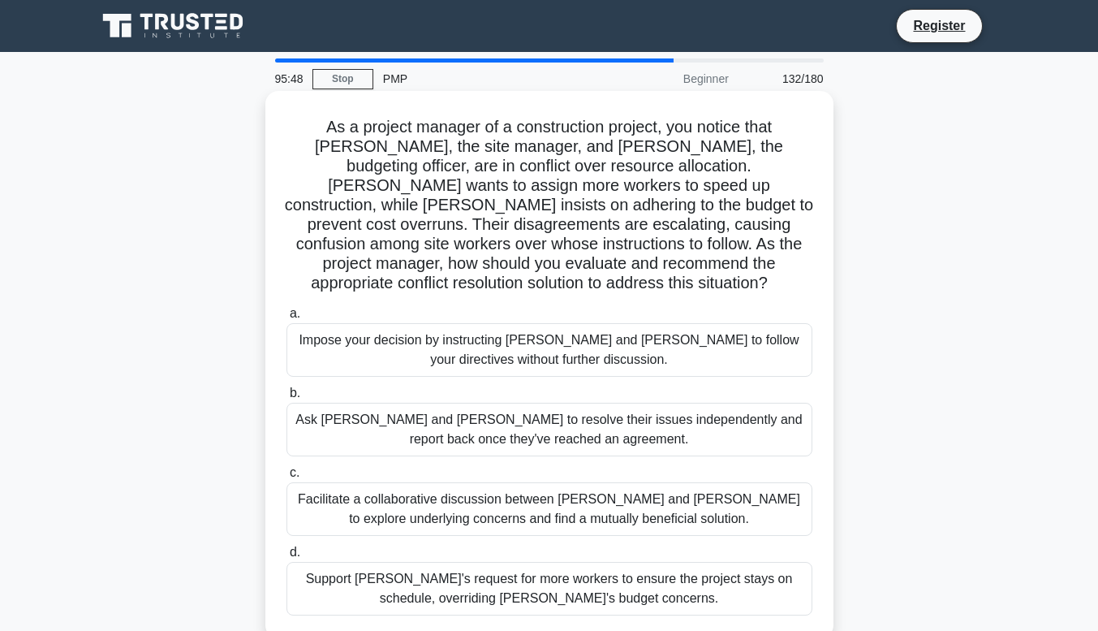
click at [633, 493] on div "Facilitate a collaborative discussion between Tom and Lisa to explore underlyin…" at bounding box center [549, 509] width 526 height 54
click at [286, 478] on input "c. Facilitate a collaborative discussion between Tom and Lisa to explore underl…" at bounding box center [286, 472] width 0 height 11
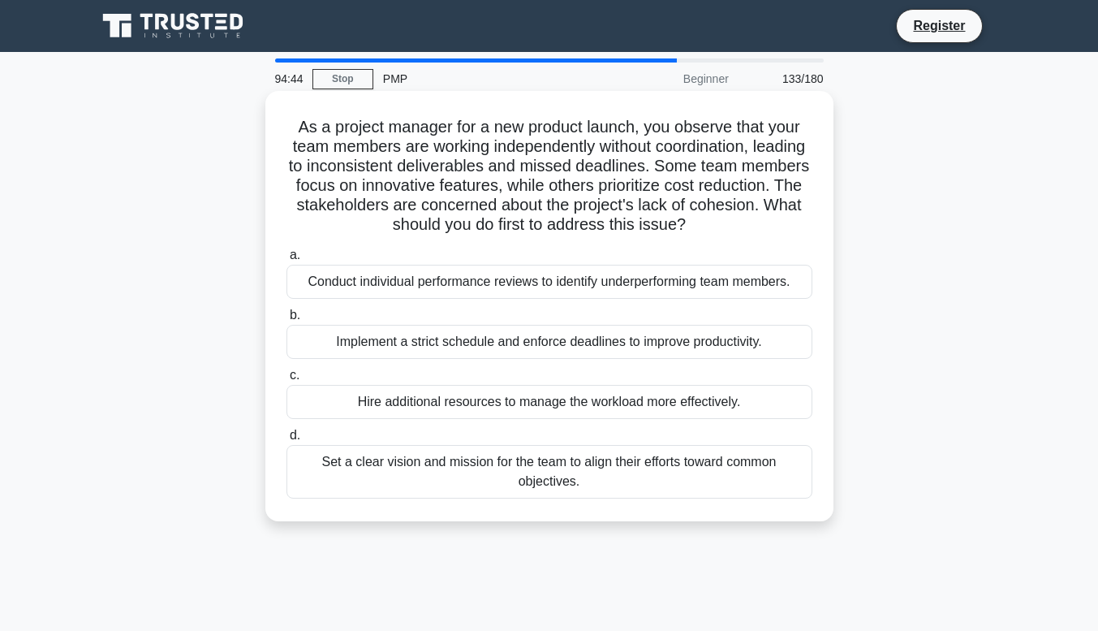
click at [640, 281] on div "Conduct individual performance reviews to identify underperforming team members." at bounding box center [549, 282] width 526 height 34
click at [286, 261] on input "a. Conduct individual performance reviews to identify underperforming team memb…" at bounding box center [286, 255] width 0 height 11
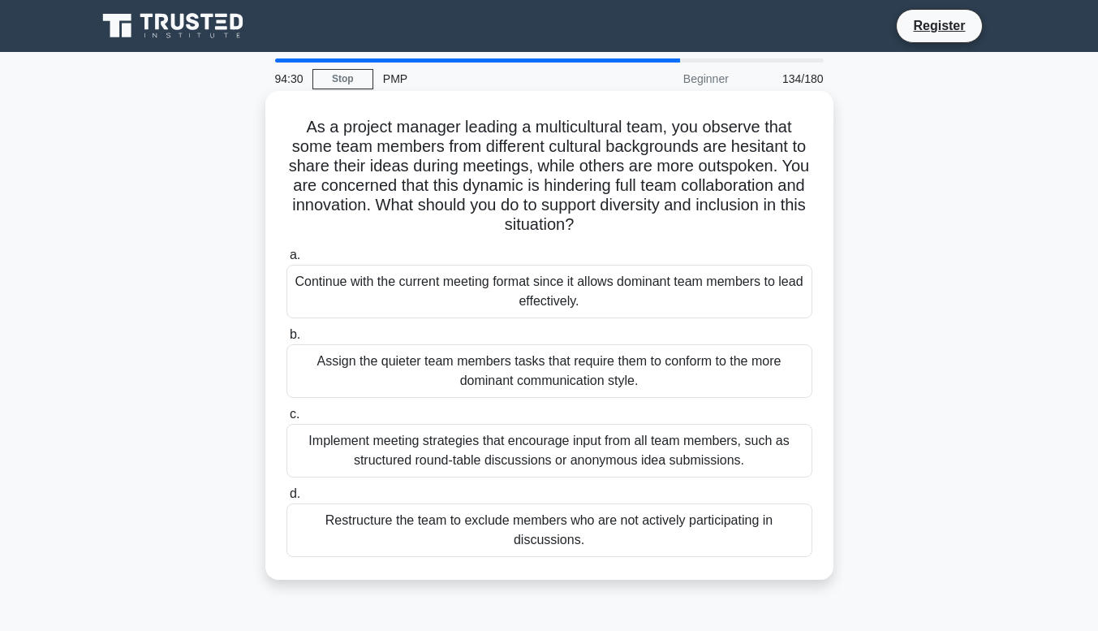
click at [602, 455] on div "Implement meeting strategies that encourage input from all team members, such a…" at bounding box center [549, 451] width 526 height 54
click at [286, 420] on input "c. Implement meeting strategies that encourage input from all team members, suc…" at bounding box center [286, 414] width 0 height 11
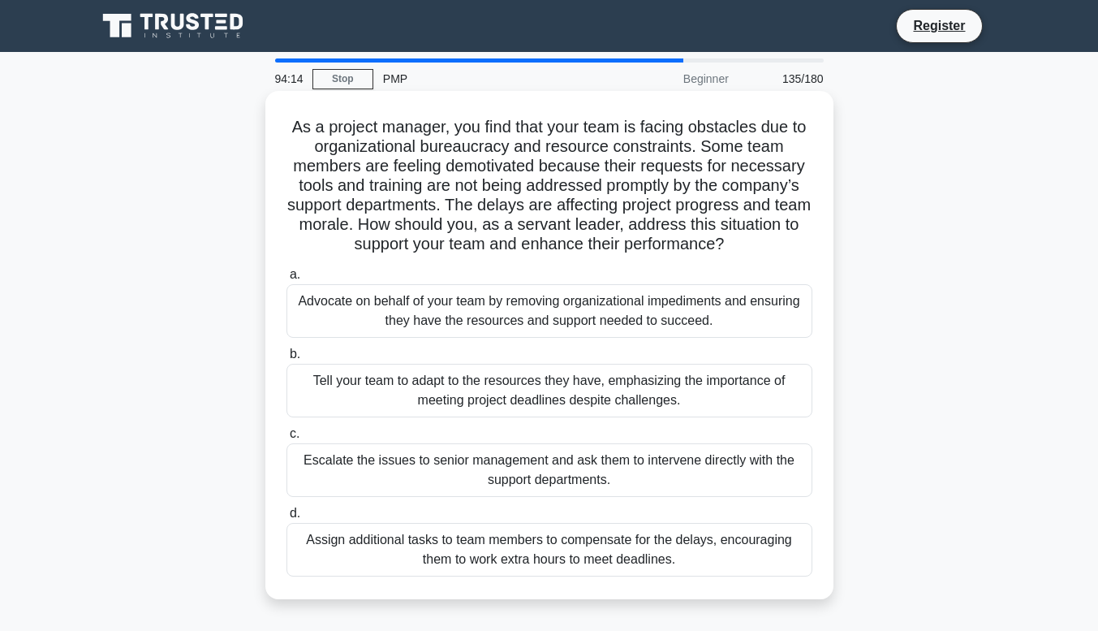
click at [607, 310] on div "Advocate on behalf of your team by removing organizational impediments and ensu…" at bounding box center [549, 311] width 526 height 54
click at [286, 280] on input "a. Advocate on behalf of your team by removing organizational impediments and e…" at bounding box center [286, 274] width 0 height 11
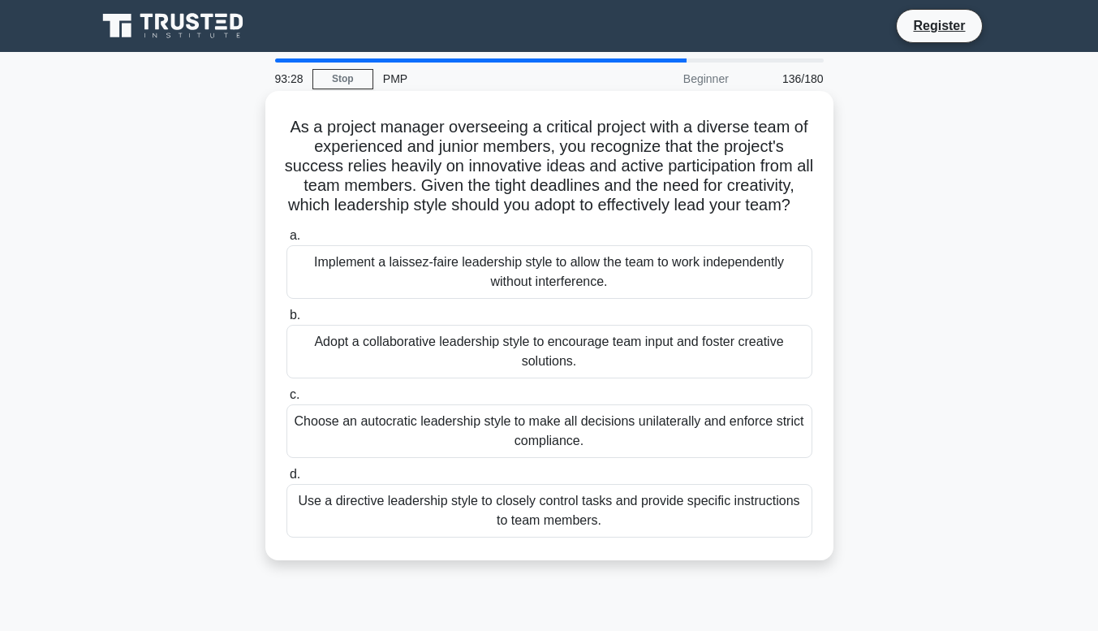
click at [721, 374] on div "Adopt a collaborative leadership style to encourage team input and foster creat…" at bounding box center [549, 352] width 526 height 54
click at [286, 321] on input "b. Adopt a collaborative leadership style to encourage team input and foster cr…" at bounding box center [286, 315] width 0 height 11
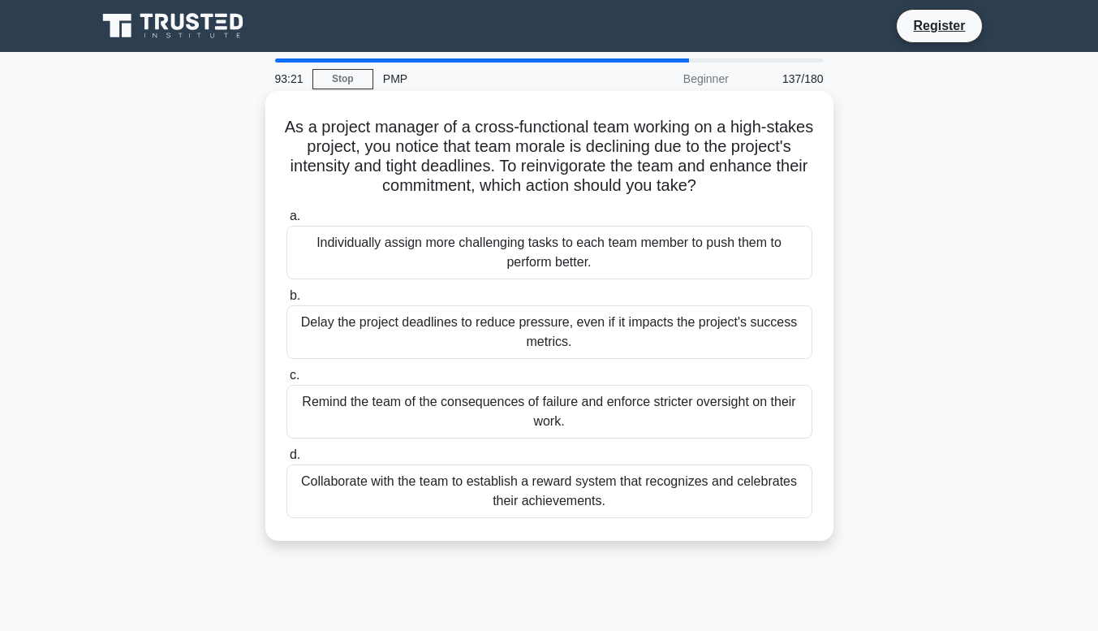
click at [511, 506] on div "Collaborate with the team to establish a reward system that recognizes and cele…" at bounding box center [549, 491] width 526 height 54
click at [286, 460] on input "d. Collaborate with the team to establish a reward system that recognizes and c…" at bounding box center [286, 455] width 0 height 11
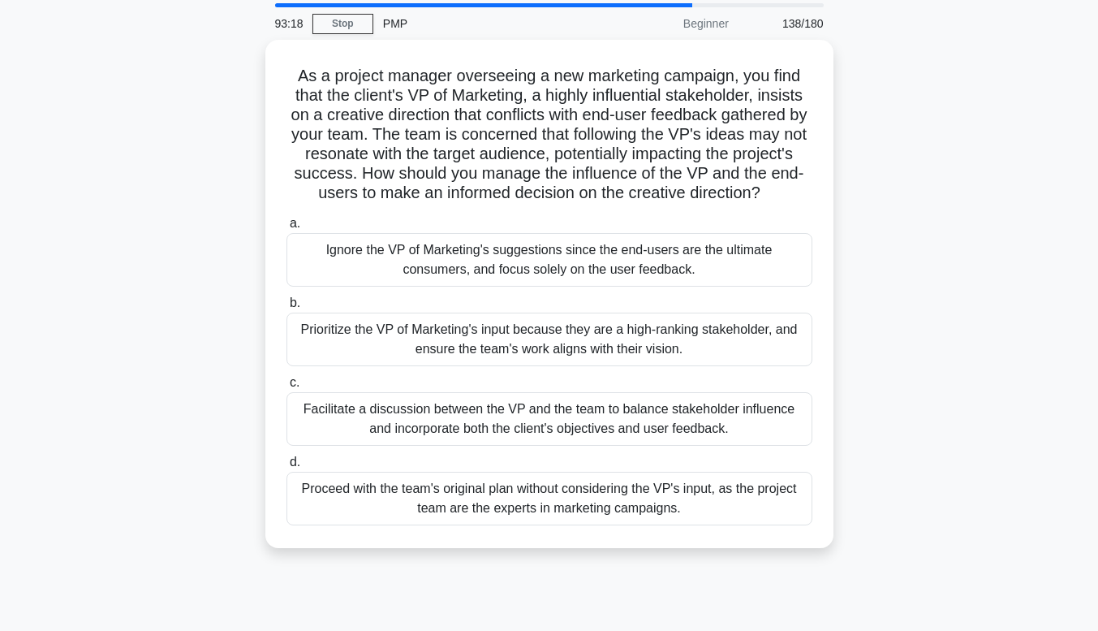
scroll to position [29, 0]
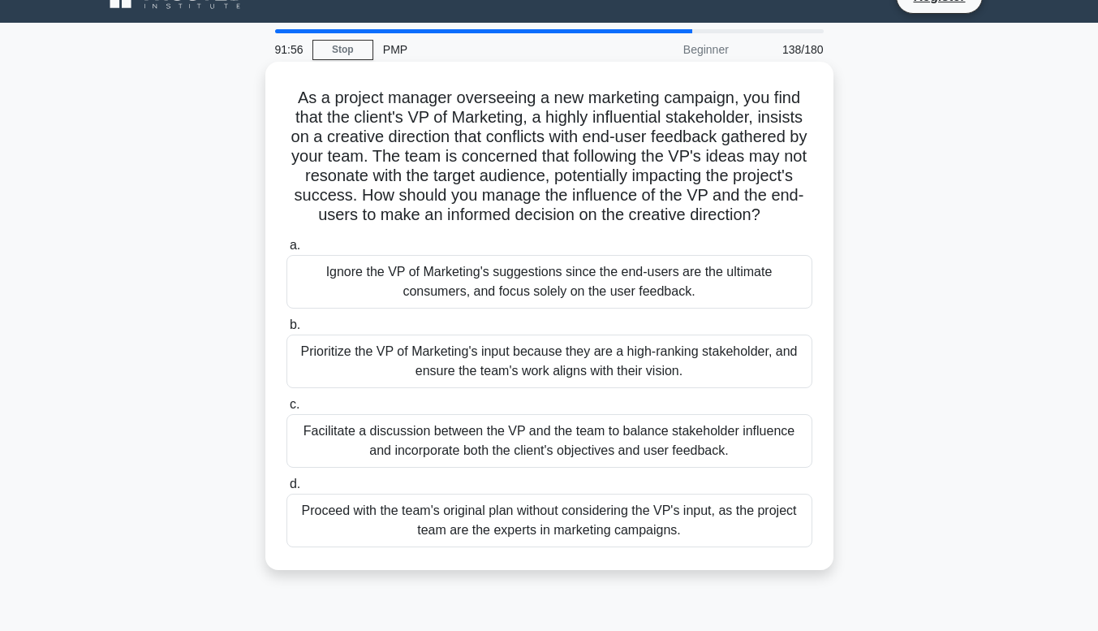
click at [581, 463] on div "Facilitate a discussion between the VP and the team to balance stakeholder infl…" at bounding box center [549, 441] width 526 height 54
click at [286, 410] on input "c. Facilitate a discussion between the VP and the team to balance stakeholder i…" at bounding box center [286, 404] width 0 height 11
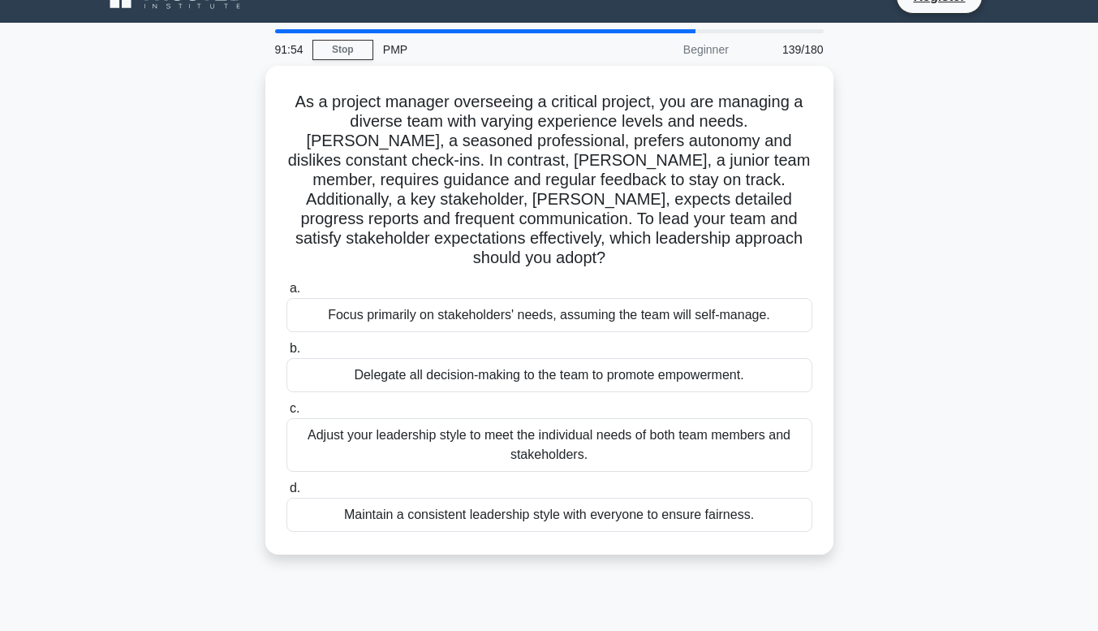
scroll to position [0, 0]
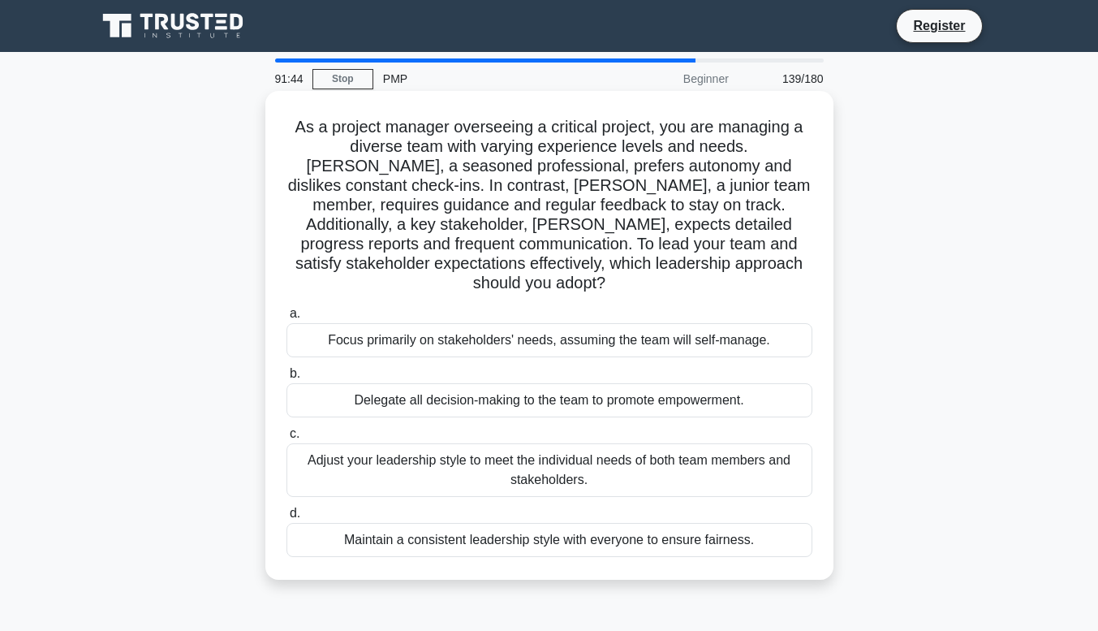
click at [730, 467] on div "Adjust your leadership style to meet the individual needs of both team members …" at bounding box center [549, 470] width 526 height 54
click at [286, 439] on input "c. Adjust your leadership style to meet the individual needs of both team membe…" at bounding box center [286, 434] width 0 height 11
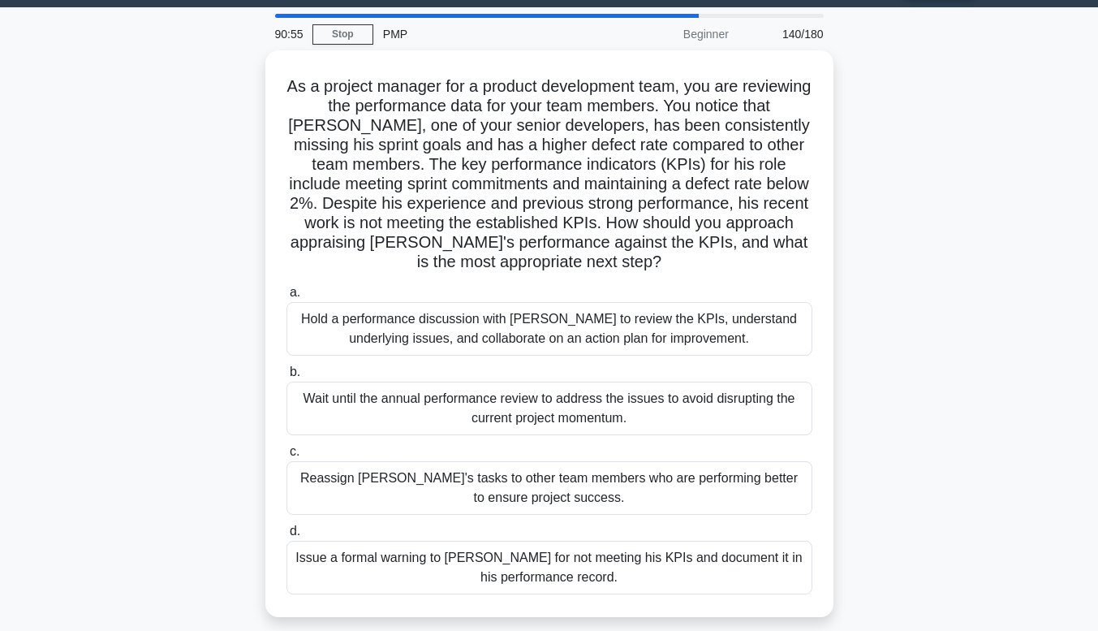
scroll to position [46, 0]
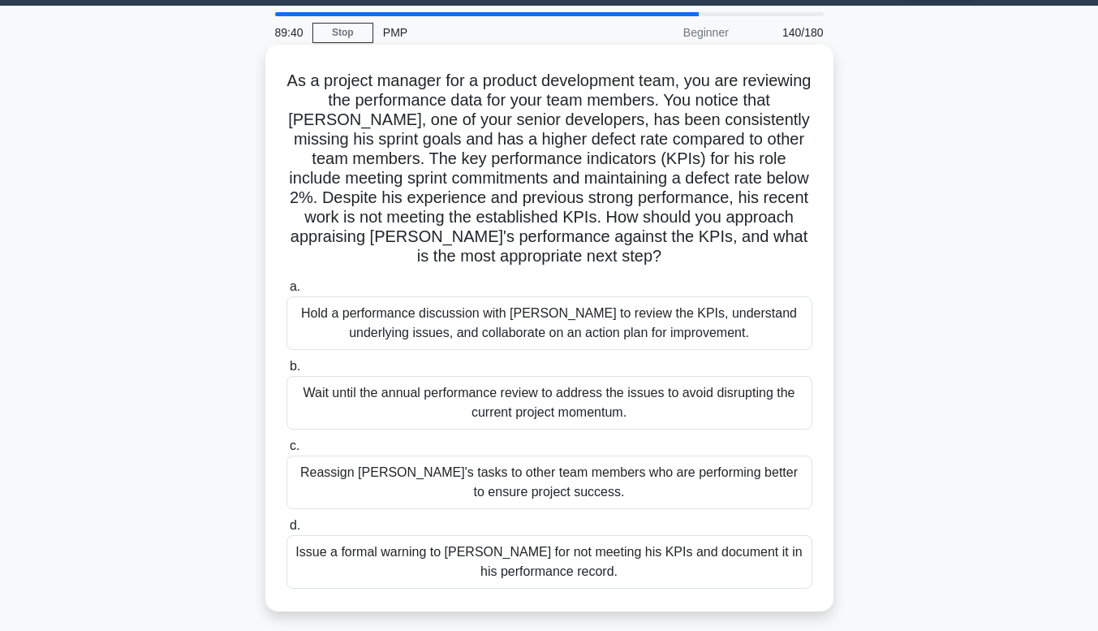
click at [389, 340] on div "Hold a performance discussion with David to review the KPIs, understand underly…" at bounding box center [549, 323] width 526 height 54
click at [286, 292] on input "a. Hold a performance discussion with David to review the KPIs, understand unde…" at bounding box center [286, 287] width 0 height 11
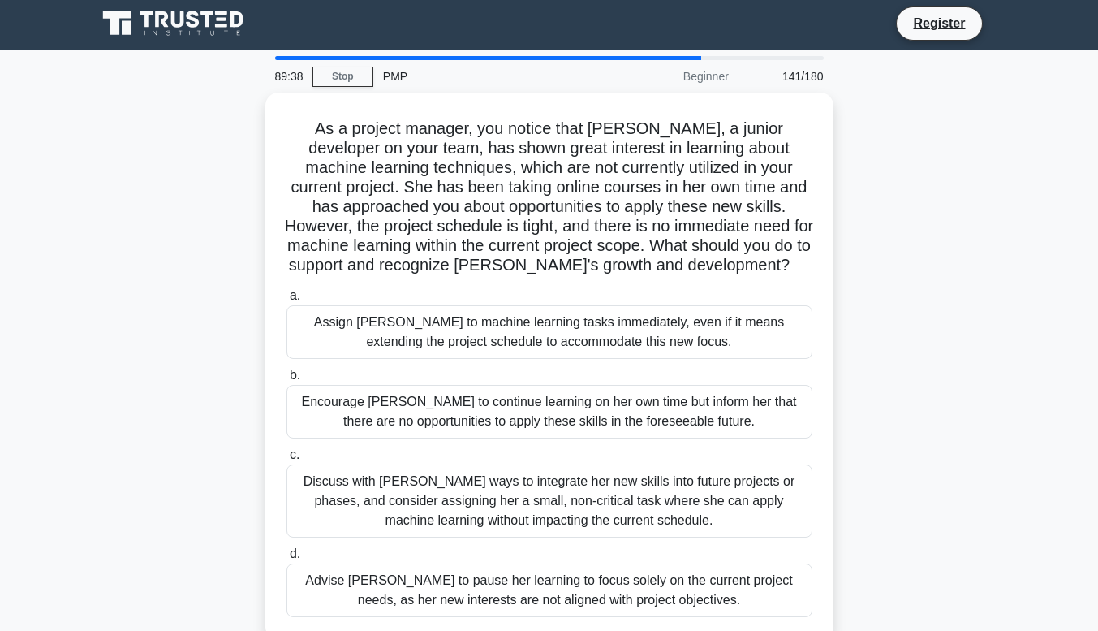
scroll to position [0, 0]
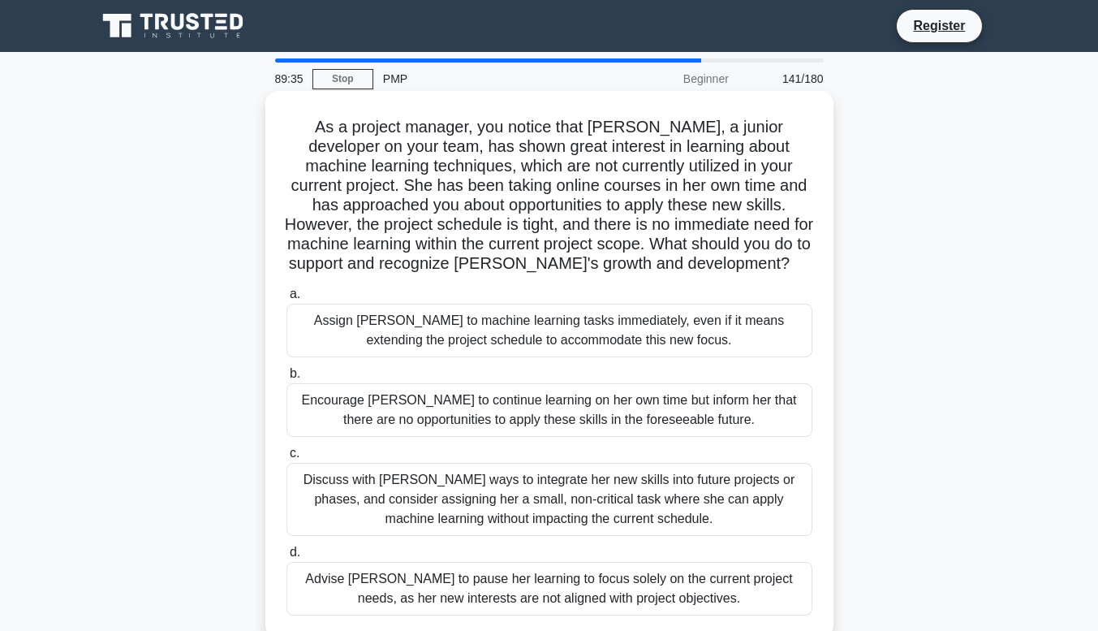
click at [373, 520] on div "Discuss with Emily ways to integrate her new skills into future projects or pha…" at bounding box center [549, 499] width 526 height 73
click at [286, 459] on input "c. Discuss with Emily ways to integrate her new skills into future projects or …" at bounding box center [286, 453] width 0 height 11
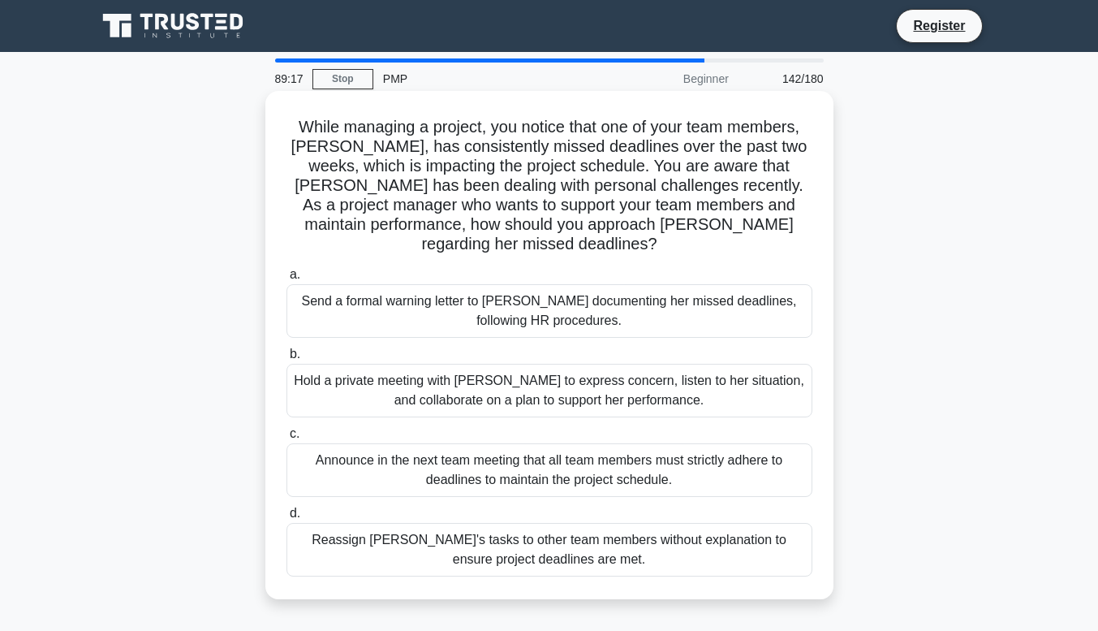
click at [373, 396] on div "Hold a private meeting with Emma to express concern, listen to her situation, a…" at bounding box center [549, 391] width 526 height 54
click at [286, 360] on input "b. Hold a private meeting with Emma to express concern, listen to her situation…" at bounding box center [286, 354] width 0 height 11
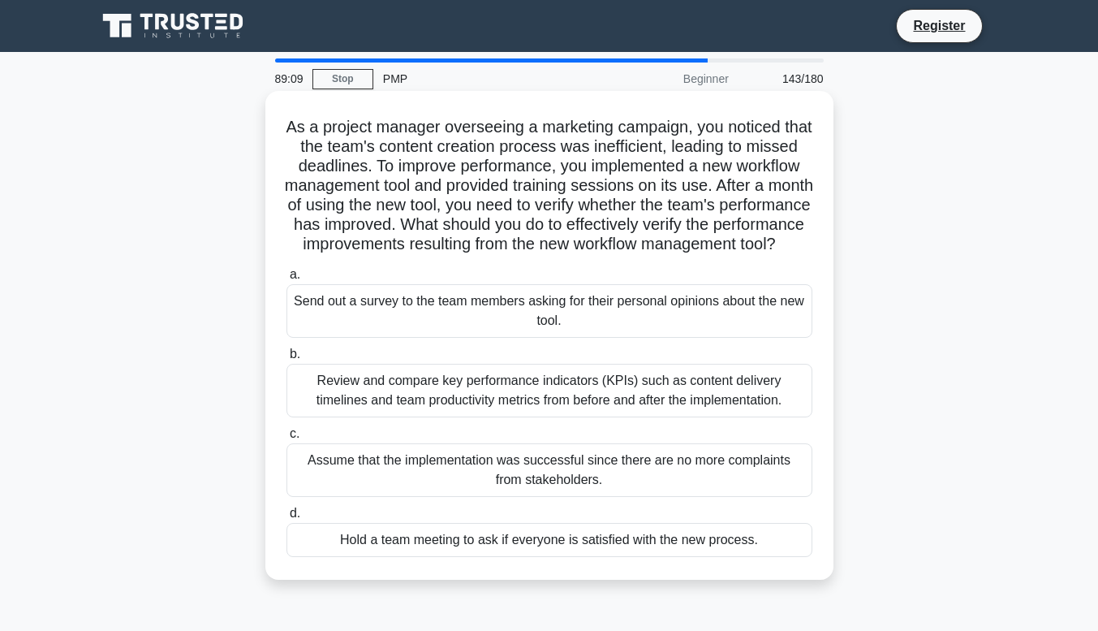
click at [383, 417] on div "Review and compare key performance indicators (KPIs) such as content delivery t…" at bounding box center [549, 391] width 526 height 54
click at [286, 360] on input "b. Review and compare key performance indicators (KPIs) such as content deliver…" at bounding box center [286, 354] width 0 height 11
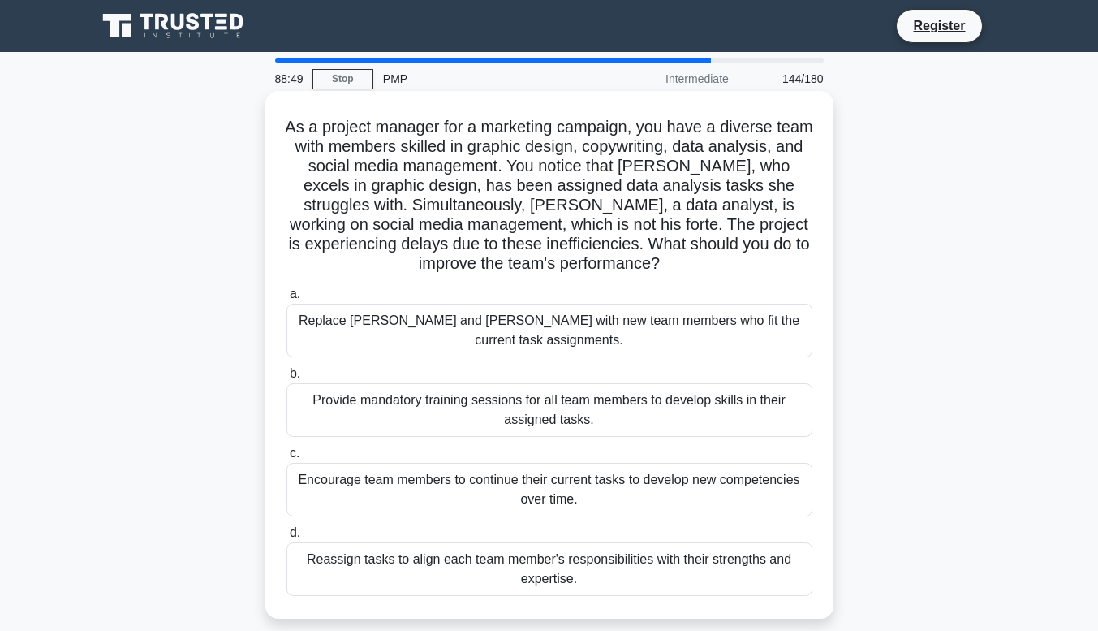
click at [462, 403] on div "Provide mandatory training sessions for all team members to develop skills in t…" at bounding box center [549, 410] width 526 height 54
click at [286, 379] on input "b. Provide mandatory training sessions for all team members to develop skills i…" at bounding box center [286, 373] width 0 height 11
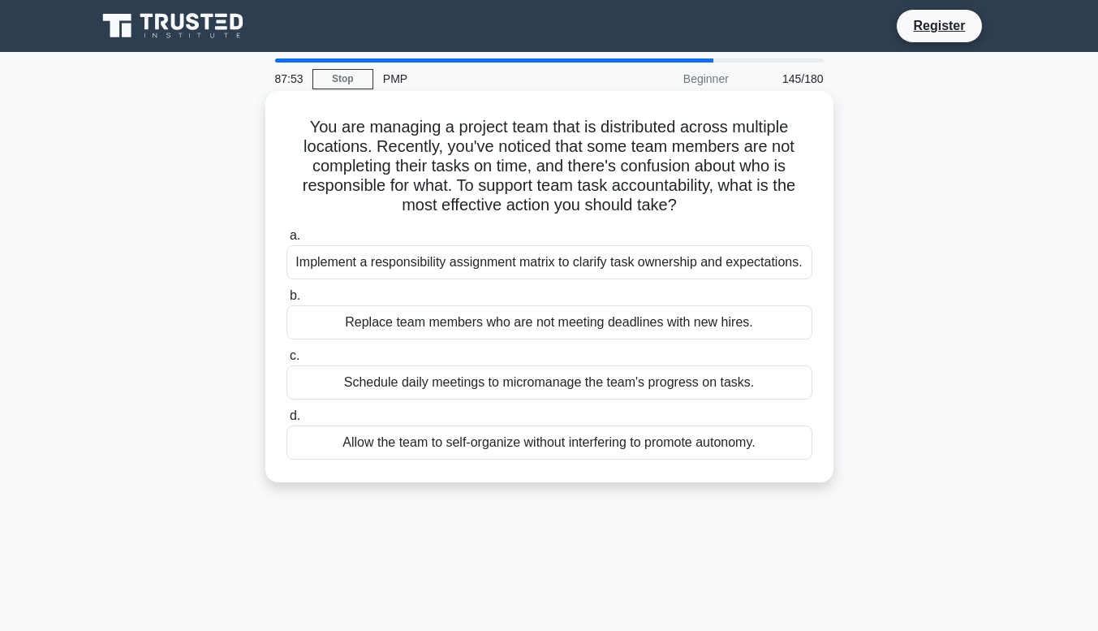
click at [686, 276] on div "Implement a responsibility assignment matrix to clarify task ownership and expe…" at bounding box center [549, 262] width 526 height 34
click at [286, 241] on input "a. Implement a responsibility assignment matrix to clarify task ownership and e…" at bounding box center [286, 235] width 0 height 11
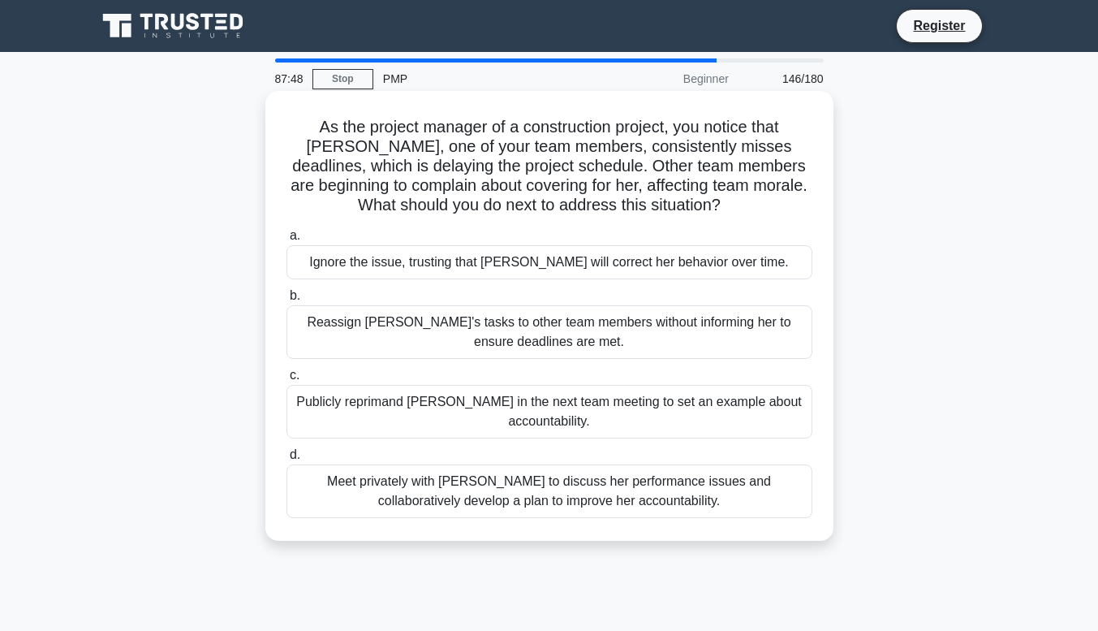
click at [410, 492] on div "Meet privately with Emily to discuss her performance issues and collaboratively…" at bounding box center [549, 491] width 526 height 54
click at [286, 460] on input "d. Meet privately with Emily to discuss her performance issues and collaborativ…" at bounding box center [286, 455] width 0 height 11
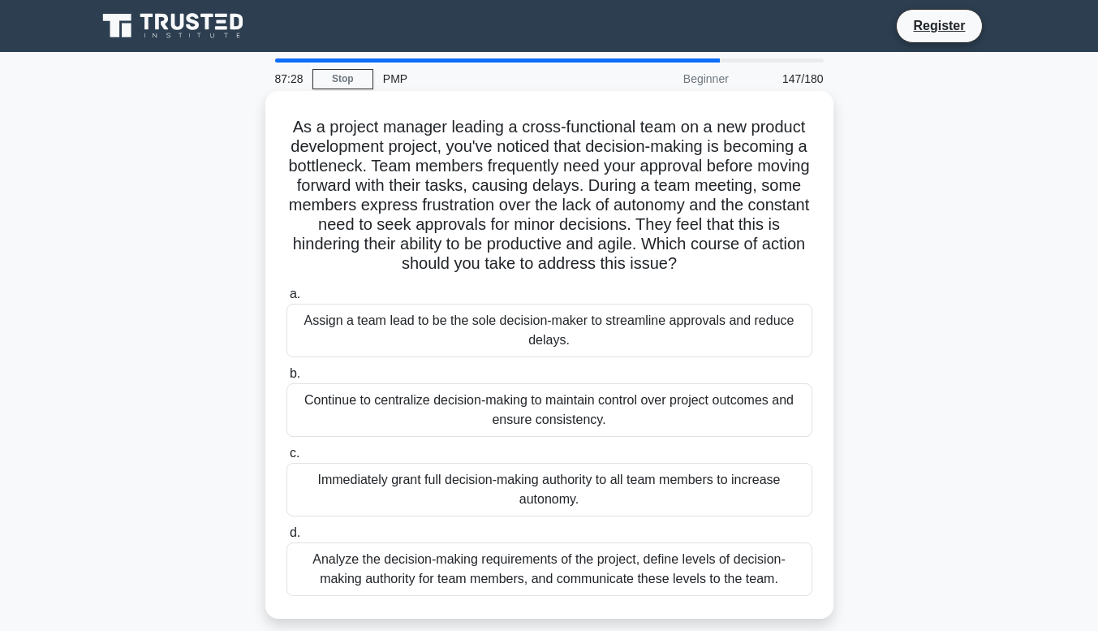
click at [742, 577] on div "Analyze the decision-making requirements of the project, define levels of decis…" at bounding box center [549, 569] width 526 height 54
click at [286, 538] on input "d. Analyze the decision-making requirements of the project, define levels of de…" at bounding box center [286, 533] width 0 height 11
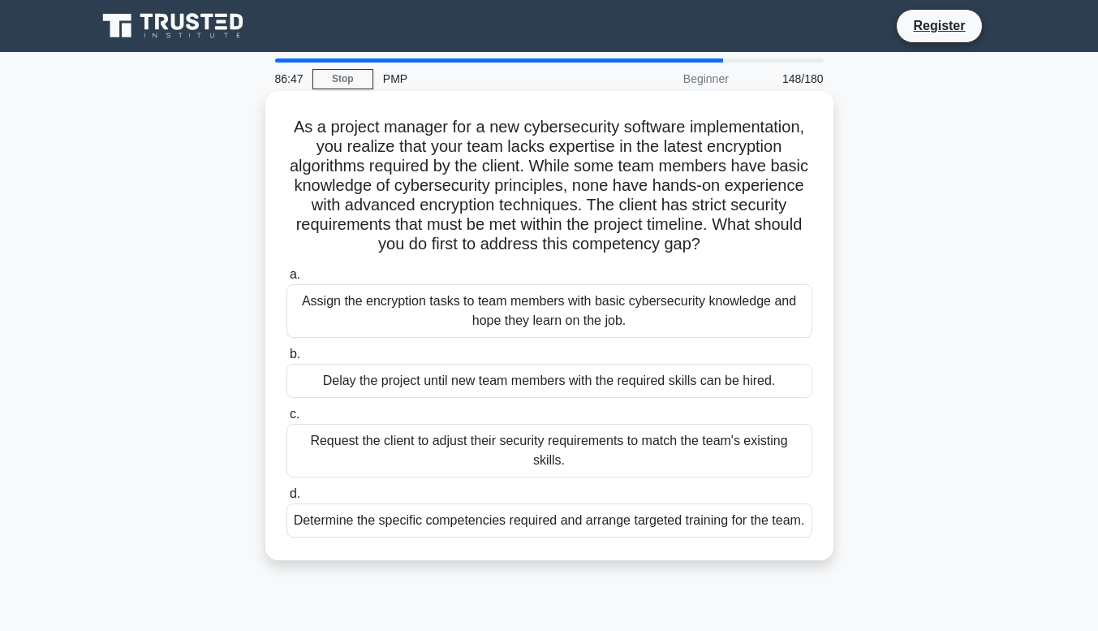
click at [610, 537] on div "Determine the specific competencies required and arrange targeted training for …" at bounding box center [549, 520] width 526 height 34
click at [286, 499] on input "d. Determine the specific competencies required and arrange targeted training f…" at bounding box center [286, 494] width 0 height 11
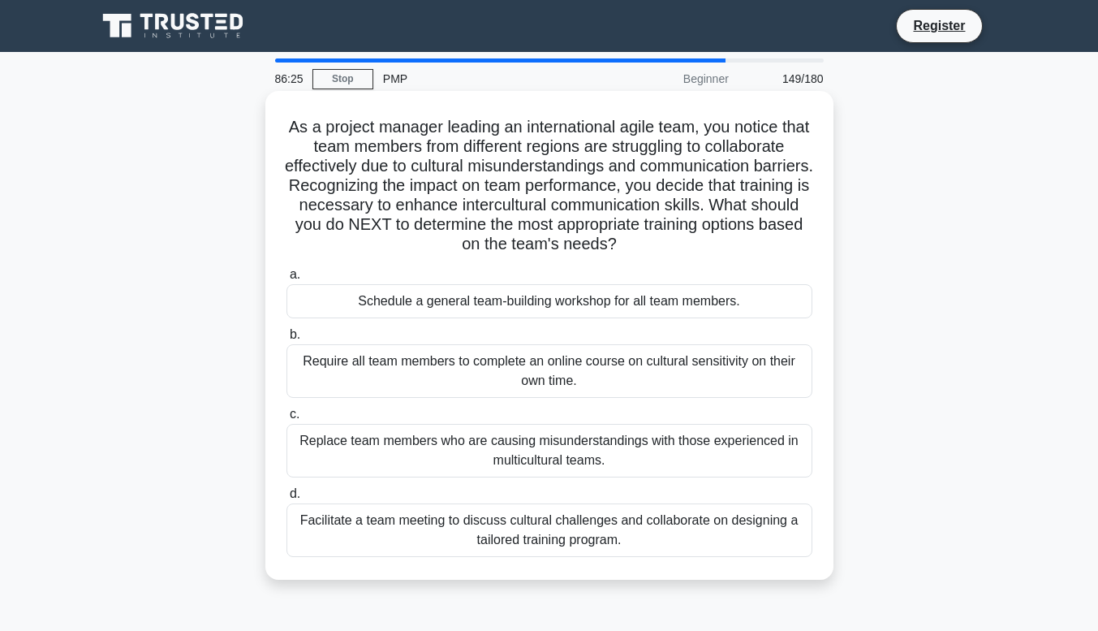
click at [520, 525] on div "Facilitate a team meeting to discuss cultural challenges and collaborate on des…" at bounding box center [549, 530] width 526 height 54
click at [286, 499] on input "d. Facilitate a team meeting to discuss cultural challenges and collaborate on …" at bounding box center [286, 494] width 0 height 11
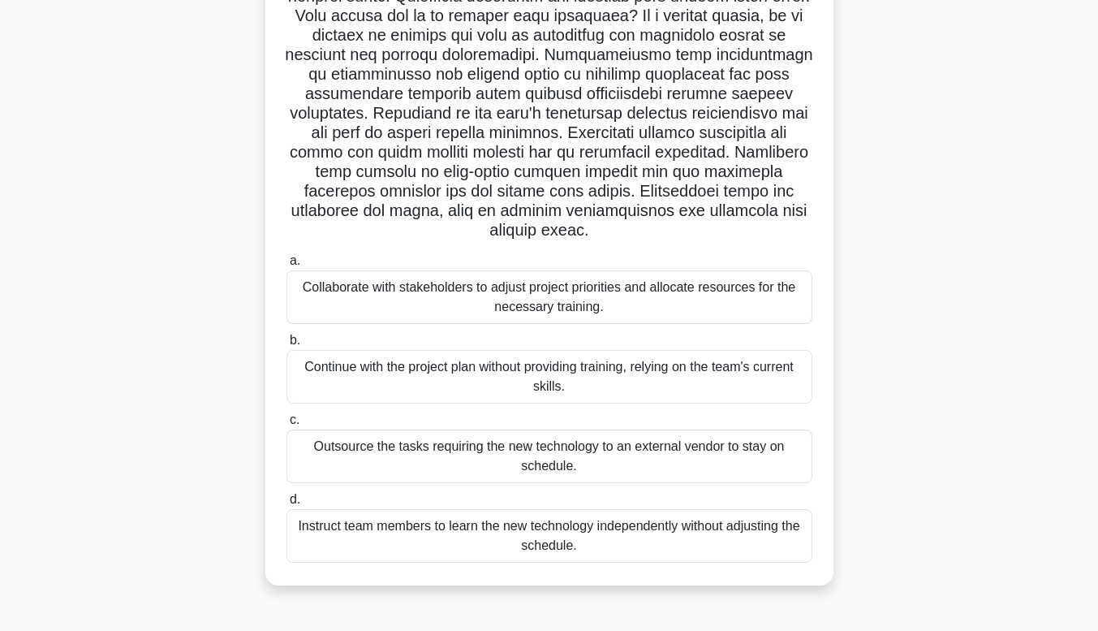
scroll to position [194, 0]
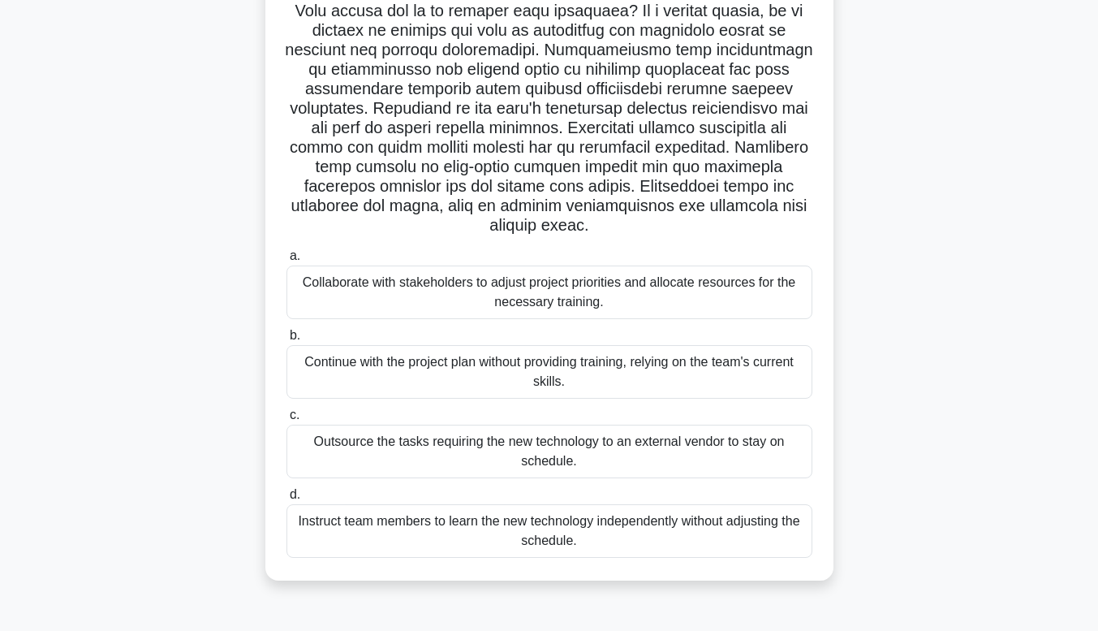
click at [625, 308] on div "Collaborate with stakeholders to adjust project priorities and allocate resourc…" at bounding box center [549, 292] width 526 height 54
click at [286, 261] on input "a. Collaborate with stakeholders to adjust project priorities and allocate reso…" at bounding box center [286, 256] width 0 height 11
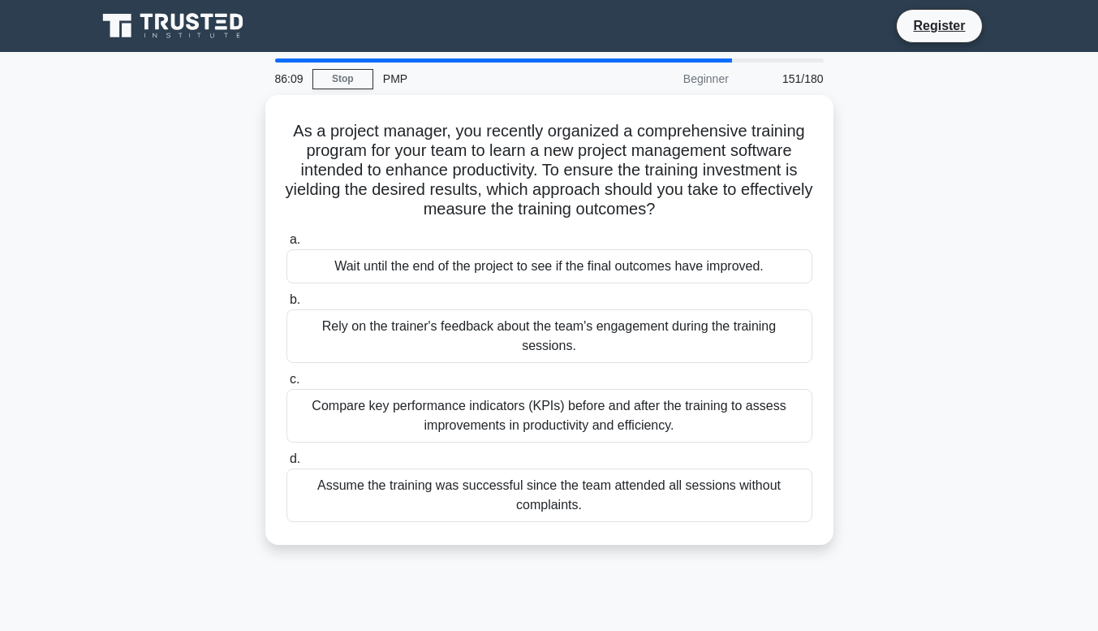
scroll to position [6, 0]
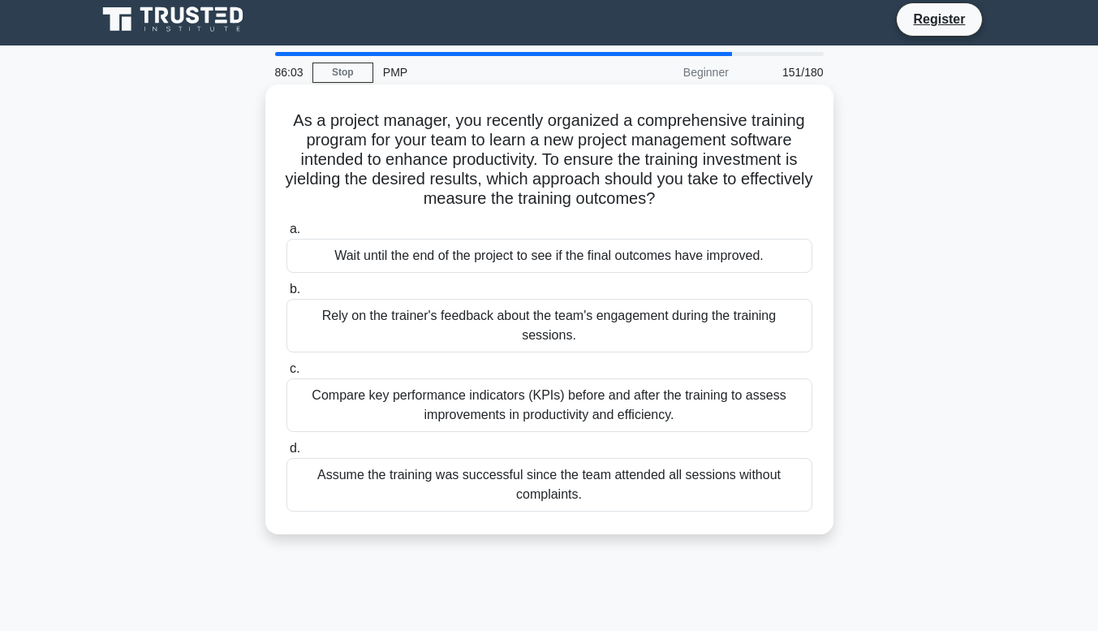
click at [701, 396] on div "Compare key performance indicators (KPIs) before and after the training to asse…" at bounding box center [549, 405] width 526 height 54
click at [286, 374] on input "c. Compare key performance indicators (KPIs) before and after the training to a…" at bounding box center [286, 369] width 0 height 11
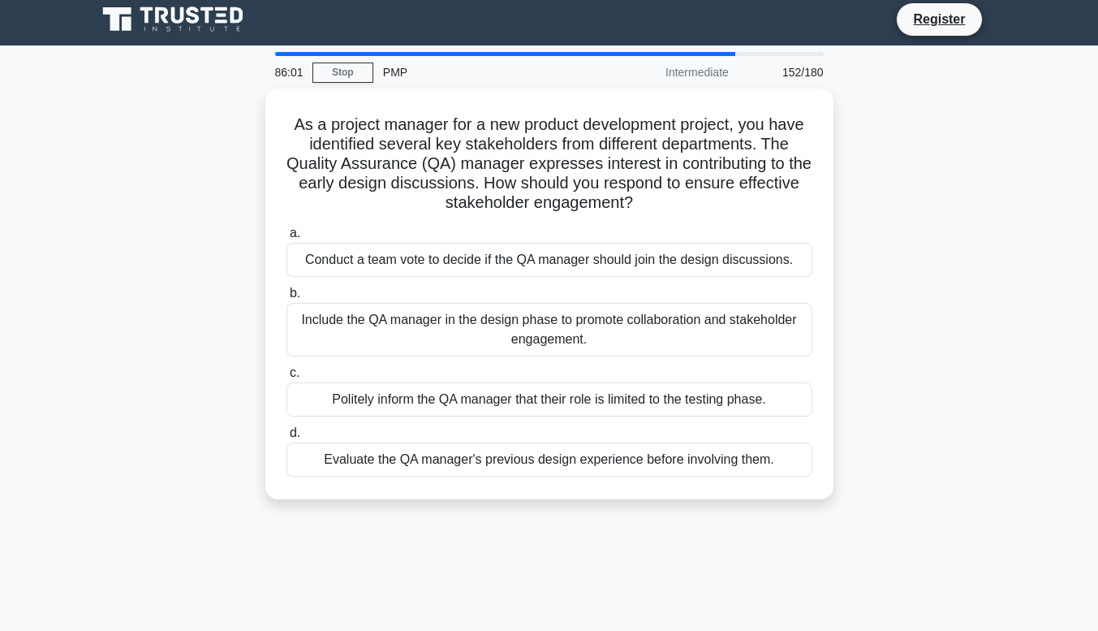
scroll to position [0, 0]
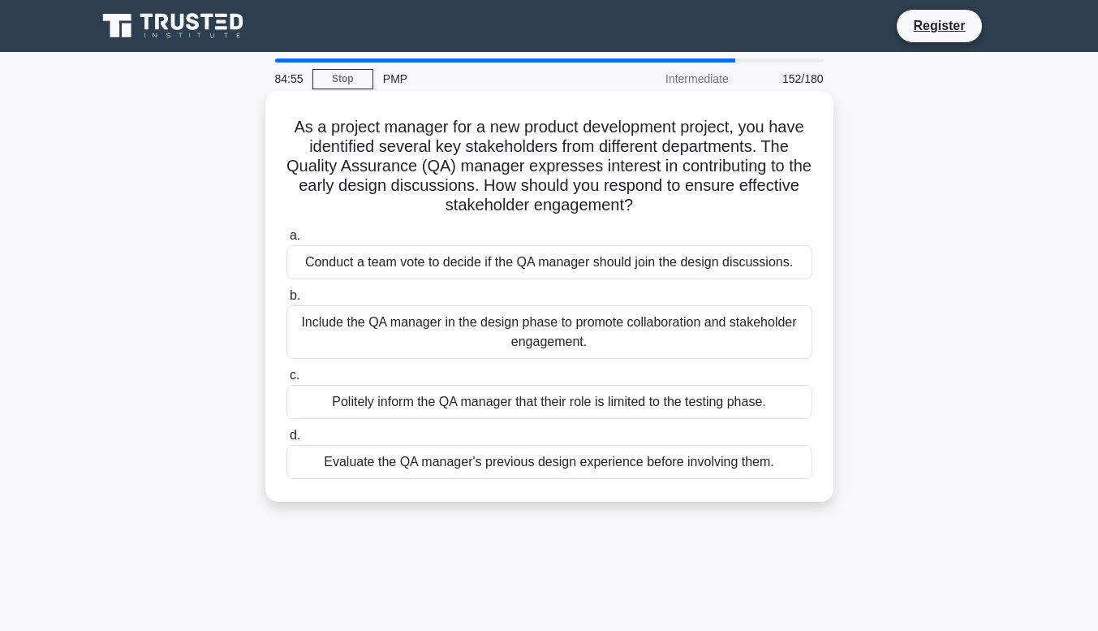
click at [549, 344] on div "Include the QA manager in the design phase to promote collaboration and stakeho…" at bounding box center [549, 332] width 526 height 54
click at [286, 301] on input "b. Include the QA manager in the design phase to promote collaboration and stak…" at bounding box center [286, 296] width 0 height 11
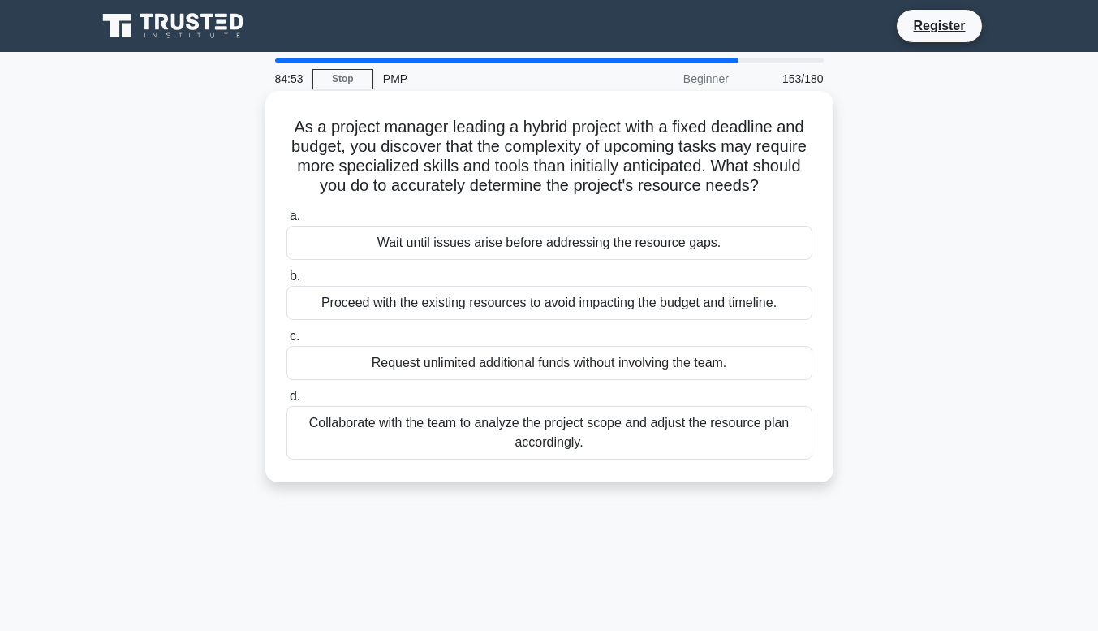
click at [448, 442] on div "Collaborate with the team to analyze the project scope and adjust the resource …" at bounding box center [549, 433] width 526 height 54
click at [286, 402] on input "d. Collaborate with the team to analyze the project scope and adjust the resour…" at bounding box center [286, 396] width 0 height 11
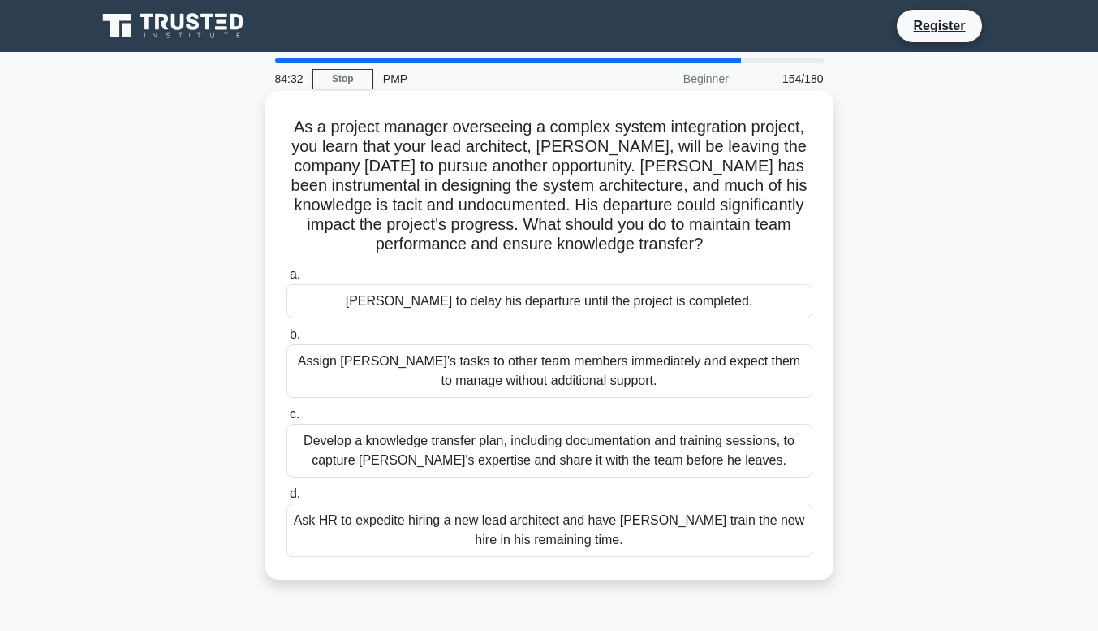
click at [437, 459] on div "Develop a knowledge transfer plan, including documentation and training session…" at bounding box center [549, 451] width 526 height 54
click at [286, 420] on input "c. Develop a knowledge transfer plan, including documentation and training sess…" at bounding box center [286, 414] width 0 height 11
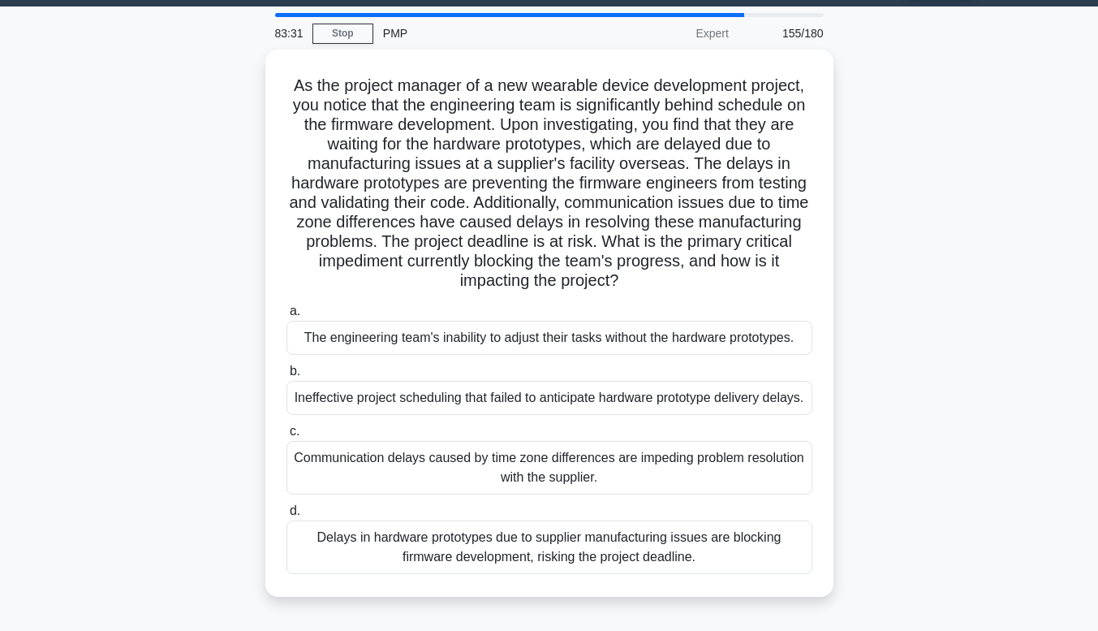
scroll to position [46, 0]
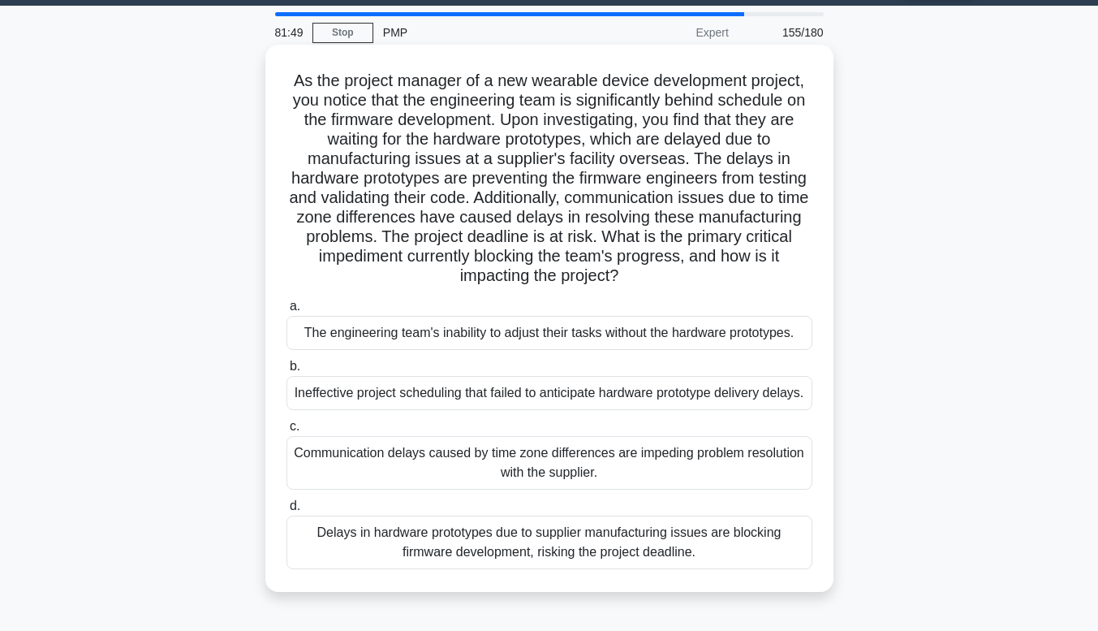
click at [317, 473] on div "Communication delays caused by time zone differences are impeding problem resol…" at bounding box center [549, 463] width 526 height 54
click at [286, 432] on input "c. Communication delays caused by time zone differences are impeding problem re…" at bounding box center [286, 426] width 0 height 11
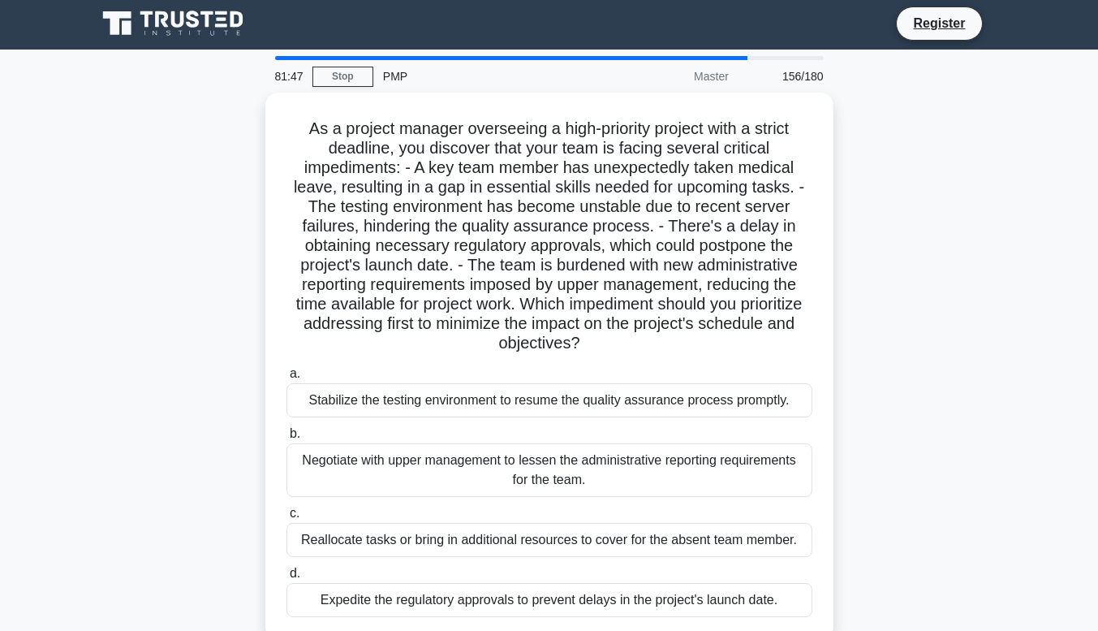
scroll to position [0, 0]
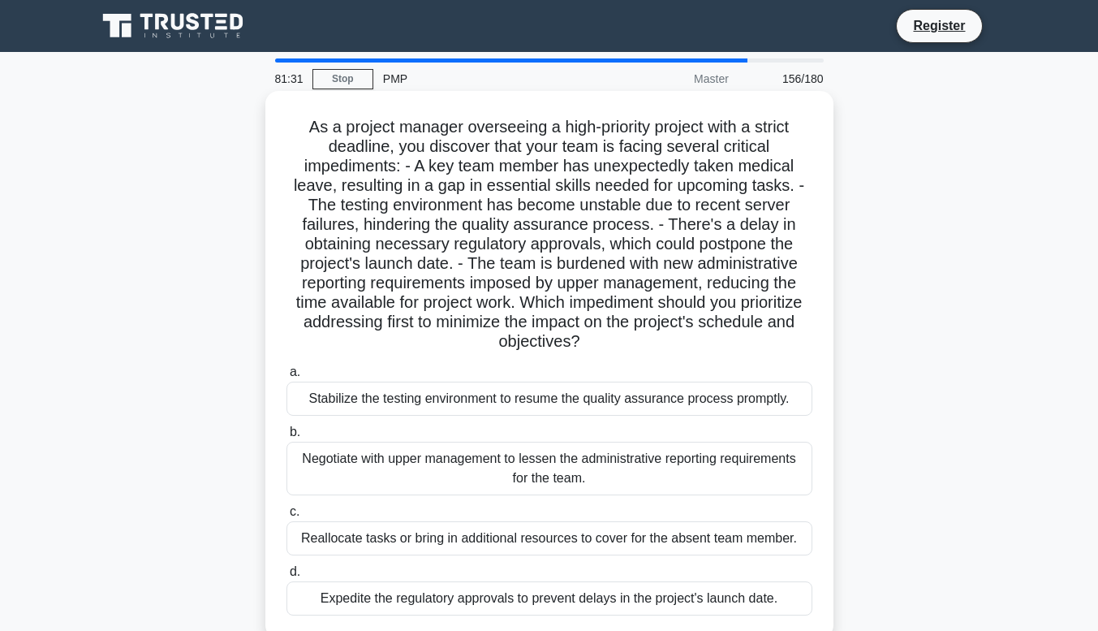
click at [554, 481] on div "Negotiate with upper management to lessen the administrative reporting requirem…" at bounding box center [549, 469] width 526 height 54
click at [286, 437] on input "b. Negotiate with upper management to lessen the administrative reporting requi…" at bounding box center [286, 432] width 0 height 11
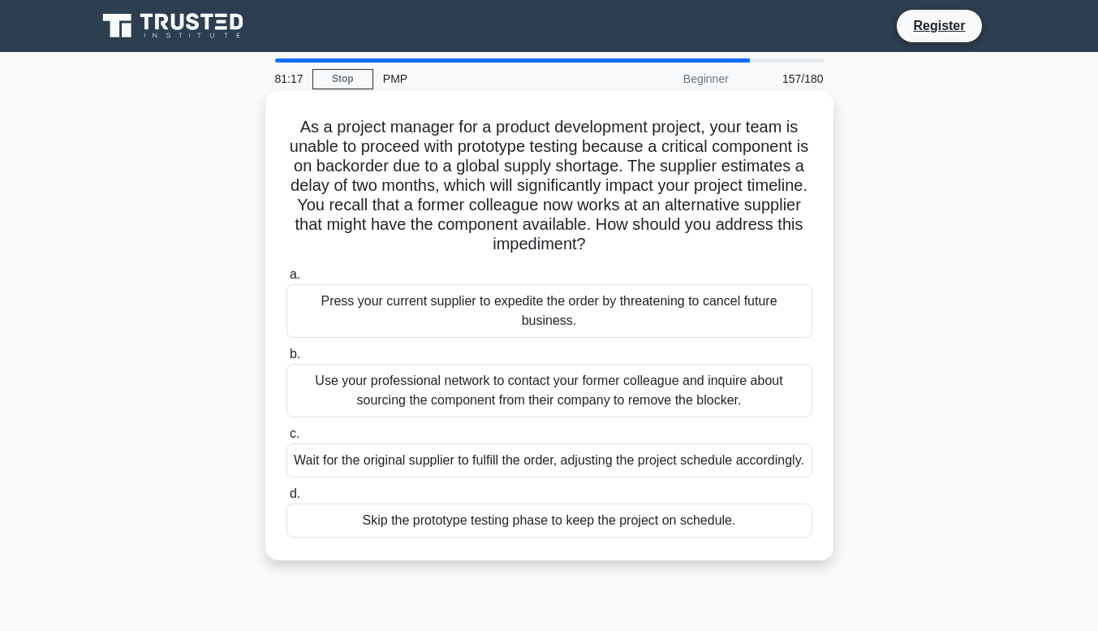
click at [496, 398] on div "Use your professional network to contact your former colleague and inquire abou…" at bounding box center [549, 391] width 526 height 54
click at [286, 360] on input "b. Use your professional network to contact your former colleague and inquire a…" at bounding box center [286, 354] width 0 height 11
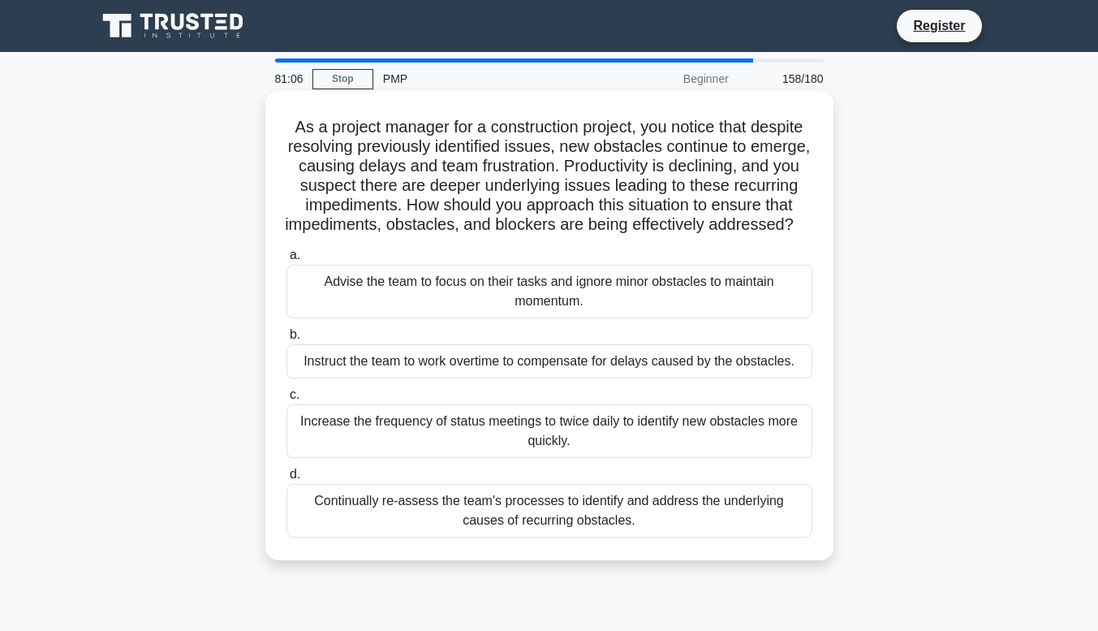
click at [386, 537] on div "Continually re-assess the team's processes to identify and address the underlyi…" at bounding box center [549, 511] width 526 height 54
click at [286, 480] on input "d. Continually re-assess the team's processes to identify and address the under…" at bounding box center [286, 474] width 0 height 11
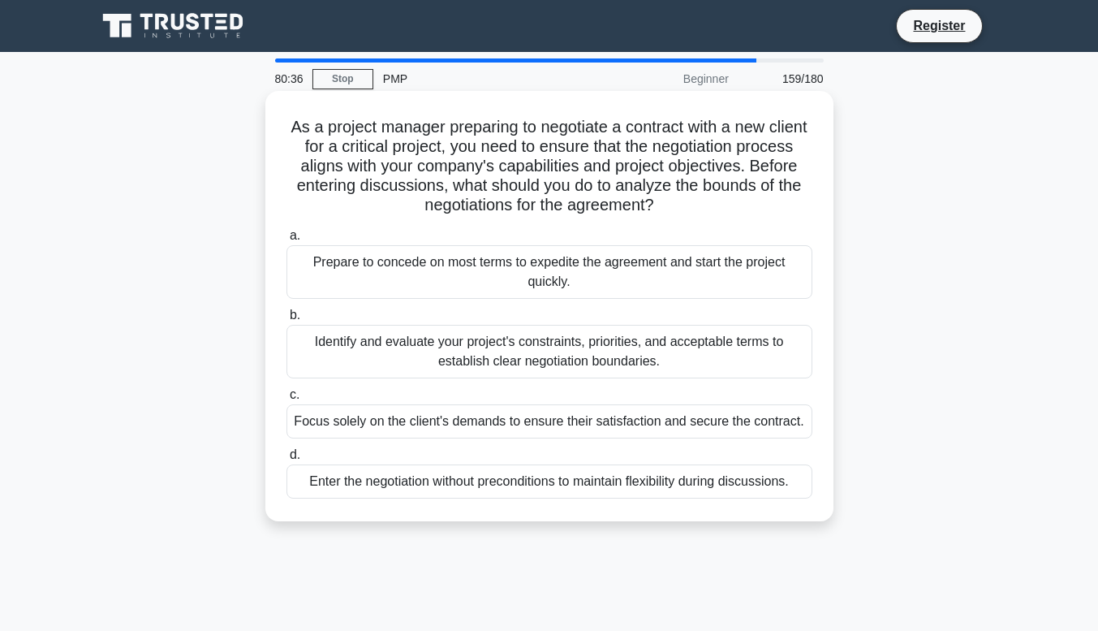
click at [340, 363] on div "Identify and evaluate your project's constraints, priorities, and acceptable te…" at bounding box center [549, 352] width 526 height 54
click at [286, 321] on input "b. Identify and evaluate your project's constraints, priorities, and acceptable…" at bounding box center [286, 315] width 0 height 11
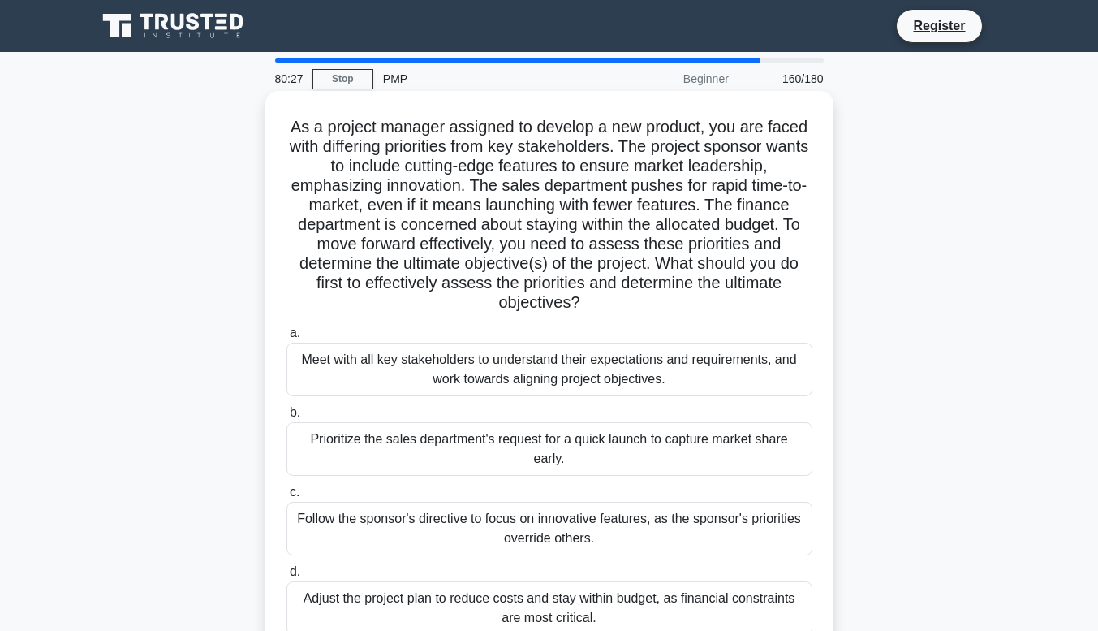
click at [334, 382] on div "Meet with all key stakeholders to understand their expectations and requirement…" at bounding box center [549, 369] width 526 height 54
click at [286, 338] on input "a. Meet with all key stakeholders to understand their expectations and requirem…" at bounding box center [286, 333] width 0 height 11
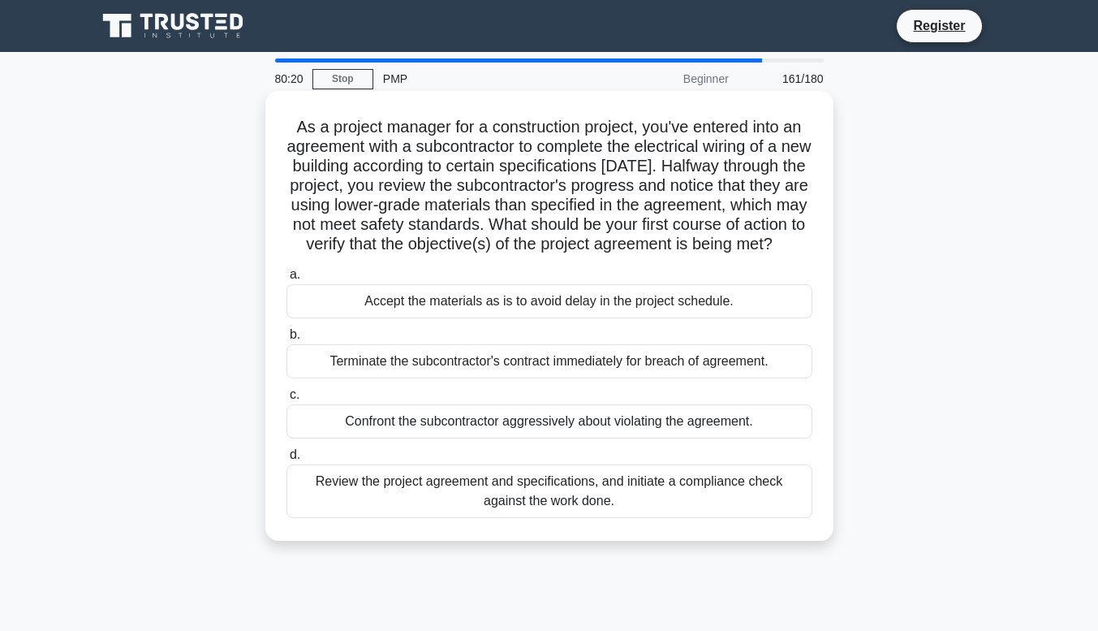
click at [420, 518] on div "Review the project agreement and specifications, and initiate a compliance chec…" at bounding box center [549, 491] width 526 height 54
click at [286, 460] on input "d. Review the project agreement and specifications, and initiate a compliance c…" at bounding box center [286, 455] width 0 height 11
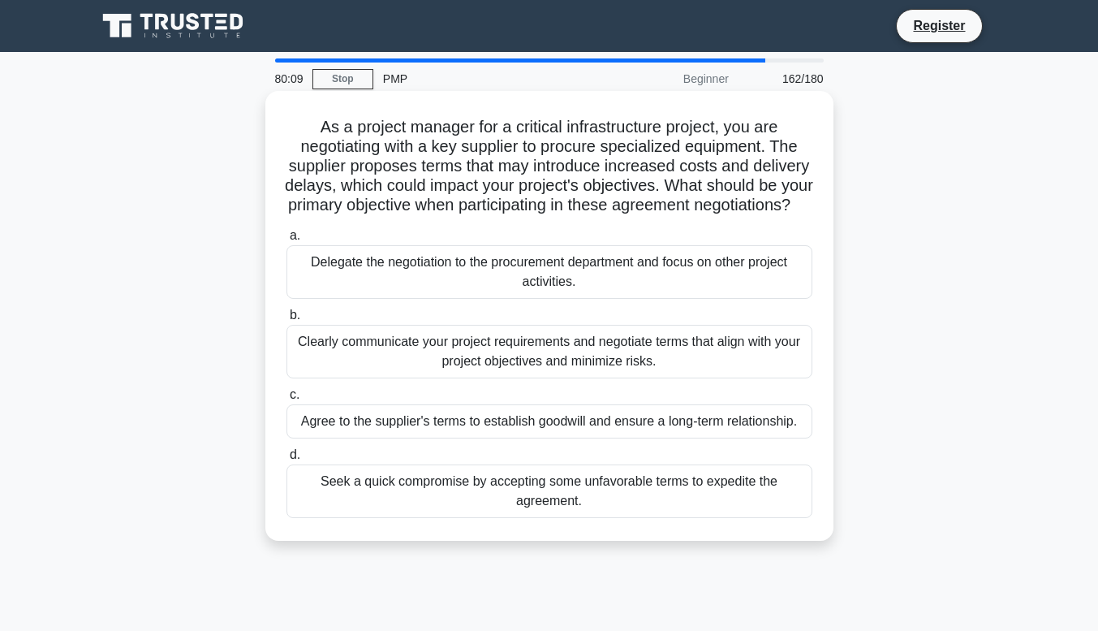
click at [453, 378] on div "Clearly communicate your project requirements and negotiate terms that align wi…" at bounding box center [549, 352] width 526 height 54
click at [286, 321] on input "b. Clearly communicate your project requirements and negotiate terms that align…" at bounding box center [286, 315] width 0 height 11
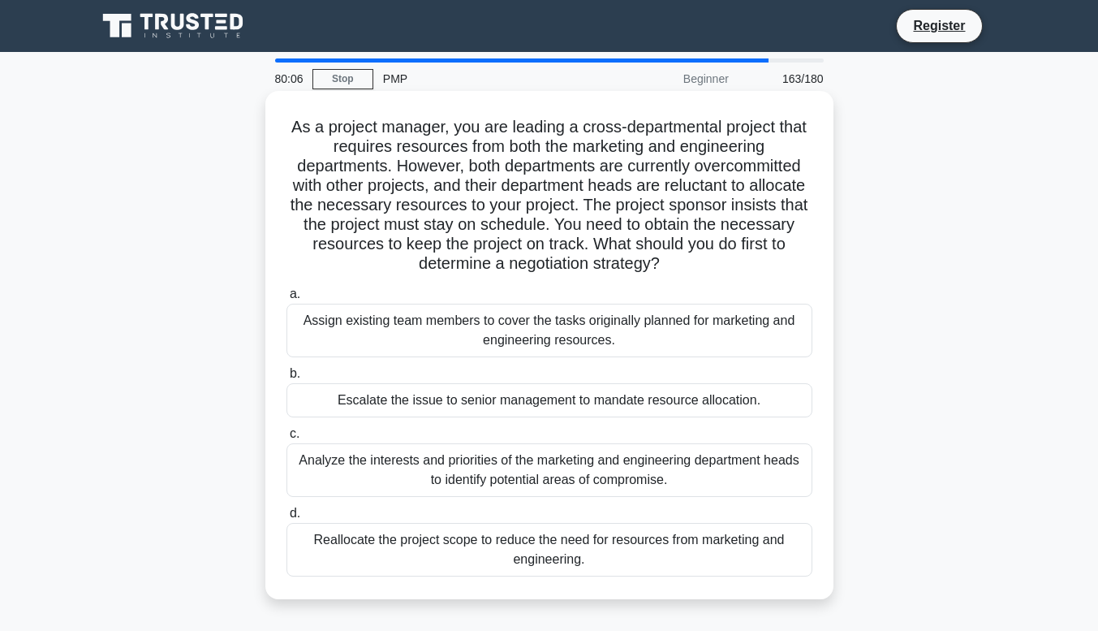
click at [355, 476] on div "Analyze the interests and priorities of the marketing and engineering departmen…" at bounding box center [549, 470] width 526 height 54
click at [286, 439] on input "c. Analyze the interests and priorities of the marketing and engineering depart…" at bounding box center [286, 434] width 0 height 11
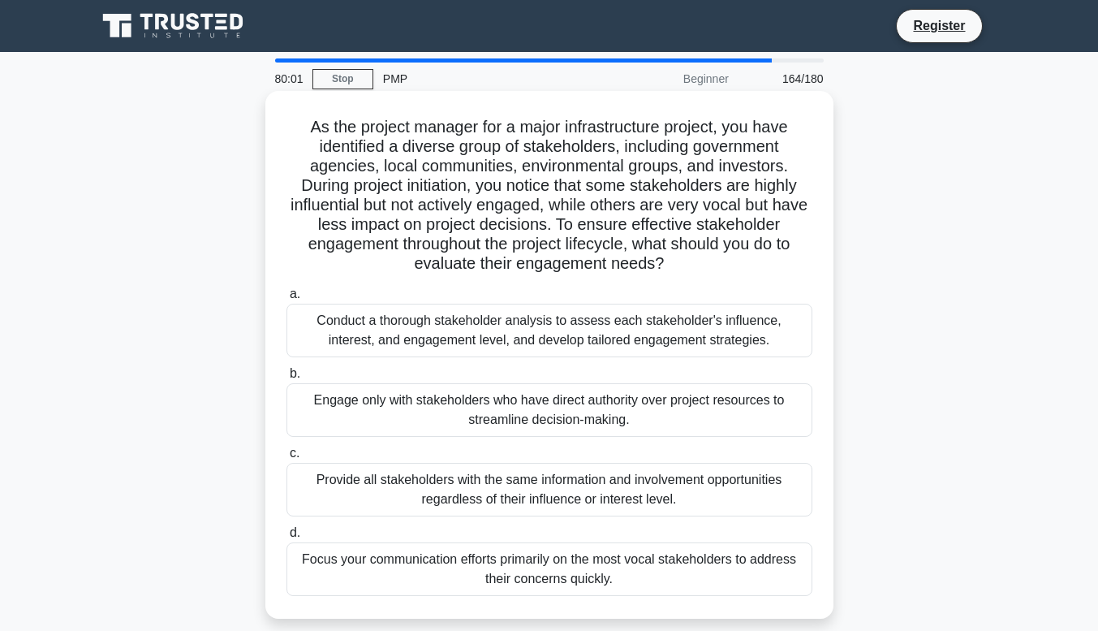
click at [330, 337] on div "Conduct a thorough stakeholder analysis to assess each stakeholder's influence,…" at bounding box center [549, 331] width 526 height 54
click at [286, 299] on input "a. Conduct a thorough stakeholder analysis to assess each stakeholder's influen…" at bounding box center [286, 294] width 0 height 11
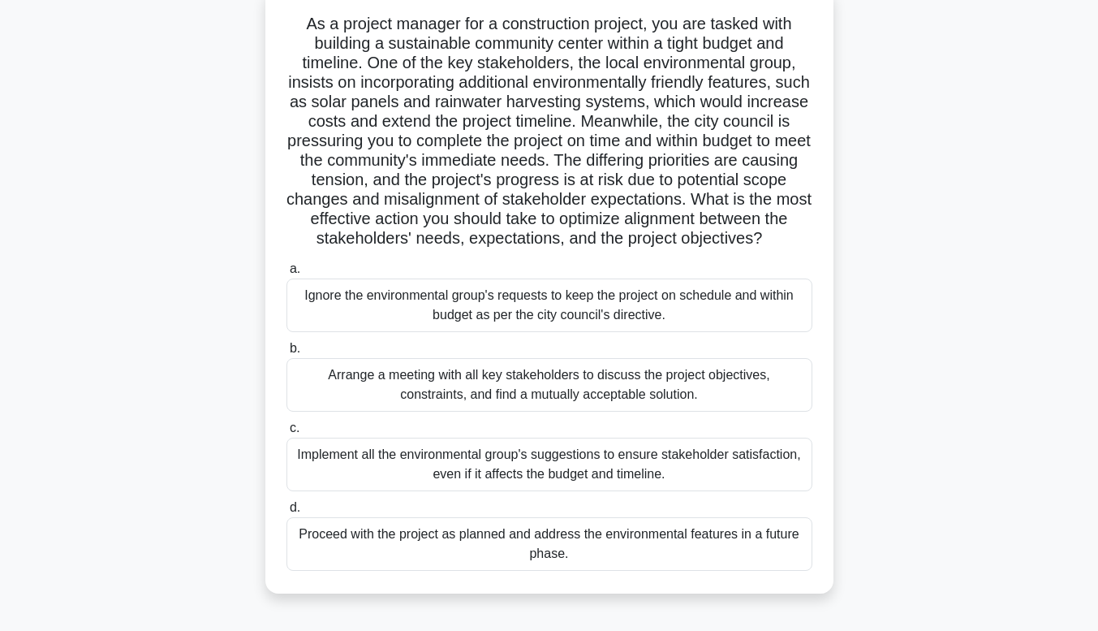
scroll to position [108, 0]
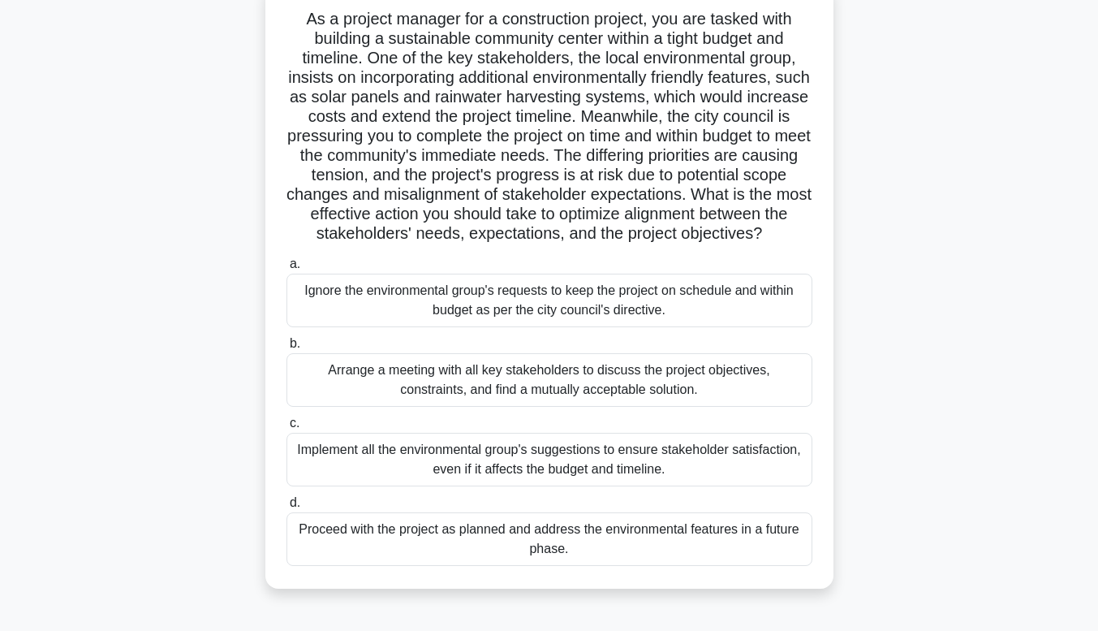
click at [321, 403] on div "Arrange a meeting with all key stakeholders to discuss the project objectives, …" at bounding box center [549, 380] width 526 height 54
click at [286, 349] on input "b. Arrange a meeting with all key stakeholders to discuss the project objective…" at bounding box center [286, 343] width 0 height 11
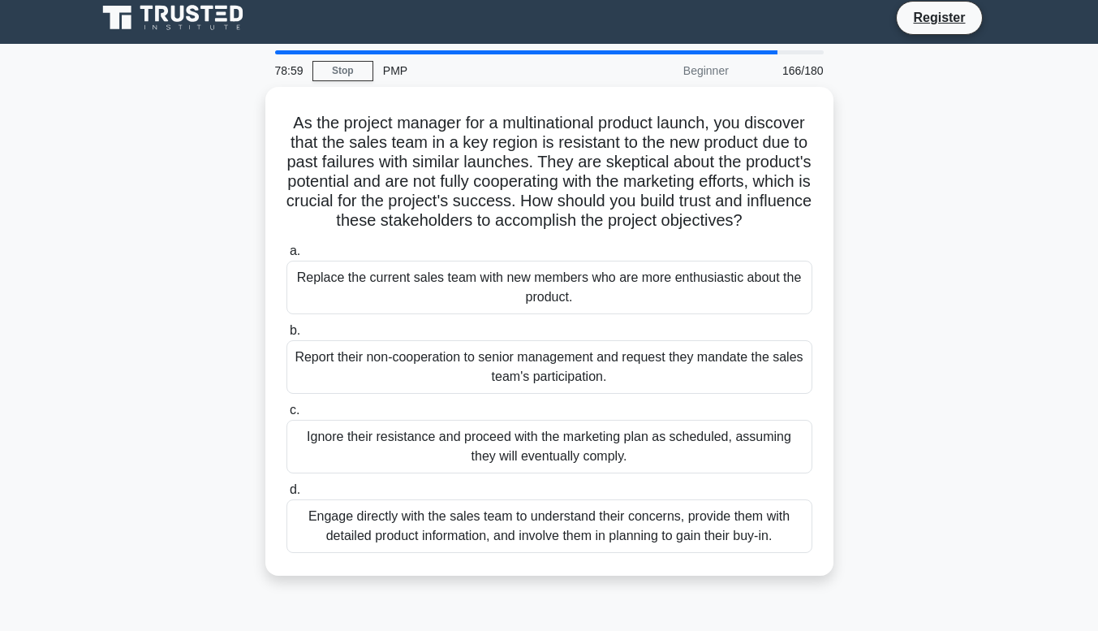
scroll to position [0, 0]
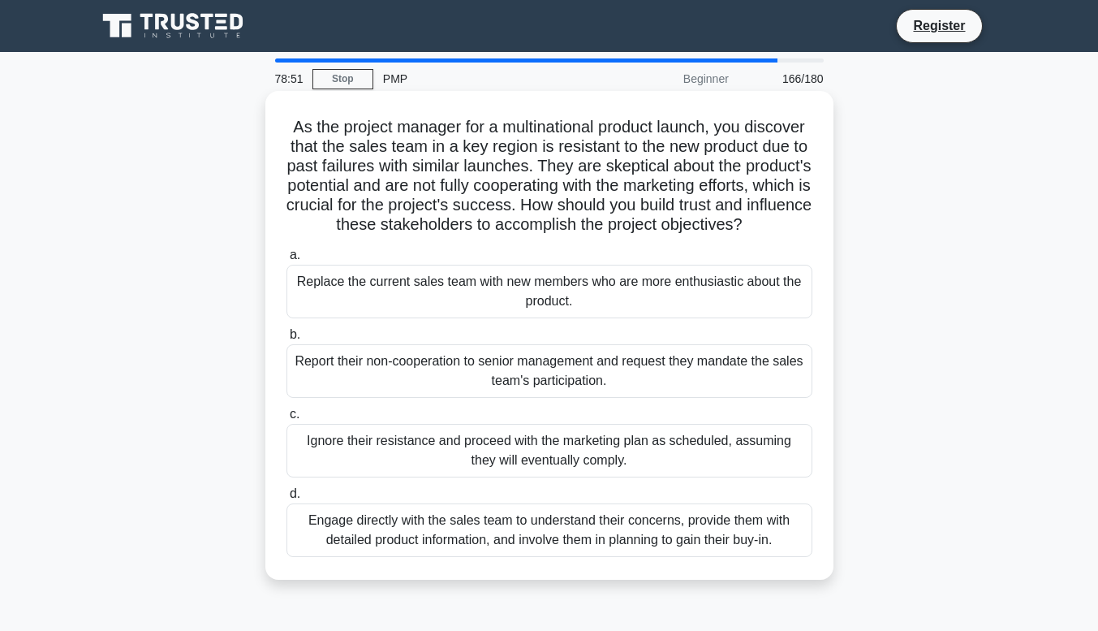
click at [344, 557] on div "Engage directly with the sales team to understand their concerns, provide them …" at bounding box center [549, 530] width 526 height 54
click at [286, 499] on input "d. Engage directly with the sales team to understand their concerns, provide th…" at bounding box center [286, 494] width 0 height 11
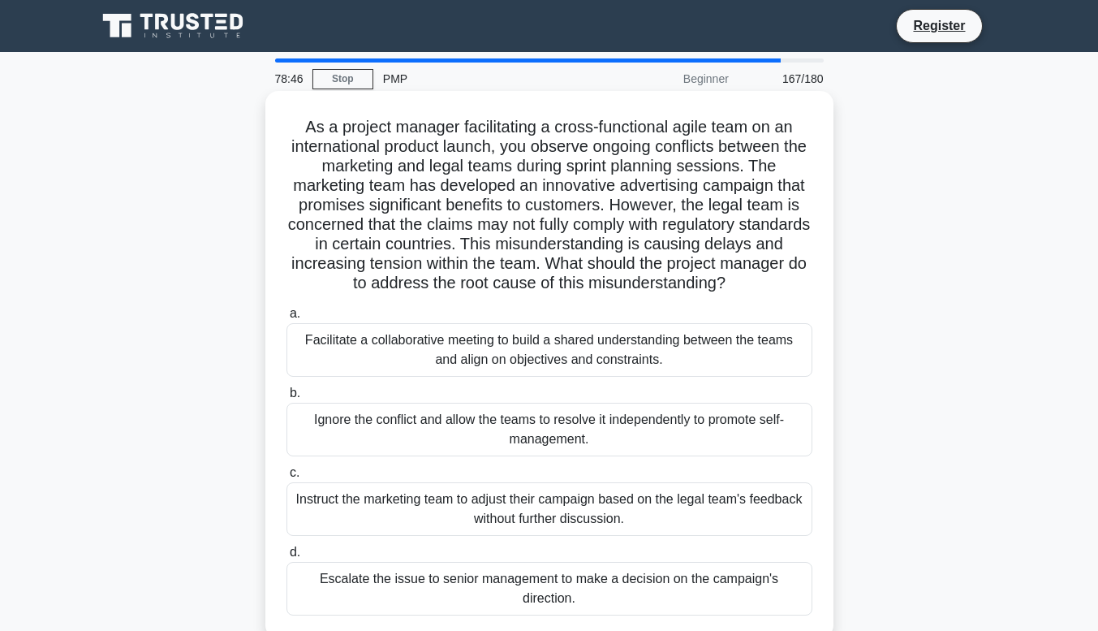
click at [327, 366] on div "Facilitate a collaborative meeting to build a shared understanding between the …" at bounding box center [549, 350] width 526 height 54
click at [286, 319] on input "a. Facilitate a collaborative meeting to build a shared understanding between t…" at bounding box center [286, 313] width 0 height 11
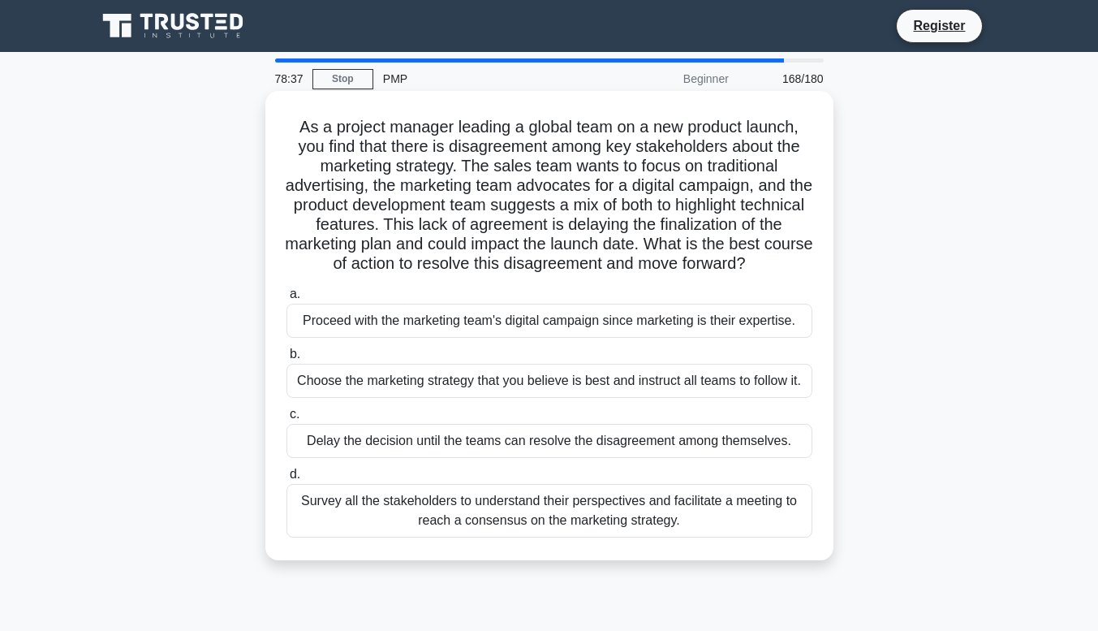
click at [372, 530] on div "Survey all the stakeholders to understand their perspectives and facilitate a m…" at bounding box center [549, 511] width 526 height 54
click at [286, 480] on input "d. Survey all the stakeholders to understand their perspectives and facilitate …" at bounding box center [286, 474] width 0 height 11
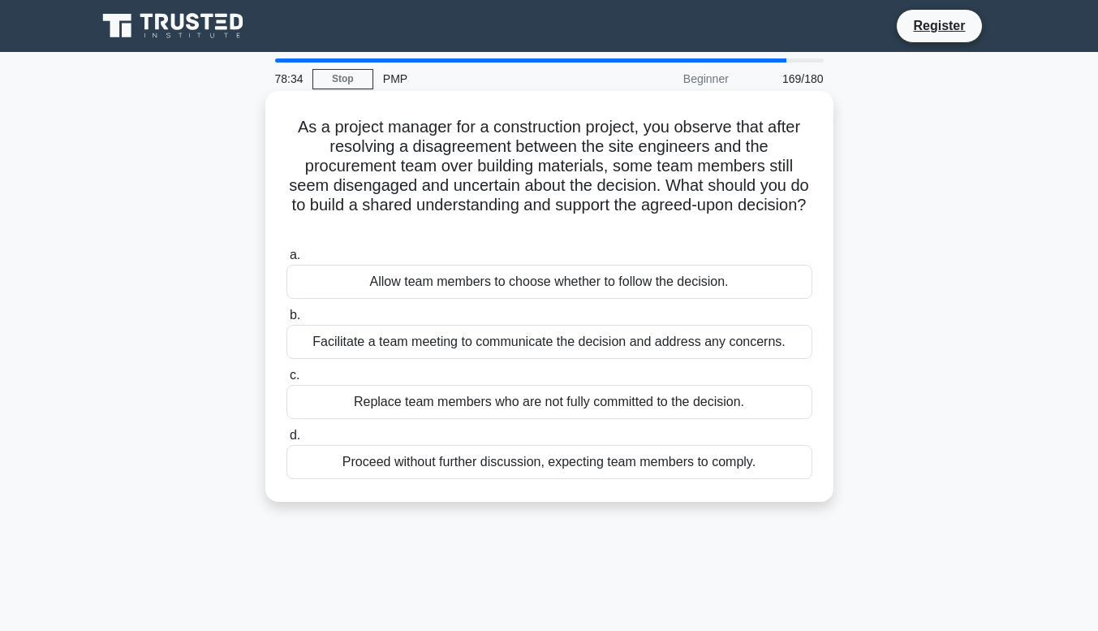
click at [325, 353] on div "Facilitate a team meeting to communicate the decision and address any concerns." at bounding box center [549, 342] width 526 height 34
click at [286, 321] on input "b. Facilitate a team meeting to communicate the decision and address any concer…" at bounding box center [286, 315] width 0 height 11
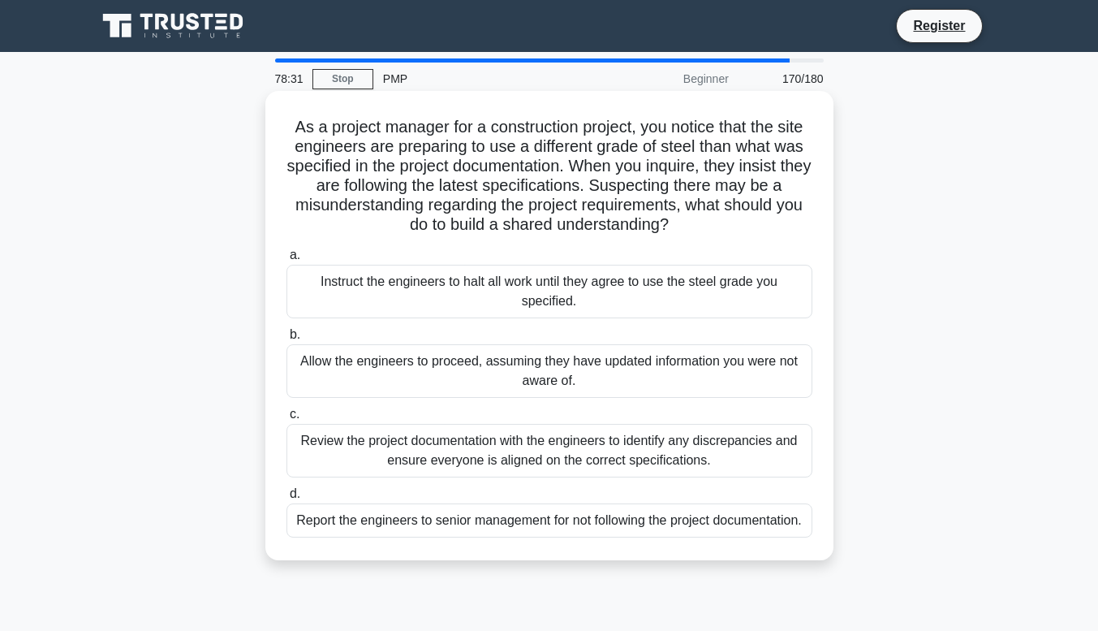
click at [350, 459] on div "Review the project documentation with the engineers to identify any discrepanci…" at bounding box center [549, 451] width 526 height 54
click at [286, 420] on input "c. Review the project documentation with the engineers to identify any discrepa…" at bounding box center [286, 414] width 0 height 11
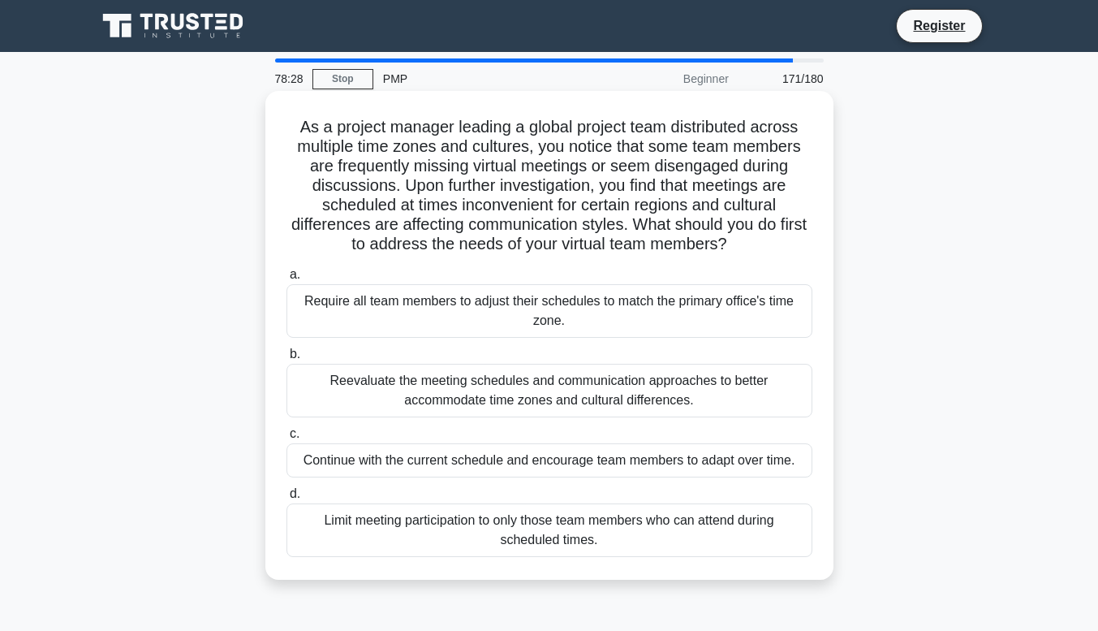
click at [324, 386] on div "Reevaluate the meeting schedules and communication approaches to better accommo…" at bounding box center [549, 391] width 526 height 54
click at [286, 360] on input "b. Reevaluate the meeting schedules and communication approaches to better acco…" at bounding box center [286, 354] width 0 height 11
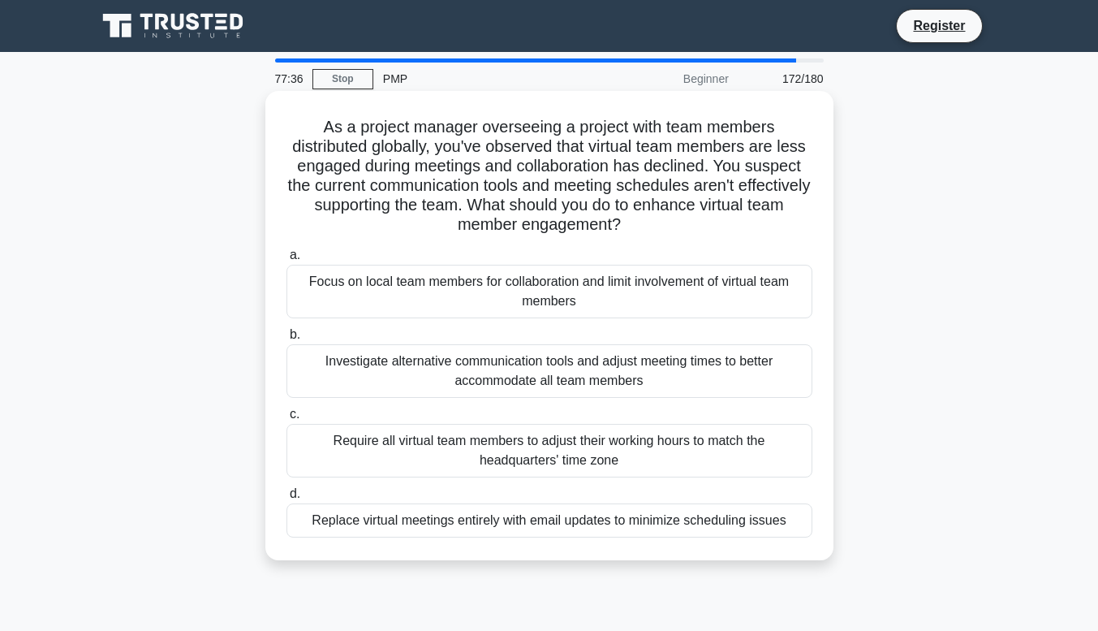
click at [346, 374] on div "Investigate alternative communication tools and adjust meeting times to better …" at bounding box center [549, 371] width 526 height 54
click at [286, 340] on input "b. Investigate alternative communication tools and adjust meeting times to bett…" at bounding box center [286, 335] width 0 height 11
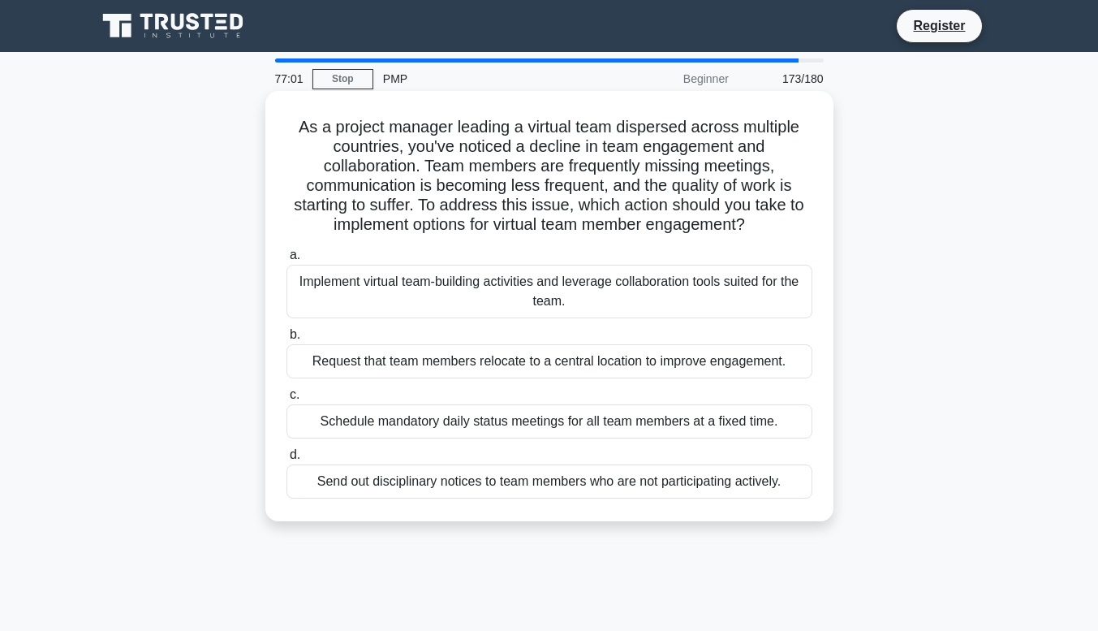
click at [313, 292] on div "Implement virtual team-building activities and leverage collaboration tools sui…" at bounding box center [549, 292] width 526 height 54
click at [286, 261] on input "a. Implement virtual team-building activities and leverage collaboration tools …" at bounding box center [286, 255] width 0 height 11
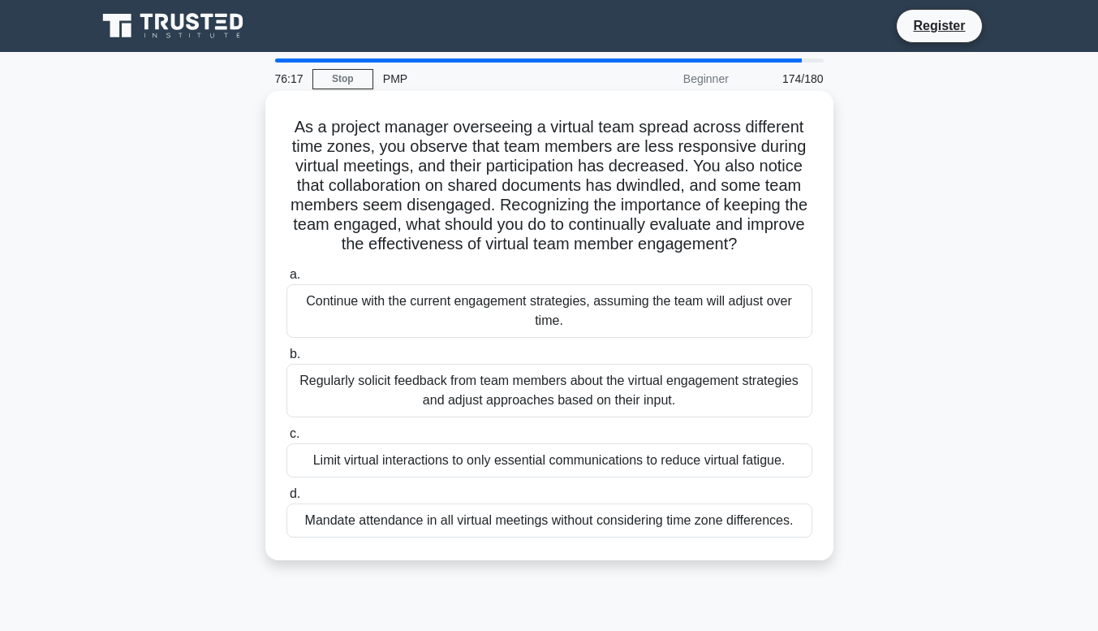
click at [335, 403] on div "Regularly solicit feedback from team members about the virtual engagement strat…" at bounding box center [549, 391] width 526 height 54
click at [286, 360] on input "b. Regularly solicit feedback from team members about the virtual engagement st…" at bounding box center [286, 354] width 0 height 11
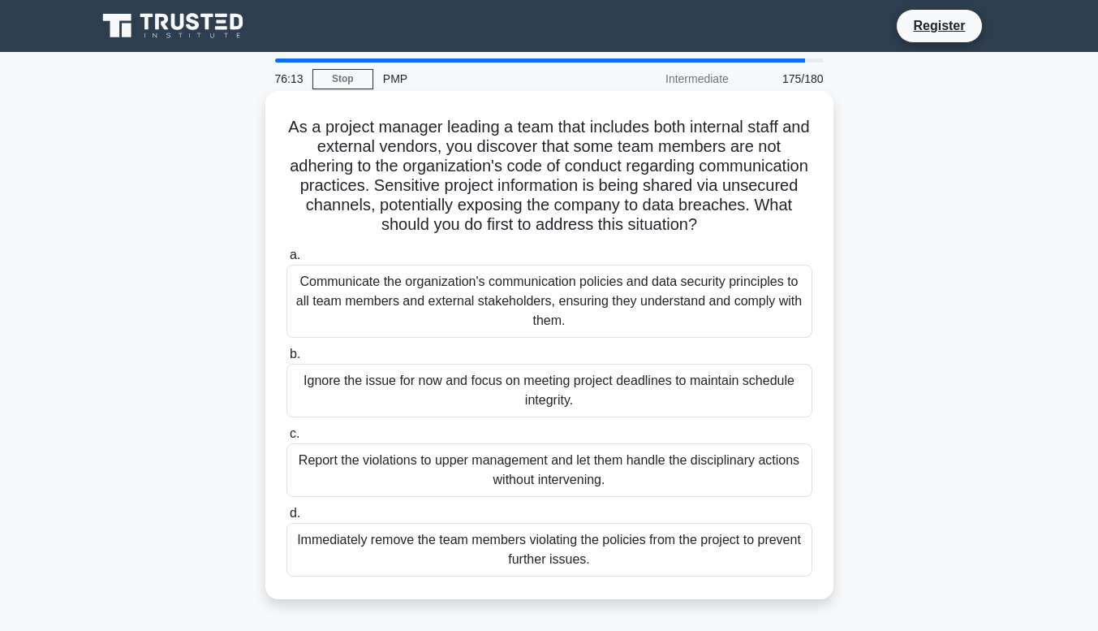
click at [341, 321] on div "Communicate the organization's communication policies and data security princip…" at bounding box center [549, 301] width 526 height 73
click at [286, 261] on input "a. Communicate the organization's communication policies and data security prin…" at bounding box center [286, 255] width 0 height 11
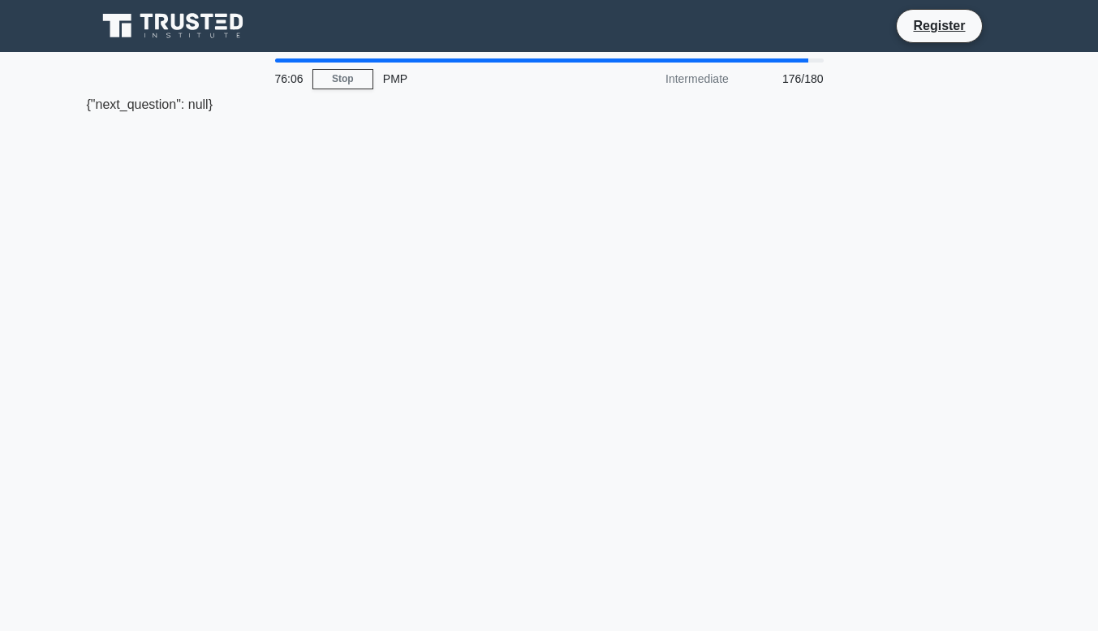
click at [238, 306] on div "76:06 Stop PMP Intermediate 176/180 {"next_question": null}" at bounding box center [549, 464] width 925 height 812
click at [384, 305] on div "76:05 Stop PMP Intermediate 176/180 {"next_question": null}" at bounding box center [549, 464] width 925 height 812
click at [430, 315] on div "76:04 Stop PMP Intermediate 176/180 {"next_question": null}" at bounding box center [549, 464] width 925 height 812
click at [144, 114] on div "{"next_question": null}" at bounding box center [549, 104] width 925 height 19
click at [127, 108] on div "{"next_question": null}" at bounding box center [549, 104] width 925 height 19
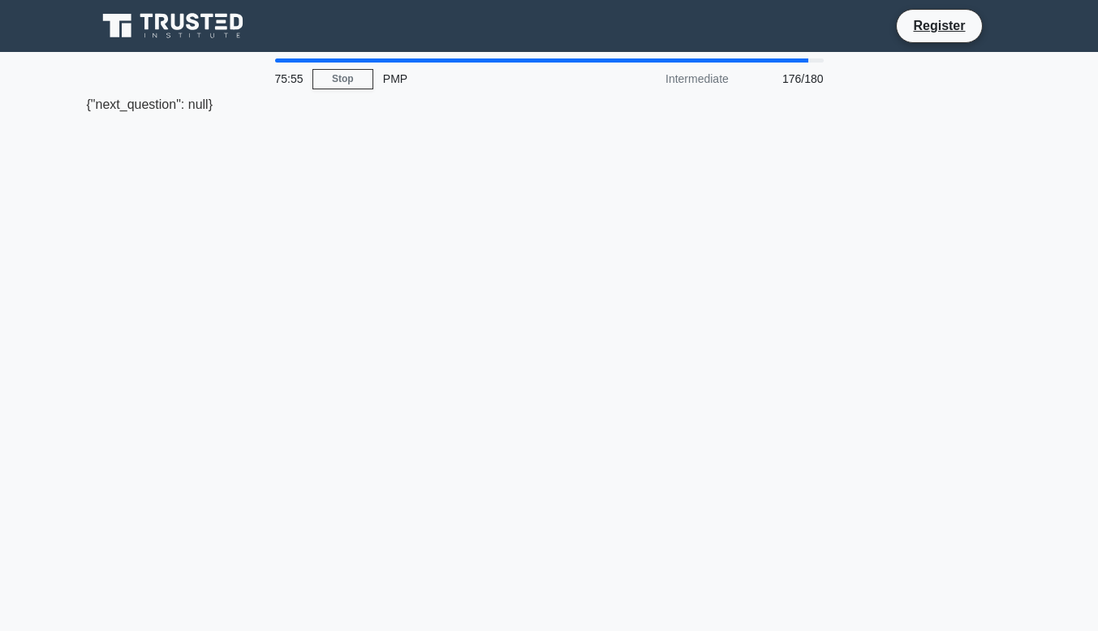
click at [648, 229] on div "75:55 Stop PMP Intermediate 176/180 {"next_question": null}" at bounding box center [549, 464] width 925 height 812
click at [814, 80] on div "176/180" at bounding box center [786, 78] width 95 height 32
click at [799, 80] on div "176/180" at bounding box center [786, 78] width 95 height 32
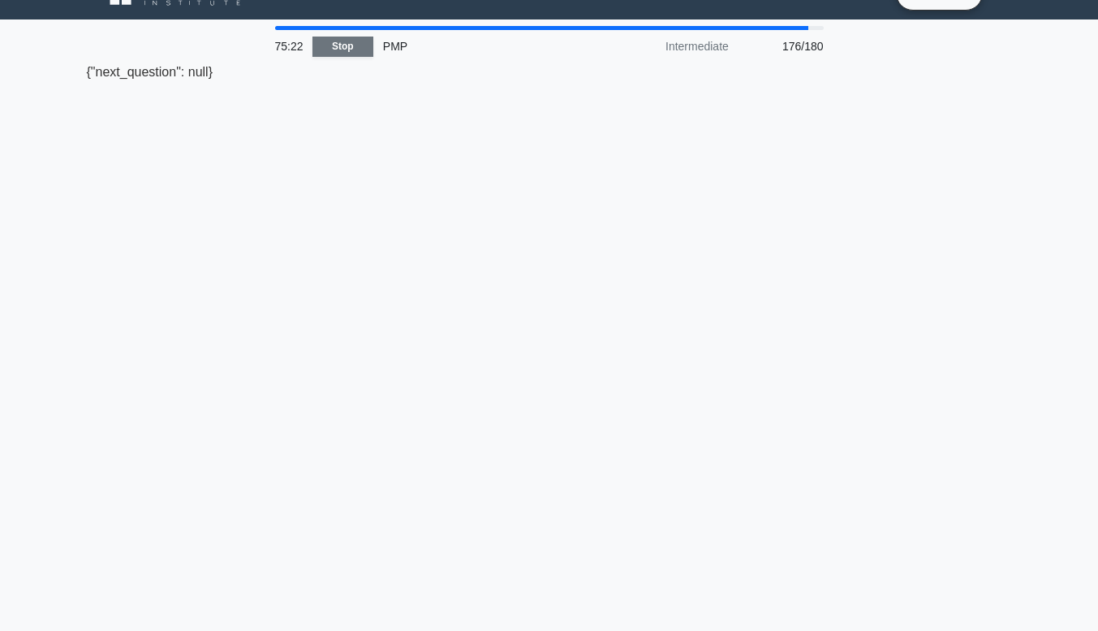
click at [342, 42] on link "Stop" at bounding box center [342, 47] width 61 height 20
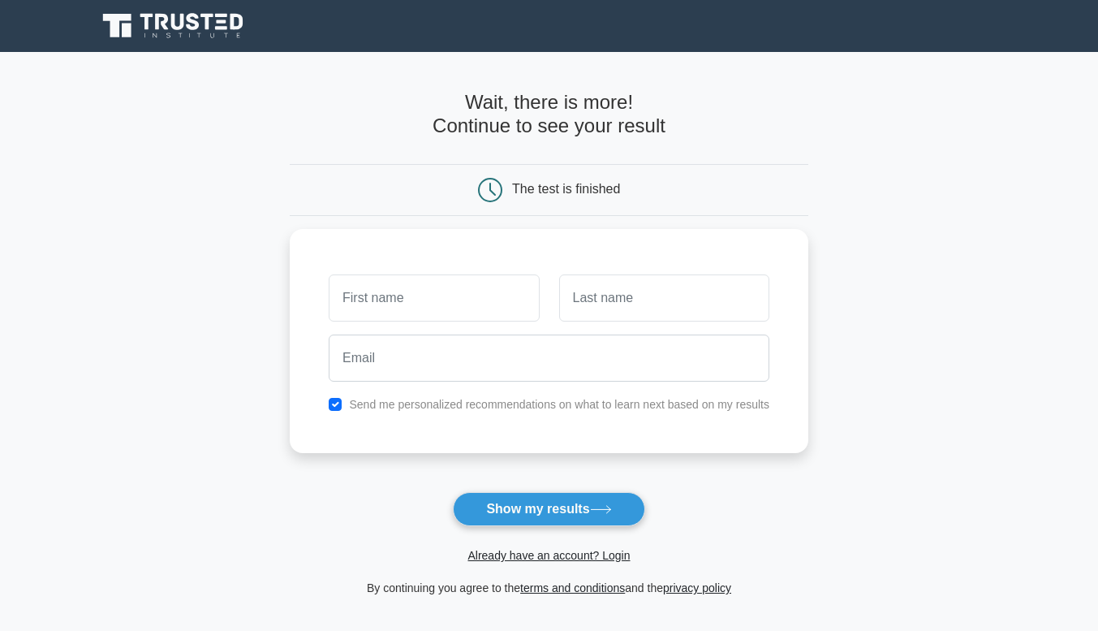
click at [543, 506] on button "Show my results" at bounding box center [549, 509] width 192 height 34
click at [386, 286] on input "text" at bounding box center [434, 293] width 210 height 47
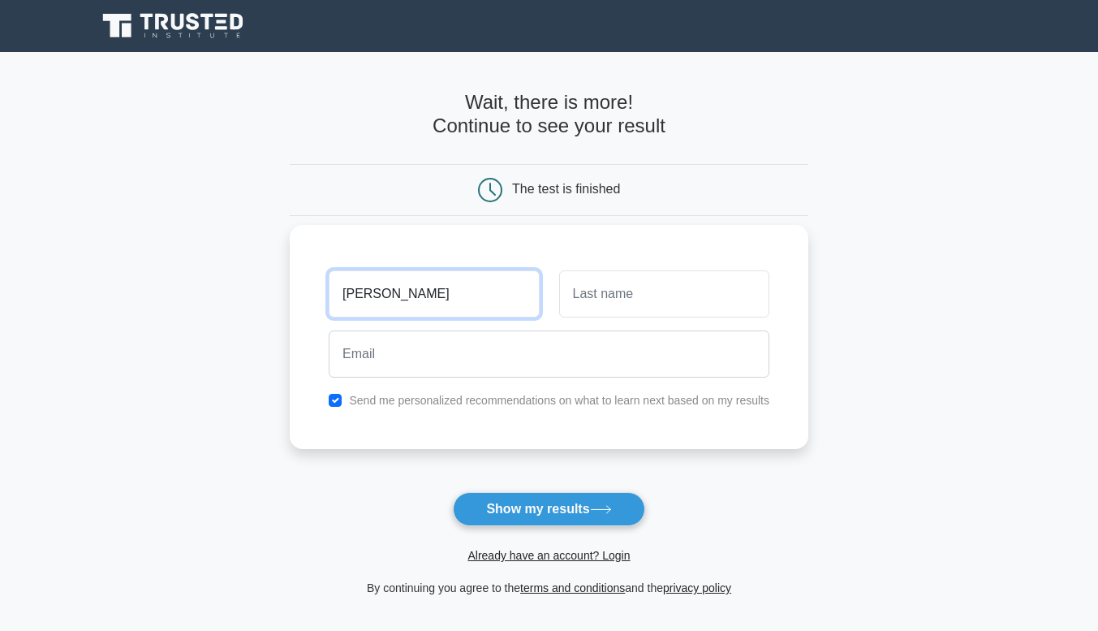
type input "Edwina"
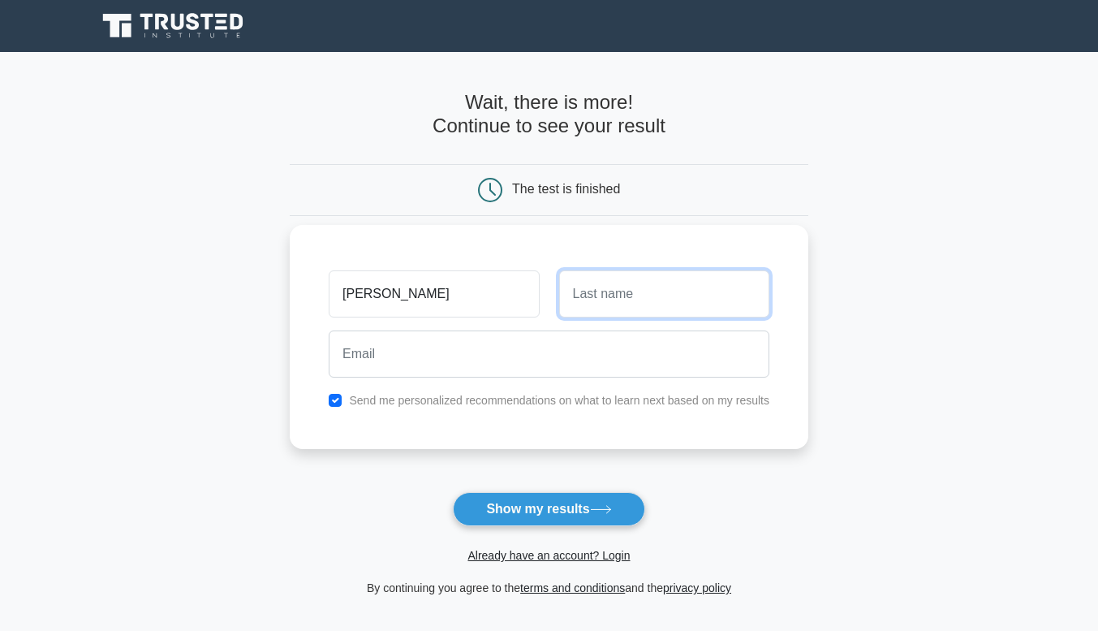
click at [600, 302] on input "text" at bounding box center [664, 293] width 210 height 47
type input "A"
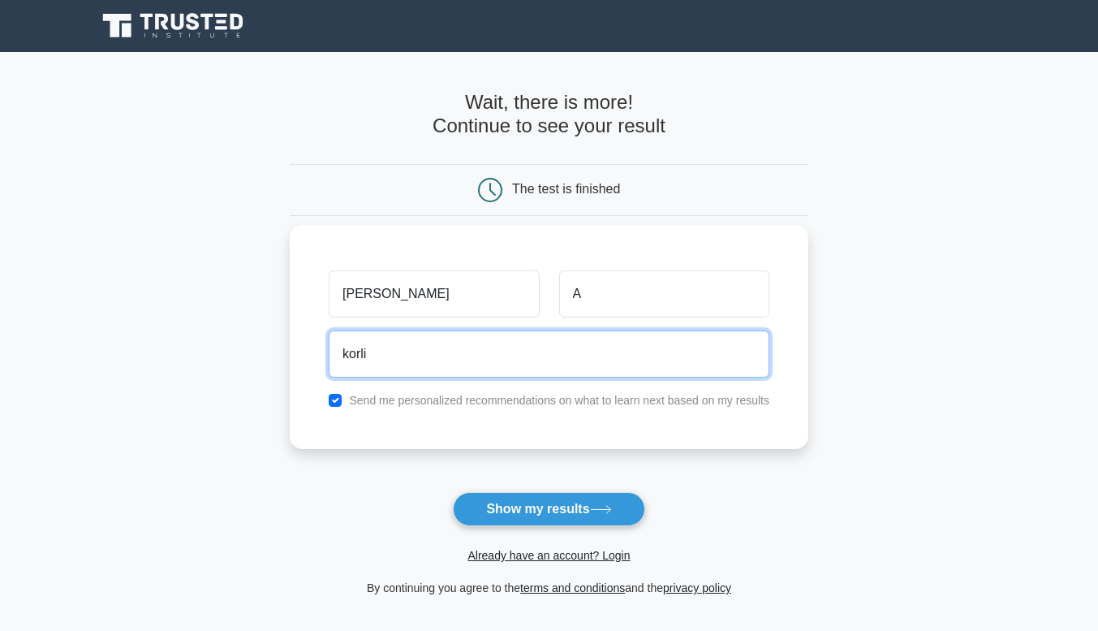
type input "korli"
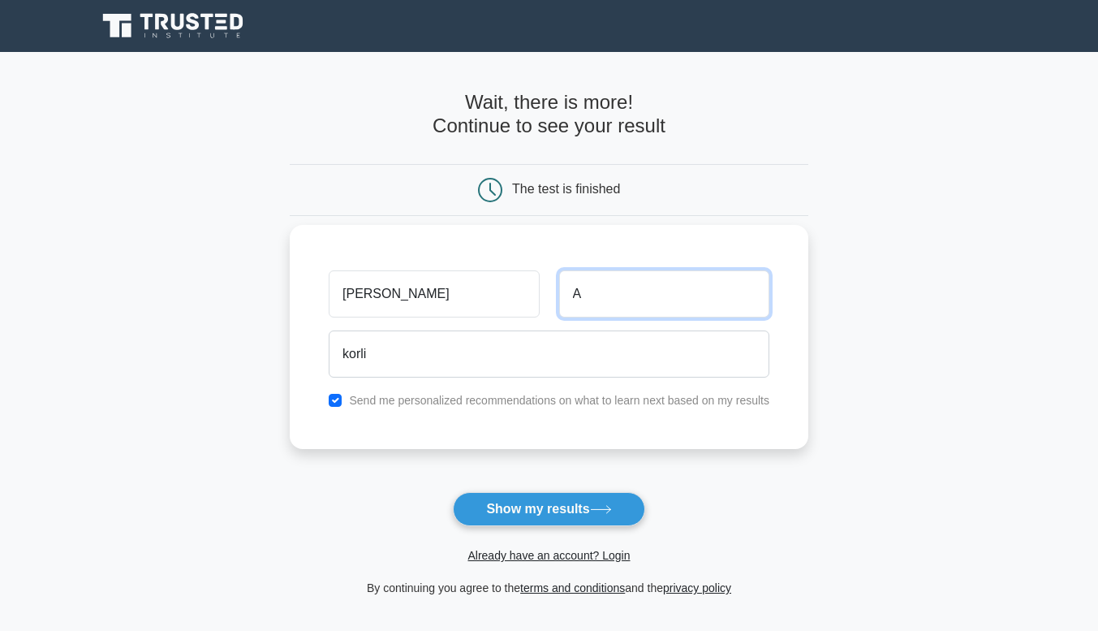
click at [611, 291] on input "A" at bounding box center [664, 293] width 210 height 47
type input "Akorli"
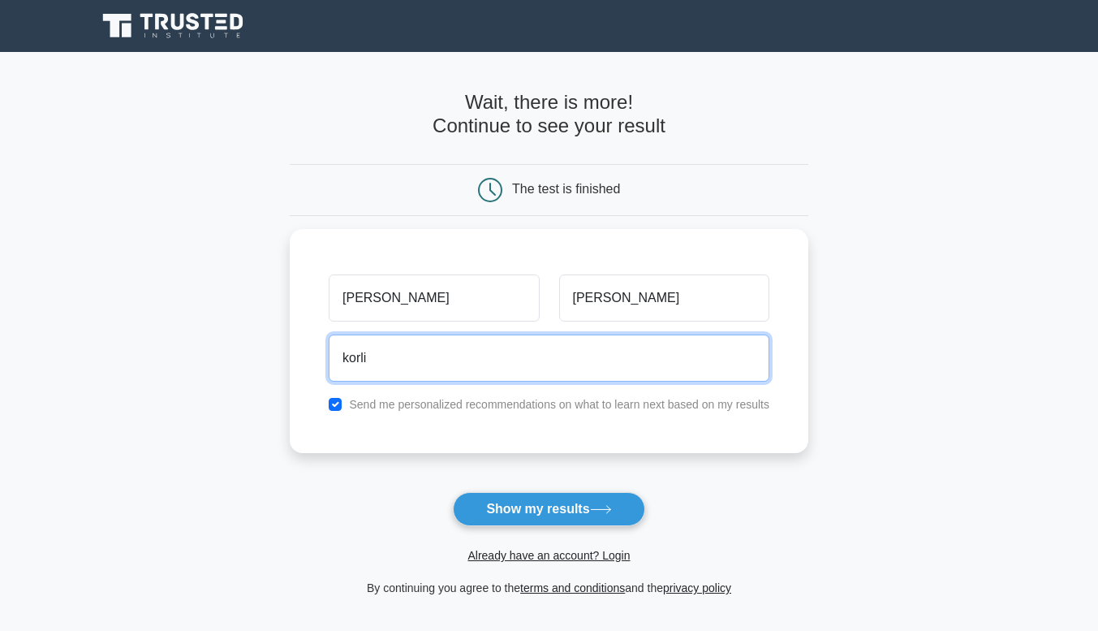
drag, startPoint x: 444, startPoint y: 355, endPoint x: 265, endPoint y: 368, distance: 179.0
click at [265, 368] on main "Wait, there is more! Continue to see your result The test is finished Edwina Ak…" at bounding box center [549, 344] width 1098 height 584
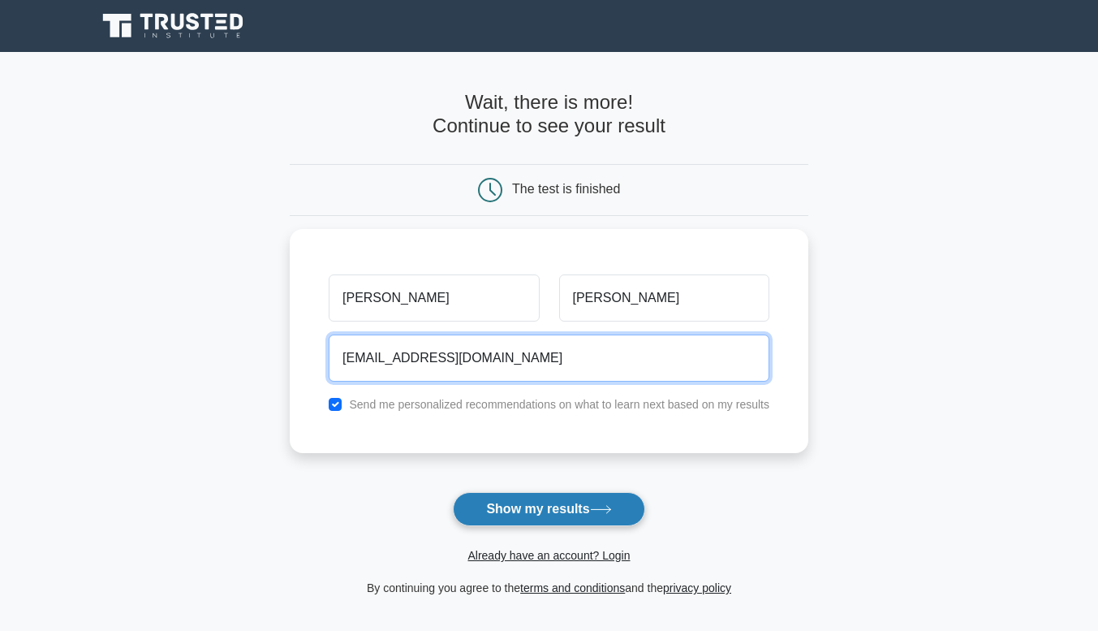
type input "edaklaw96@yahoo.com"
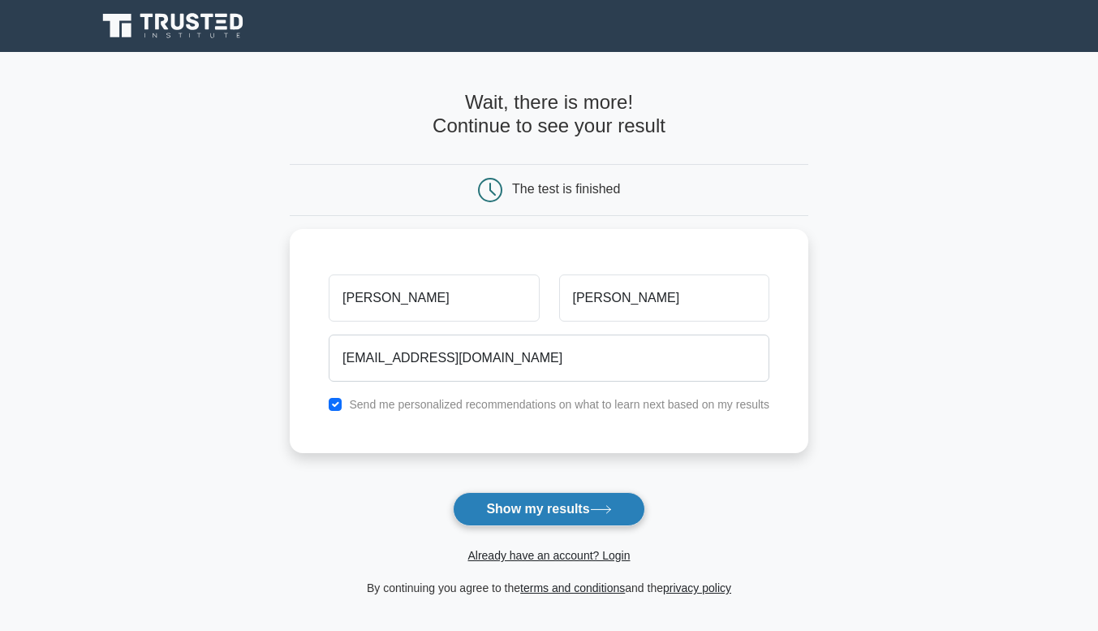
click at [496, 506] on button "Show my results" at bounding box center [549, 509] width 192 height 34
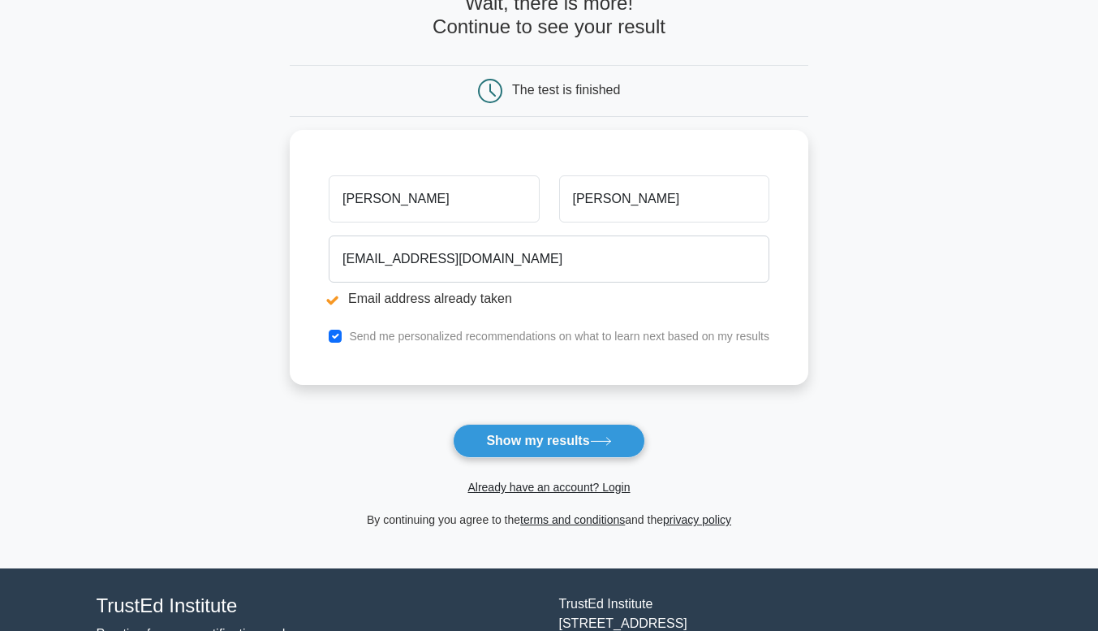
scroll to position [179, 0]
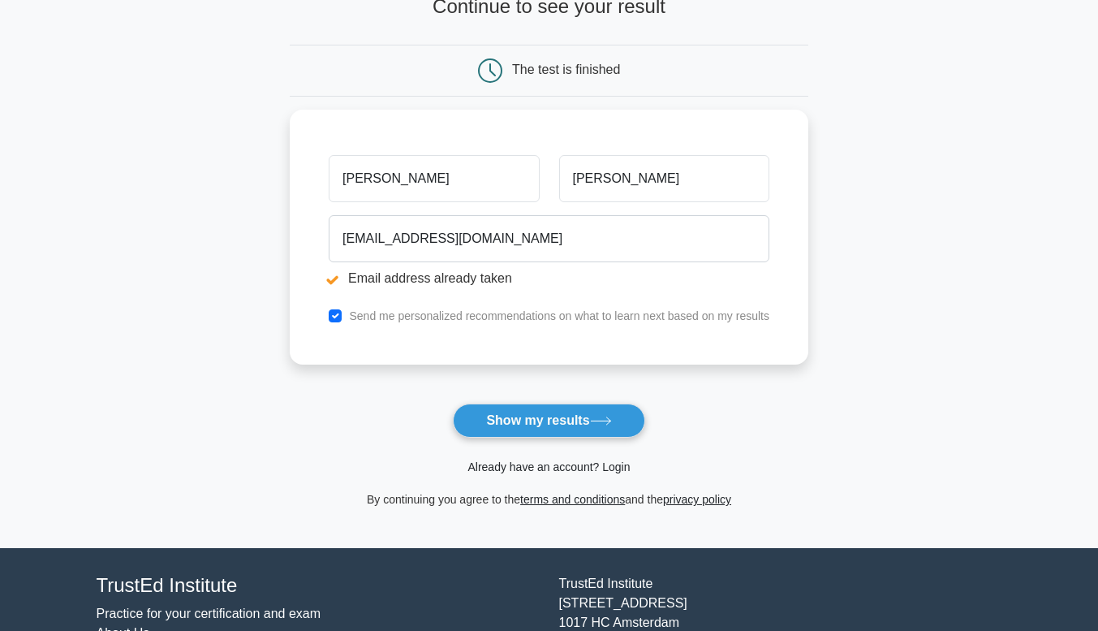
click at [588, 464] on link "Already have an account? Login" at bounding box center [548, 466] width 162 height 13
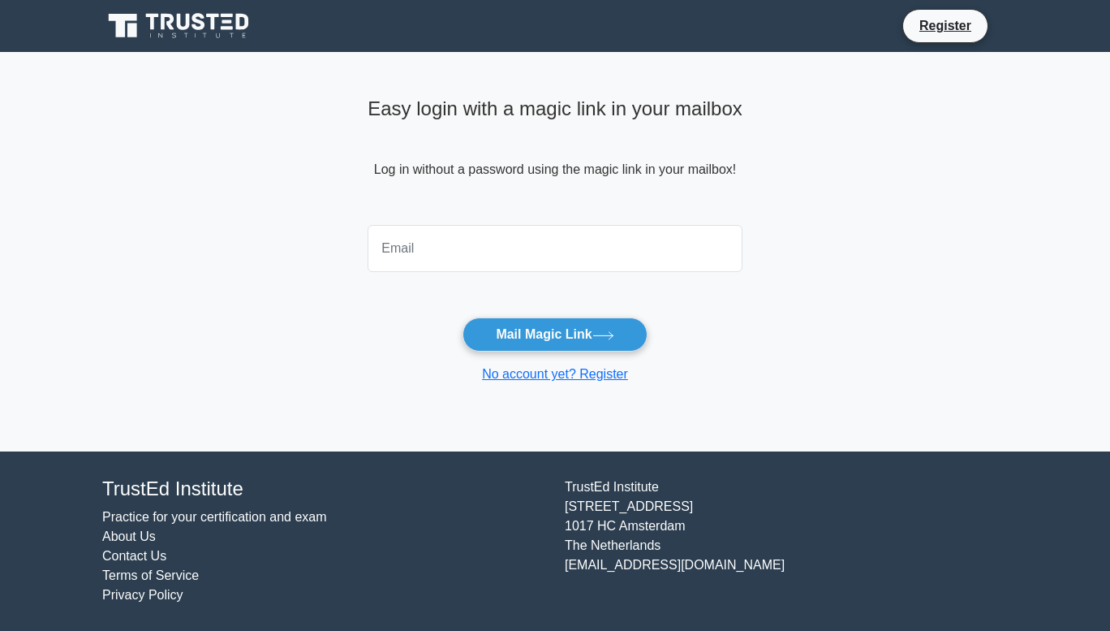
click at [510, 274] on div at bounding box center [555, 248] width 394 height 60
click at [482, 250] on input "email" at bounding box center [555, 248] width 375 height 47
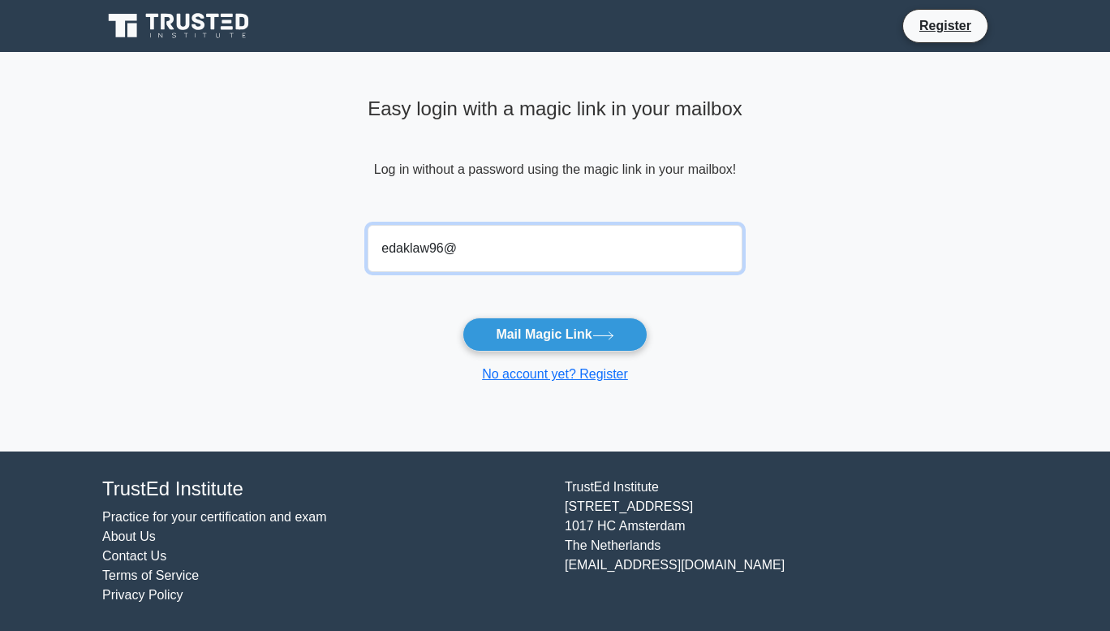
type input "edaklaw96@yahoo.com"
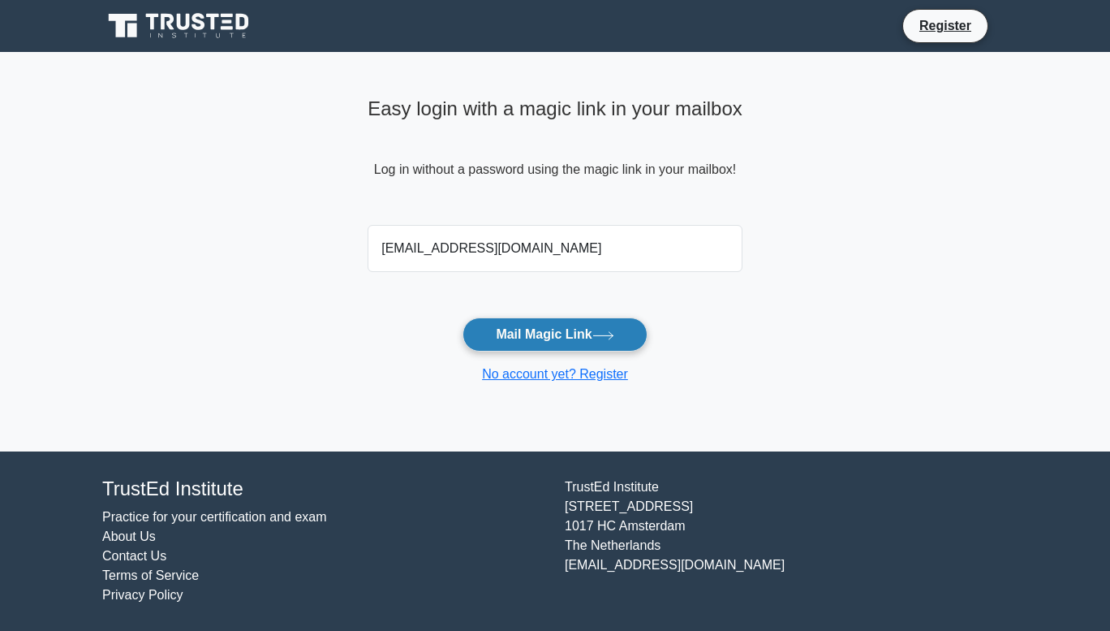
click at [554, 333] on button "Mail Magic Link" at bounding box center [555, 334] width 184 height 34
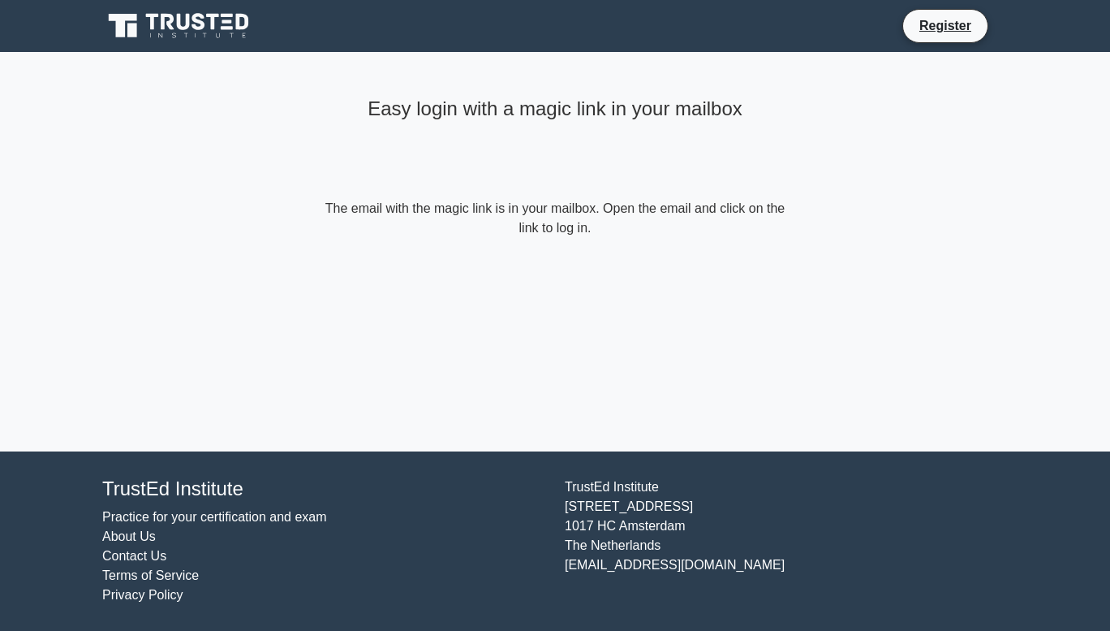
drag, startPoint x: 1106, startPoint y: 241, endPoint x: 1079, endPoint y: 45, distance: 197.4
click at [1079, 45] on body "Register Easy login with a magic link in your mailbox About Us" at bounding box center [555, 315] width 1110 height 631
click at [579, 166] on div "Easy login with a magic link in your mailbox" at bounding box center [554, 145] width 467 height 108
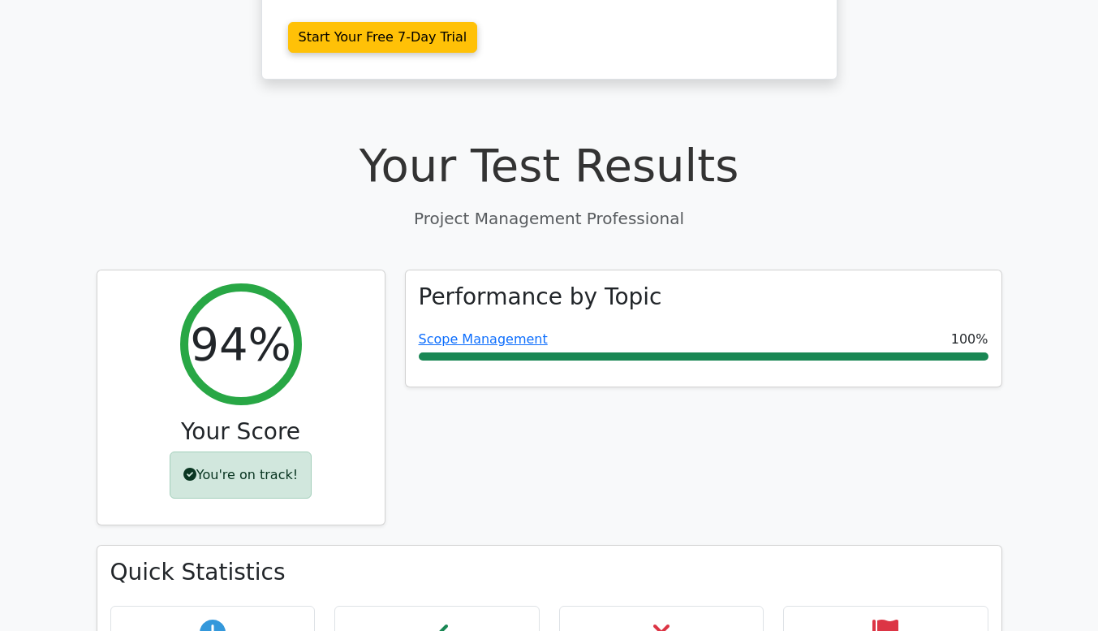
scroll to position [470, 0]
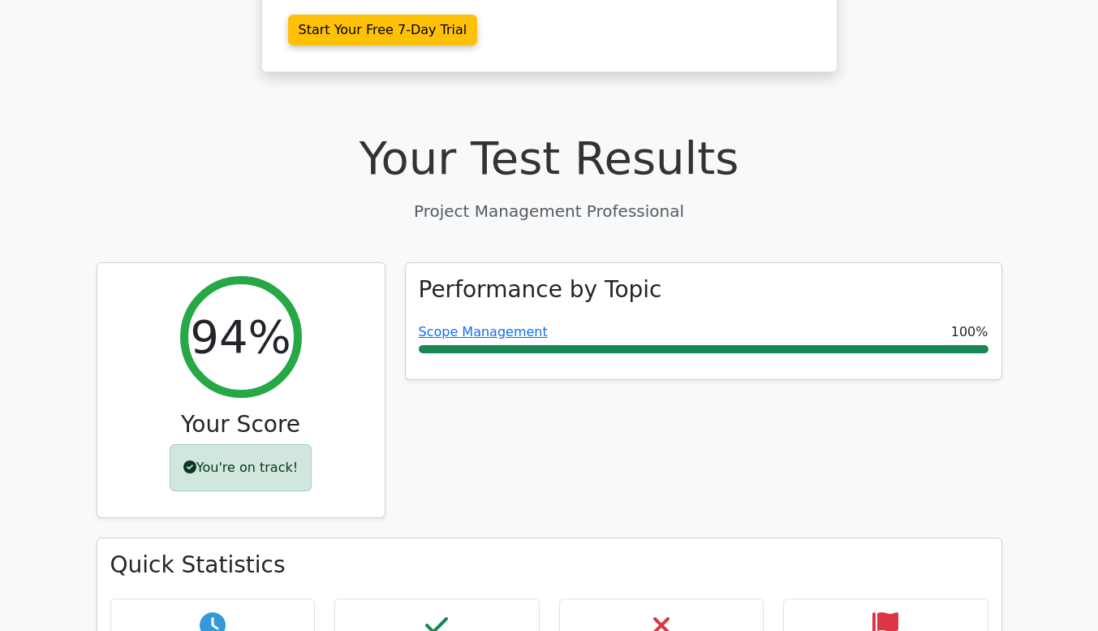
drag, startPoint x: 1106, startPoint y: 34, endPoint x: 1106, endPoint y: 59, distance: 25.2
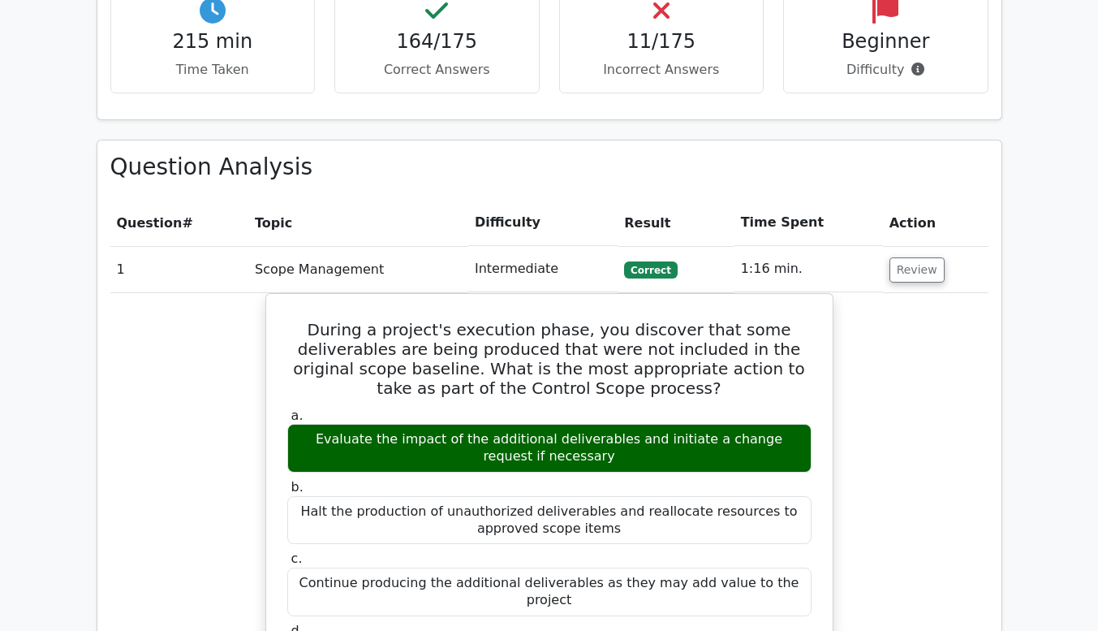
scroll to position [887, 0]
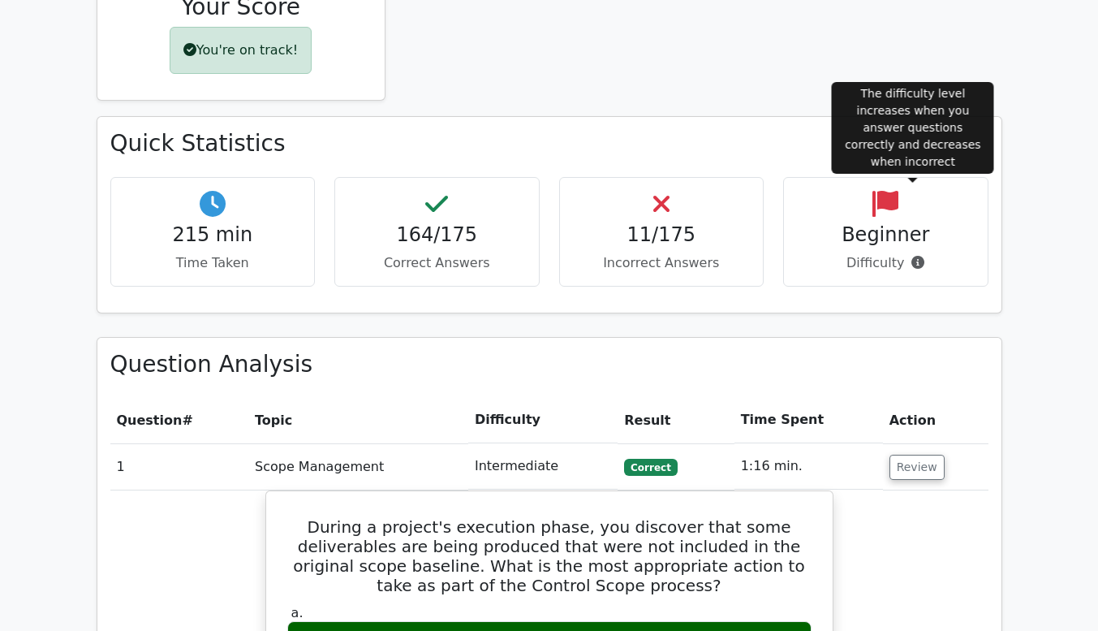
click at [915, 256] on icon at bounding box center [917, 262] width 13 height 13
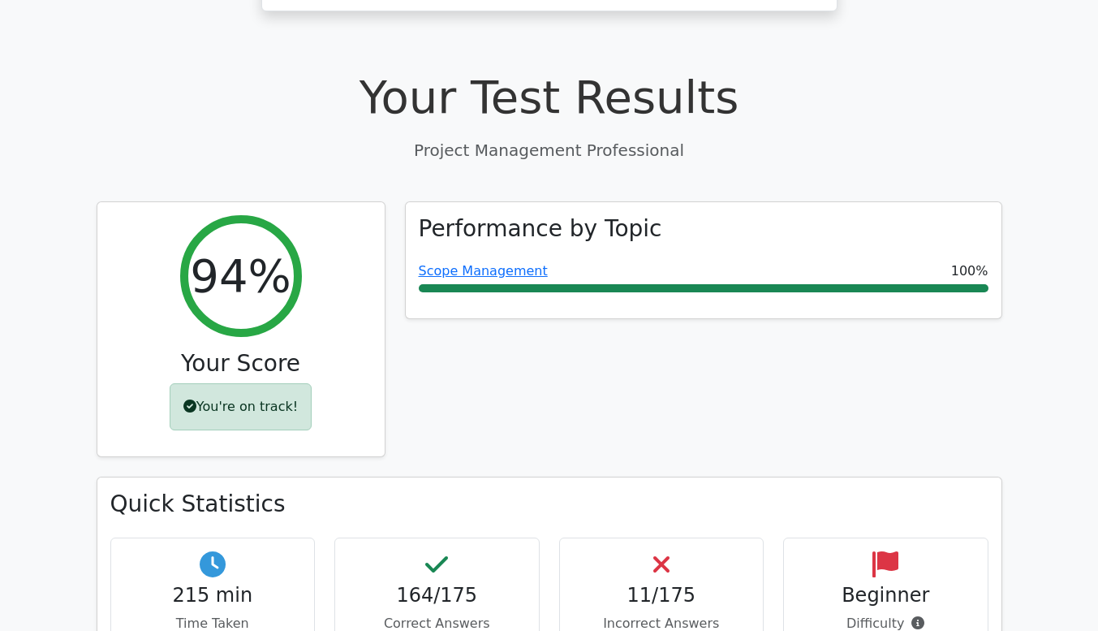
scroll to position [545, 0]
